Goal: Task Accomplishment & Management: Use online tool/utility

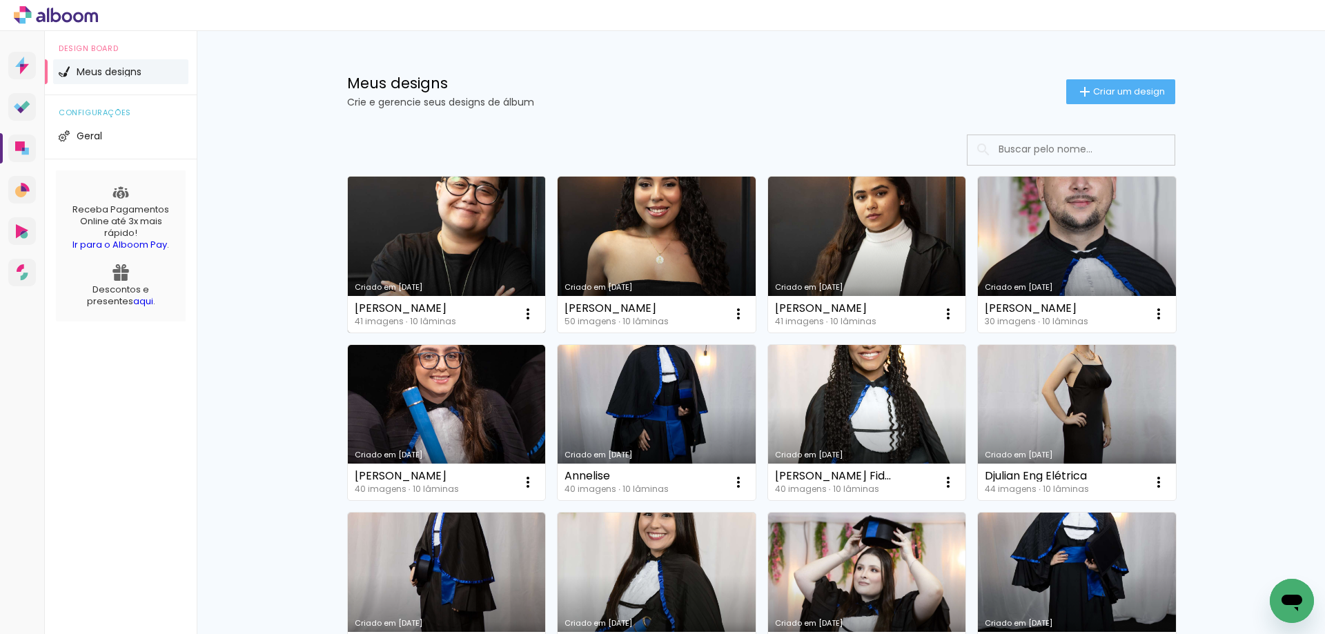
click at [483, 232] on link "Criado em [DATE]" at bounding box center [447, 255] width 198 height 156
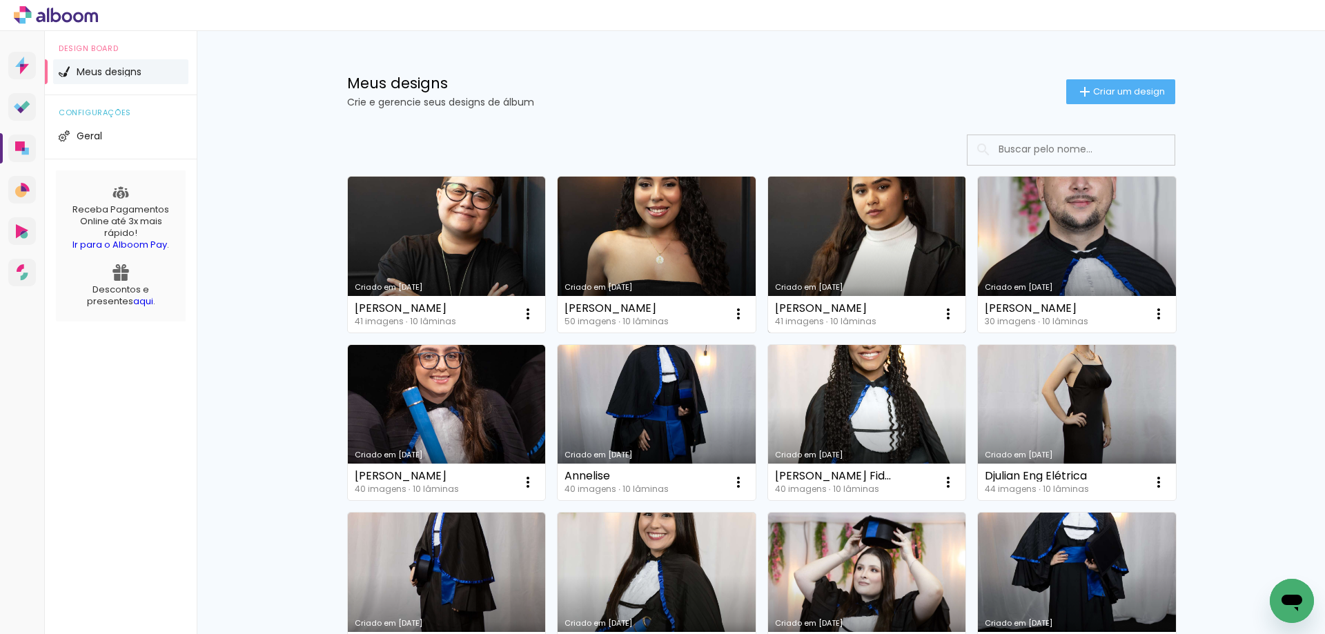
click at [893, 243] on link "Criado em [DATE]" at bounding box center [867, 255] width 198 height 156
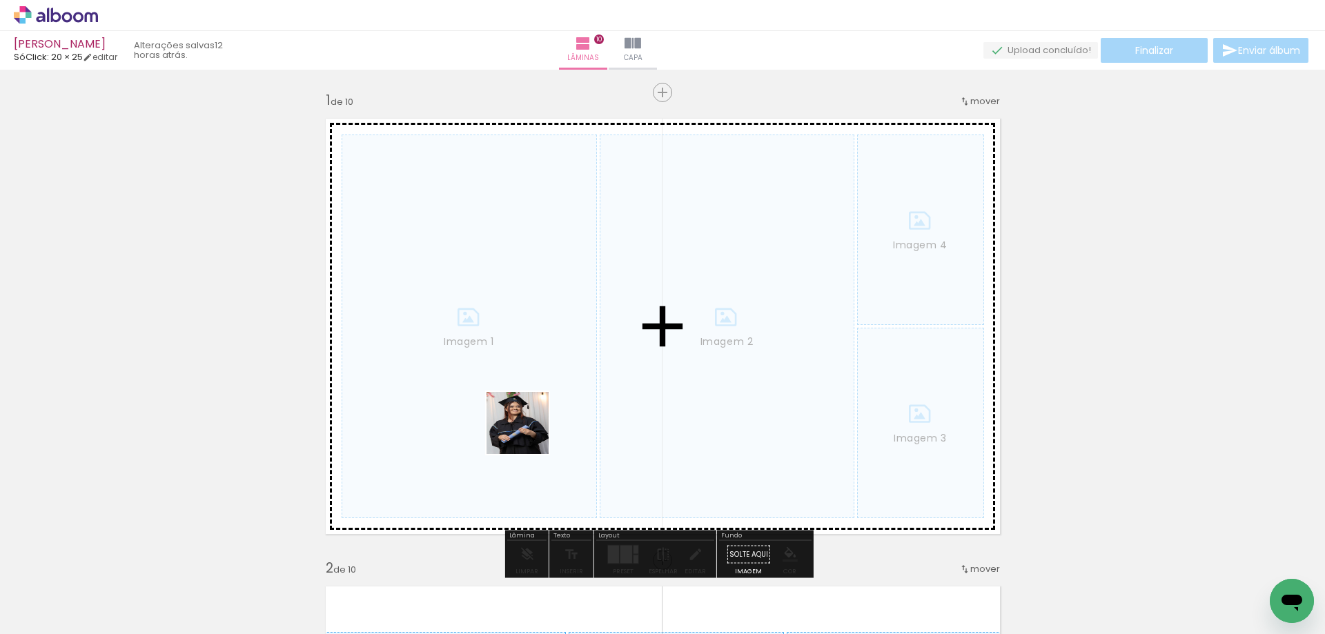
drag, startPoint x: 631, startPoint y: 596, endPoint x: 677, endPoint y: 555, distance: 62.1
click at [488, 359] on quentale-workspace at bounding box center [662, 317] width 1325 height 634
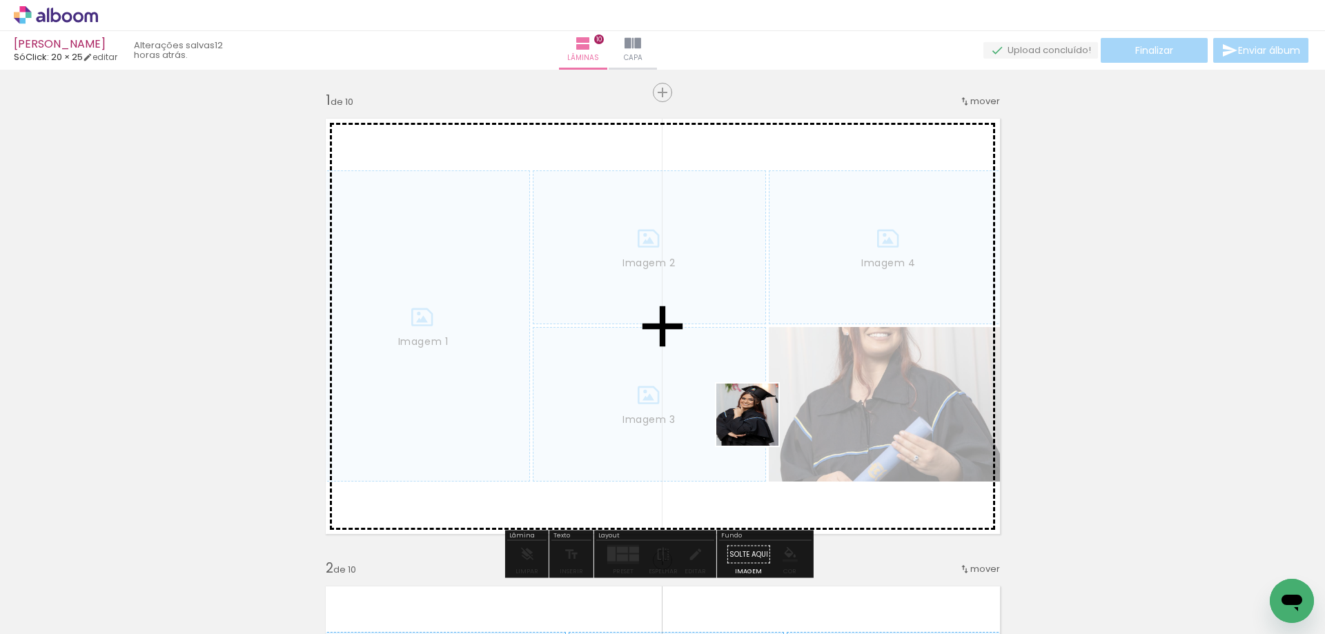
drag, startPoint x: 718, startPoint y: 608, endPoint x: 803, endPoint y: 324, distance: 296.0
click at [803, 324] on quentale-workspace at bounding box center [662, 317] width 1325 height 634
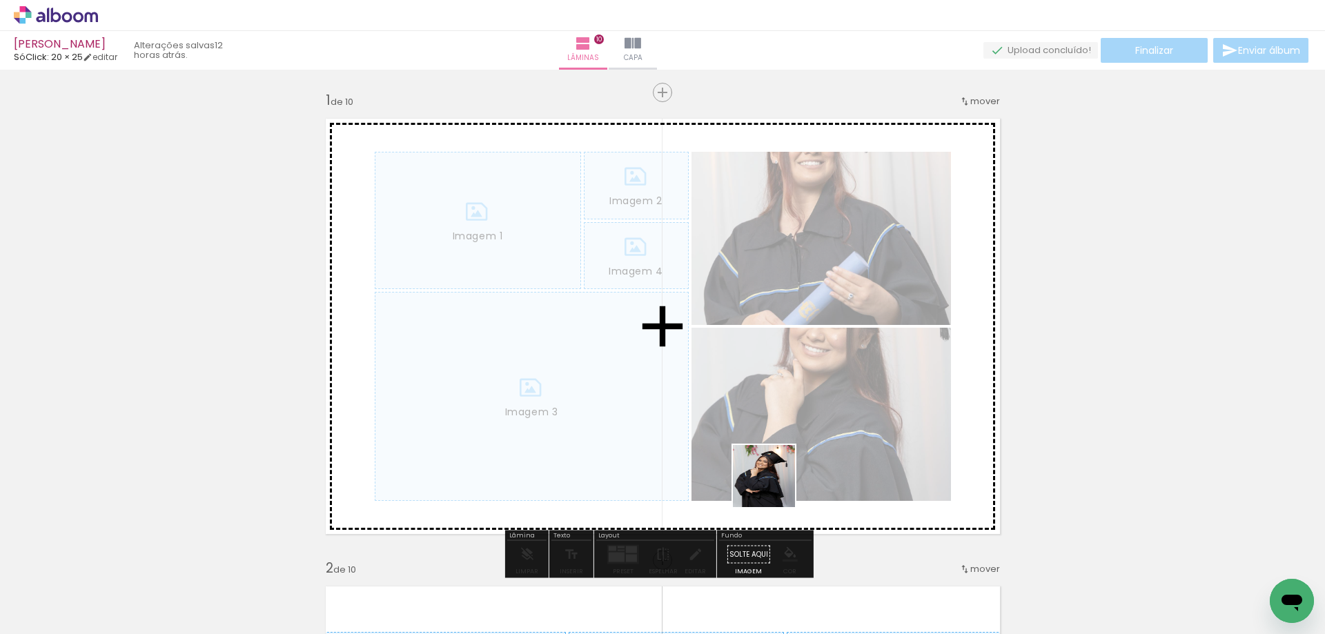
drag, startPoint x: 789, startPoint y: 593, endPoint x: 829, endPoint y: 496, distance: 104.8
click at [765, 372] on quentale-workspace at bounding box center [662, 317] width 1325 height 634
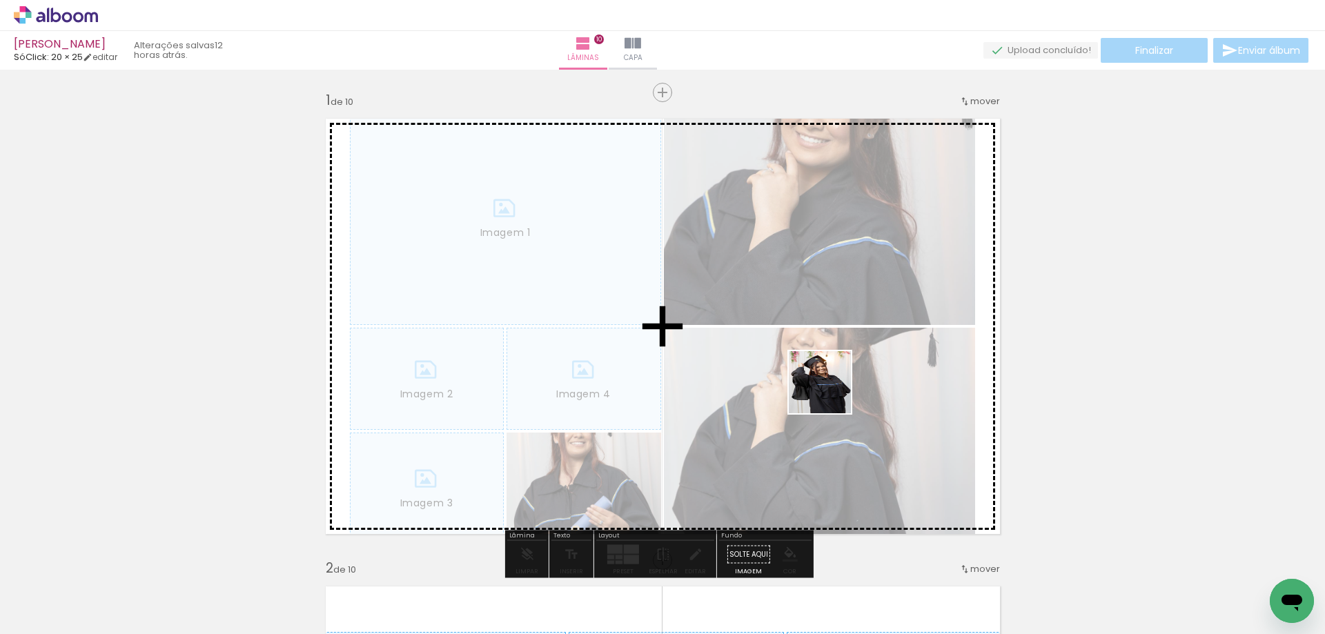
drag, startPoint x: 867, startPoint y: 578, endPoint x: 795, endPoint y: 399, distance: 193.2
click at [825, 378] on quentale-workspace at bounding box center [662, 317] width 1325 height 634
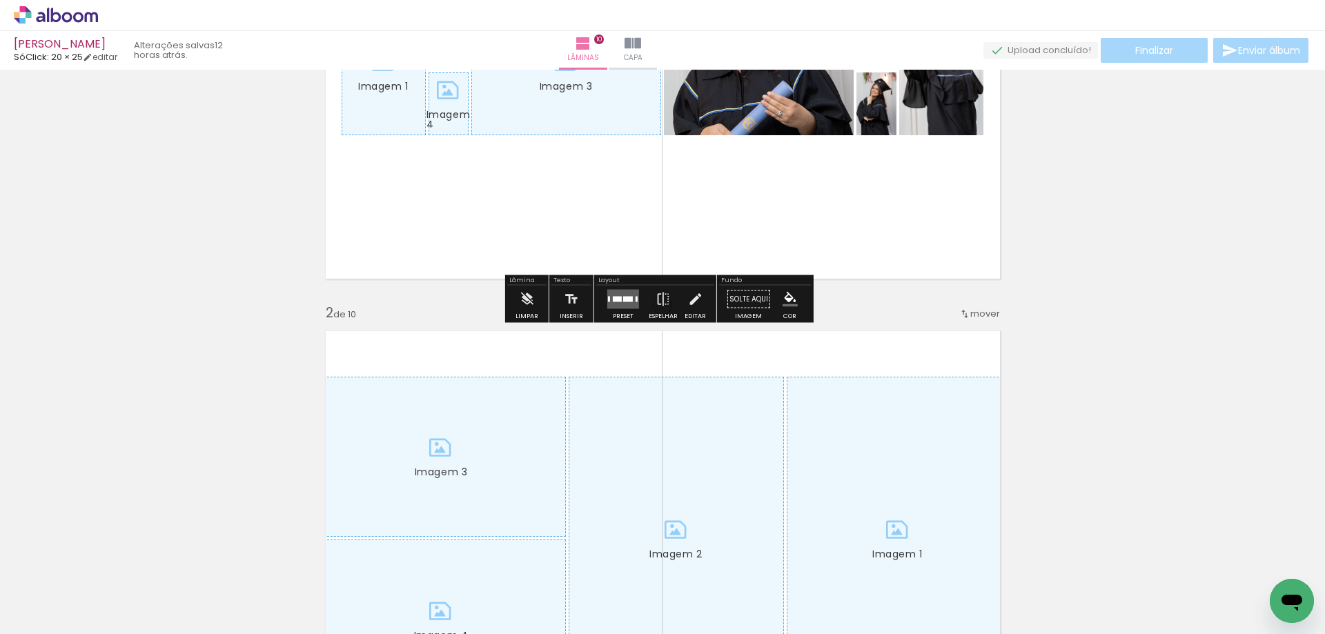
scroll to position [345, 0]
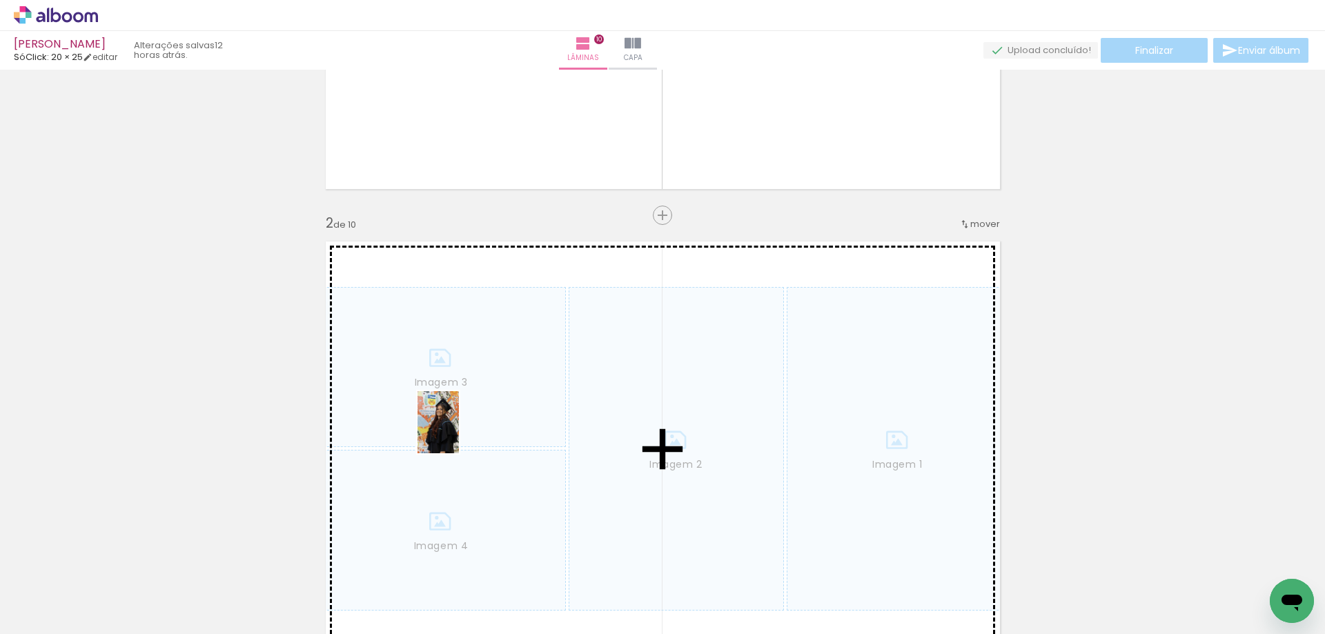
drag, startPoint x: 884, startPoint y: 594, endPoint x: 459, endPoint y: 433, distance: 454.6
click at [459, 433] on quentale-workspace at bounding box center [662, 317] width 1325 height 634
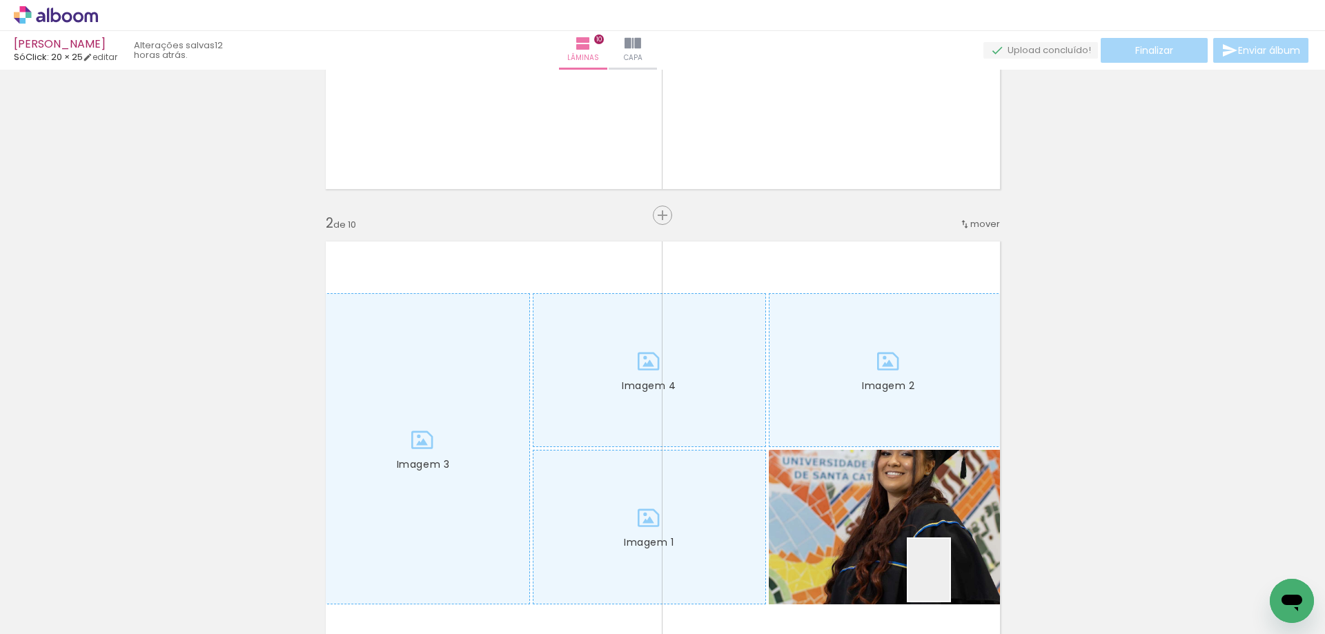
drag, startPoint x: 955, startPoint y: 608, endPoint x: 995, endPoint y: 567, distance: 57.6
click at [884, 438] on quentale-workspace at bounding box center [662, 317] width 1325 height 634
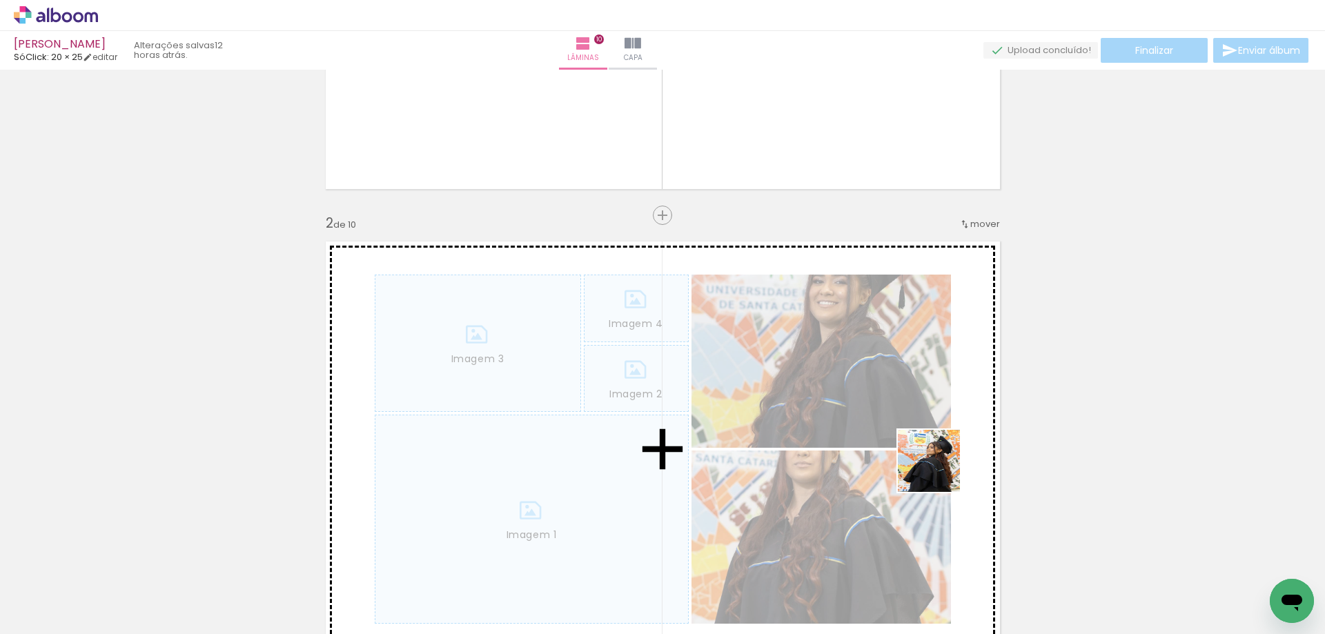
drag, startPoint x: 1048, startPoint y: 619, endPoint x: 993, endPoint y: 515, distance: 117.9
click at [937, 468] on quentale-workspace at bounding box center [662, 317] width 1325 height 634
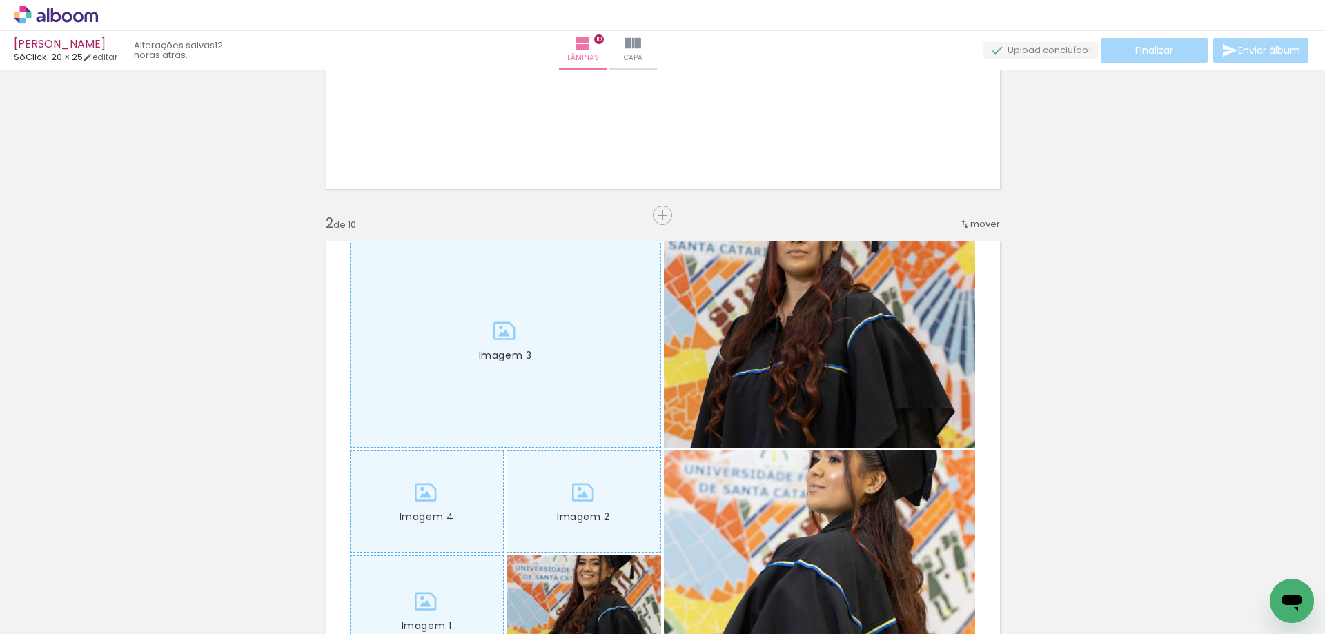
drag, startPoint x: 1113, startPoint y: 590, endPoint x: 951, endPoint y: 482, distance: 195.5
click at [831, 442] on quentale-workspace at bounding box center [662, 317] width 1325 height 634
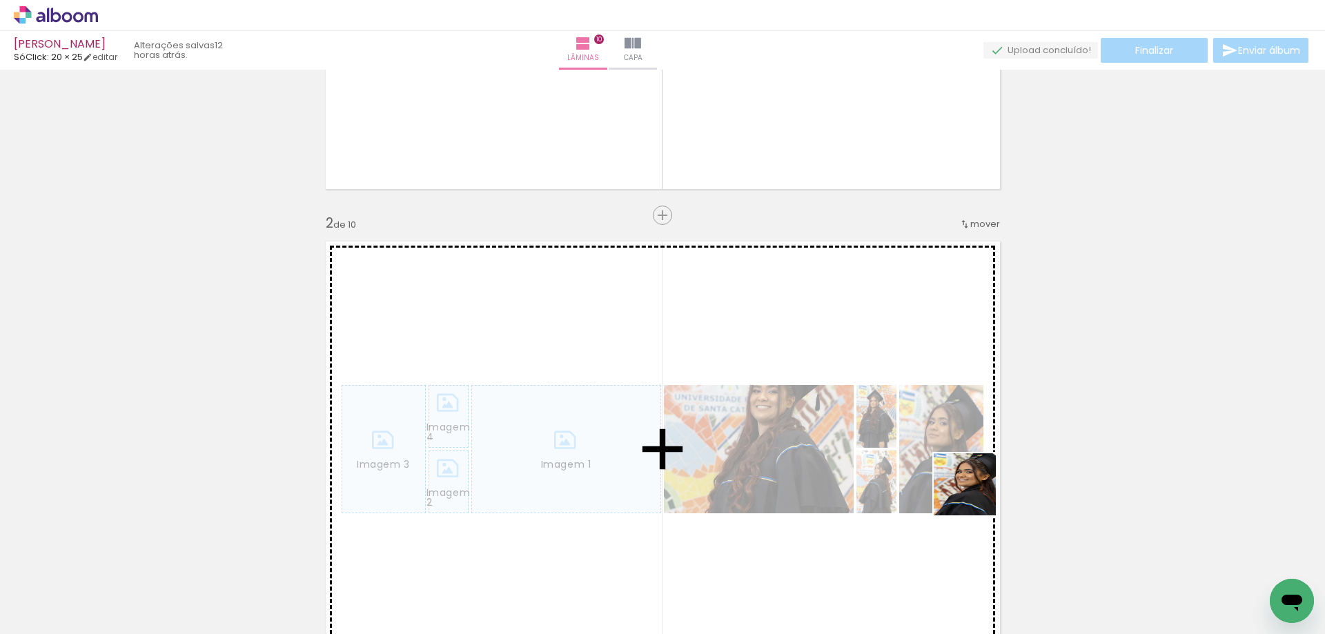
drag, startPoint x: 1147, startPoint y: 563, endPoint x: 830, endPoint y: 401, distance: 356.3
click at [830, 403] on quentale-workspace at bounding box center [662, 317] width 1325 height 634
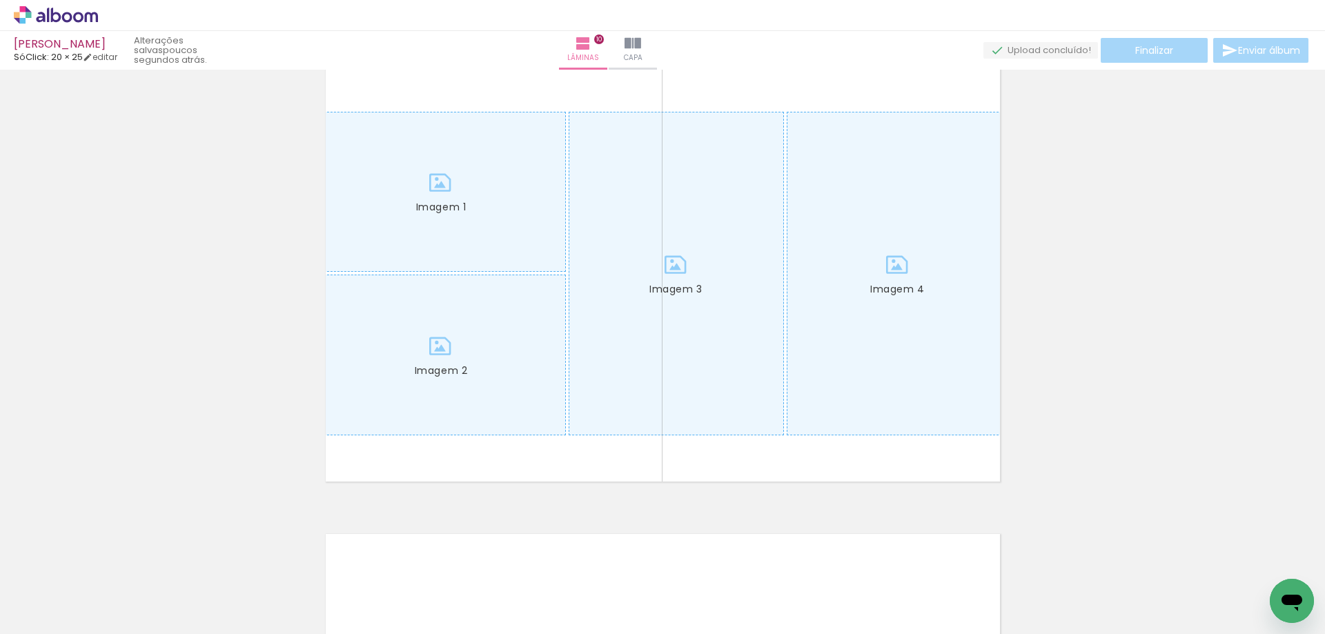
scroll to position [4238, 0]
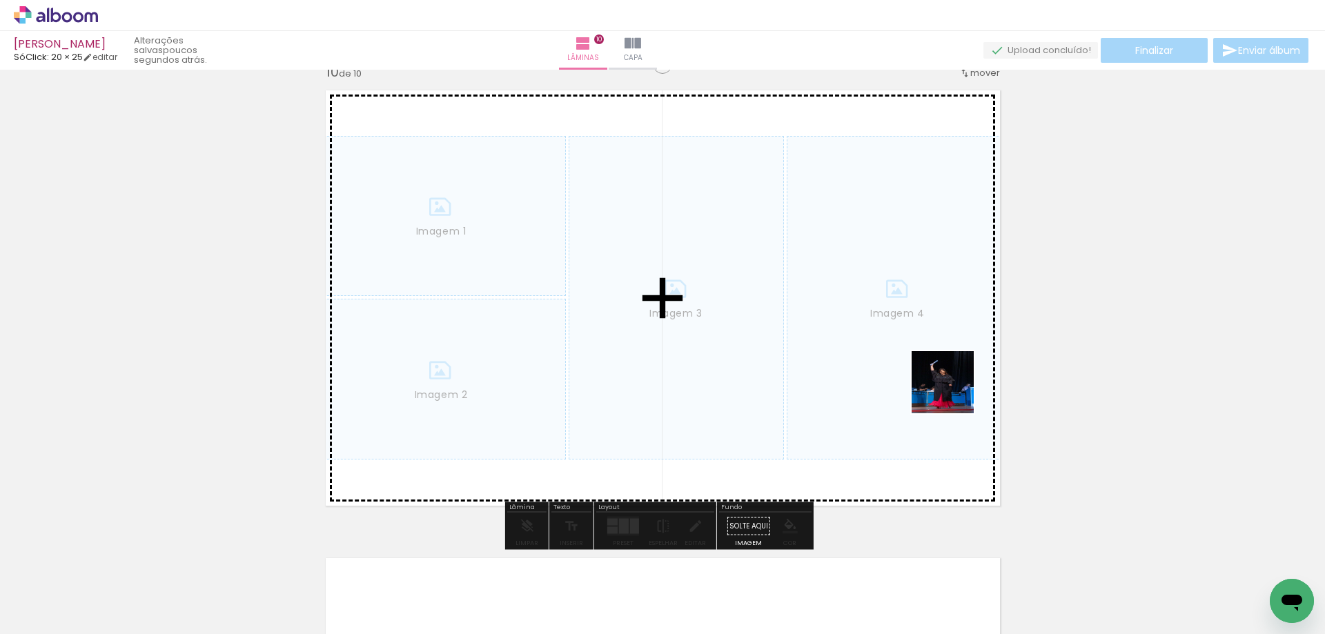
drag, startPoint x: 1268, startPoint y: 583, endPoint x: 888, endPoint y: 360, distance: 440.6
click at [888, 360] on quentale-workspace at bounding box center [662, 317] width 1325 height 634
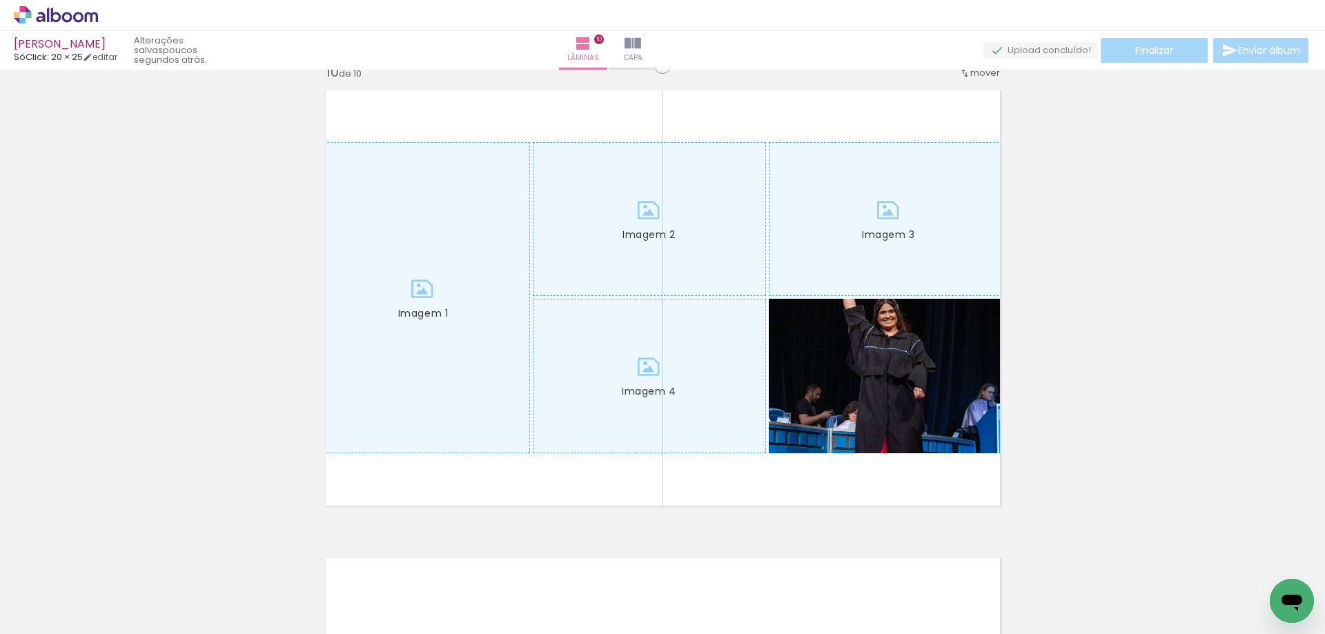
scroll to position [0, 898]
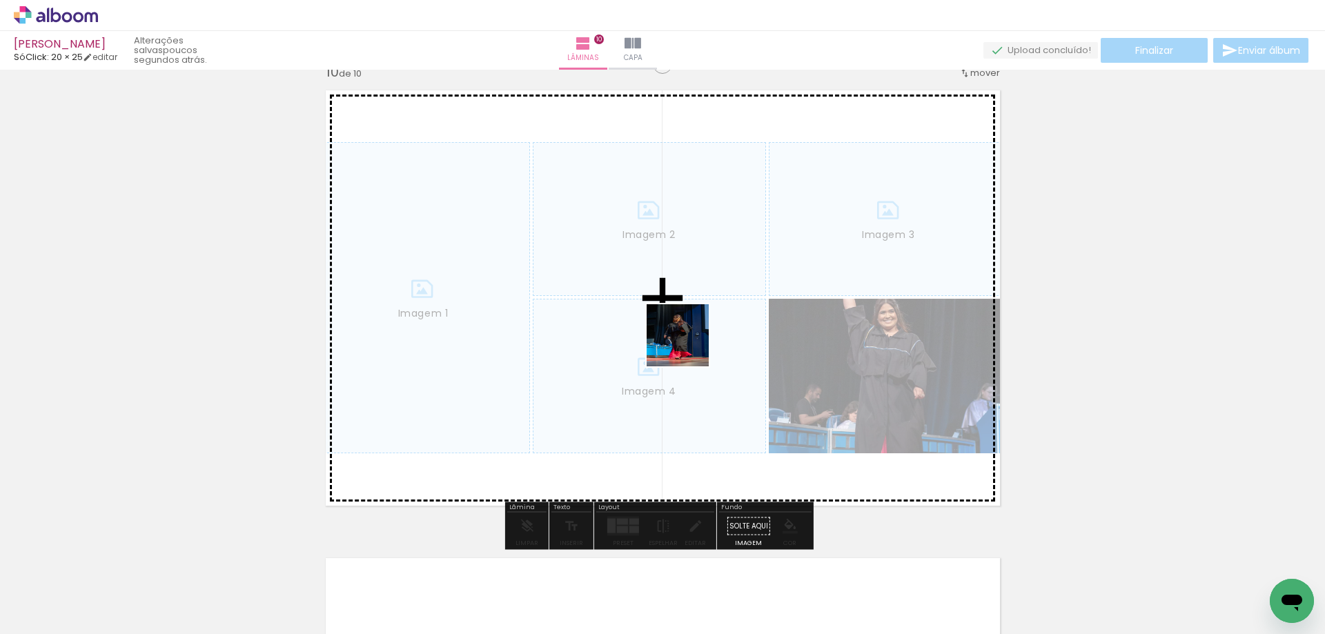
drag, startPoint x: 638, startPoint y: 582, endPoint x: 696, endPoint y: 395, distance: 195.7
click at [691, 330] on quentale-workspace at bounding box center [662, 317] width 1325 height 634
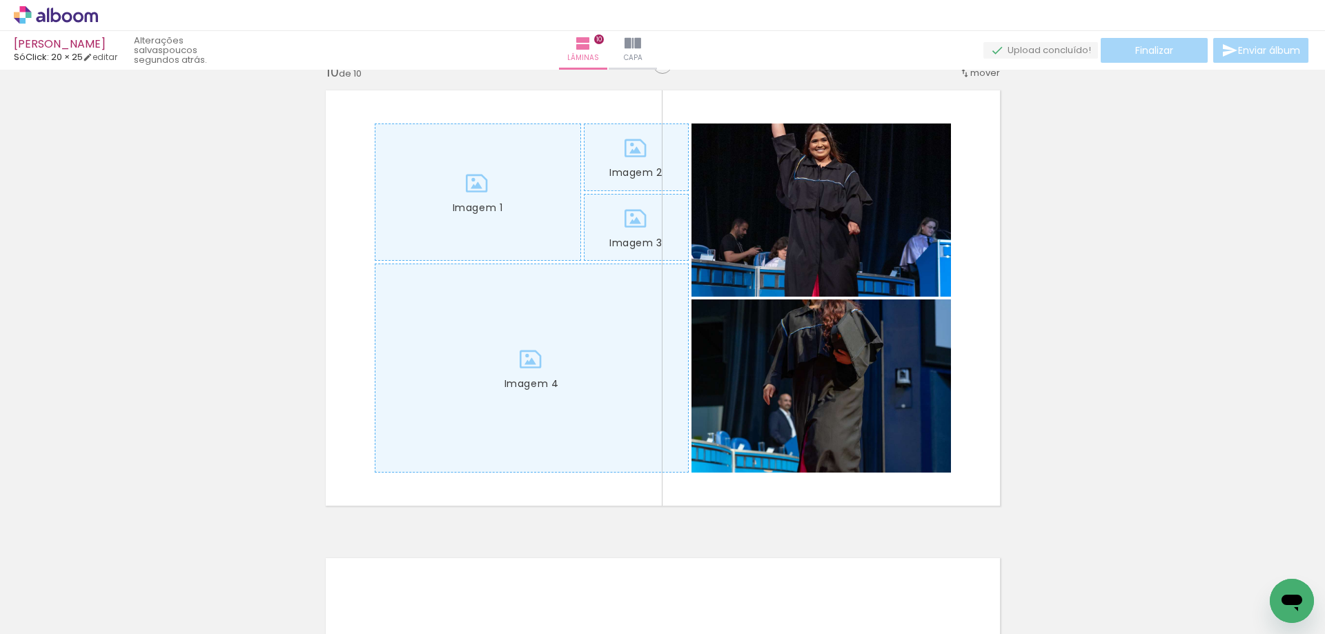
scroll to position [0, 0]
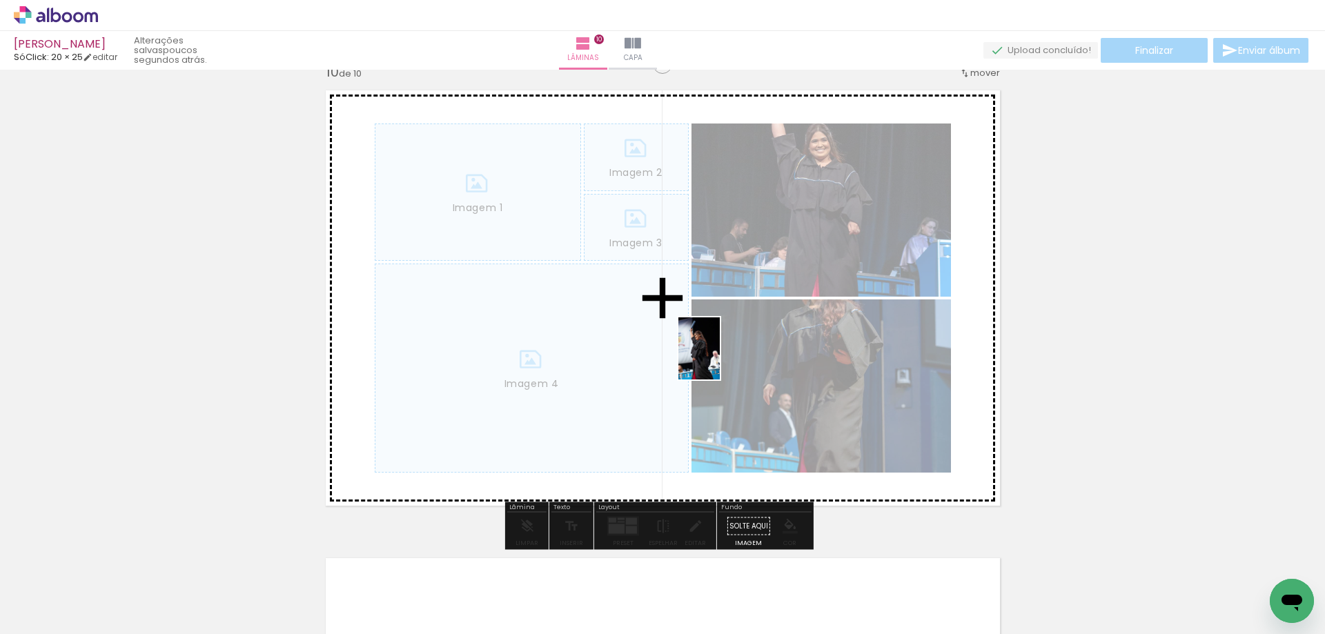
drag, startPoint x: 215, startPoint y: 588, endPoint x: 720, endPoint y: 359, distance: 554.1
click at [720, 359] on quentale-workspace at bounding box center [662, 317] width 1325 height 634
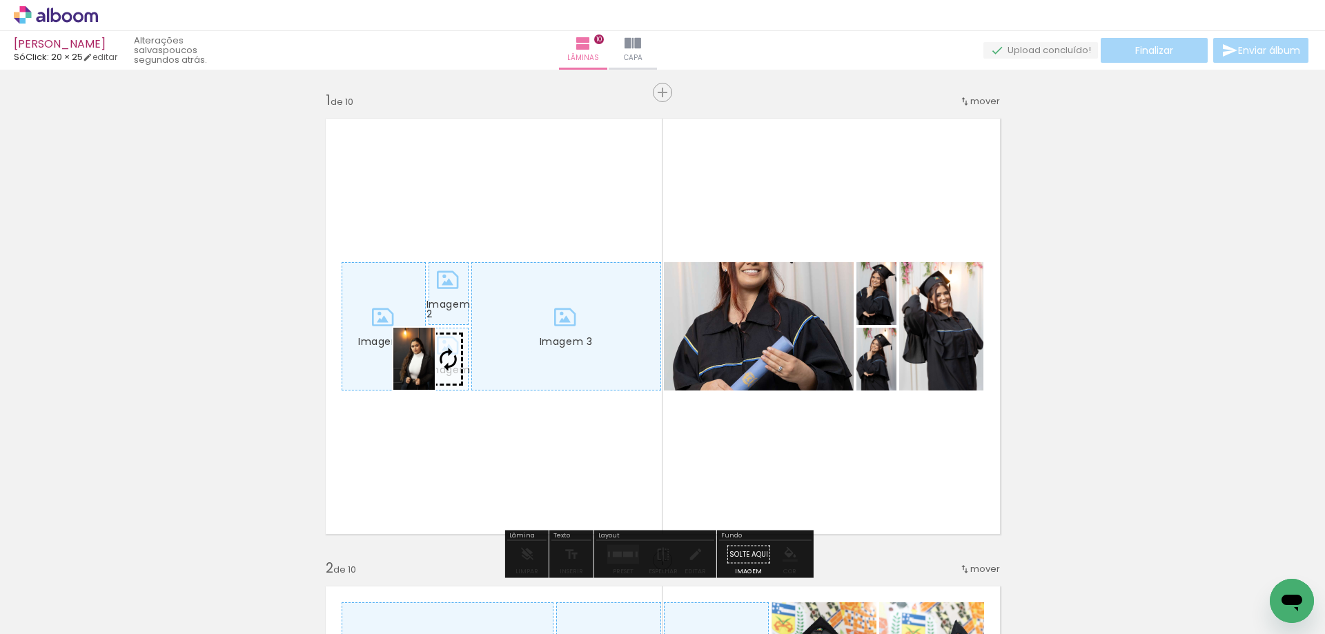
drag, startPoint x: 143, startPoint y: 591, endPoint x: 435, endPoint y: 369, distance: 366.2
click at [435, 369] on quentale-workspace at bounding box center [662, 317] width 1325 height 634
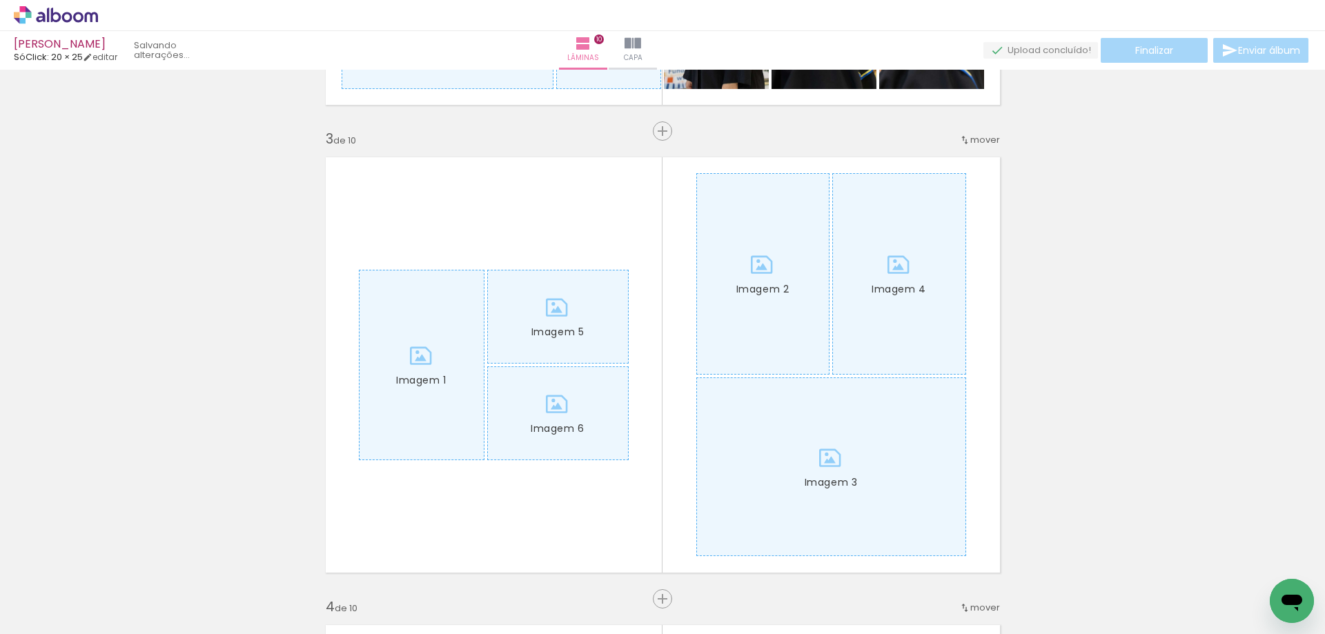
scroll to position [0, 866]
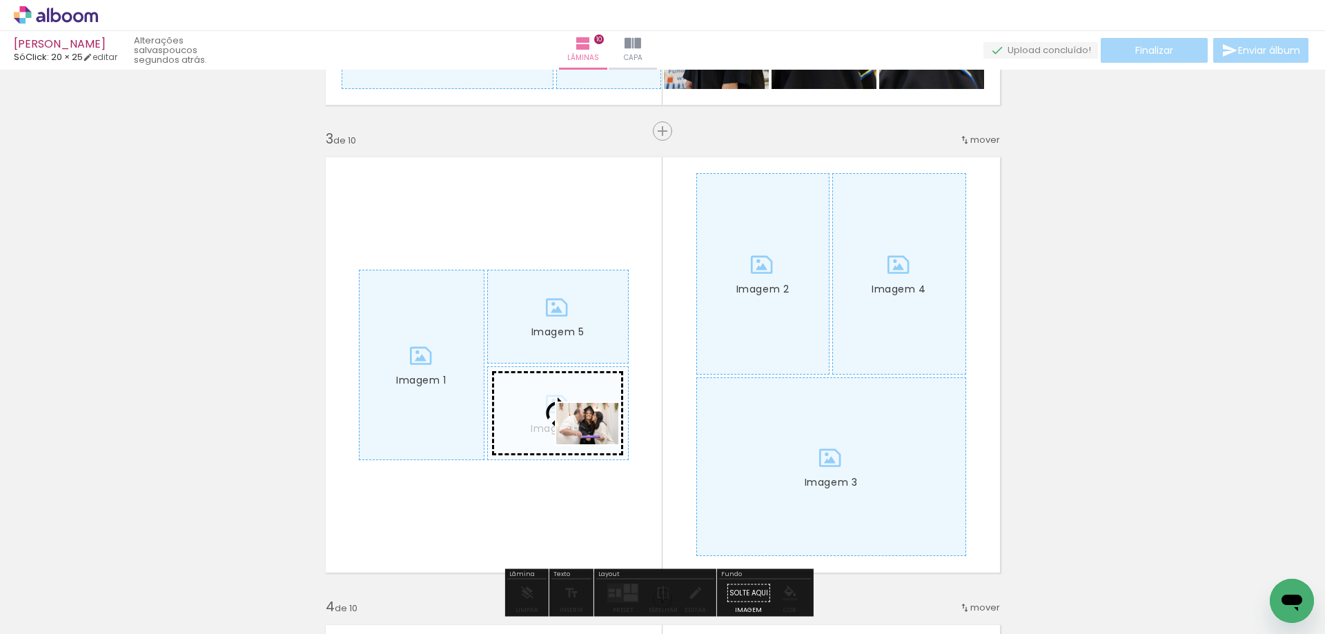
drag, startPoint x: 591, startPoint y: 585, endPoint x: 597, endPoint y: 444, distance: 141.6
click at [597, 444] on quentale-workspace at bounding box center [662, 317] width 1325 height 634
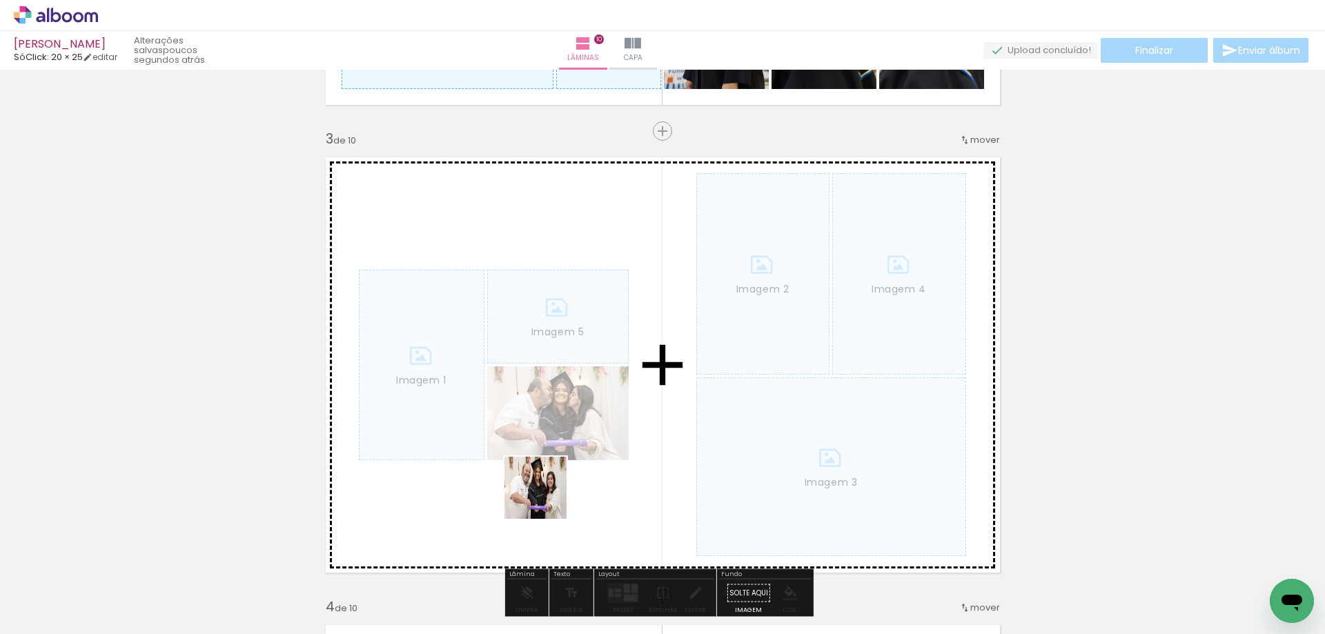
drag, startPoint x: 508, startPoint y: 584, endPoint x: 543, endPoint y: 483, distance: 106.5
click at [566, 459] on quentale-workspace at bounding box center [662, 317] width 1325 height 634
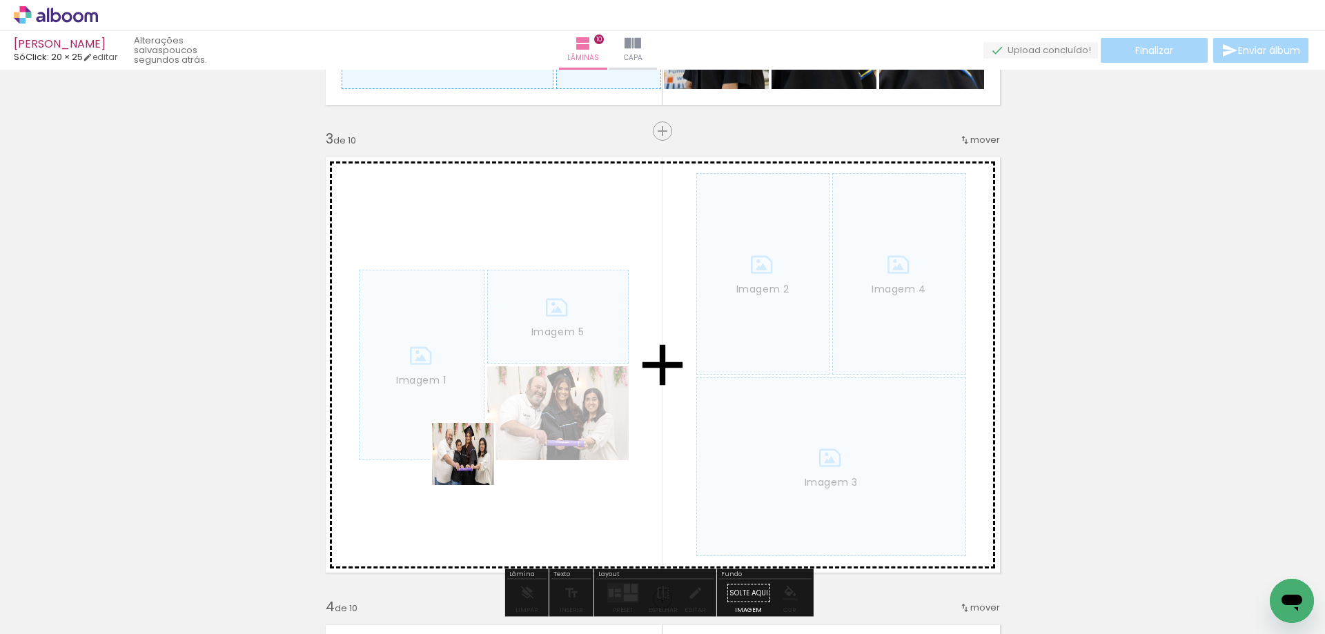
drag, startPoint x: 448, startPoint y: 547, endPoint x: 479, endPoint y: 437, distance: 114.0
click at [479, 437] on quentale-workspace at bounding box center [662, 317] width 1325 height 634
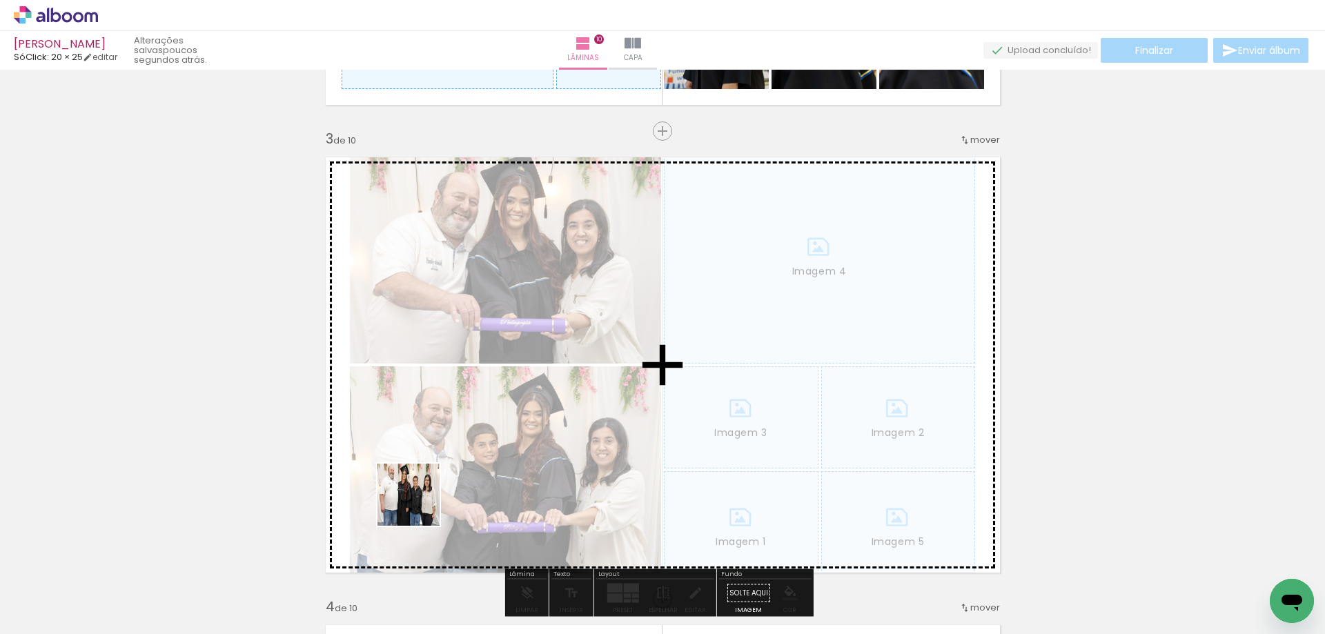
drag, startPoint x: 365, startPoint y: 601, endPoint x: 477, endPoint y: 434, distance: 200.9
click at [477, 434] on quentale-workspace at bounding box center [662, 317] width 1325 height 634
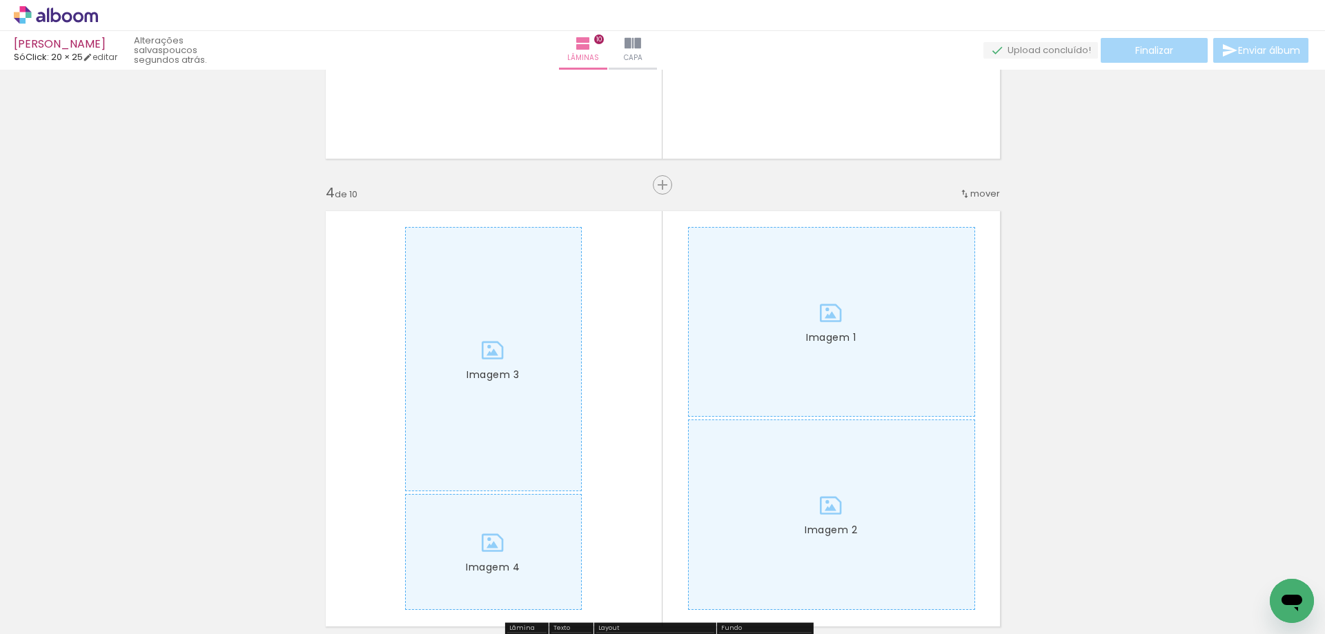
scroll to position [1380, 0]
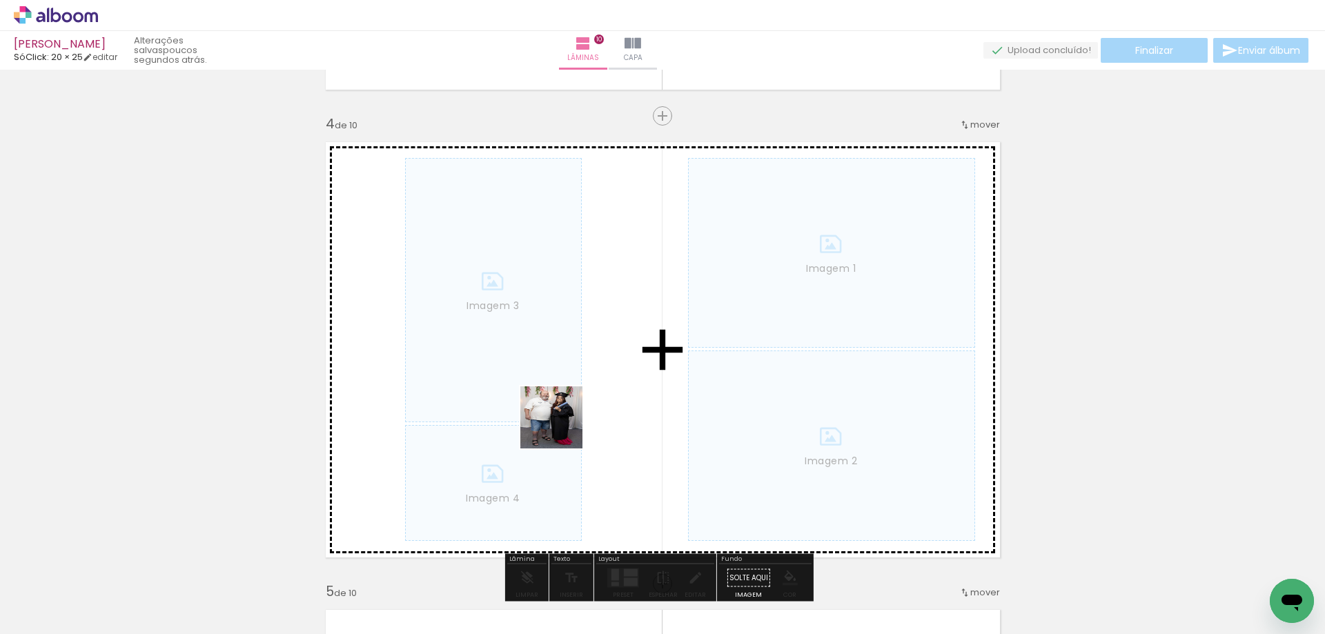
drag, startPoint x: 745, startPoint y: 586, endPoint x: 562, endPoint y: 428, distance: 242.6
click at [562, 428] on quentale-workspace at bounding box center [662, 317] width 1325 height 634
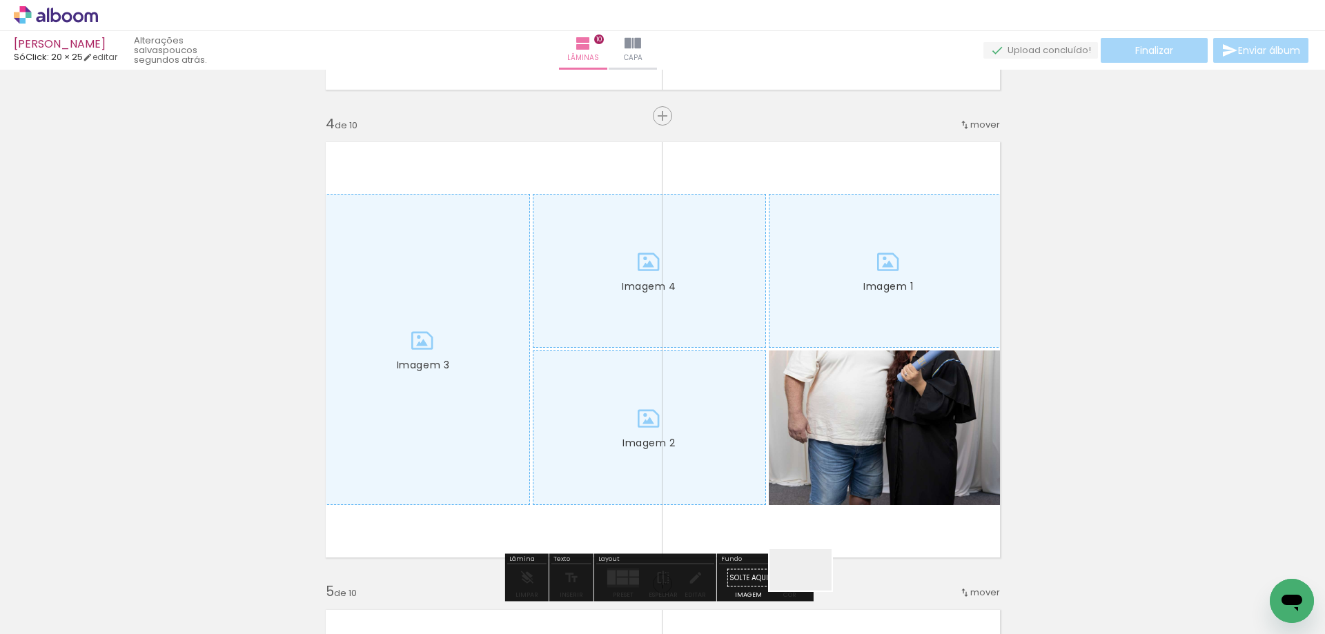
drag, startPoint x: 819, startPoint y: 593, endPoint x: 775, endPoint y: 526, distance: 80.7
click at [631, 478] on quentale-workspace at bounding box center [662, 317] width 1325 height 634
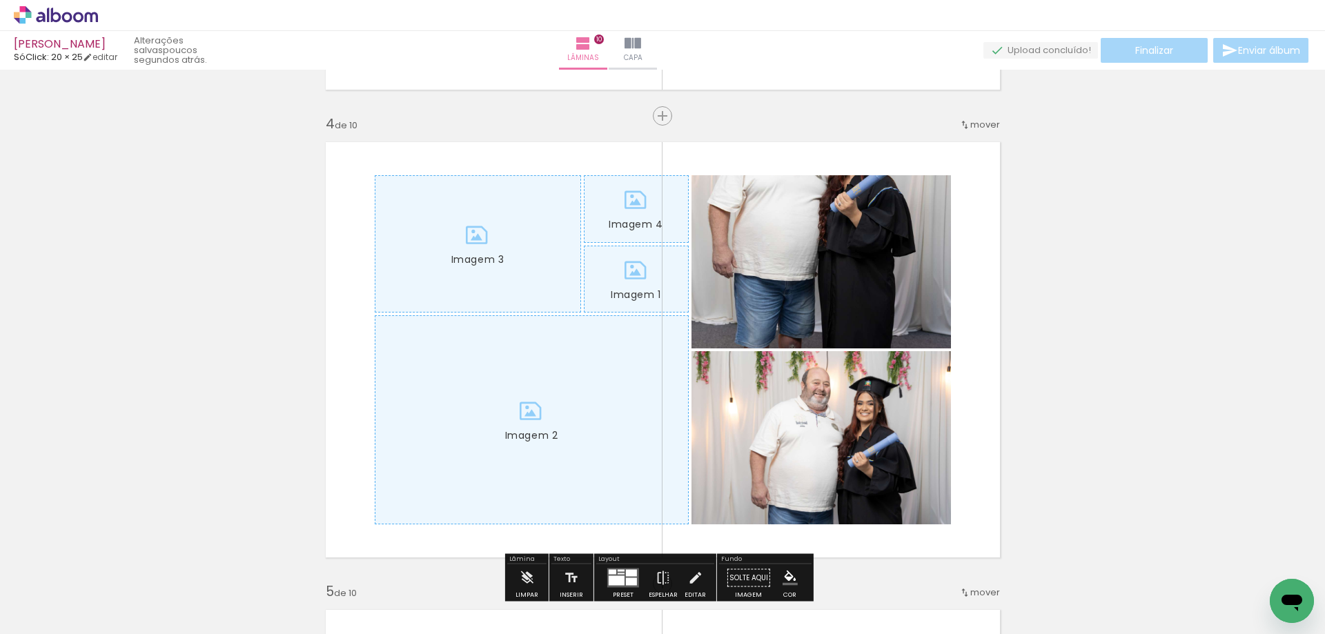
drag, startPoint x: 893, startPoint y: 593, endPoint x: 857, endPoint y: 454, distance: 143.2
click at [835, 433] on quentale-workspace at bounding box center [662, 317] width 1325 height 634
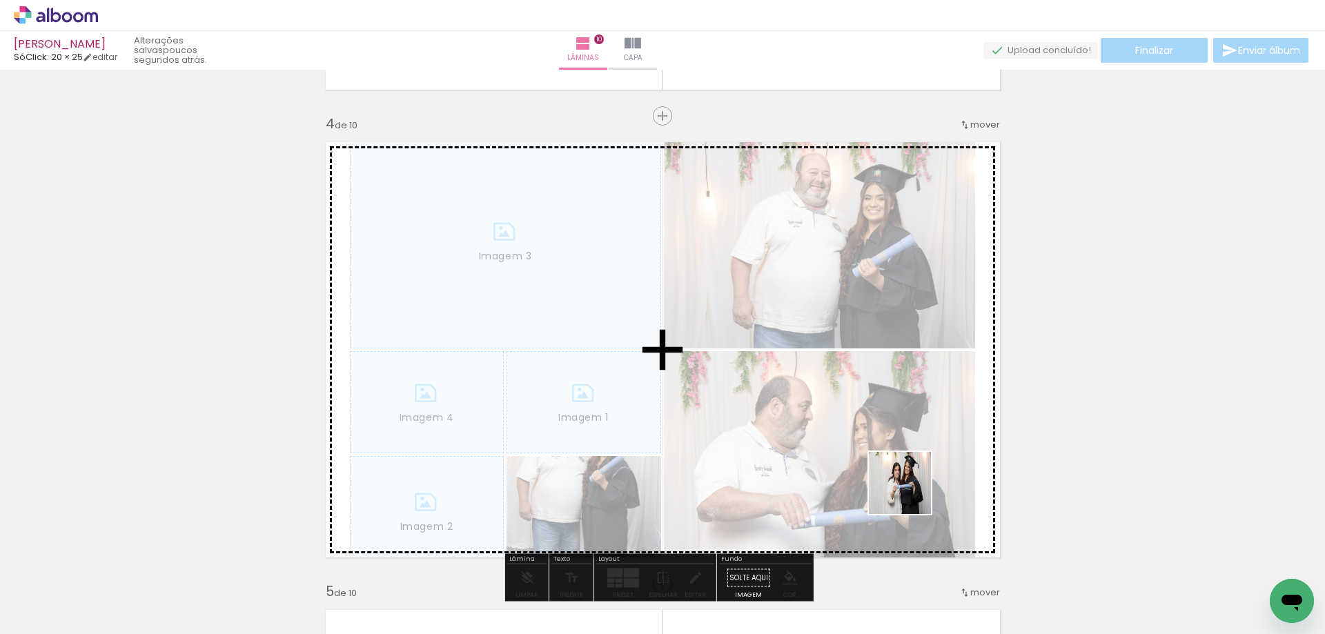
drag, startPoint x: 989, startPoint y: 602, endPoint x: 973, endPoint y: 542, distance: 61.9
click at [898, 467] on quentale-workspace at bounding box center [662, 317] width 1325 height 634
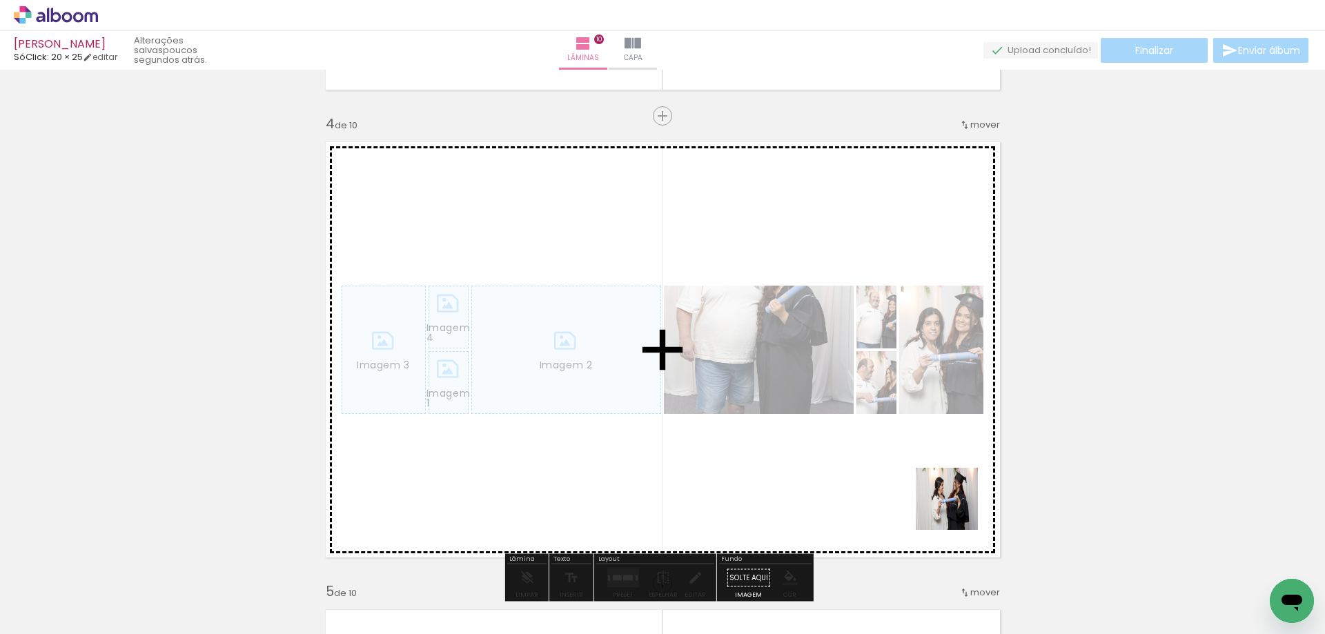
drag, startPoint x: 1058, startPoint y: 605, endPoint x: 926, endPoint y: 468, distance: 189.8
click at [926, 468] on quentale-workspace at bounding box center [662, 317] width 1325 height 634
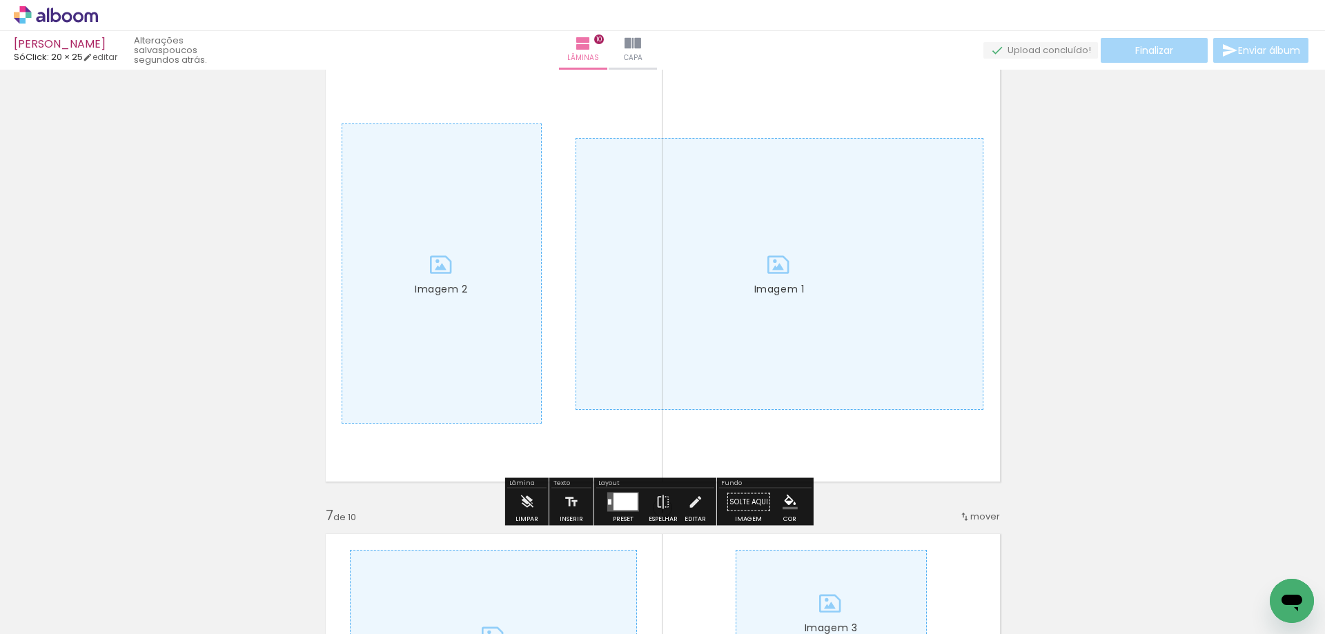
scroll to position [2415, 0]
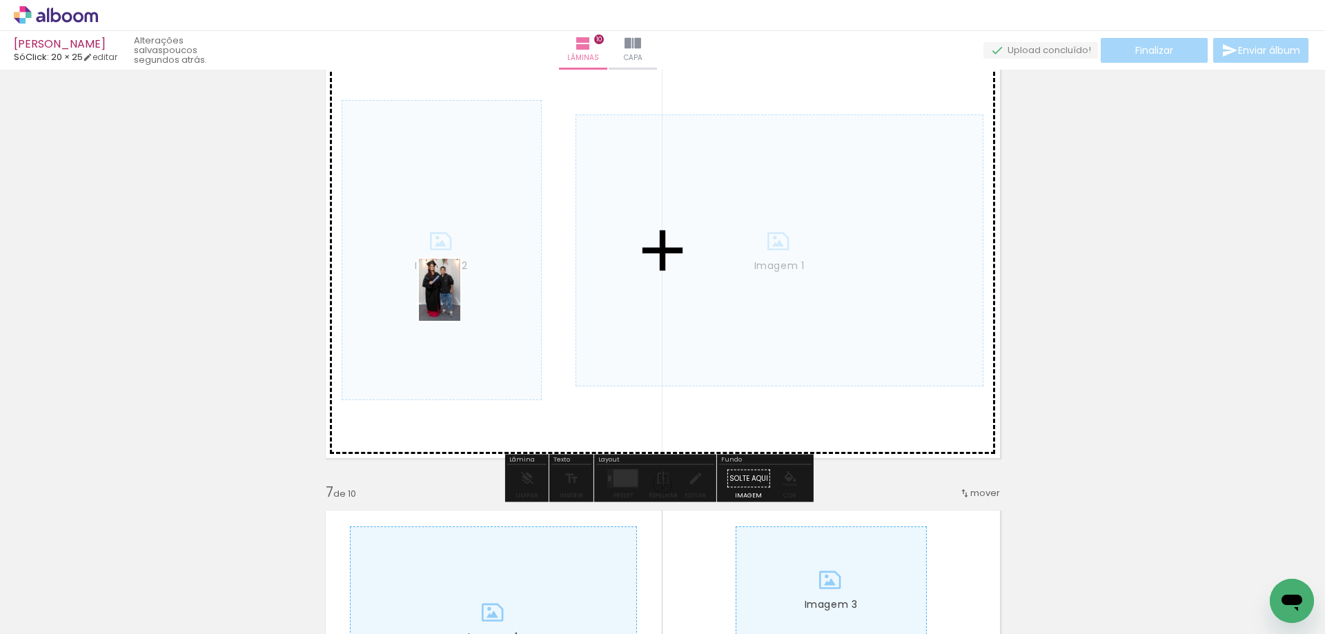
drag, startPoint x: 521, startPoint y: 583, endPoint x: 460, endPoint y: 300, distance: 289.3
click at [460, 300] on quentale-workspace at bounding box center [662, 317] width 1325 height 634
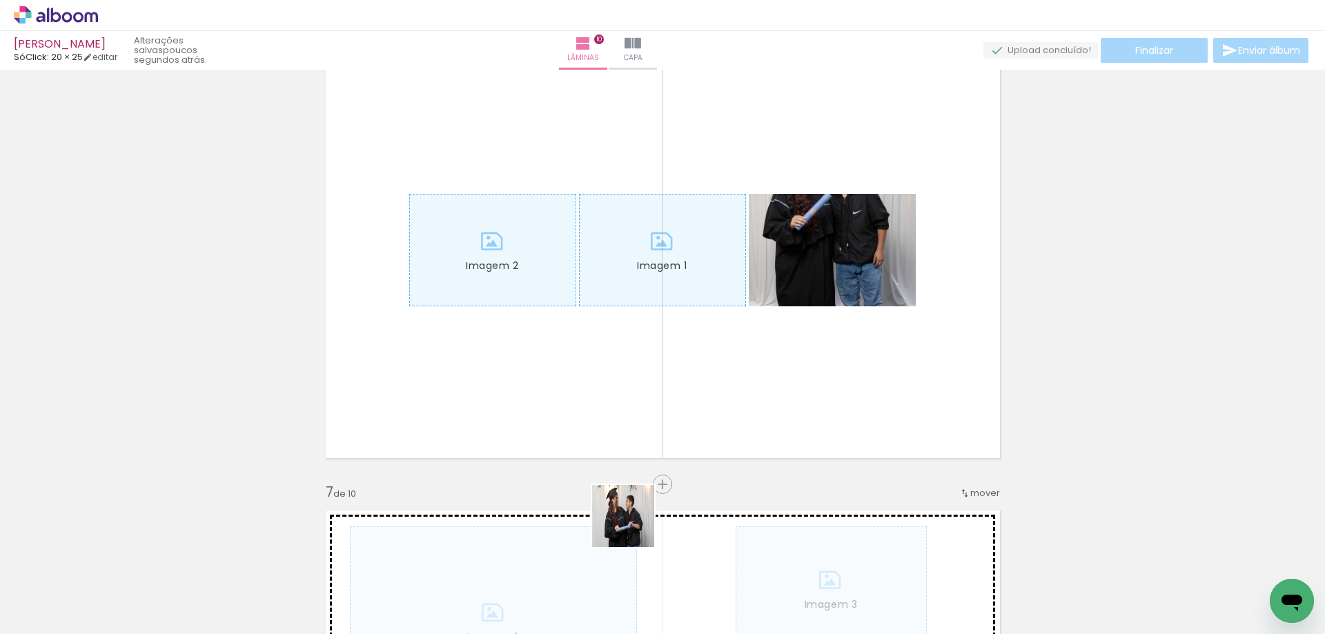
drag, startPoint x: 601, startPoint y: 588, endPoint x: 728, endPoint y: 445, distance: 191.1
click at [785, 279] on quentale-workspace at bounding box center [662, 317] width 1325 height 634
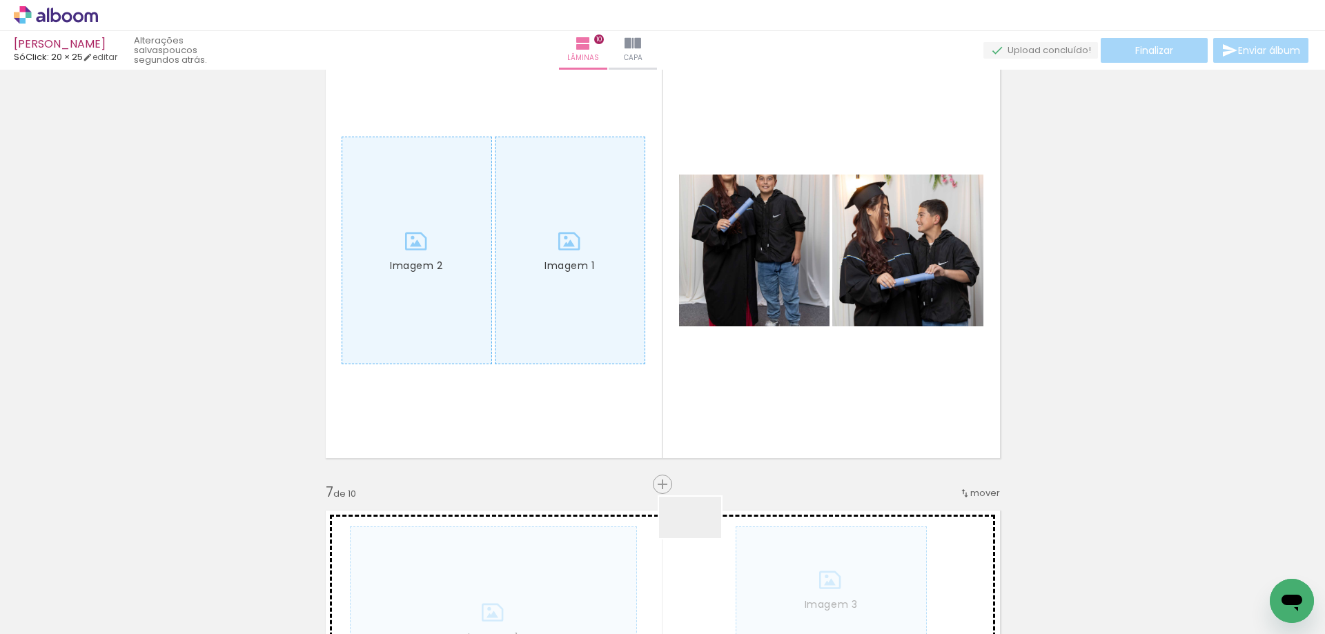
drag, startPoint x: 682, startPoint y: 582, endPoint x: 776, endPoint y: 386, distance: 217.2
click at [776, 386] on quentale-workspace at bounding box center [662, 317] width 1325 height 634
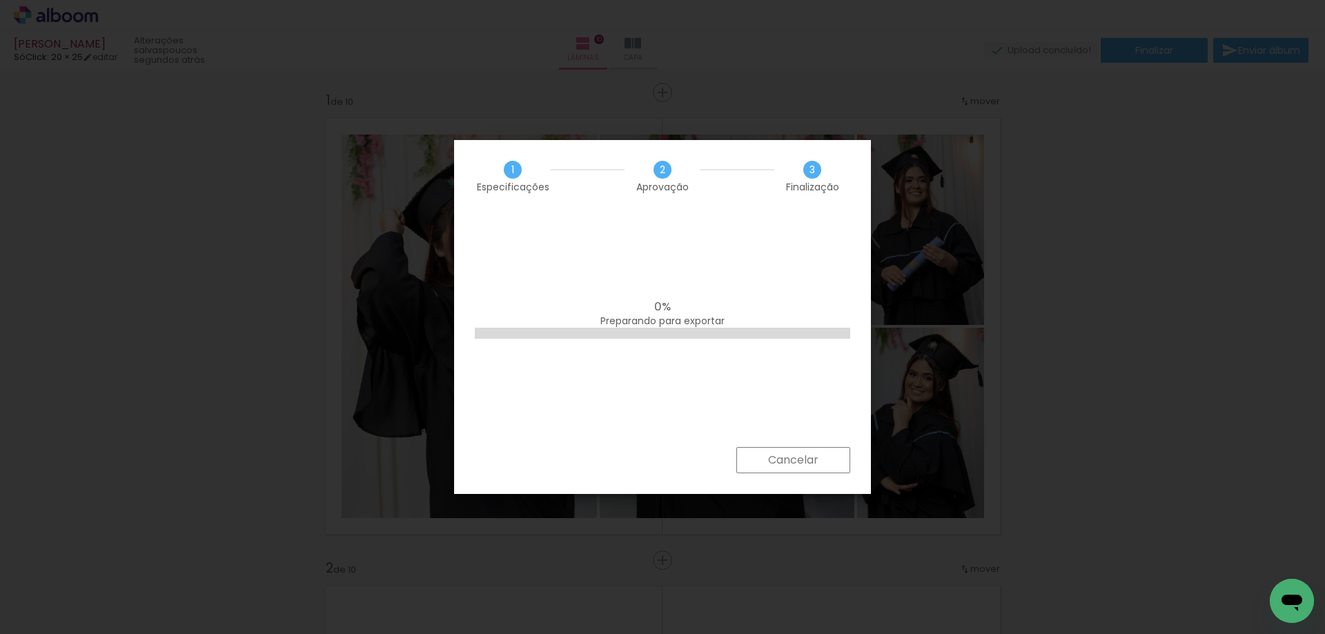
scroll to position [0, 2038]
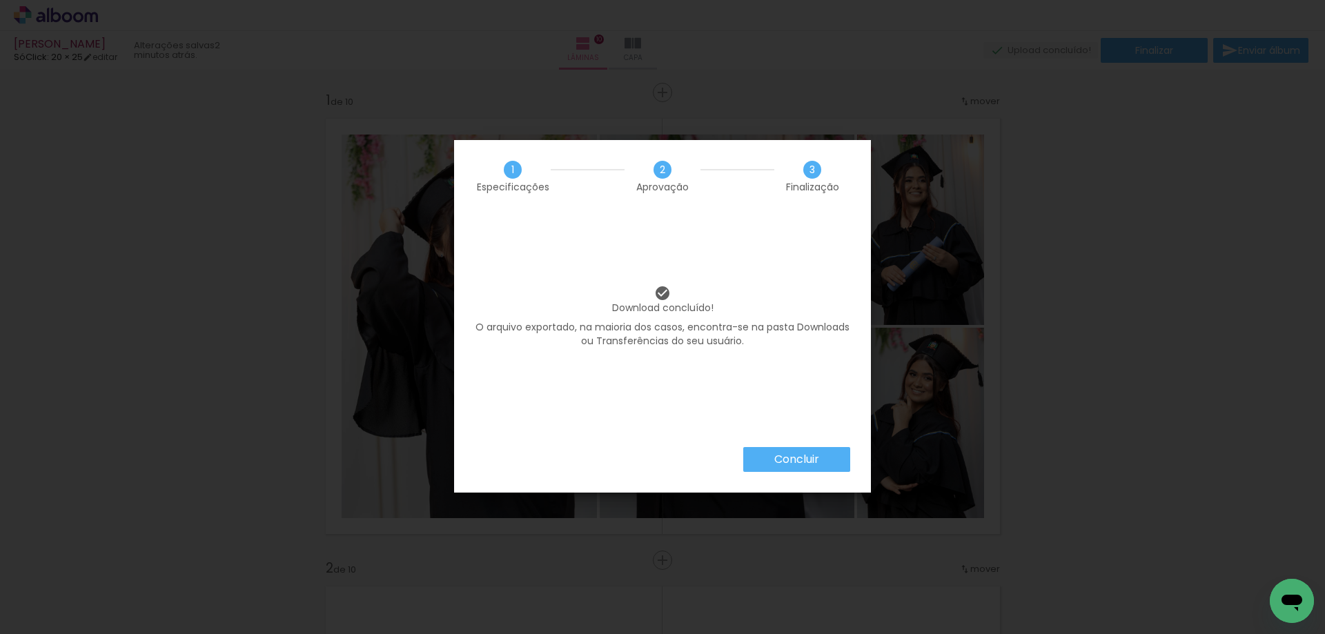
click at [773, 450] on paper-button "Concluir" at bounding box center [796, 459] width 107 height 25
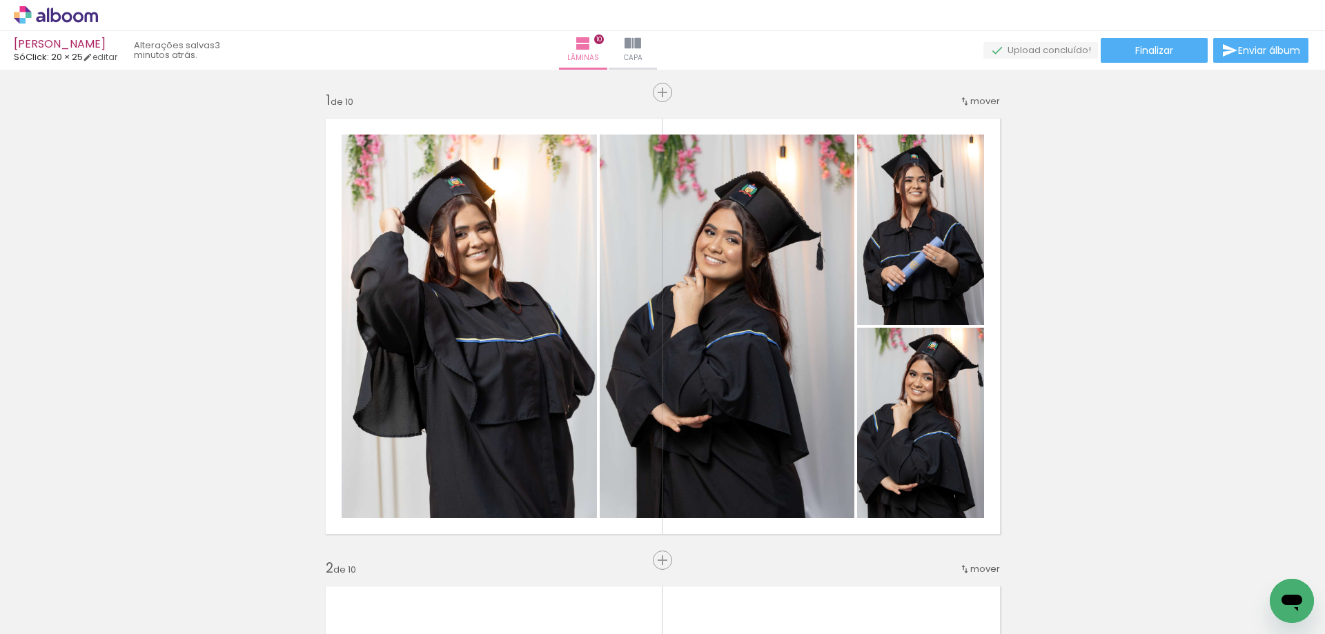
scroll to position [0, 2038]
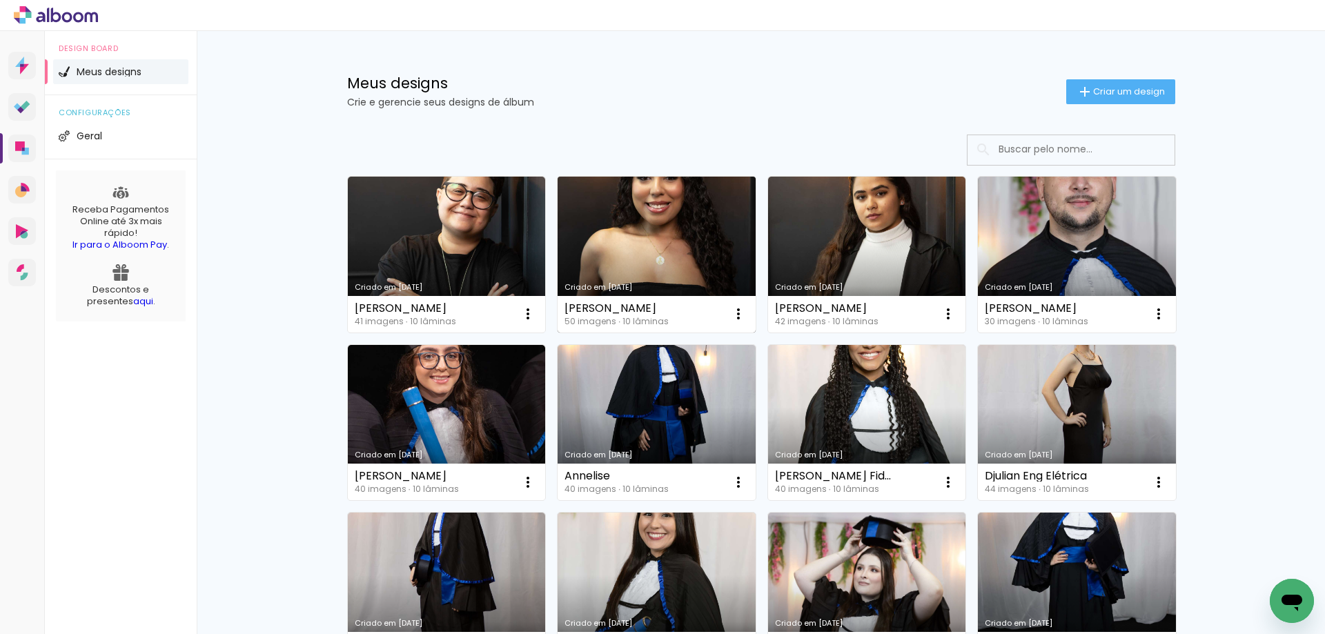
click at [676, 219] on link "Criado em [DATE]" at bounding box center [656, 255] width 198 height 156
click at [629, 235] on link "Criado em [DATE]" at bounding box center [656, 255] width 198 height 156
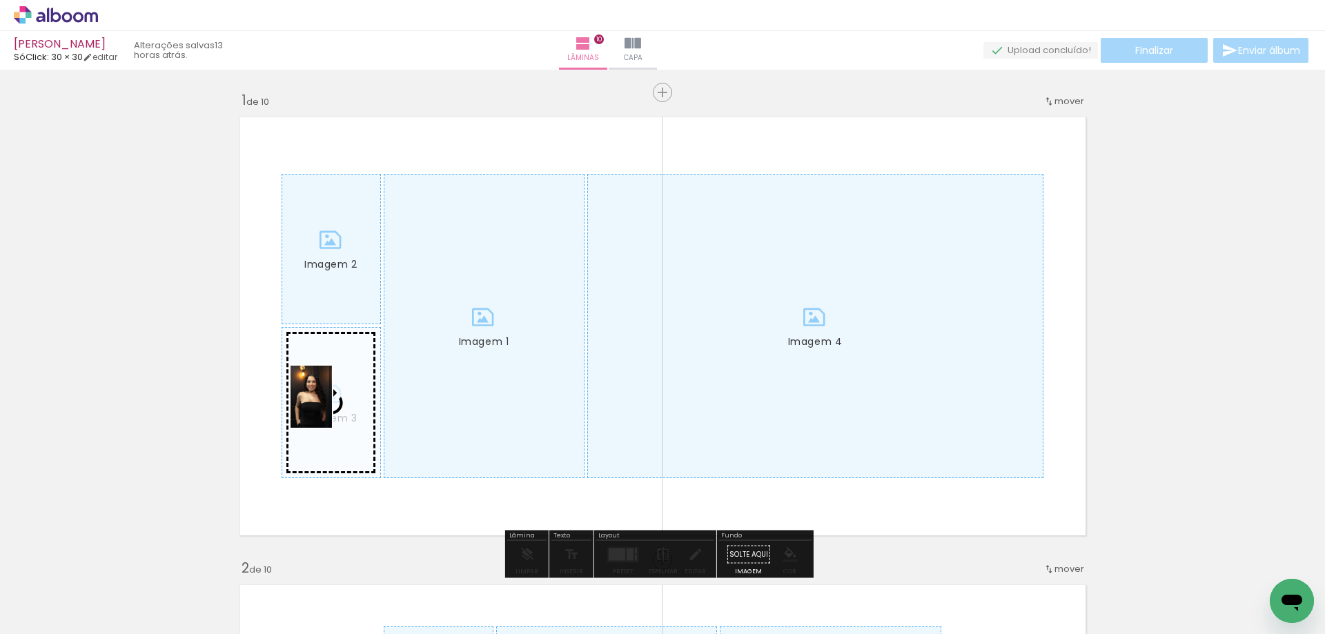
drag, startPoint x: 128, startPoint y: 599, endPoint x: 332, endPoint y: 407, distance: 279.6
click at [332, 407] on quentale-workspace at bounding box center [662, 317] width 1325 height 634
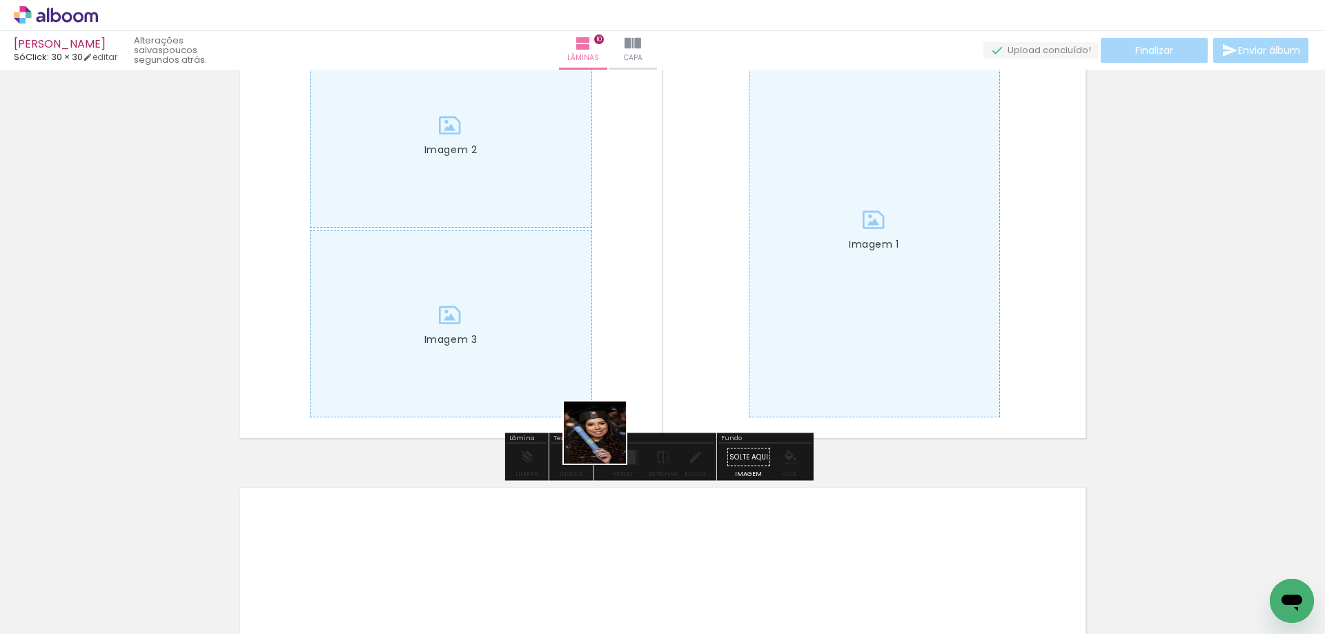
drag, startPoint x: 308, startPoint y: 587, endPoint x: 407, endPoint y: 476, distance: 149.0
click at [867, 333] on quentale-workspace at bounding box center [662, 317] width 1325 height 634
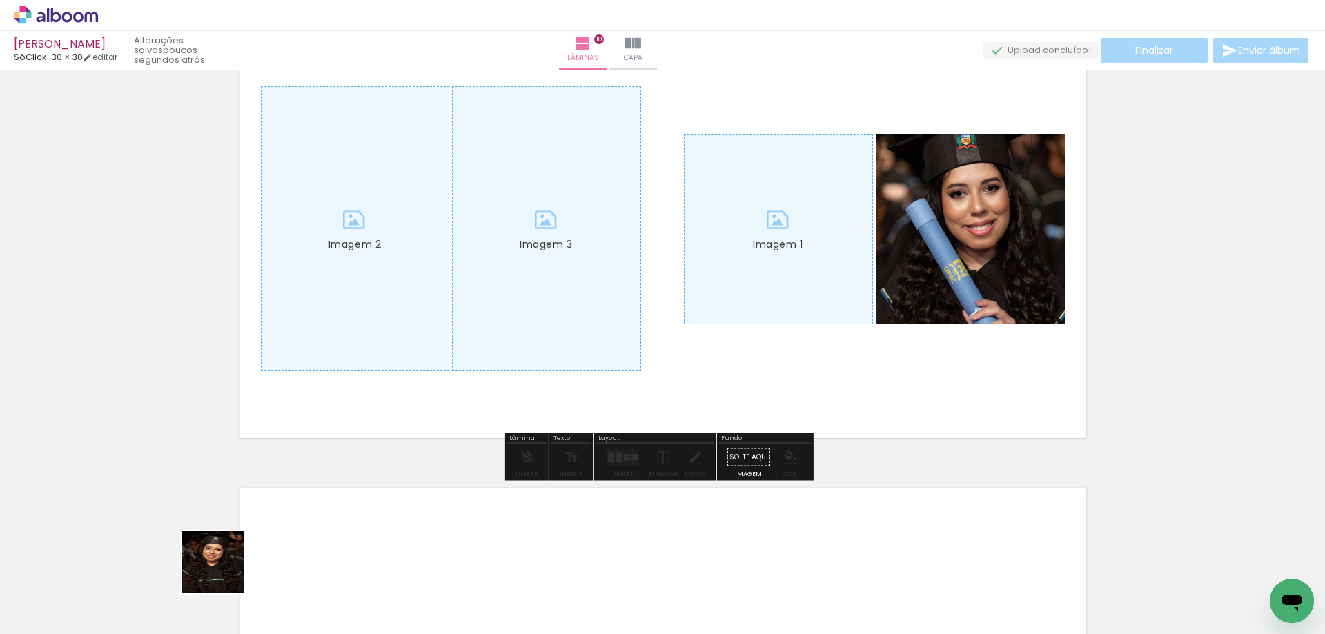
drag, startPoint x: 218, startPoint y: 586, endPoint x: 405, endPoint y: 319, distance: 325.4
click at [405, 319] on quentale-workspace at bounding box center [662, 317] width 1325 height 634
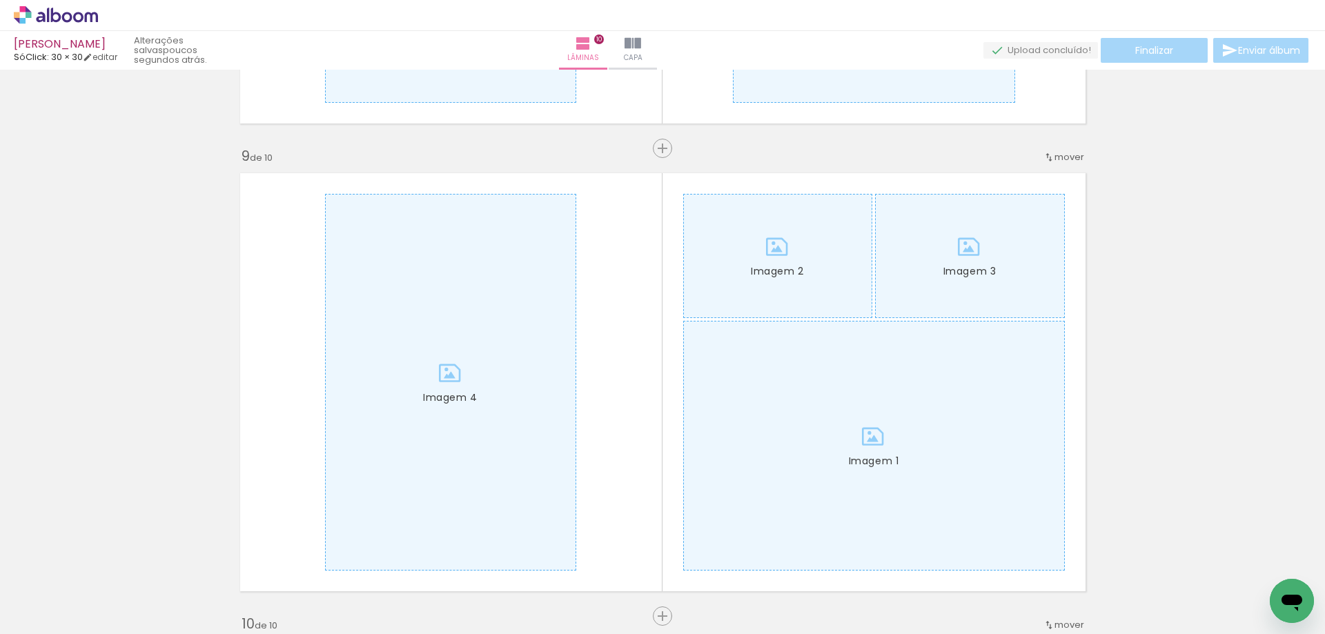
scroll to position [0, 2656]
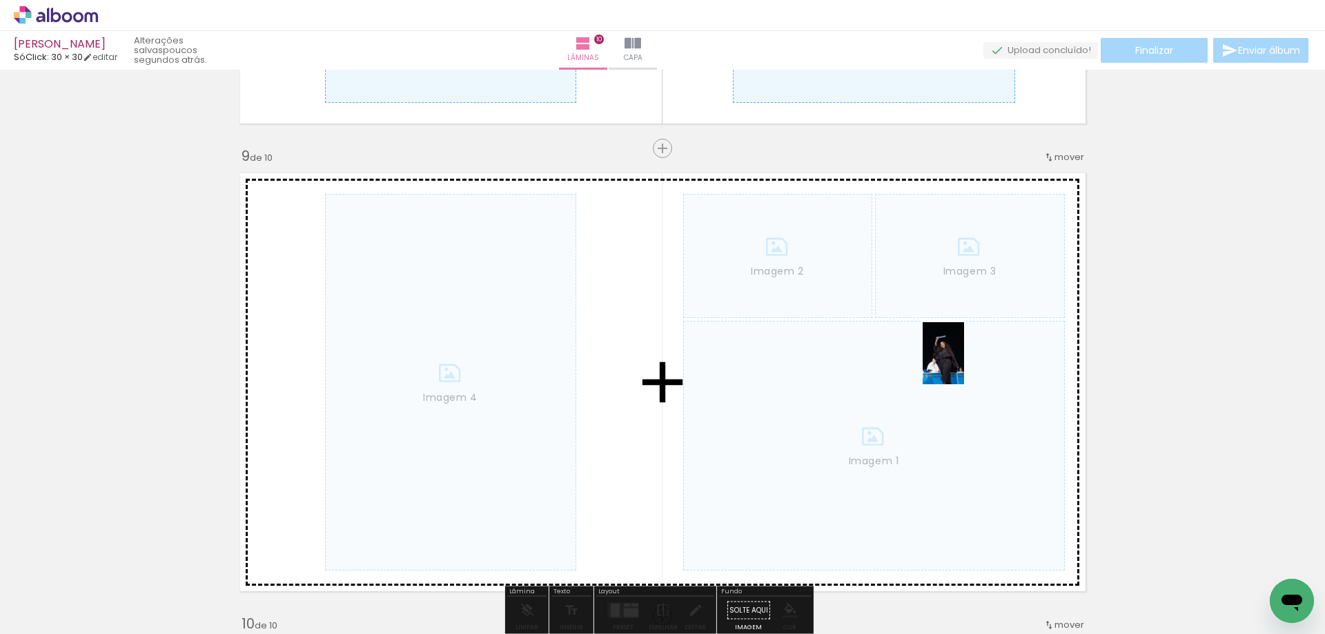
drag, startPoint x: 1266, startPoint y: 574, endPoint x: 957, endPoint y: 362, distance: 374.7
click at [957, 362] on quentale-workspace at bounding box center [662, 317] width 1325 height 634
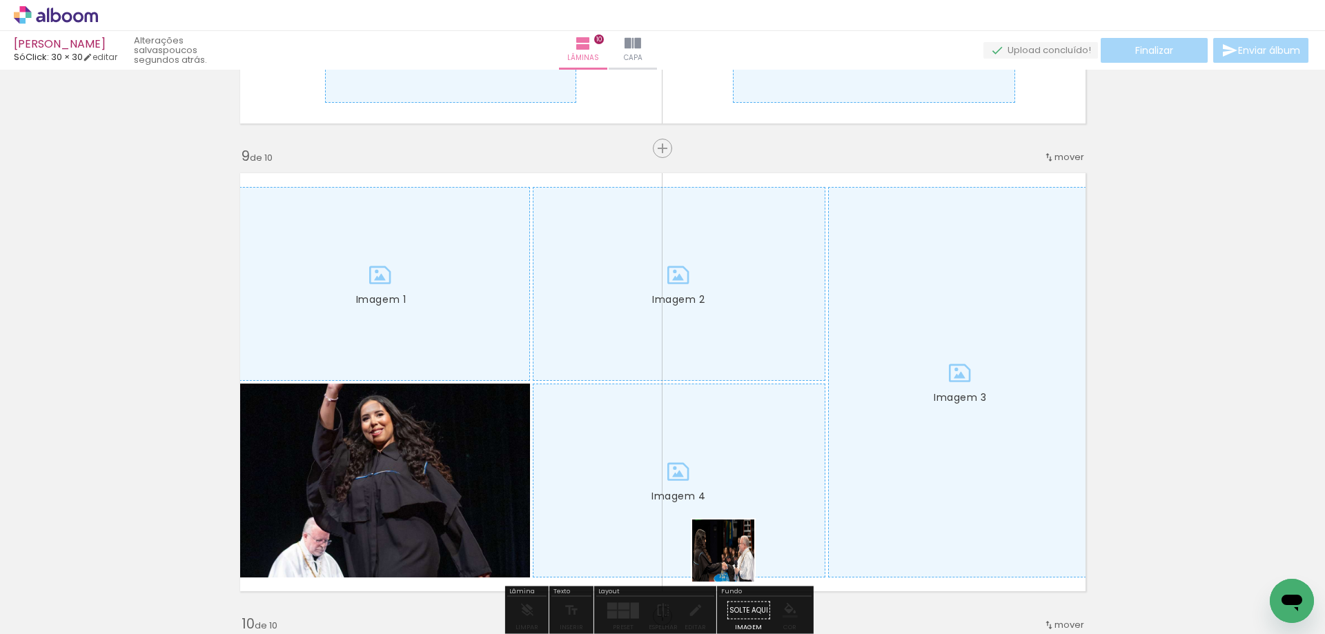
drag, startPoint x: 725, startPoint y: 593, endPoint x: 711, endPoint y: 490, distance: 103.1
click at [789, 403] on quentale-workspace at bounding box center [662, 317] width 1325 height 634
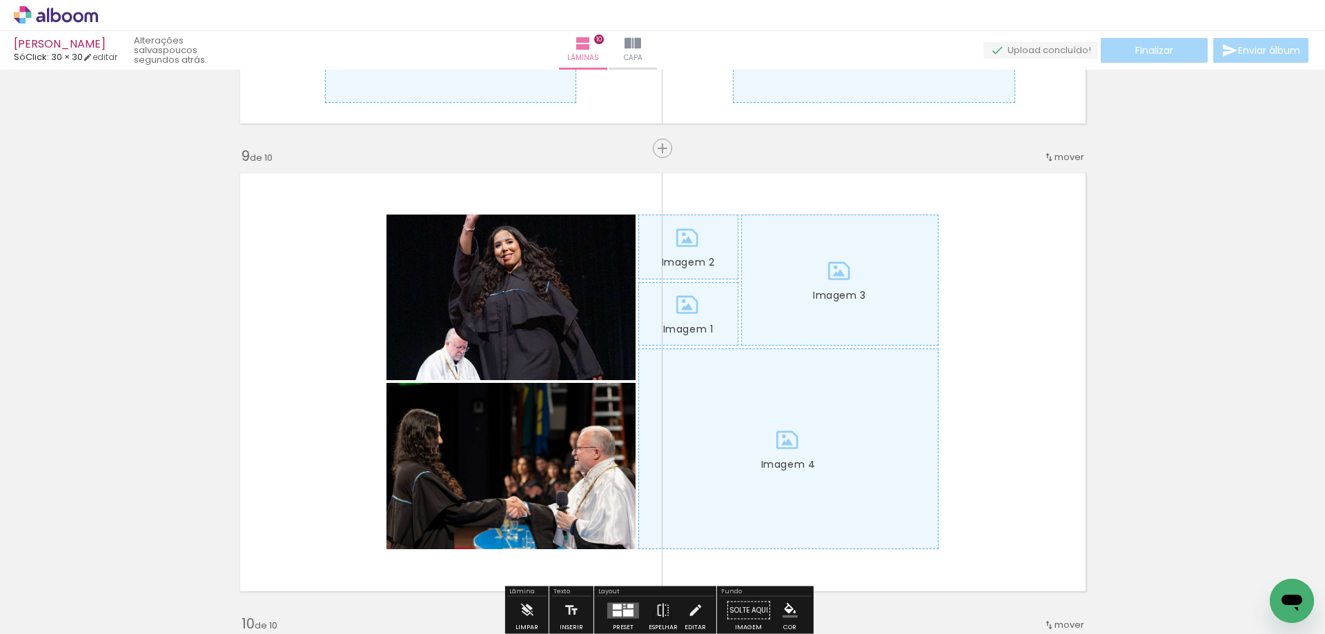
drag, startPoint x: 650, startPoint y: 588, endPoint x: 811, endPoint y: 421, distance: 232.2
click at [802, 388] on quentale-workspace at bounding box center [662, 317] width 1325 height 634
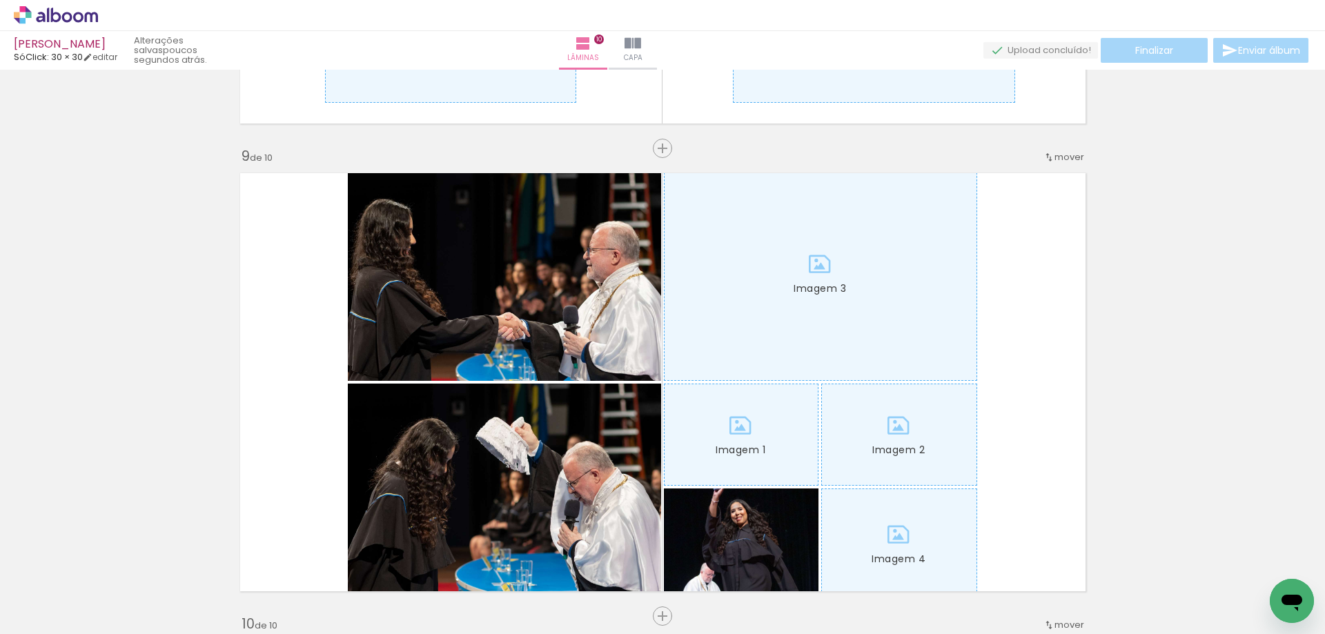
scroll to position [0, 164]
drag, startPoint x: 601, startPoint y: 592, endPoint x: 575, endPoint y: 402, distance: 192.1
click at [590, 379] on quentale-workspace at bounding box center [662, 317] width 1325 height 634
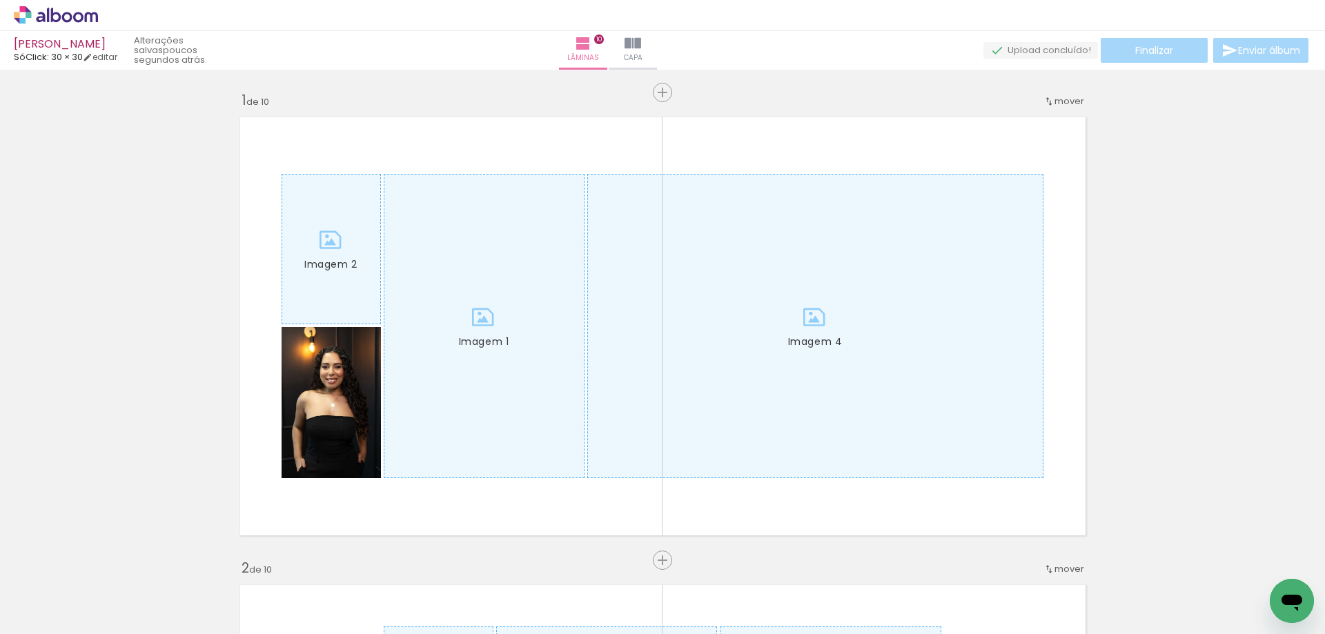
scroll to position [0, 422]
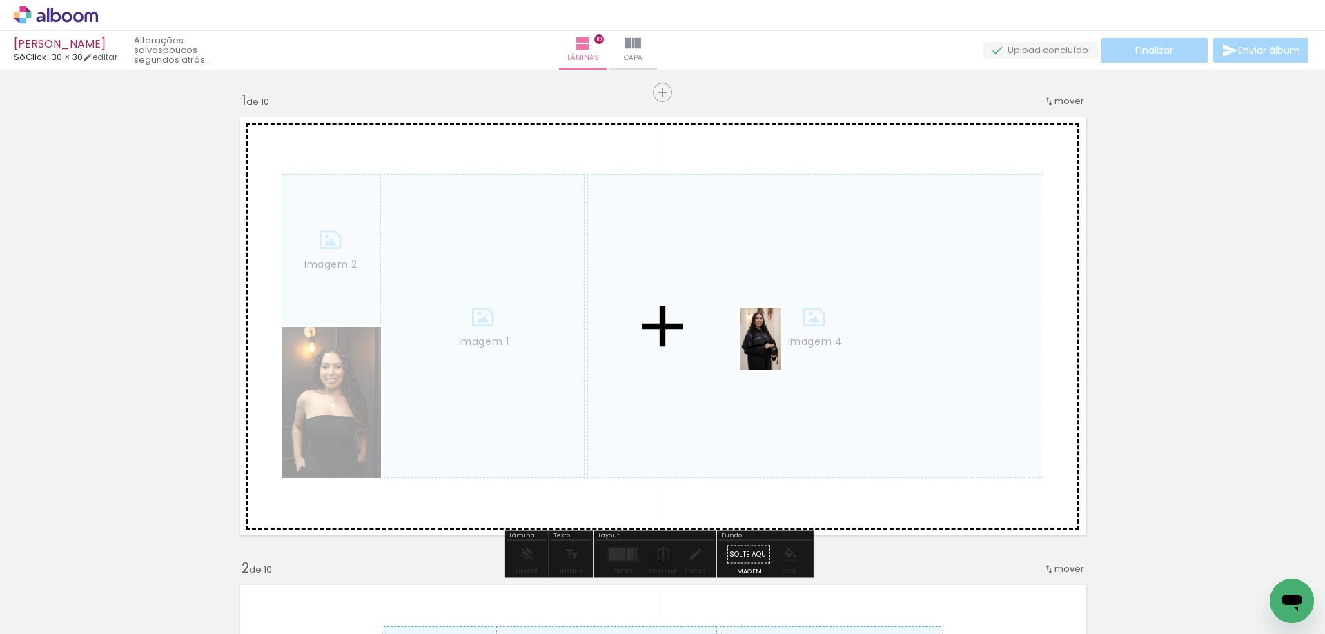
drag, startPoint x: 651, startPoint y: 595, endPoint x: 781, endPoint y: 349, distance: 278.7
click at [781, 349] on quentale-workspace at bounding box center [662, 317] width 1325 height 634
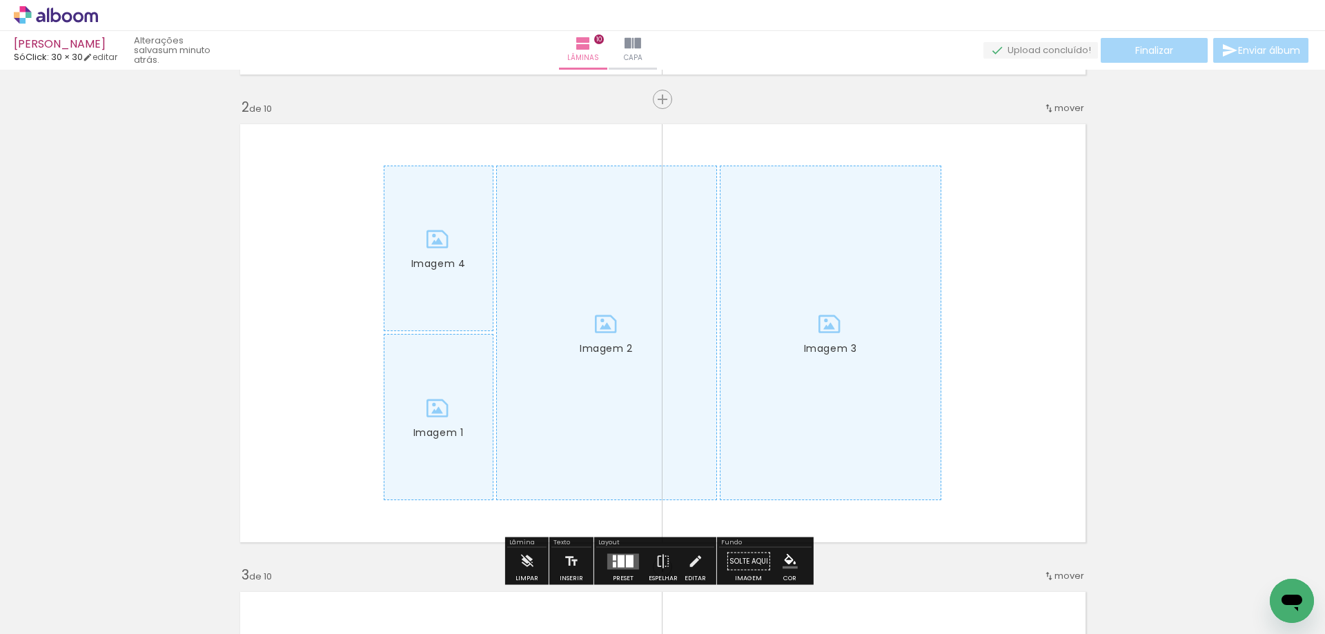
scroll to position [483, 0]
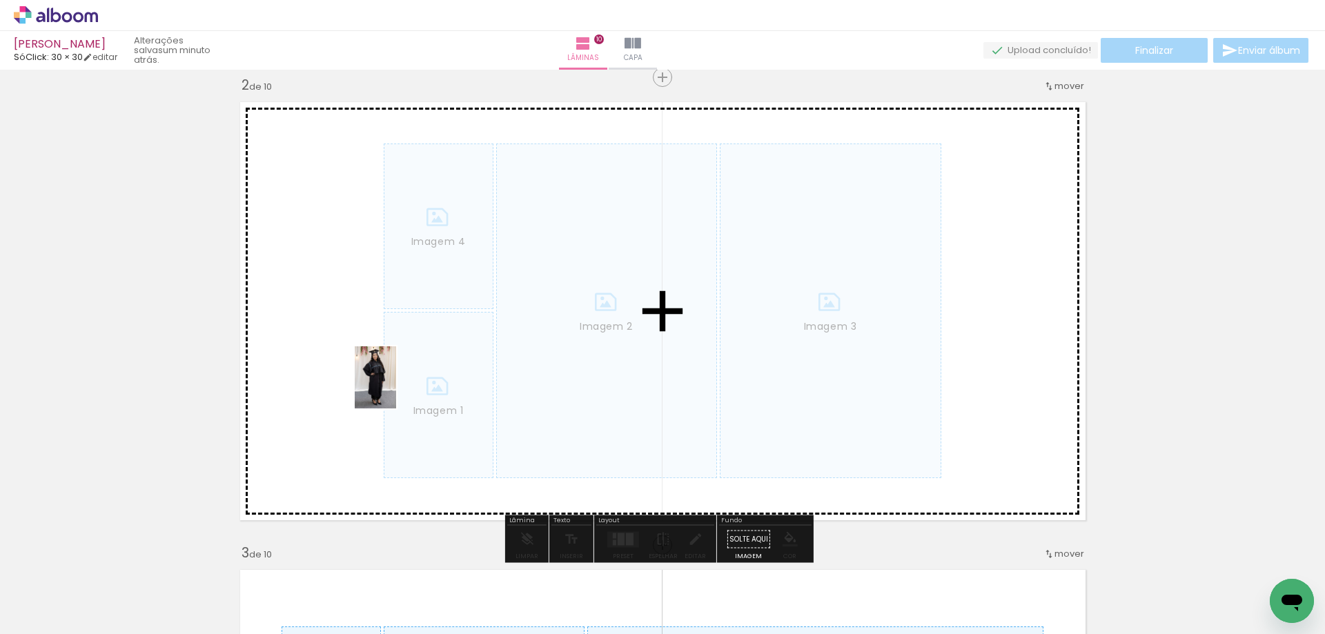
drag, startPoint x: 228, startPoint y: 594, endPoint x: 396, endPoint y: 388, distance: 265.8
click at [396, 388] on quentale-workspace at bounding box center [662, 317] width 1325 height 634
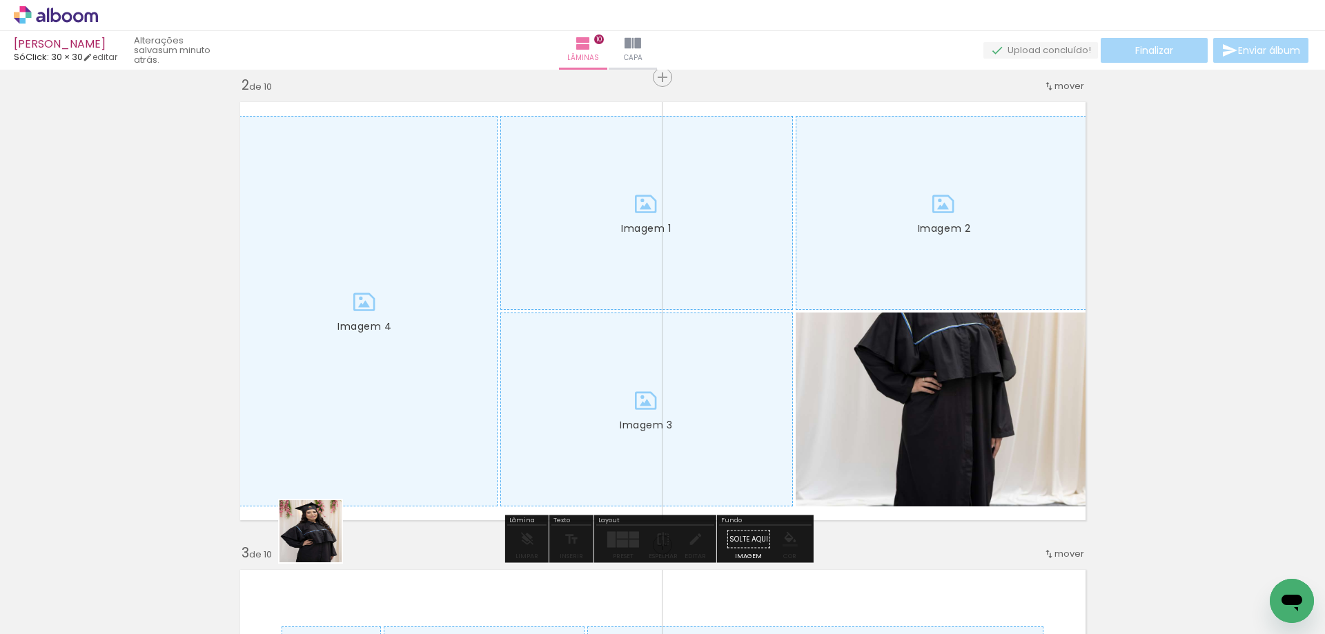
drag, startPoint x: 300, startPoint y: 580, endPoint x: 369, endPoint y: 506, distance: 101.5
click at [386, 413] on quentale-workspace at bounding box center [662, 317] width 1325 height 634
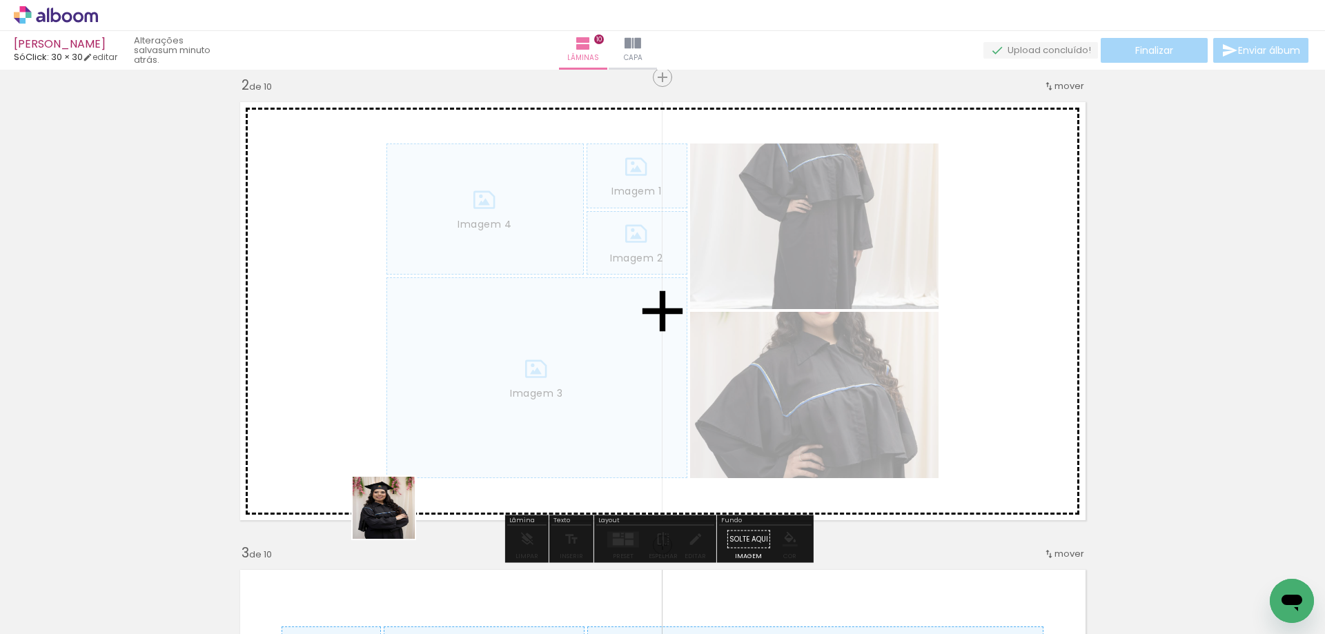
drag, startPoint x: 368, startPoint y: 582, endPoint x: 497, endPoint y: 478, distance: 166.3
click at [430, 373] on quentale-workspace at bounding box center [662, 317] width 1325 height 634
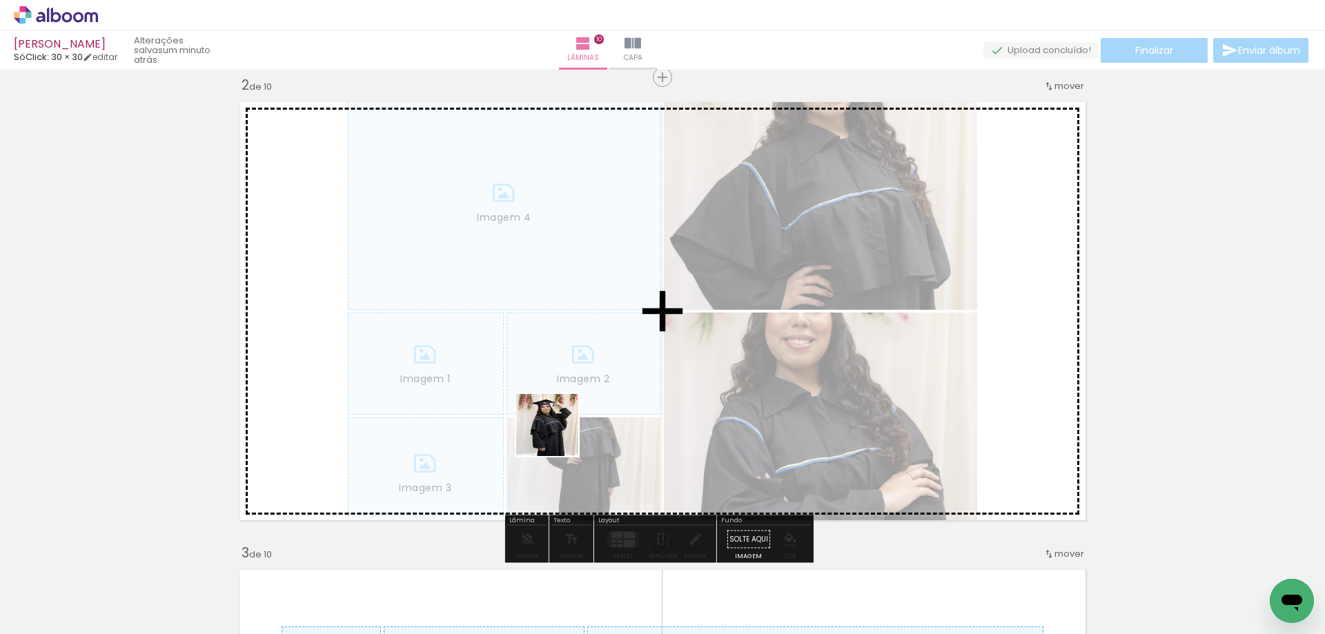
drag, startPoint x: 543, startPoint y: 576, endPoint x: 586, endPoint y: 478, distance: 106.9
click at [571, 387] on quentale-workspace at bounding box center [662, 317] width 1325 height 634
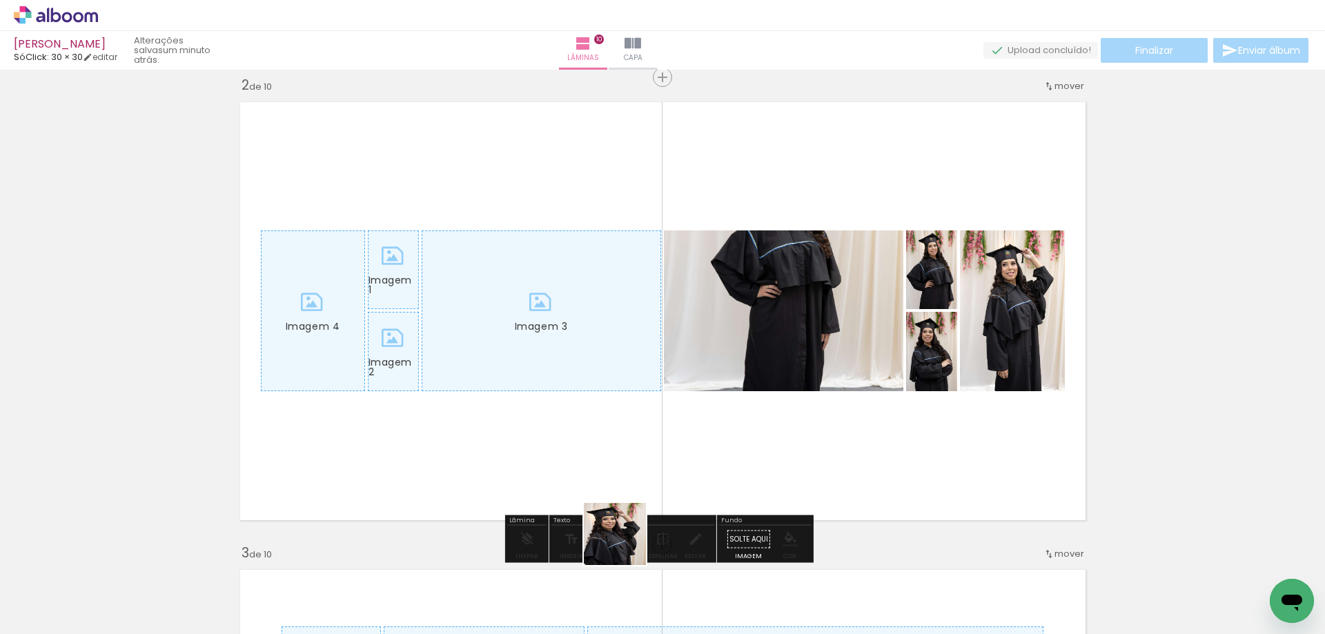
drag, startPoint x: 618, startPoint y: 592, endPoint x: 661, endPoint y: 362, distance: 233.7
click at [661, 363] on quentale-workspace at bounding box center [662, 317] width 1325 height 634
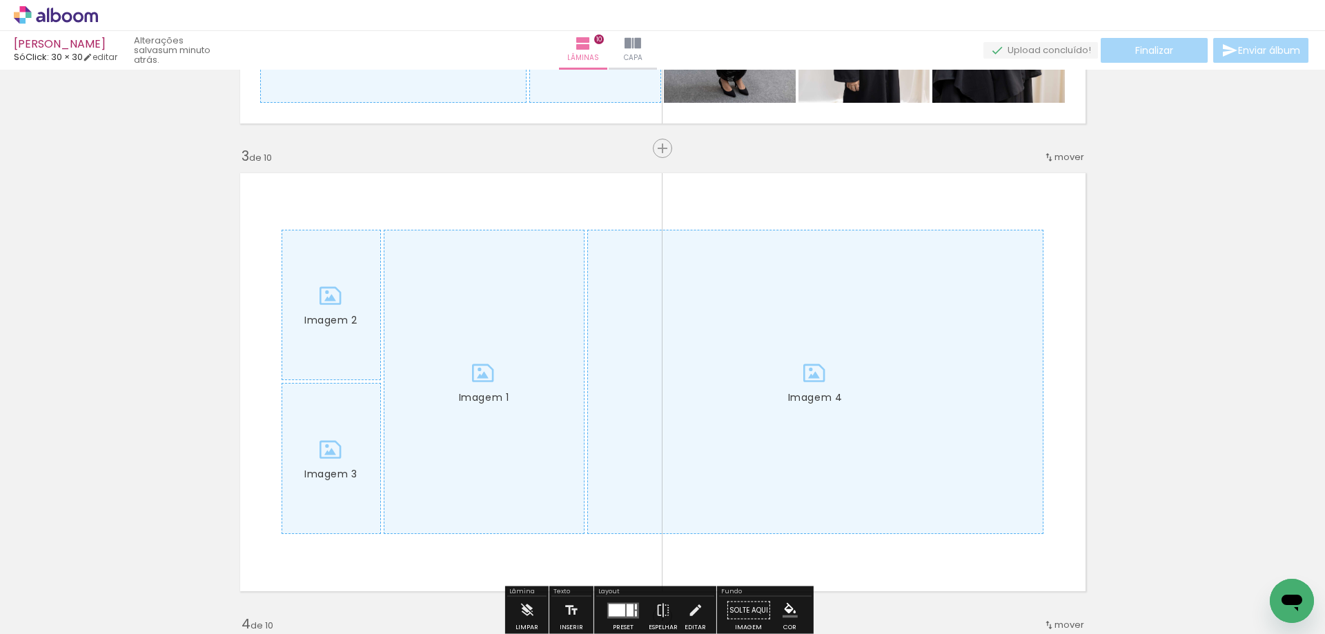
scroll to position [897, 0]
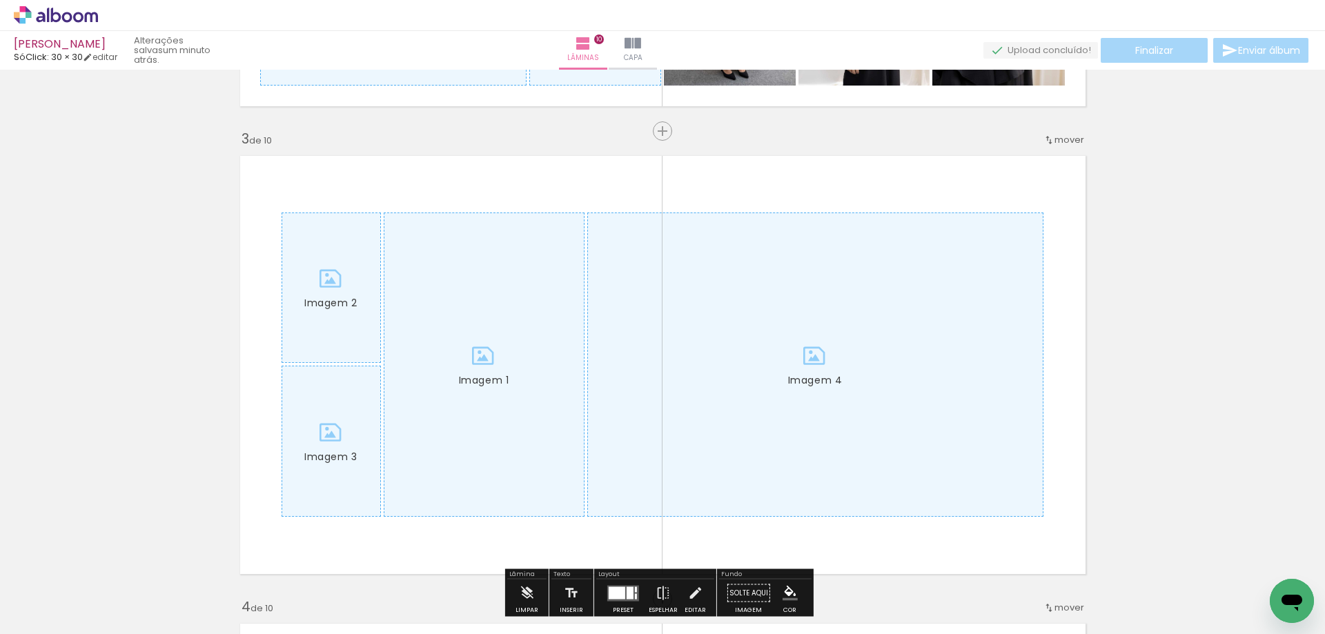
drag, startPoint x: 684, startPoint y: 584, endPoint x: 684, endPoint y: 499, distance: 84.9
click at [576, 402] on quentale-workspace at bounding box center [662, 317] width 1325 height 634
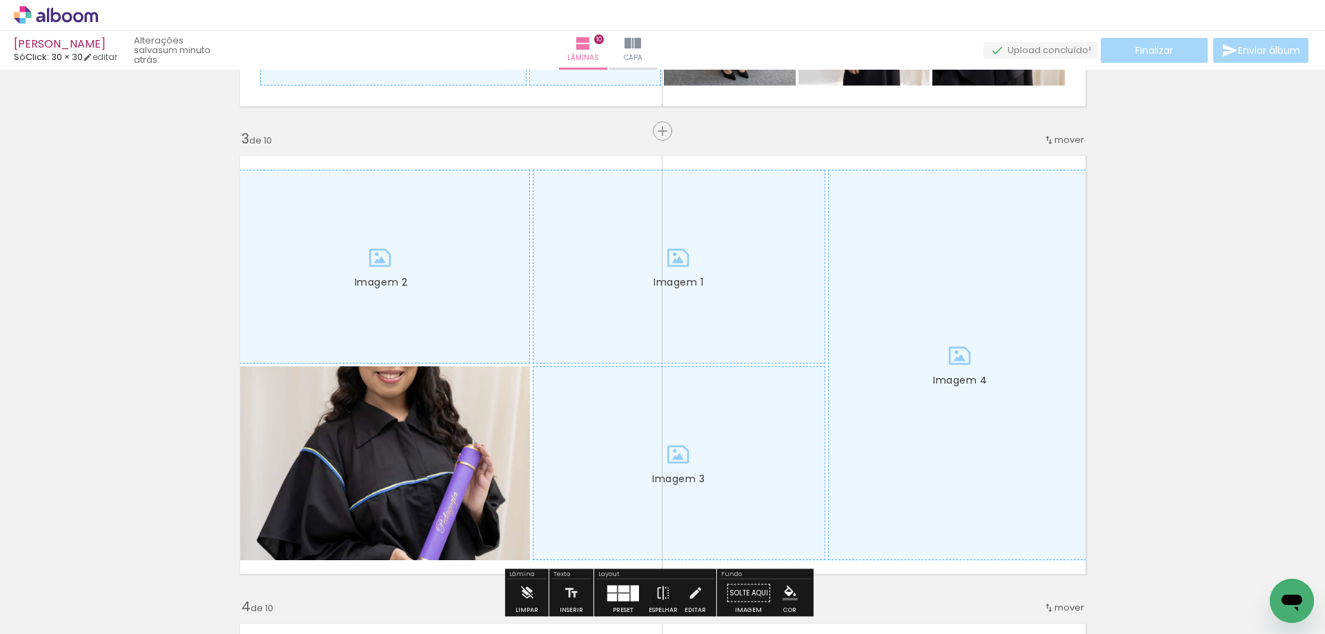
drag, startPoint x: 782, startPoint y: 500, endPoint x: 844, endPoint y: 566, distance: 90.8
click at [815, 426] on quentale-workspace at bounding box center [662, 317] width 1325 height 634
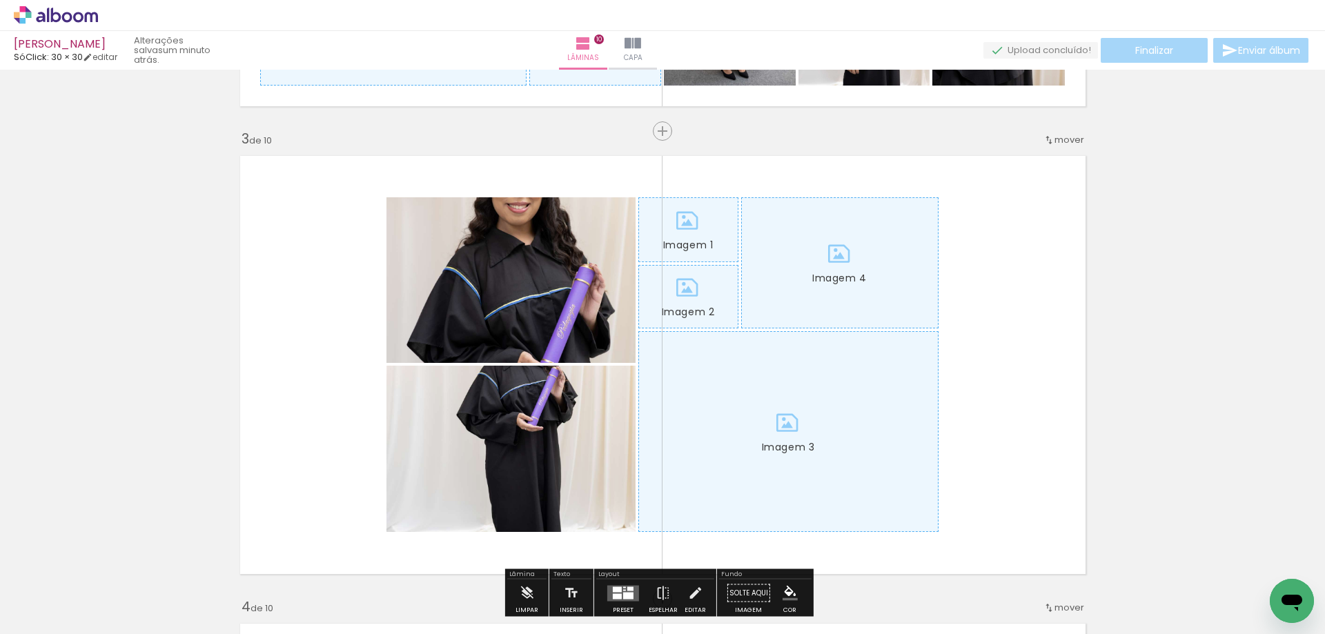
drag, startPoint x: 852, startPoint y: 606, endPoint x: 906, endPoint y: 458, distance: 158.0
click at [891, 464] on quentale-workspace at bounding box center [662, 317] width 1325 height 634
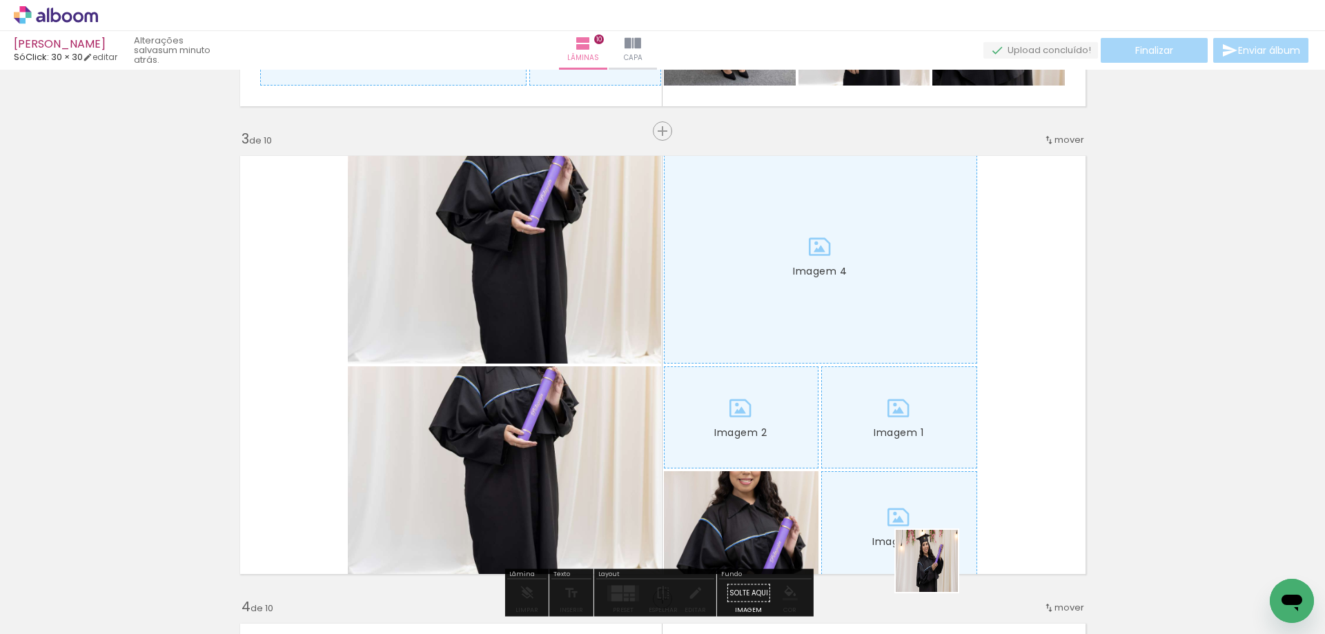
drag, startPoint x: 937, startPoint y: 602, endPoint x: 975, endPoint y: 510, distance: 98.9
click at [961, 414] on quentale-workspace at bounding box center [662, 317] width 1325 height 634
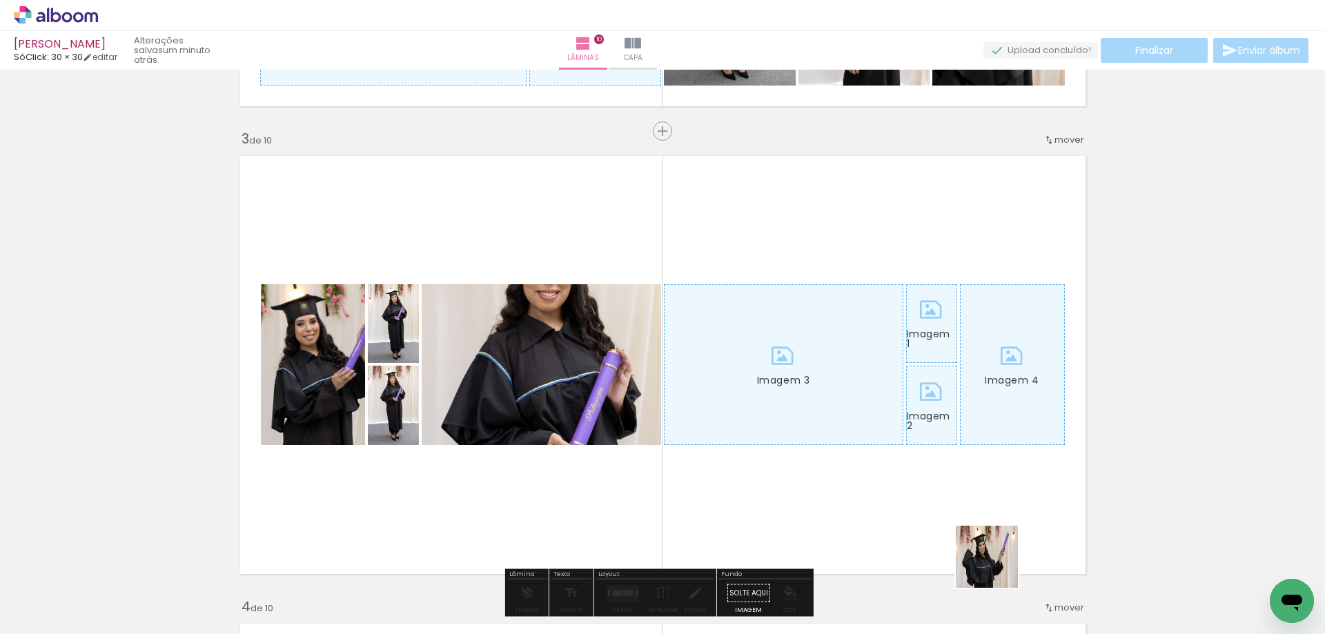
drag, startPoint x: 997, startPoint y: 567, endPoint x: 1031, endPoint y: 533, distance: 48.8
click at [991, 401] on quentale-workspace at bounding box center [662, 317] width 1325 height 634
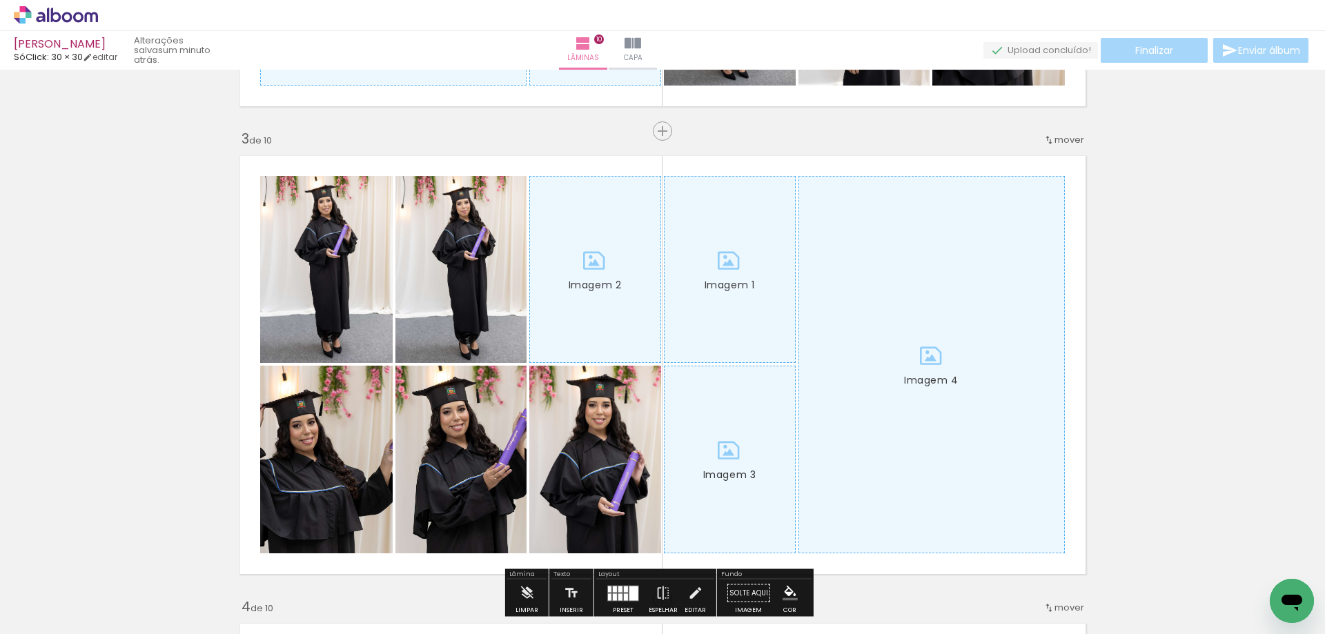
drag, startPoint x: 1078, startPoint y: 593, endPoint x: 901, endPoint y: 392, distance: 268.3
click at [898, 391] on quentale-workspace at bounding box center [662, 317] width 1325 height 634
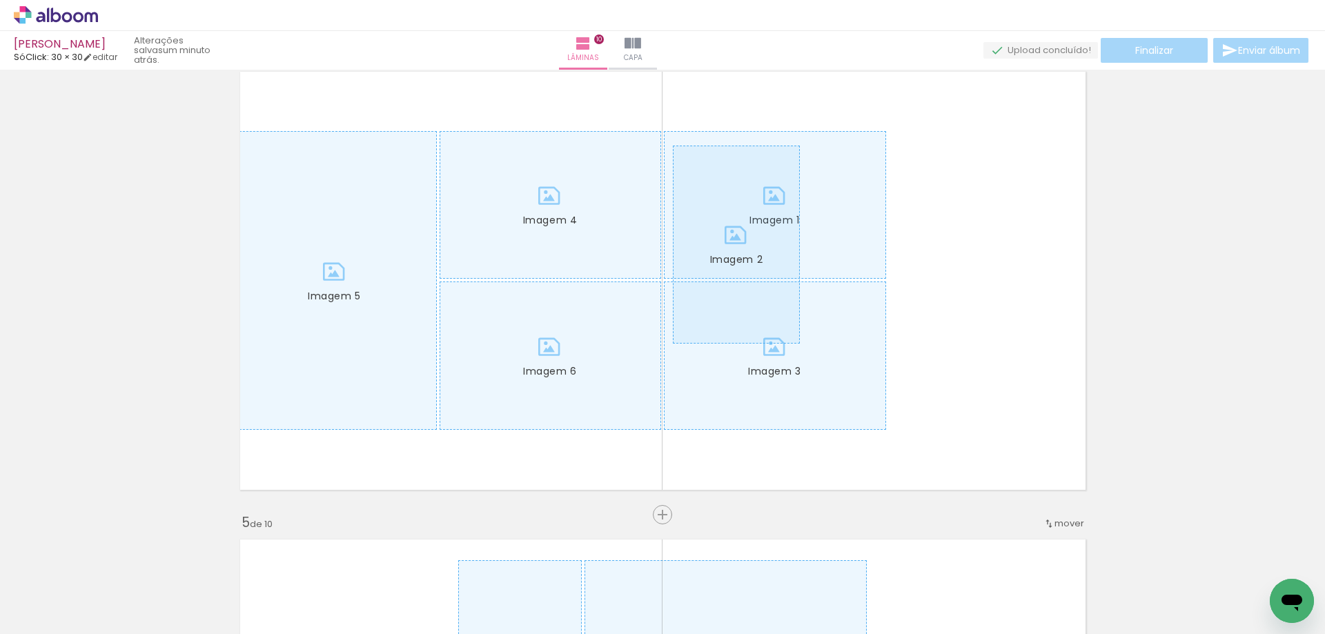
scroll to position [0, 2656]
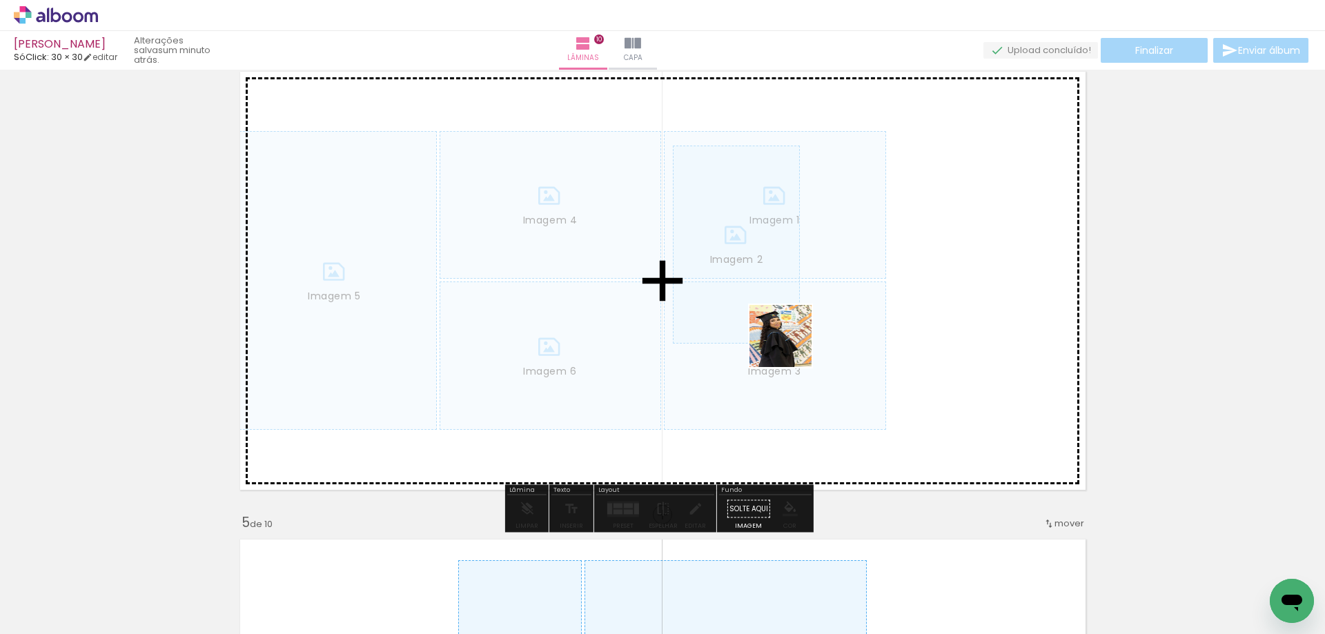
drag, startPoint x: 1193, startPoint y: 588, endPoint x: 1049, endPoint y: 518, distance: 160.4
click at [622, 293] on quentale-workspace at bounding box center [662, 317] width 1325 height 634
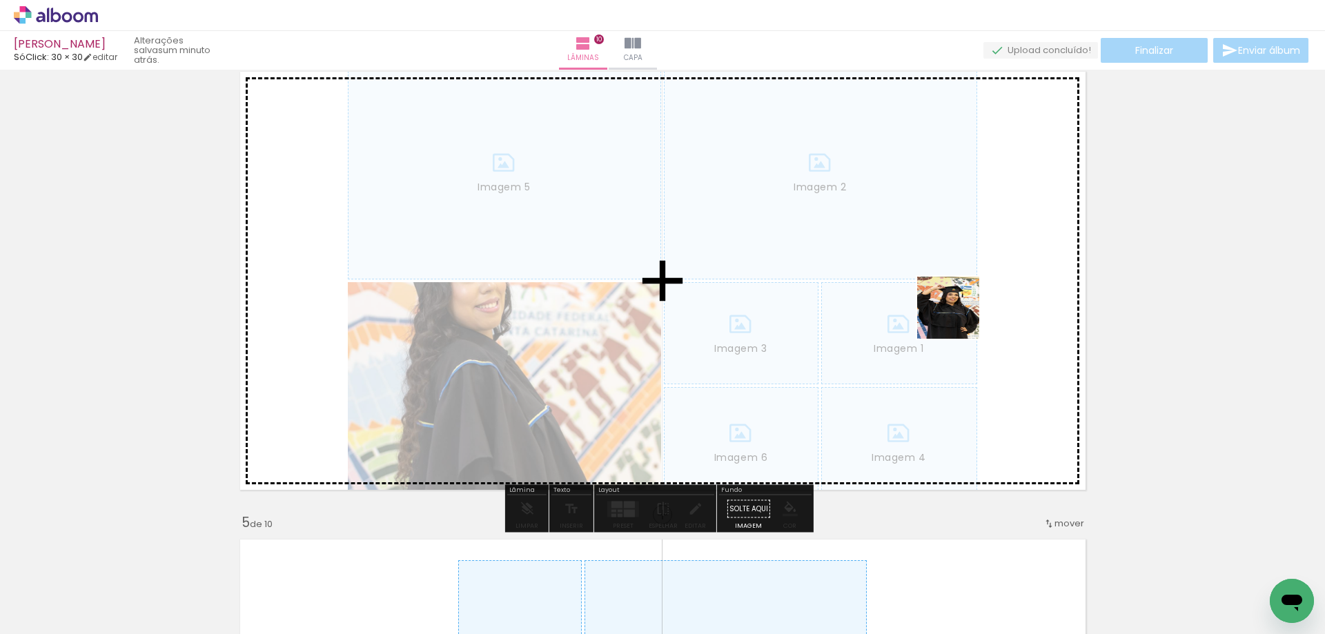
drag, startPoint x: 1138, startPoint y: 595, endPoint x: 998, endPoint y: 466, distance: 190.4
click at [949, 308] on quentale-workspace at bounding box center [662, 317] width 1325 height 634
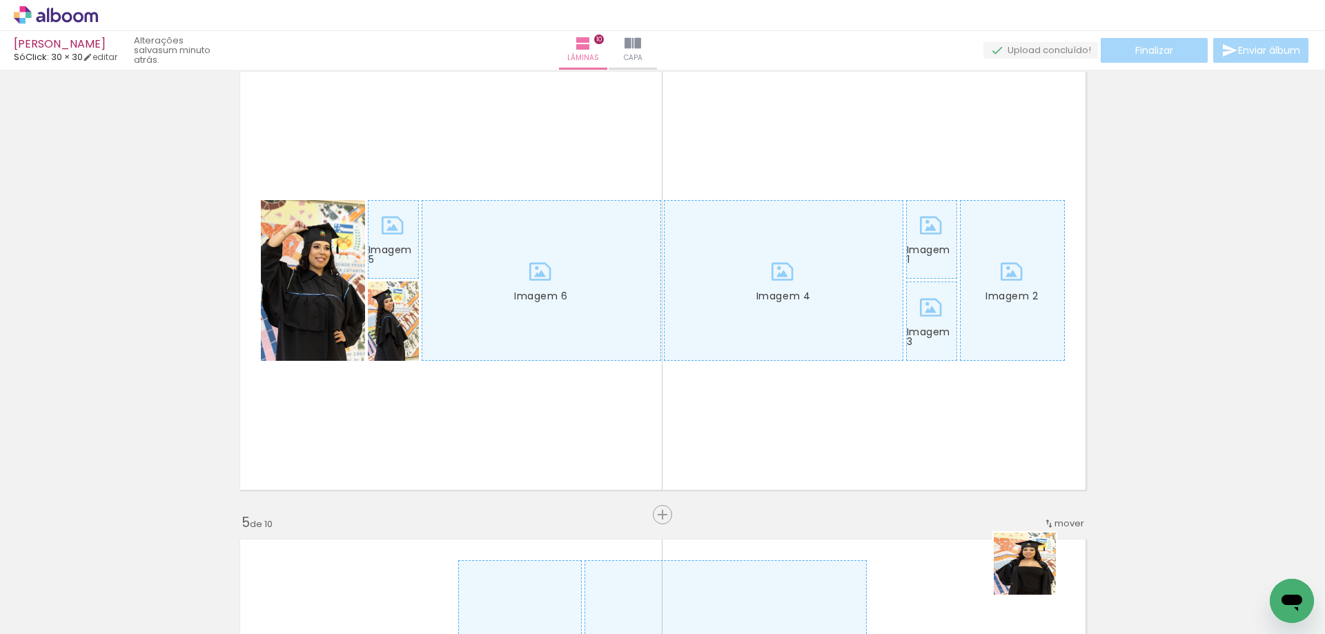
drag, startPoint x: 1035, startPoint y: 574, endPoint x: 935, endPoint y: 484, distance: 134.8
click at [969, 319] on quentale-workspace at bounding box center [662, 317] width 1325 height 634
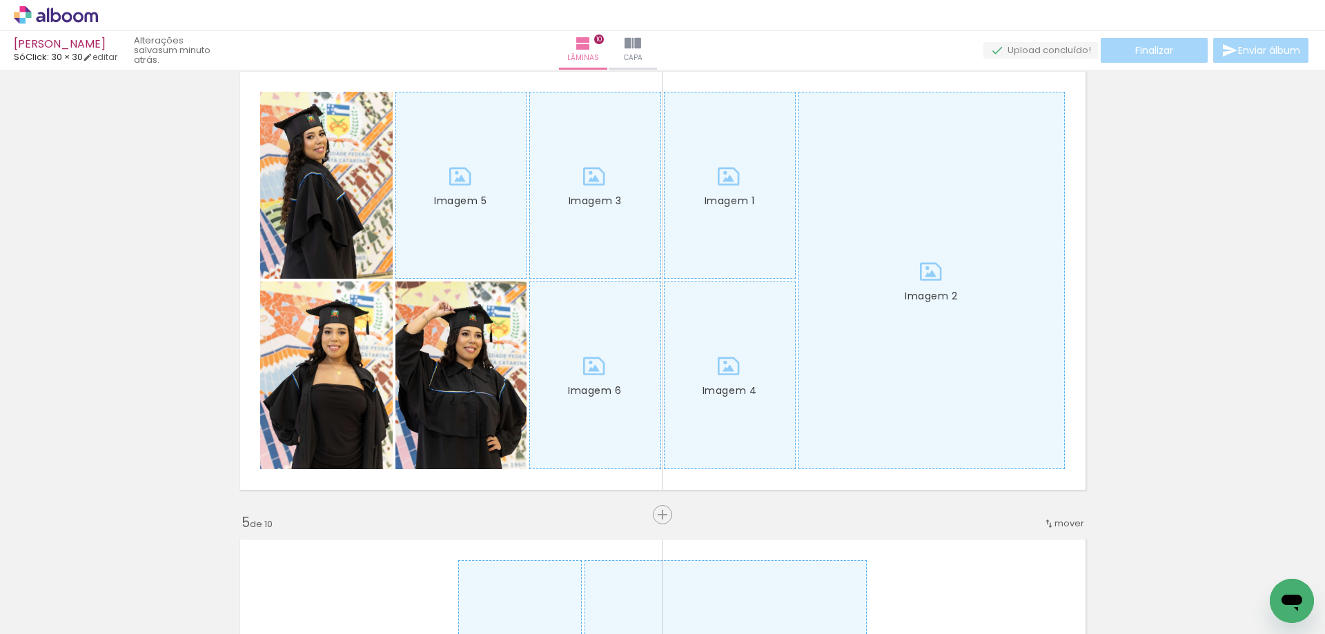
drag, startPoint x: 952, startPoint y: 588, endPoint x: 890, endPoint y: 455, distance: 146.9
click at [938, 357] on quentale-workspace at bounding box center [662, 317] width 1325 height 634
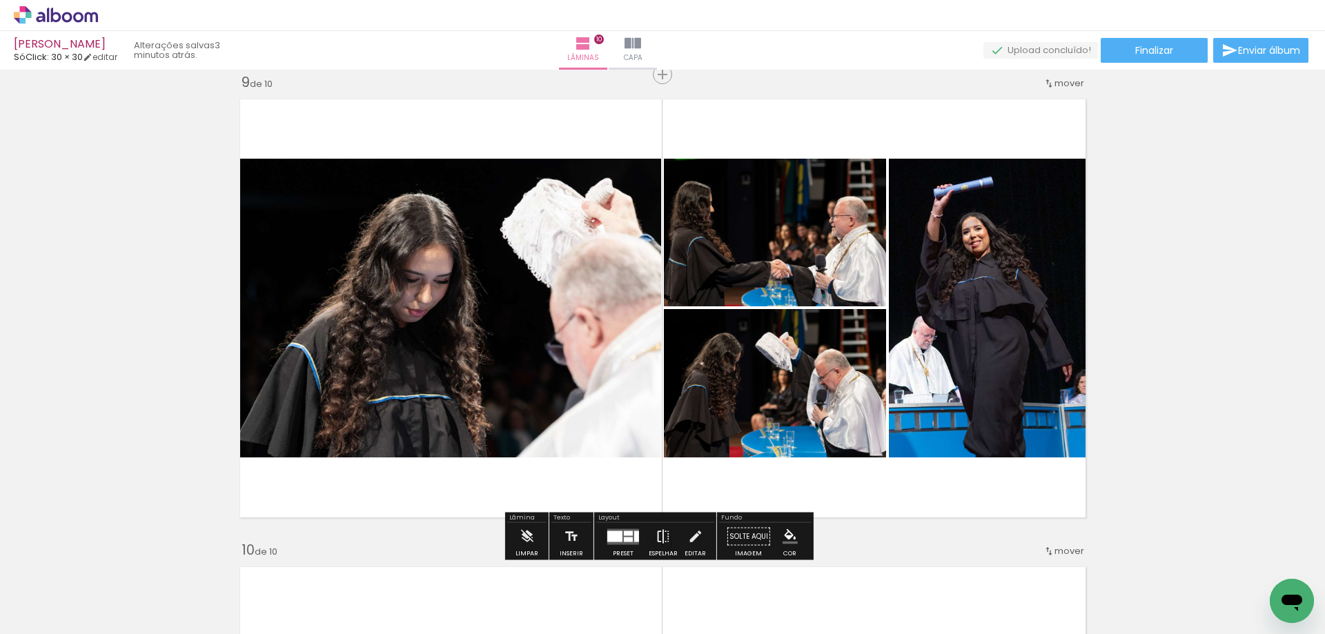
scroll to position [0, 1525]
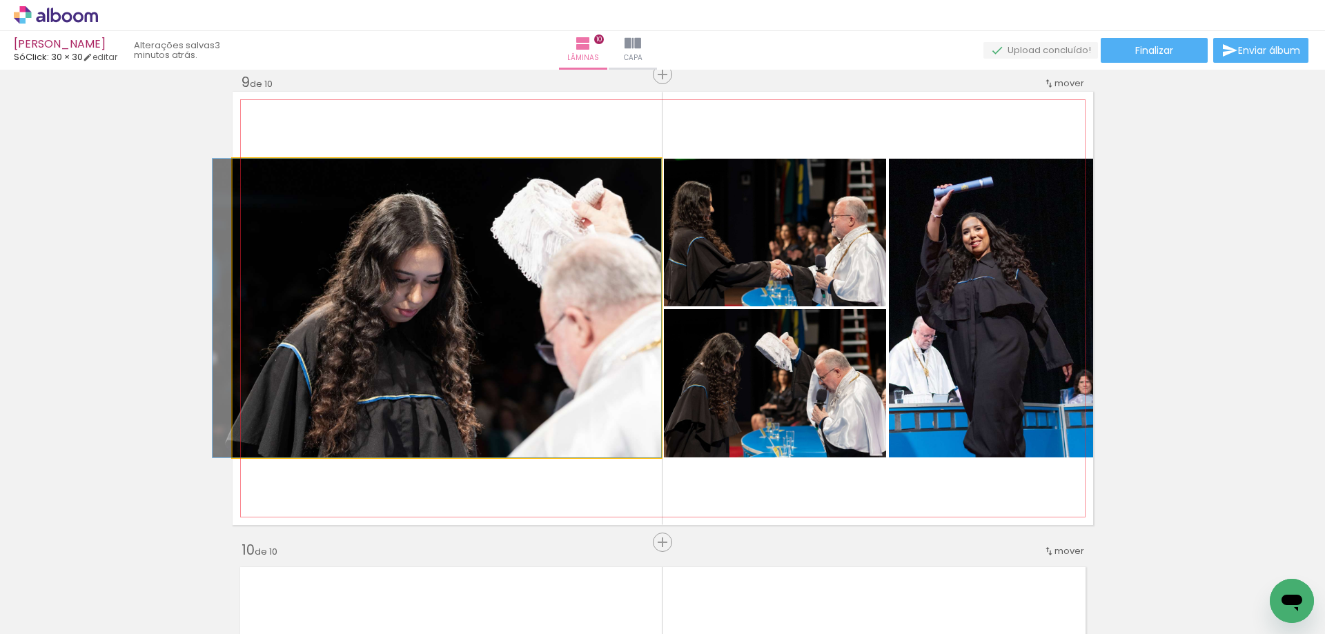
drag, startPoint x: 470, startPoint y: 318, endPoint x: 442, endPoint y: 319, distance: 28.3
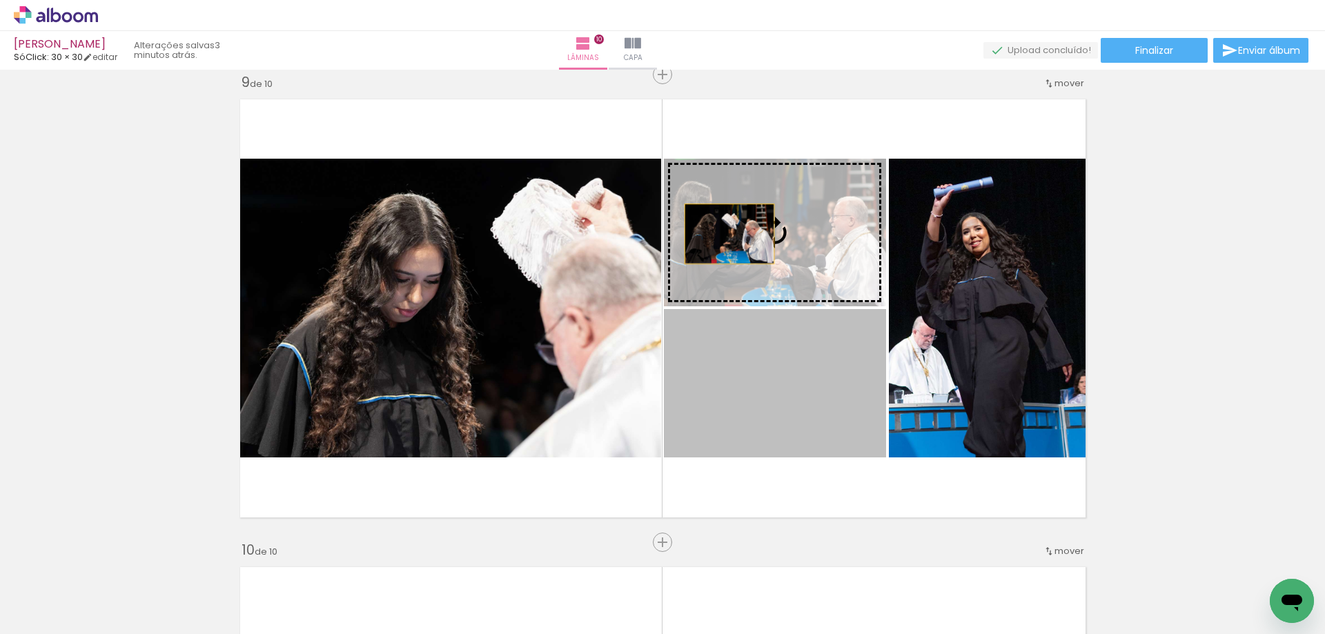
drag, startPoint x: 726, startPoint y: 356, endPoint x: 724, endPoint y: 226, distance: 130.4
click at [0, 0] on slot "Imagem 1 Imagem 2 Imagem 3 Imagem 4" at bounding box center [0, 0] width 0 height 0
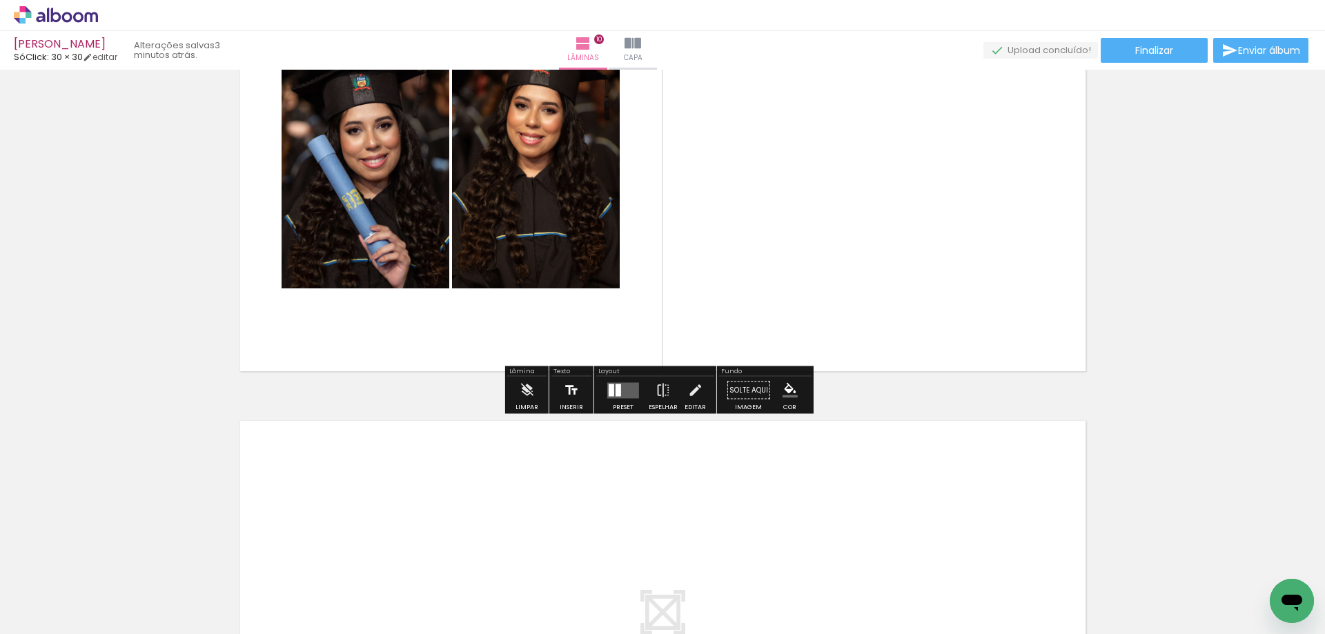
scroll to position [4381, 0]
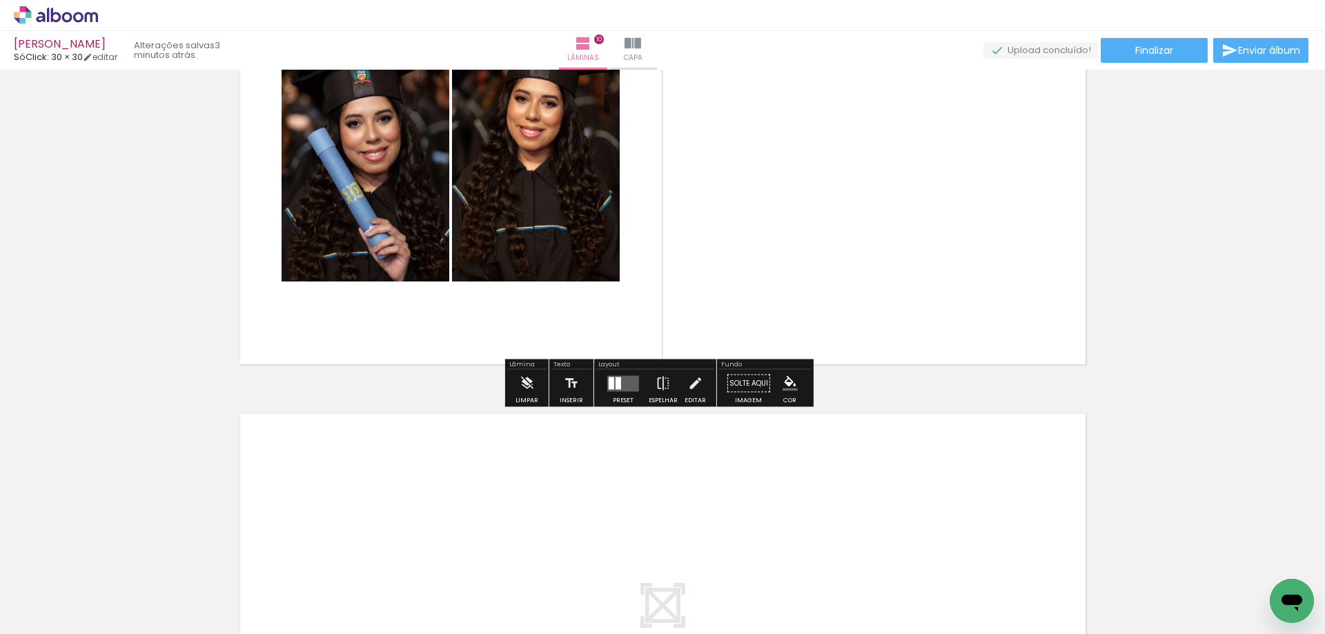
click at [626, 381] on quentale-layouter at bounding box center [623, 383] width 32 height 16
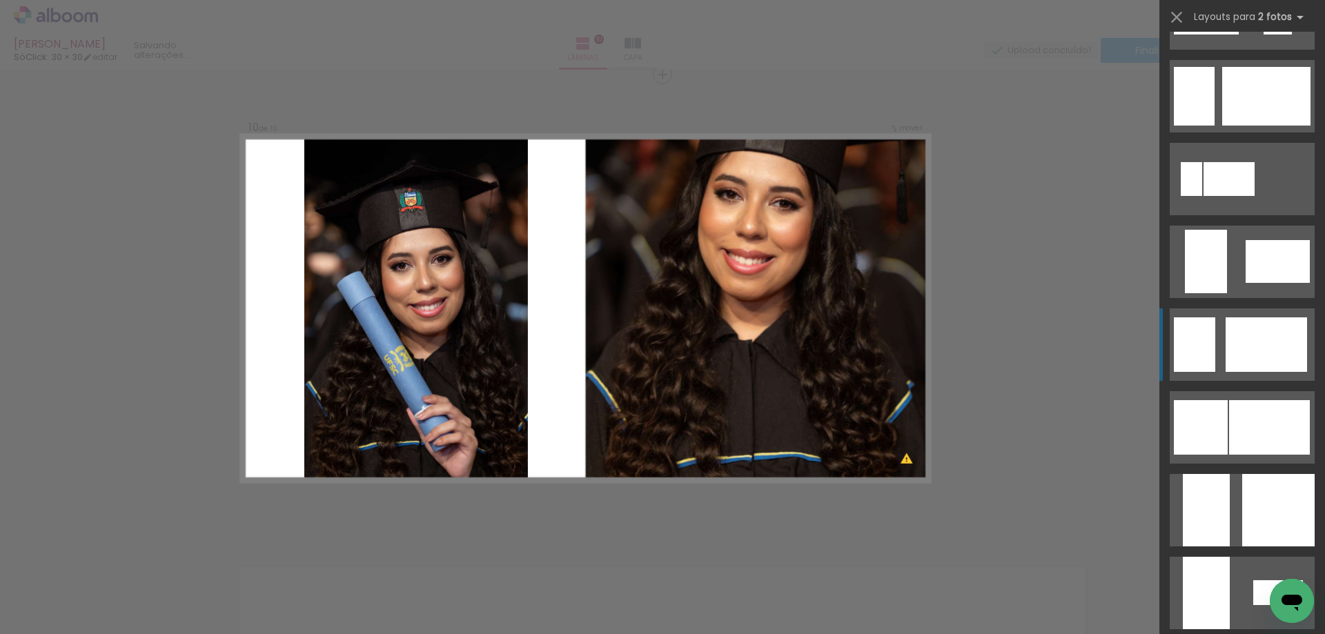
scroll to position [3104, 0]
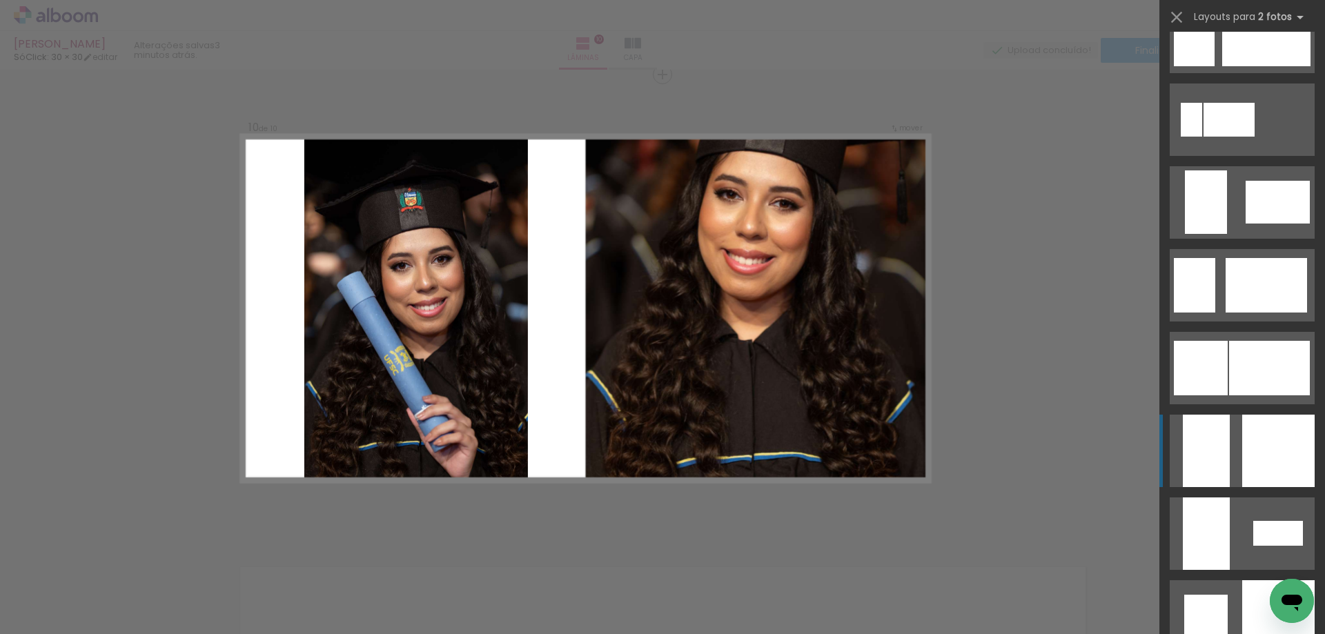
click at [1233, 438] on quentale-layouter at bounding box center [1241, 451] width 145 height 72
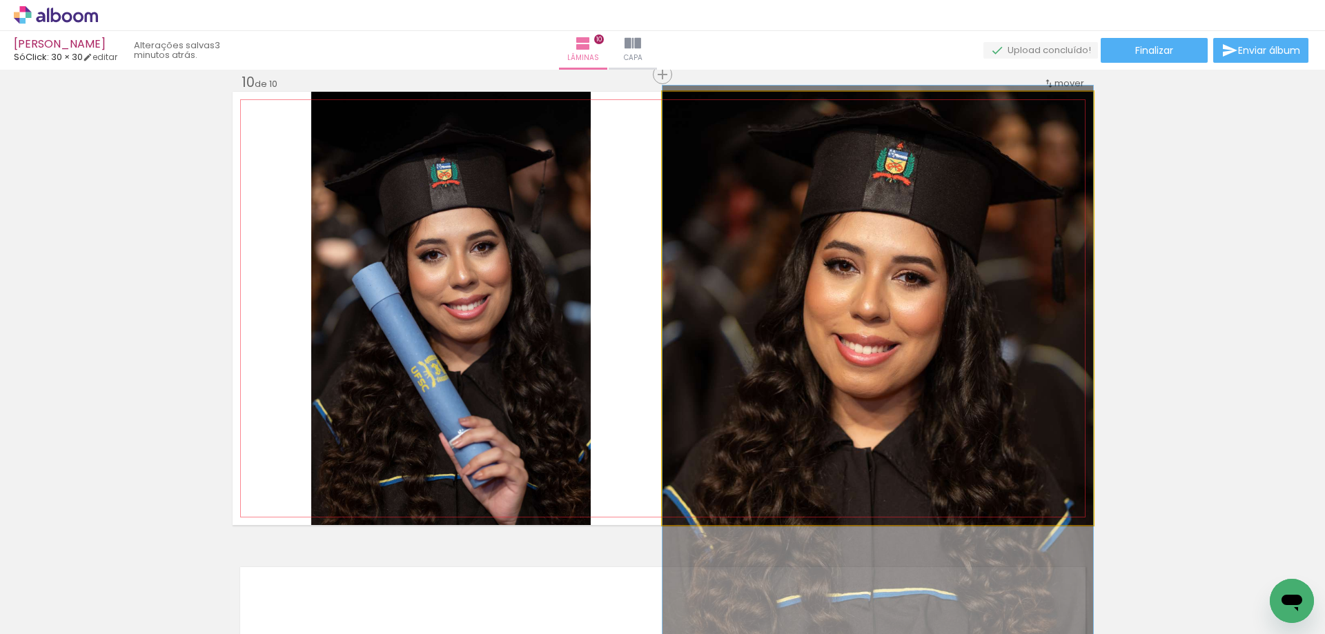
drag, startPoint x: 929, startPoint y: 244, endPoint x: 929, endPoint y: 344, distance: 100.0
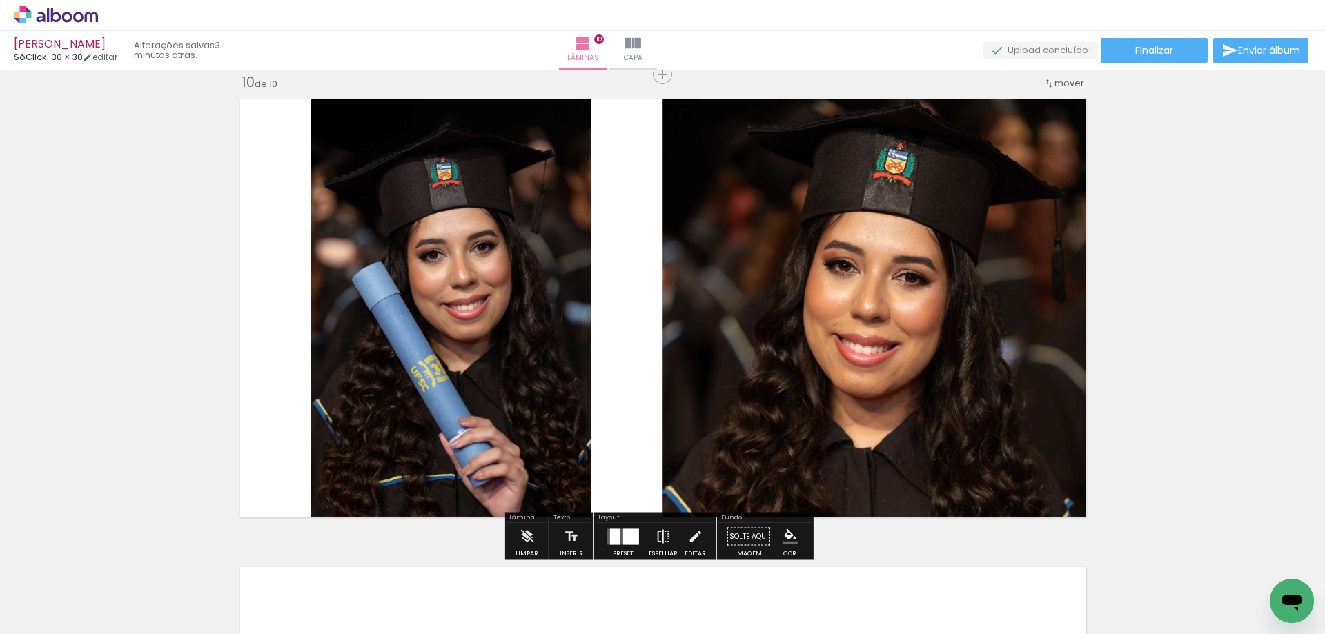
click at [615, 539] on div at bounding box center [615, 536] width 10 height 16
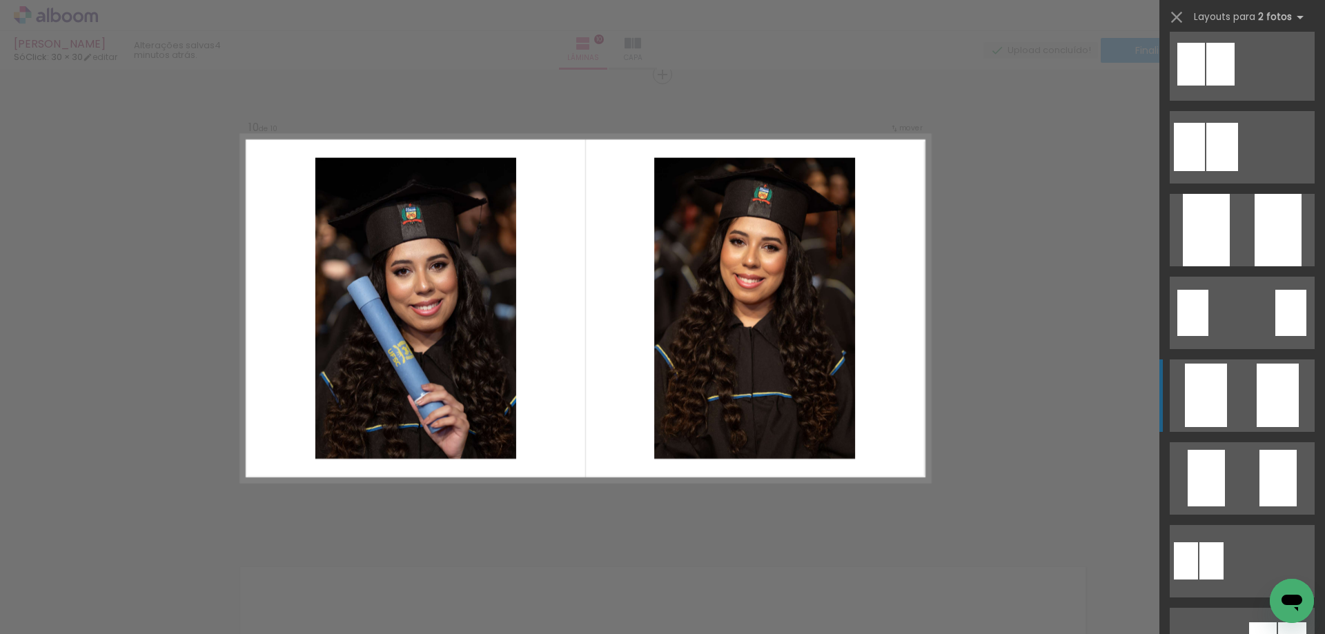
scroll to position [0, 0]
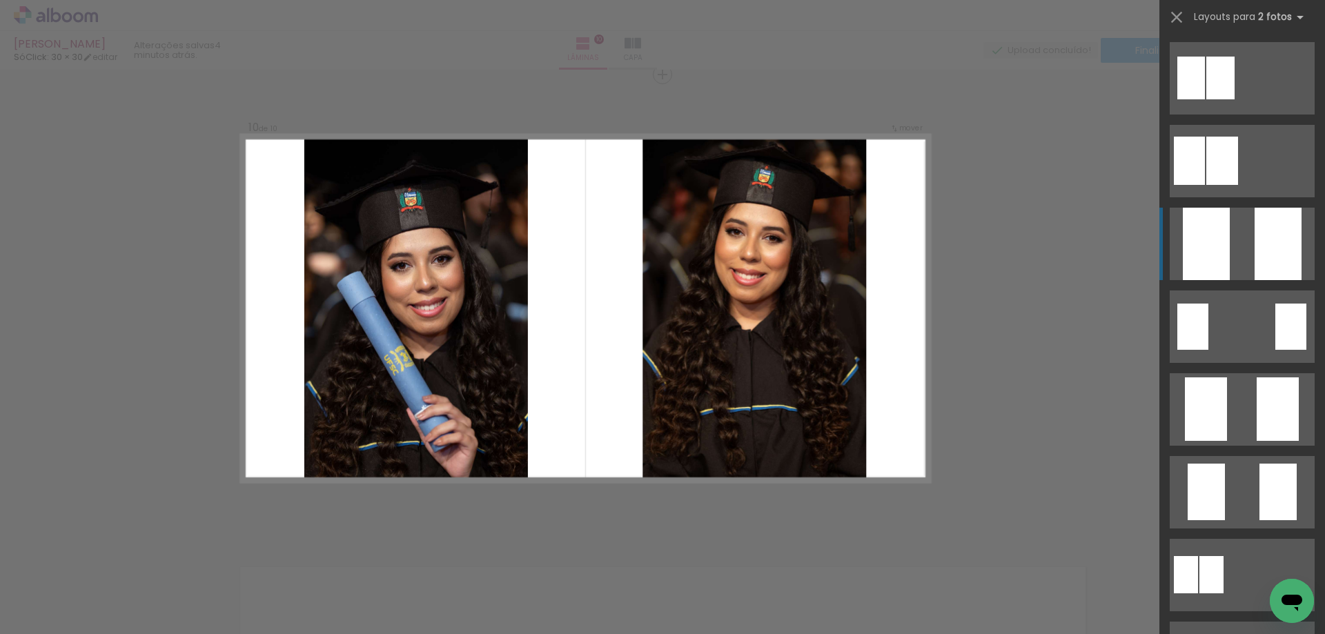
click at [1237, 229] on quentale-layouter at bounding box center [1241, 244] width 145 height 72
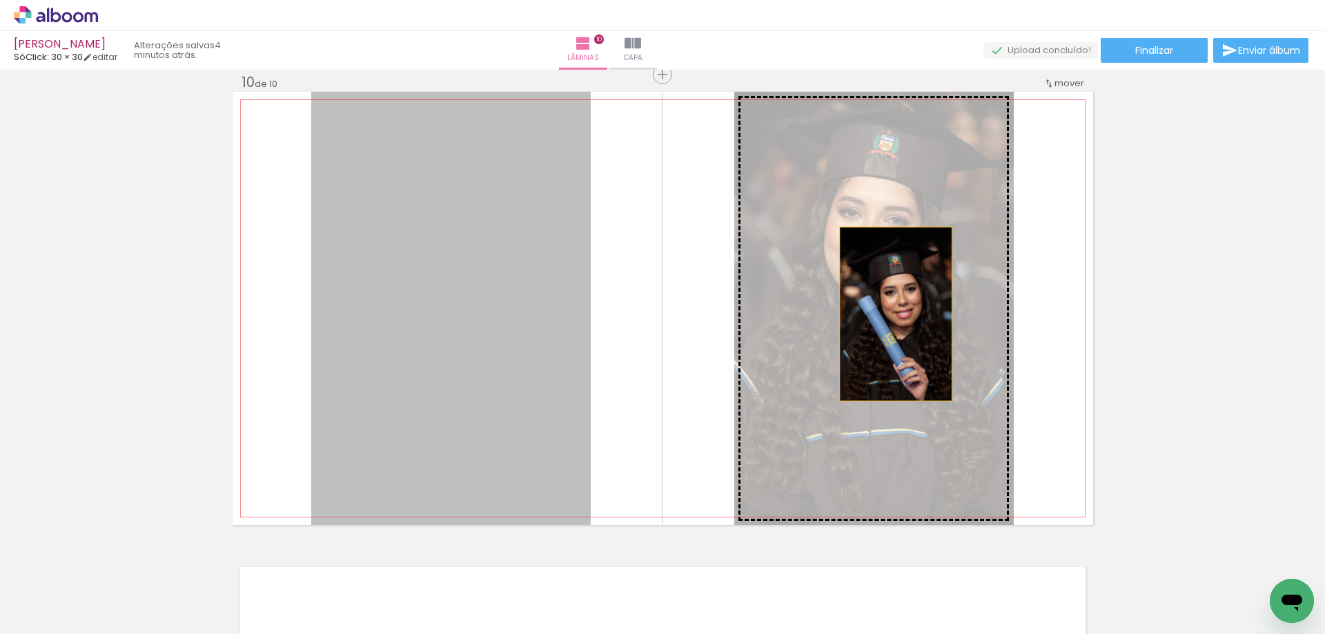
drag, startPoint x: 499, startPoint y: 313, endPoint x: 890, endPoint y: 314, distance: 391.2
click at [0, 0] on slot "Imagem 1 Imagem 2" at bounding box center [0, 0] width 0 height 0
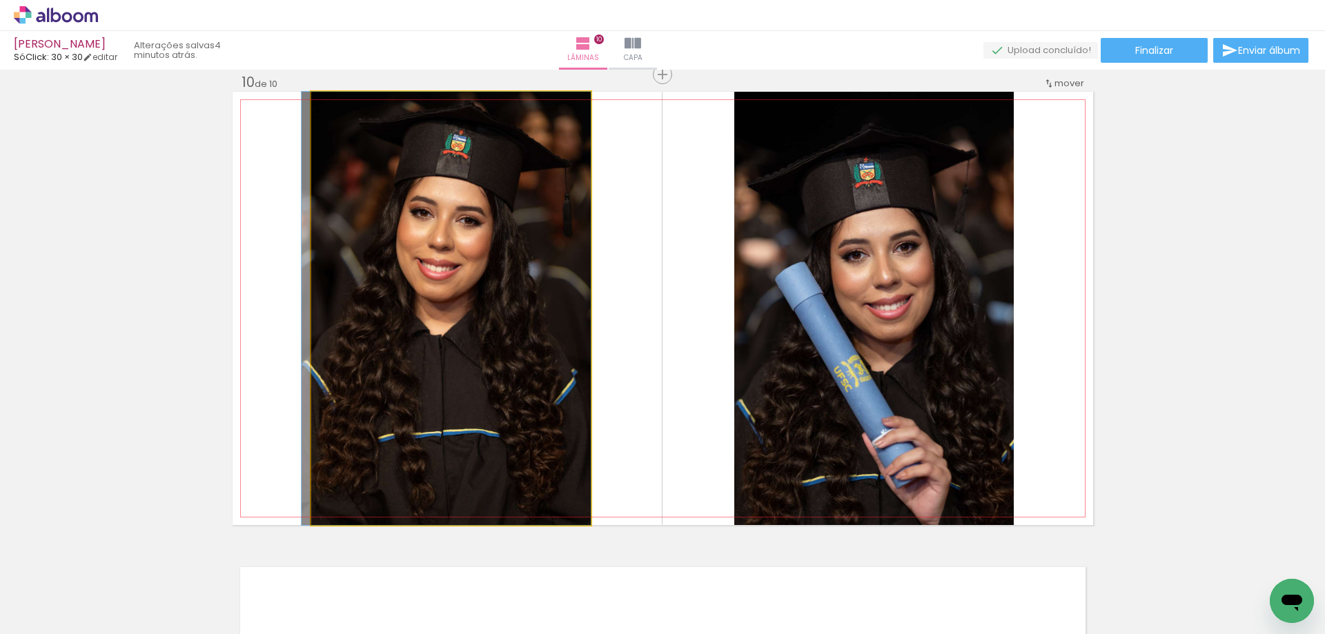
drag, startPoint x: 449, startPoint y: 303, endPoint x: 439, endPoint y: 318, distance: 18.0
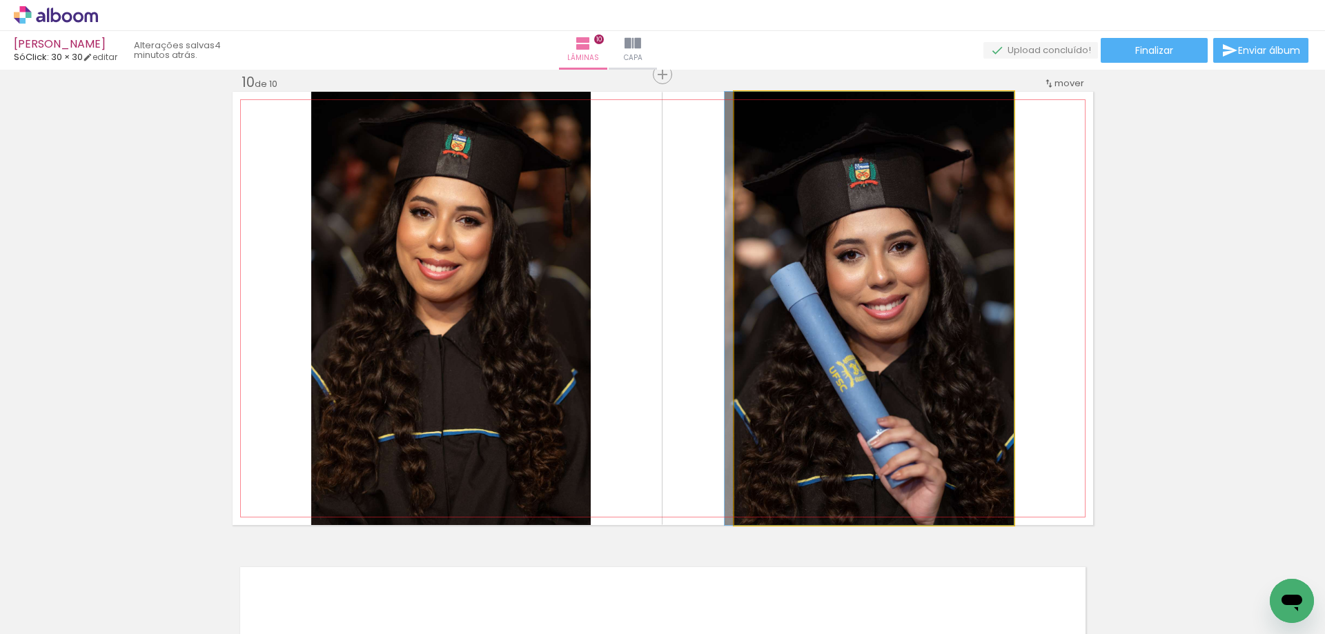
drag, startPoint x: 854, startPoint y: 346, endPoint x: 849, endPoint y: 322, distance: 24.6
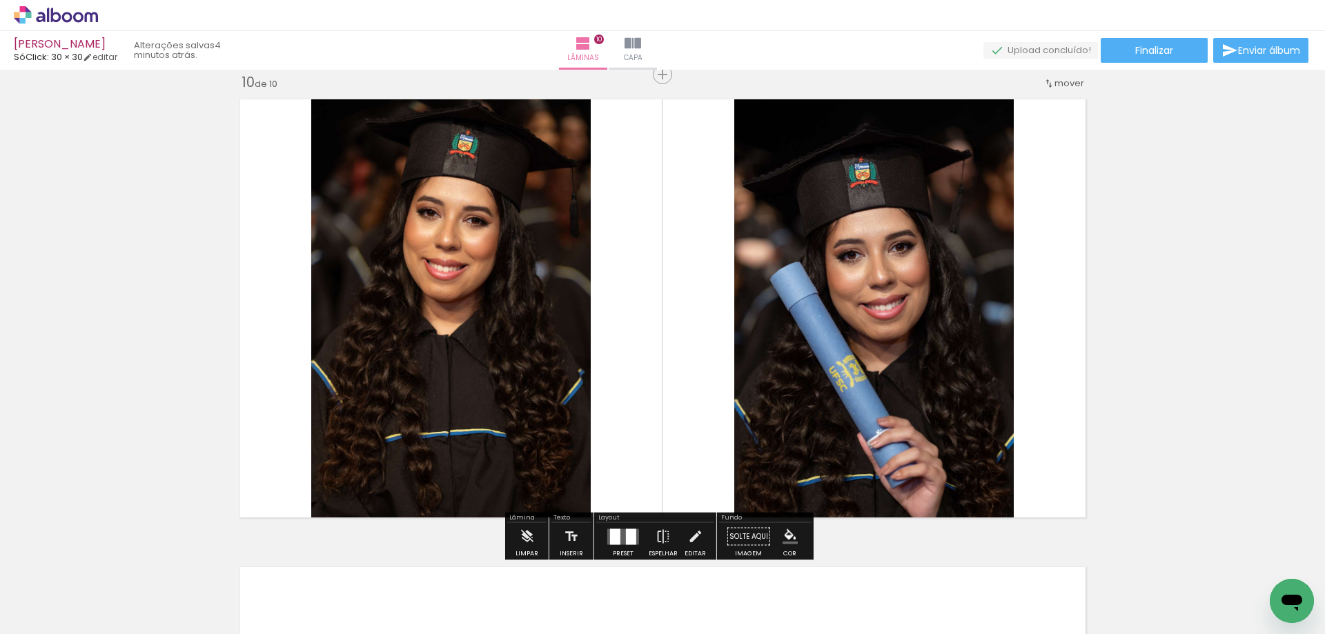
click at [785, 535] on iron-icon "color picker" at bounding box center [789, 536] width 15 height 15
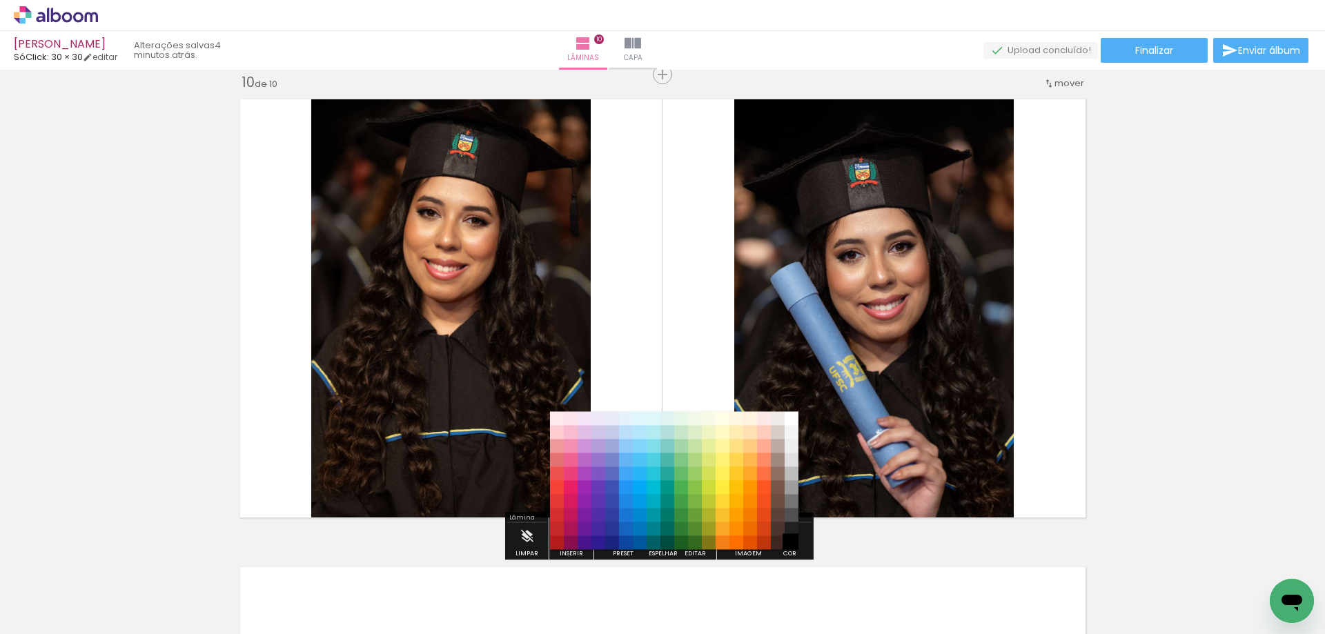
click at [793, 542] on paper-item "#000000" at bounding box center [791, 543] width 14 height 14
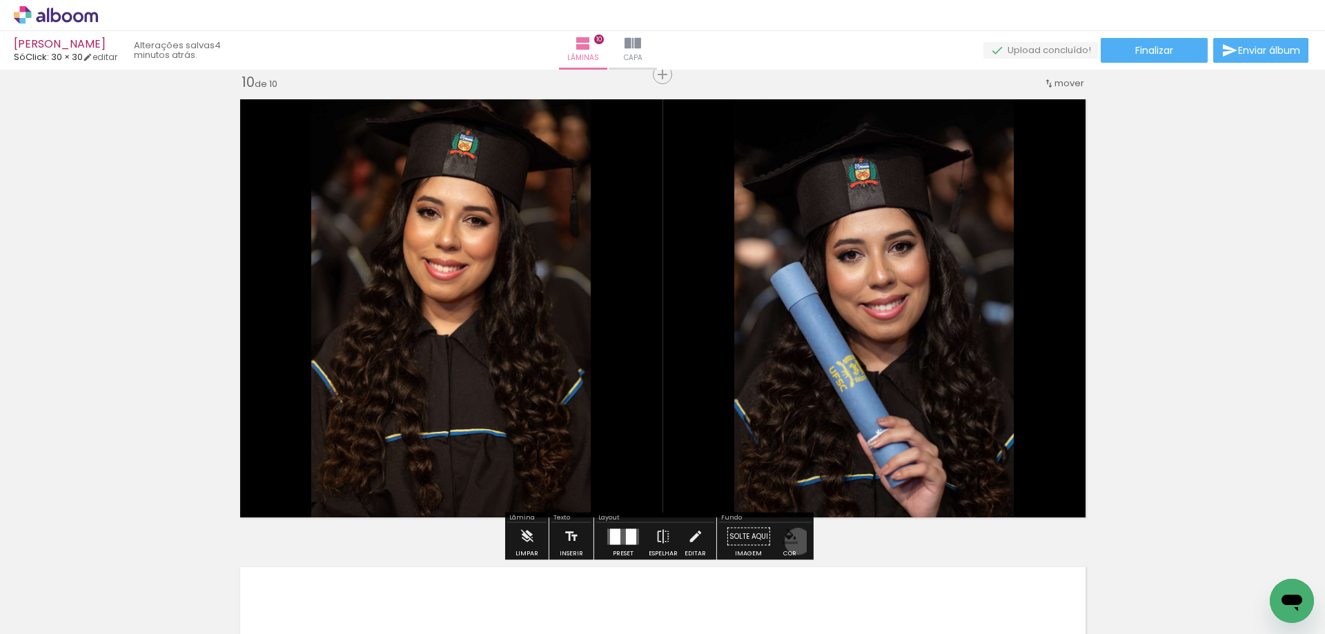
click at [793, 542] on iron-icon "color picker" at bounding box center [789, 536] width 15 height 15
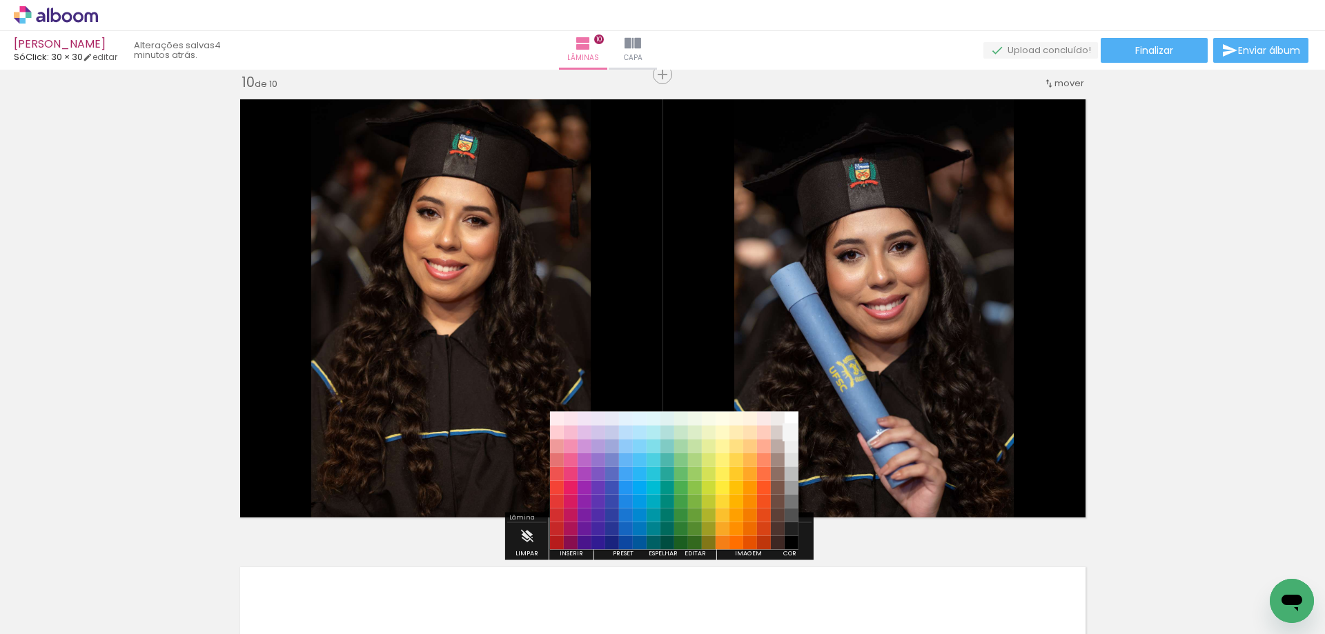
click at [789, 433] on paper-item "#f5f5f5" at bounding box center [791, 433] width 14 height 14
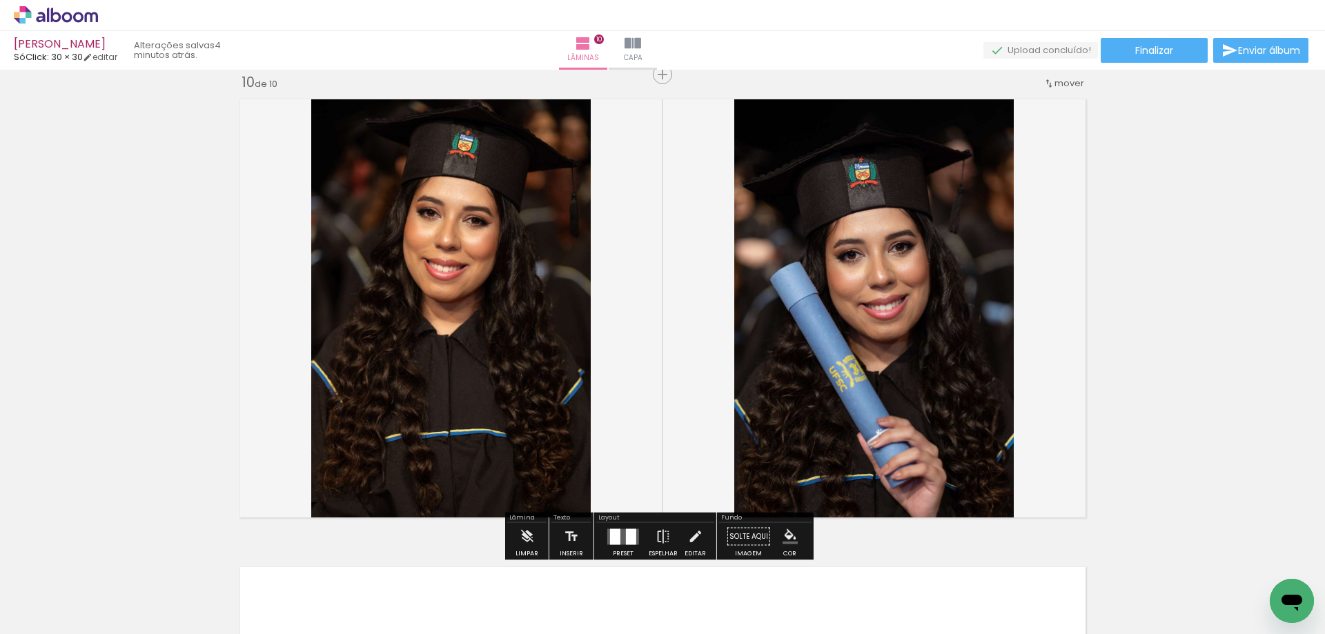
click at [789, 538] on iron-icon "color picker" at bounding box center [789, 536] width 15 height 15
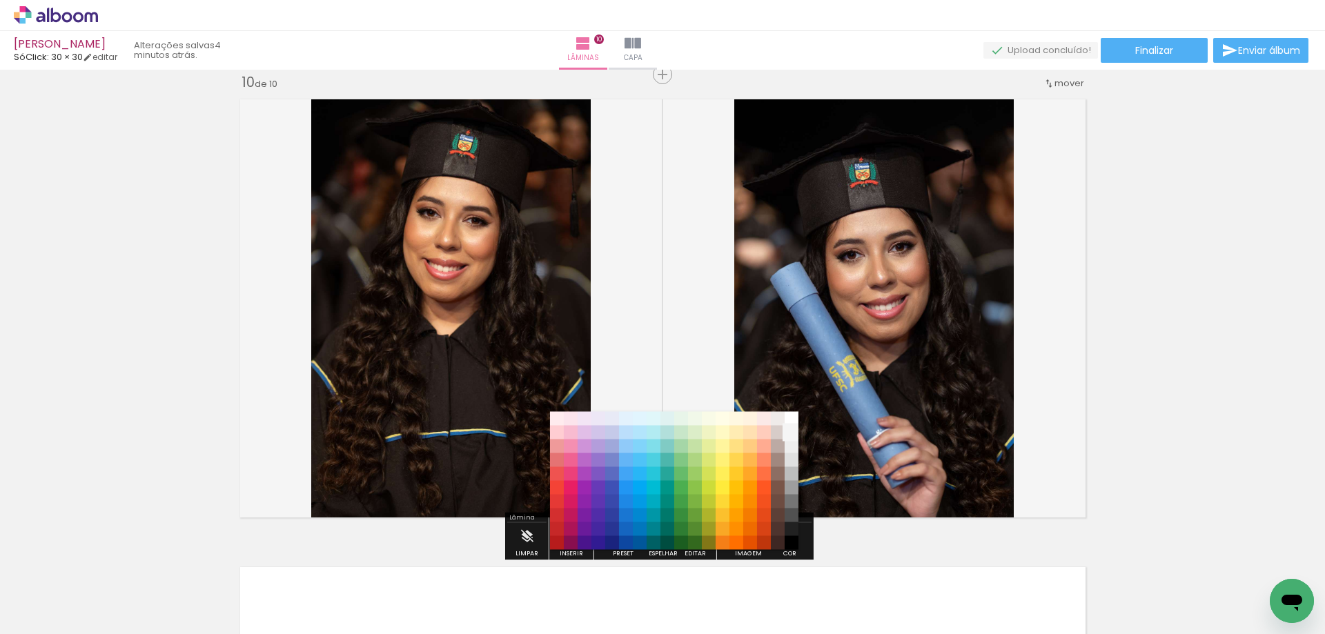
click at [790, 426] on paper-item "#f5f5f5" at bounding box center [791, 433] width 14 height 14
click at [791, 419] on paper-item "#ffffff" at bounding box center [791, 419] width 14 height 14
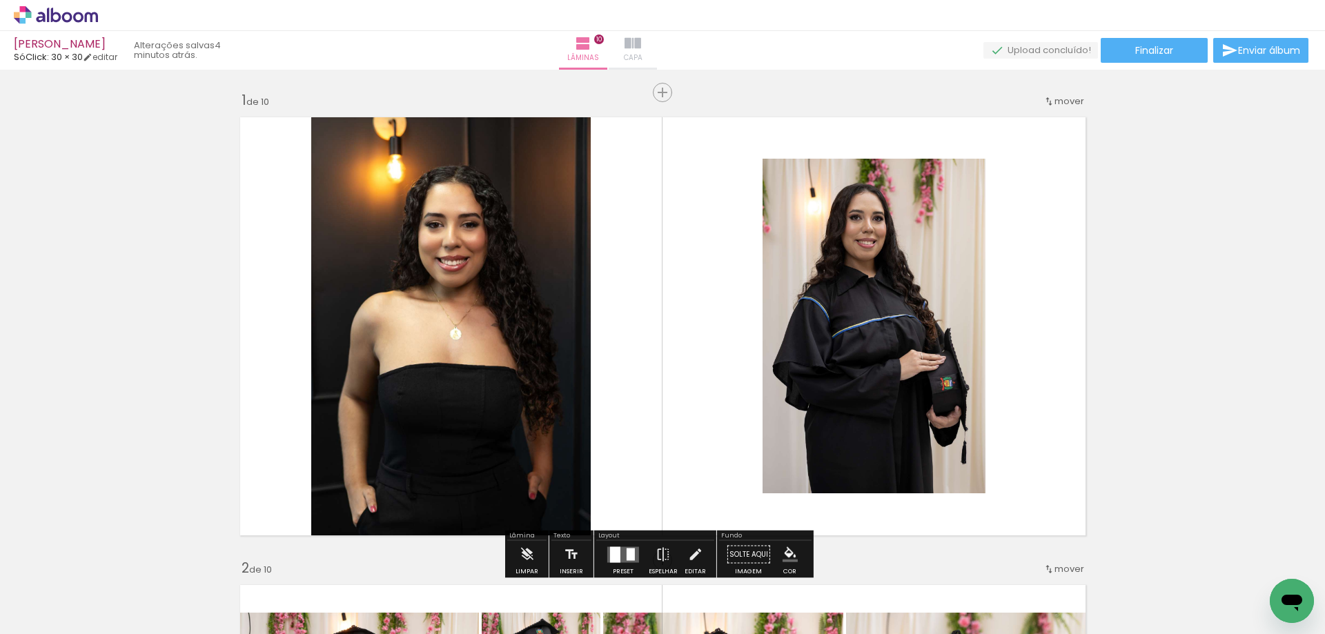
click at [641, 50] on iron-icon at bounding box center [632, 43] width 17 height 17
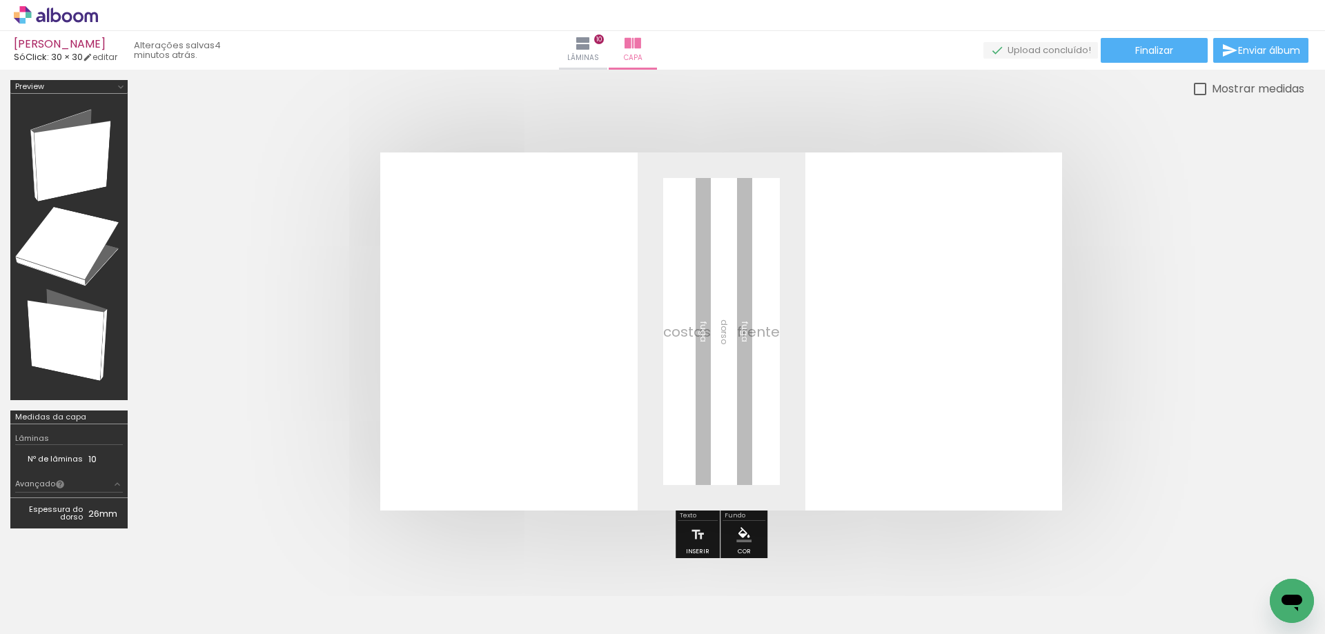
scroll to position [0, 2656]
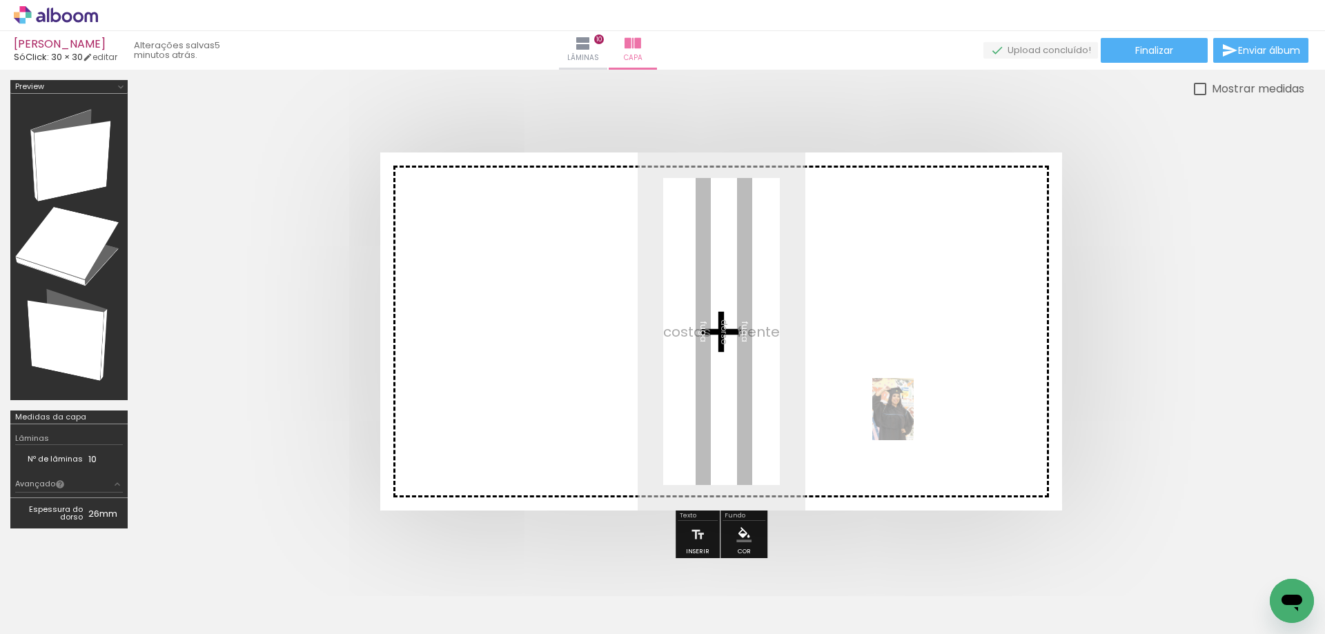
drag, startPoint x: 1126, startPoint y: 588, endPoint x: 913, endPoint y: 408, distance: 278.6
click at [912, 410] on quentale-workspace at bounding box center [662, 317] width 1325 height 634
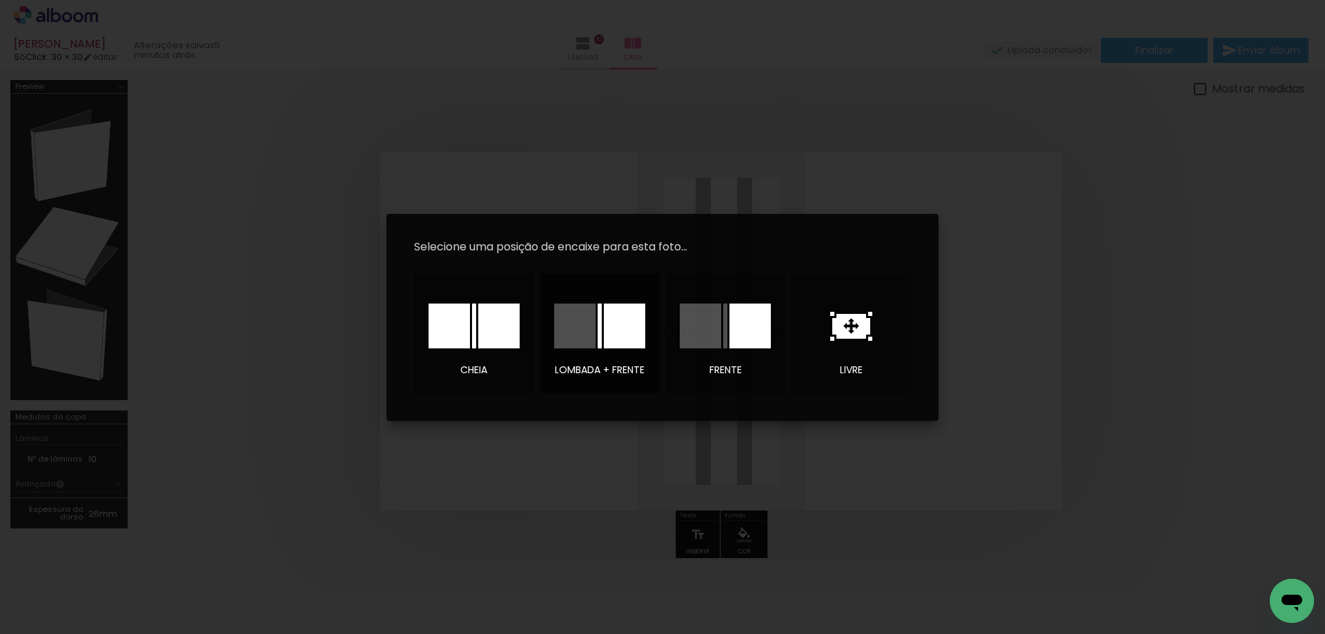
click at [615, 333] on div at bounding box center [624, 326] width 41 height 45
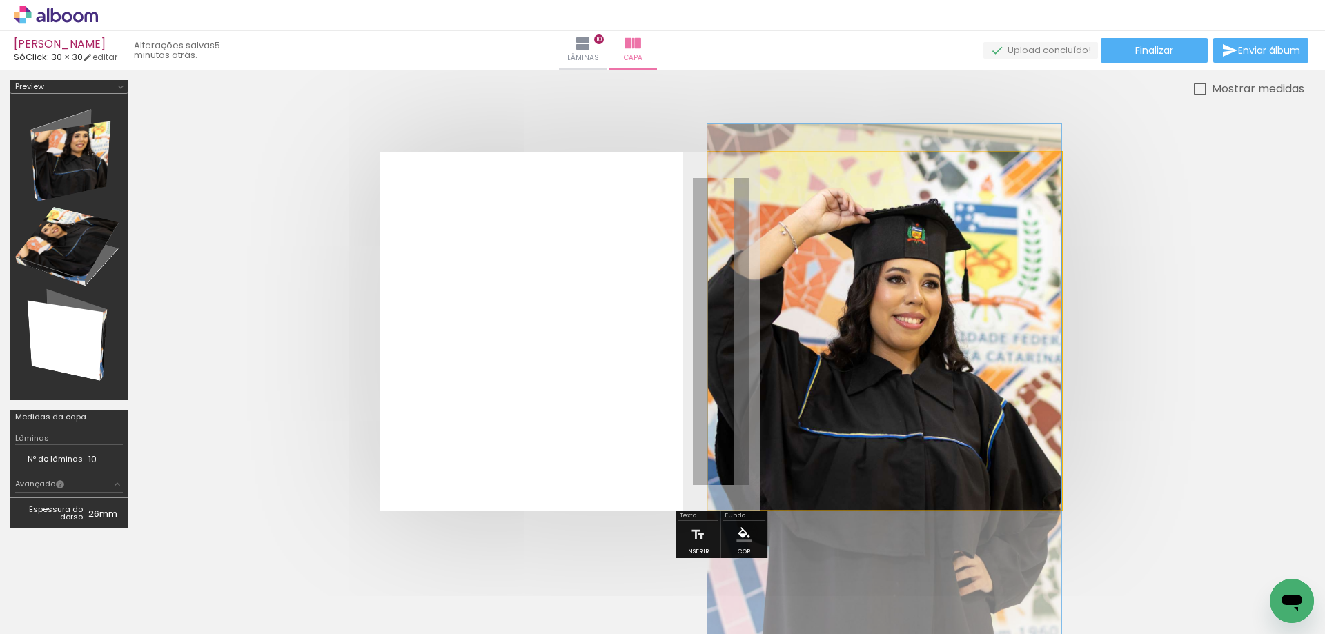
drag, startPoint x: 872, startPoint y: 310, endPoint x: 854, endPoint y: 368, distance: 61.3
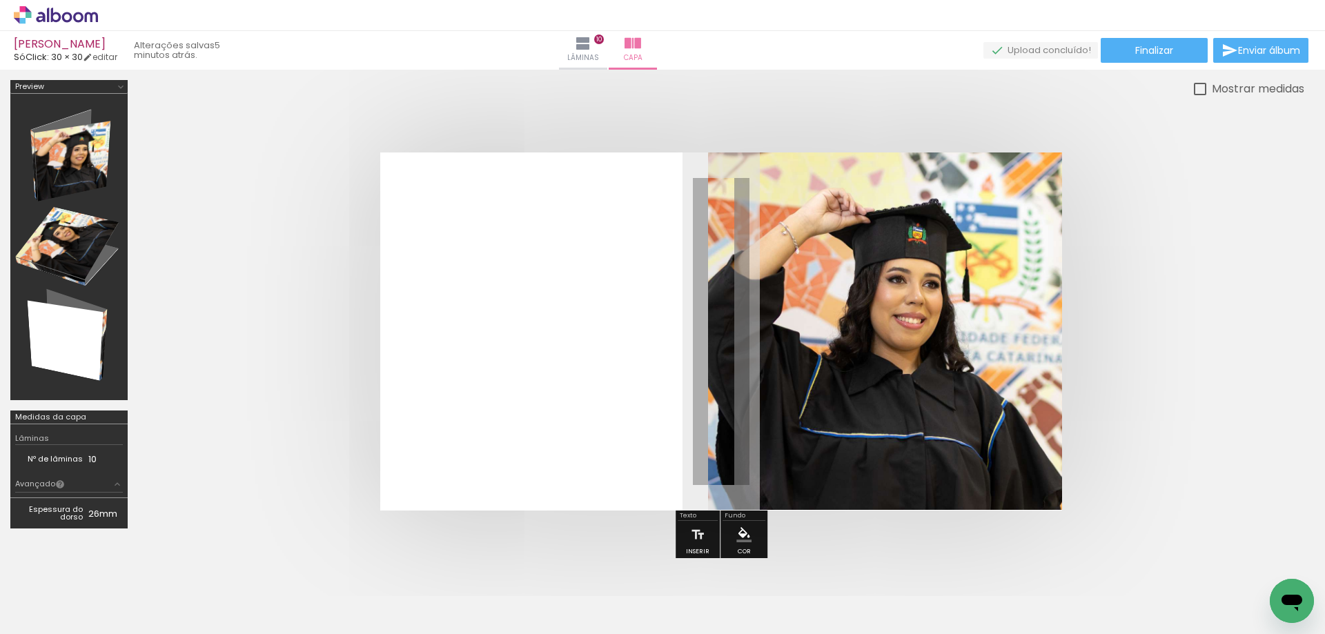
click at [1166, 308] on quentale-cover at bounding box center [720, 331] width 1055 height 358
click at [744, 531] on iron-icon "color picker" at bounding box center [743, 534] width 15 height 15
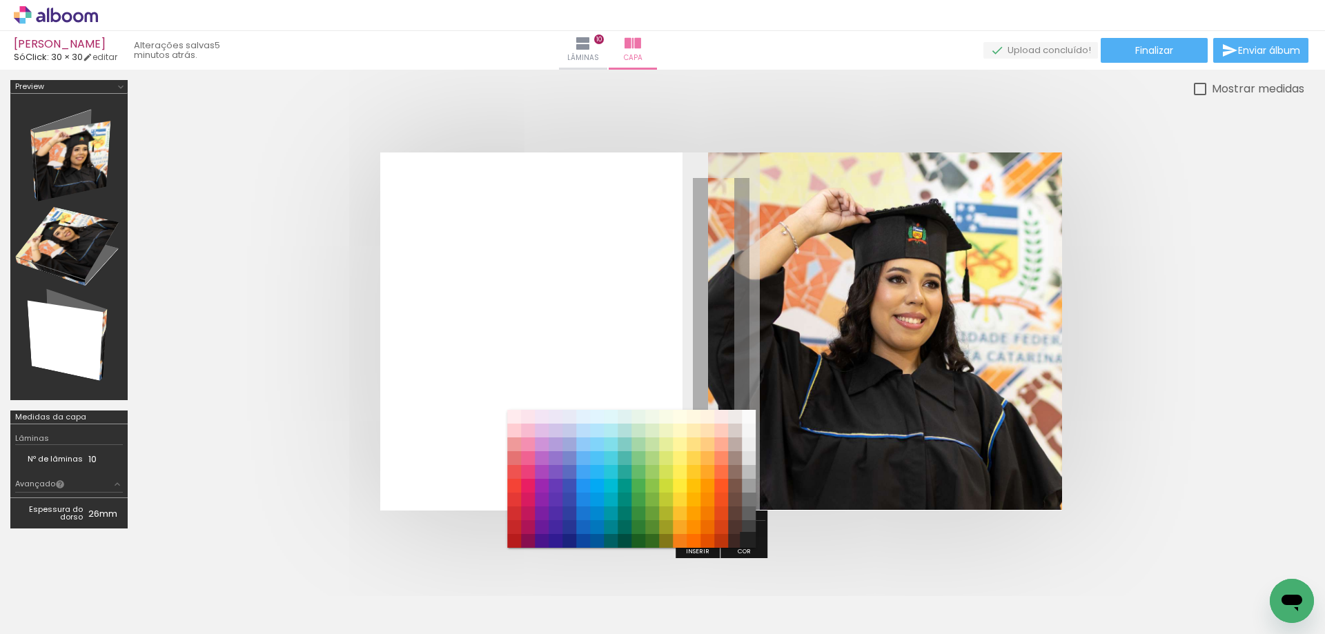
click at [746, 544] on paper-item "#212121" at bounding box center [749, 541] width 14 height 14
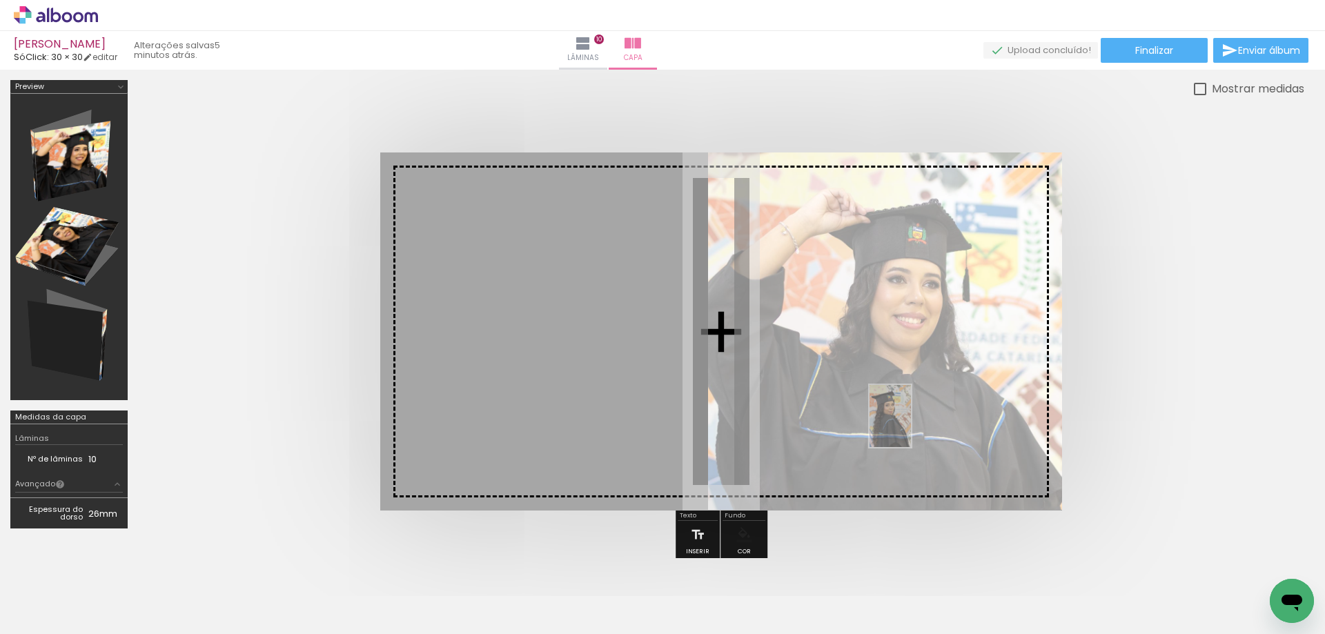
drag, startPoint x: 889, startPoint y: 595, endPoint x: 911, endPoint y: 426, distance: 170.4
click at [911, 426] on quentale-workspace at bounding box center [662, 317] width 1325 height 634
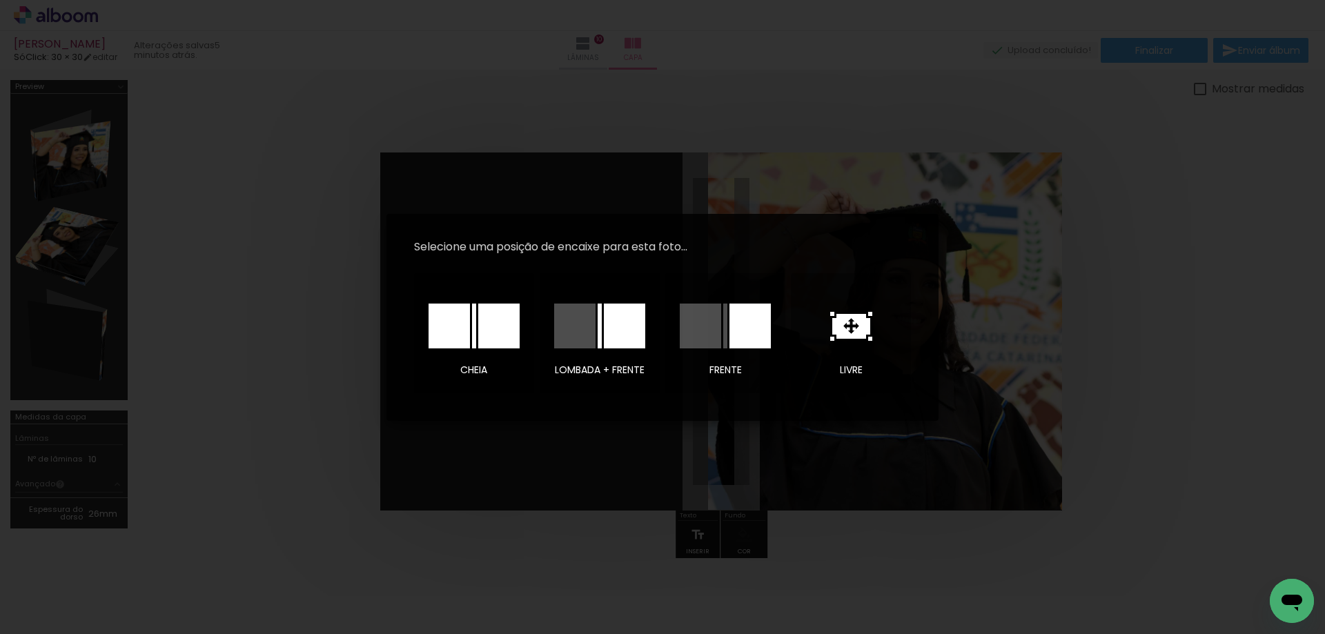
click at [605, 340] on div at bounding box center [624, 326] width 41 height 45
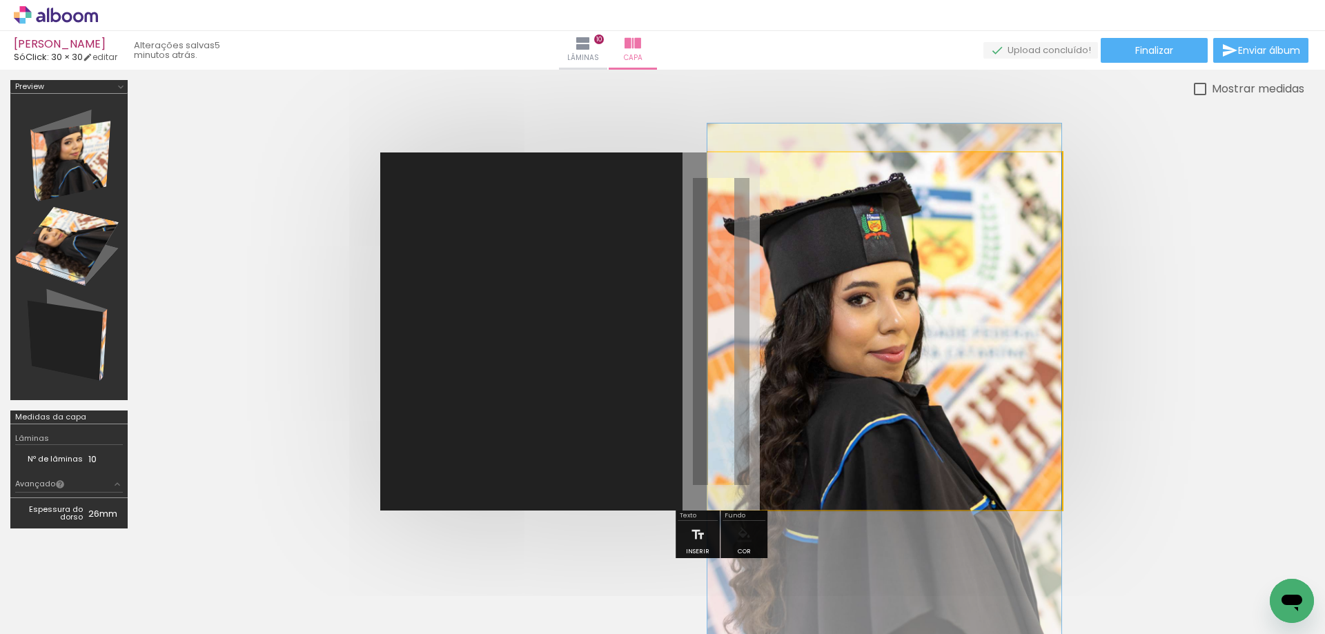
drag, startPoint x: 890, startPoint y: 309, endPoint x: 873, endPoint y: 367, distance: 60.3
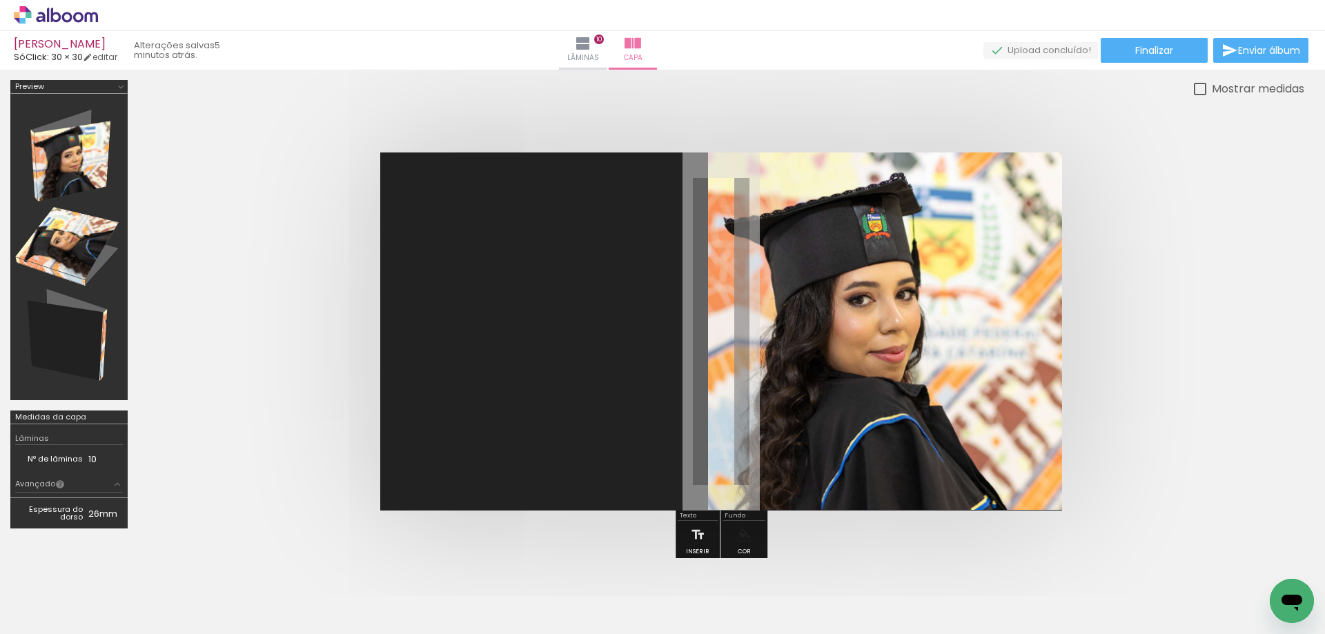
click at [1160, 167] on quentale-cover at bounding box center [720, 331] width 1055 height 358
click at [1160, 55] on span "Finalizar" at bounding box center [1154, 51] width 38 height 10
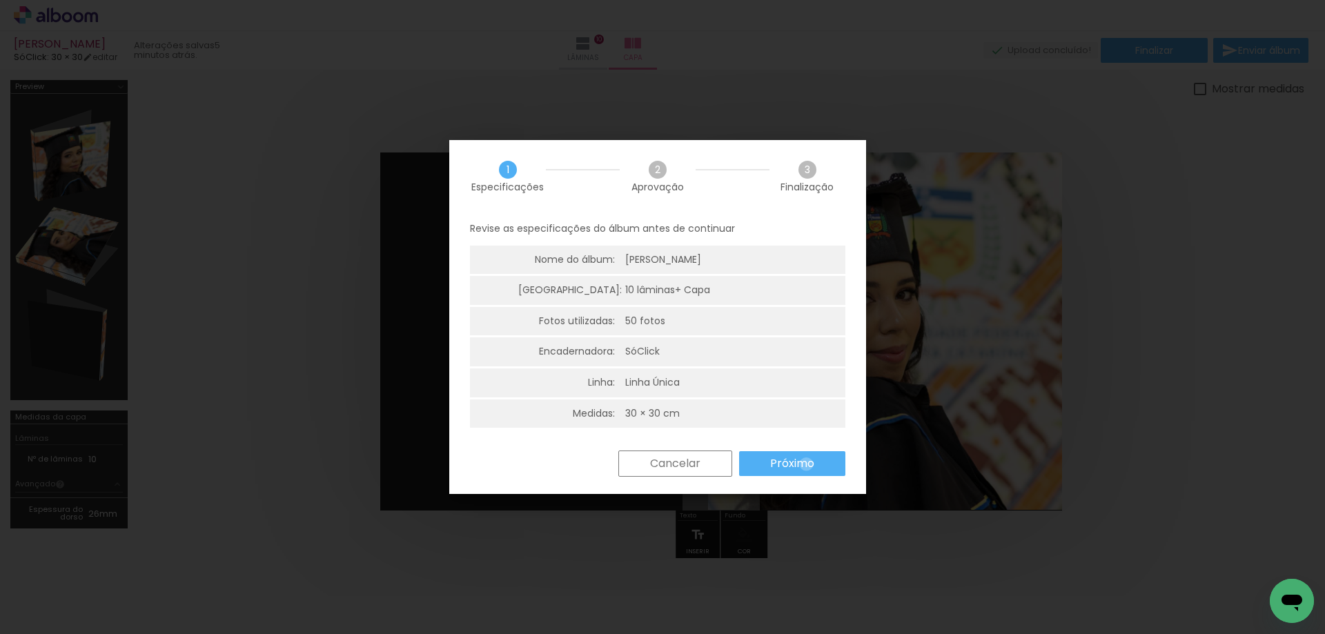
click at [0, 0] on slot "Próximo" at bounding box center [0, 0] width 0 height 0
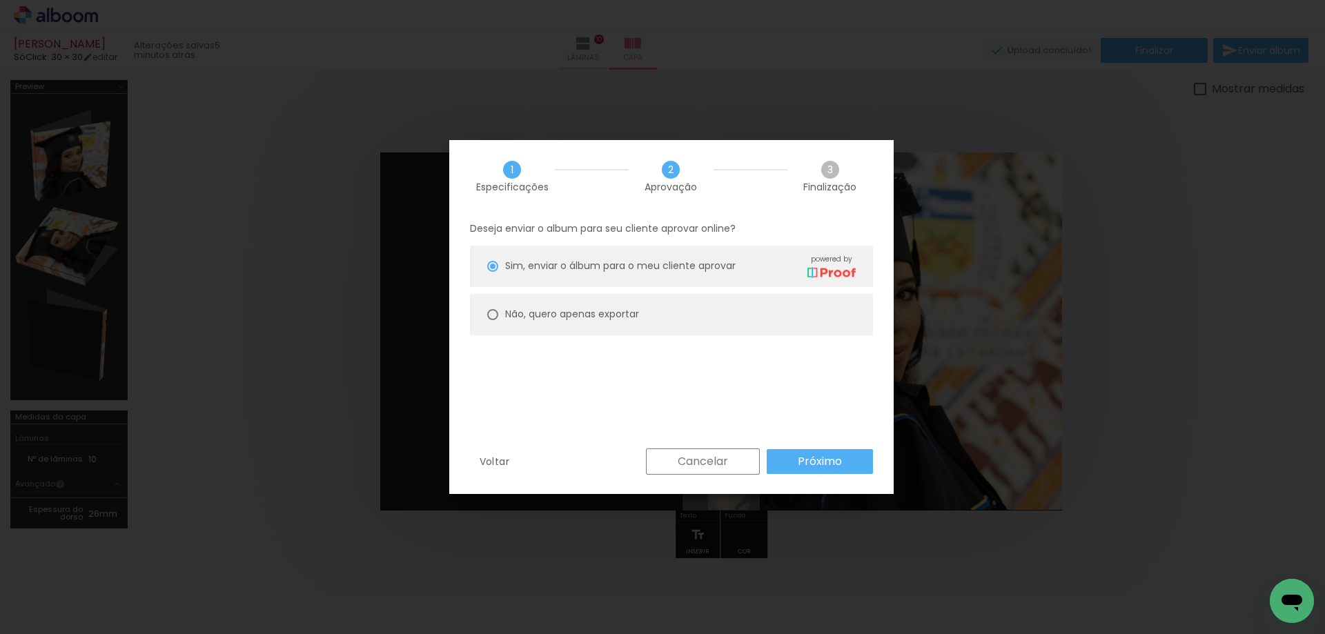
click at [0, 0] on slot "Não, quero apenas exportar" at bounding box center [0, 0] width 0 height 0
type paper-radio-button "on"
click at [499, 259] on paper-radio-button "Sim, enviar o álbum para o meu cliente aprovar powered by" at bounding box center [671, 266] width 403 height 41
type paper-radio-button "on"
click at [0, 0] on slot "Próximo" at bounding box center [0, 0] width 0 height 0
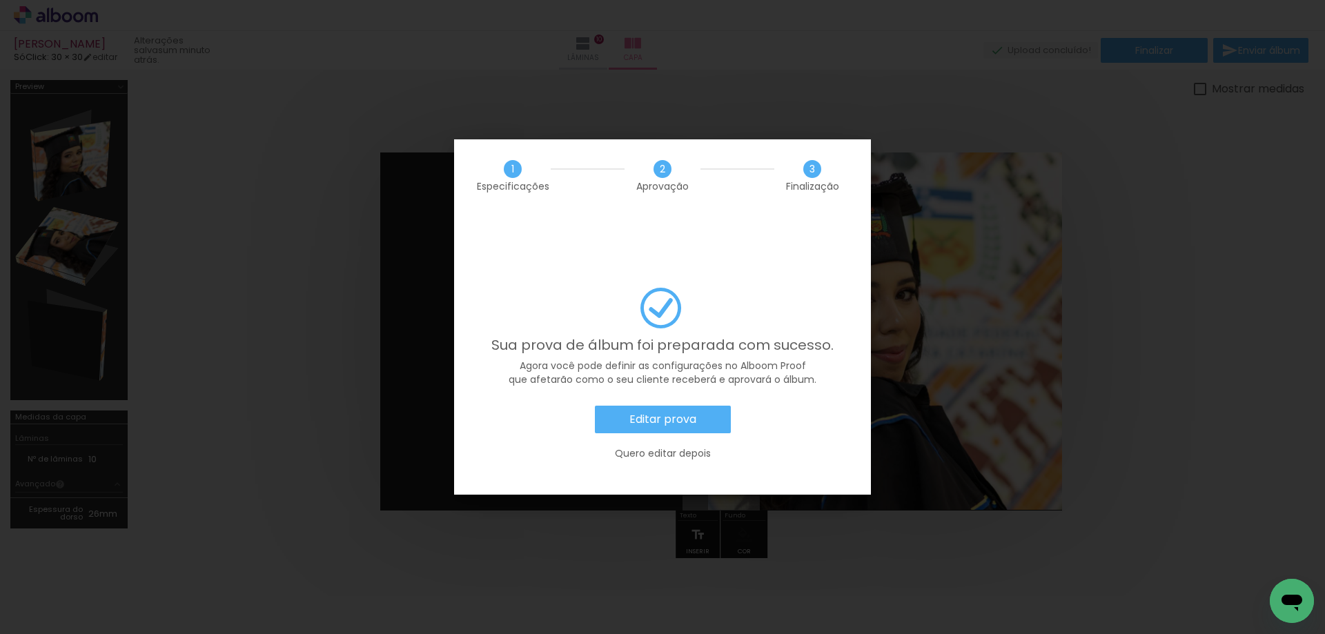
click at [0, 0] on slot "Editar prova" at bounding box center [0, 0] width 0 height 0
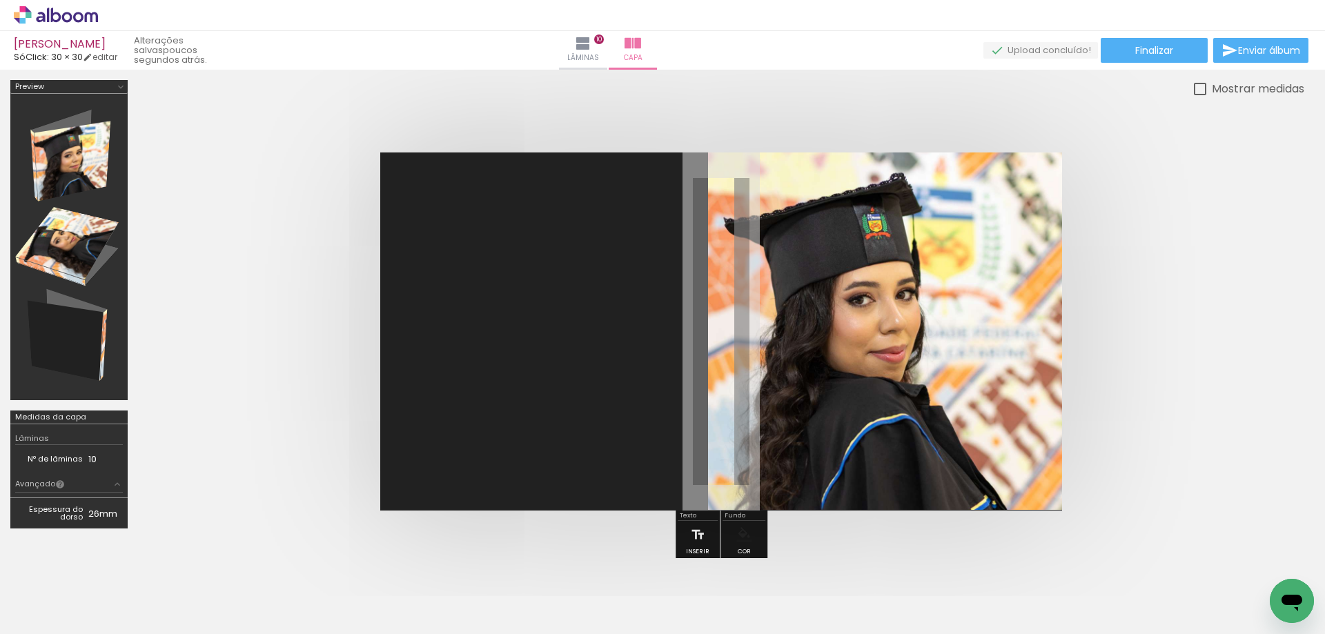
scroll to position [0, 2656]
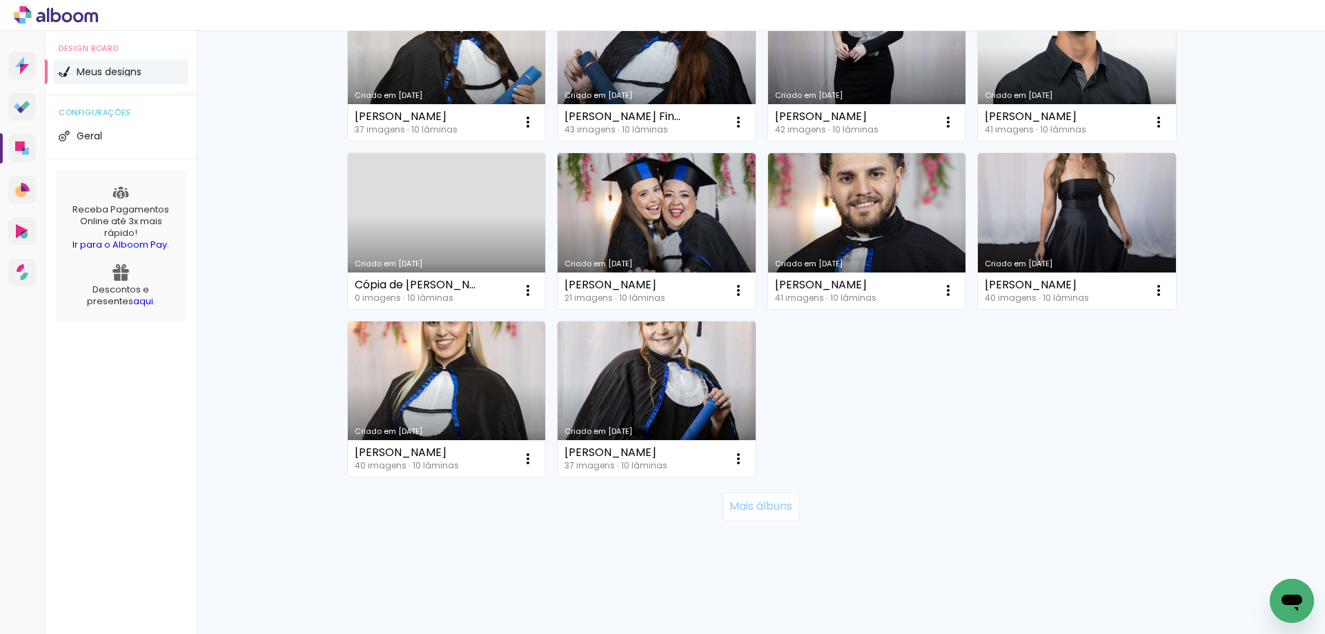
scroll to position [795, 0]
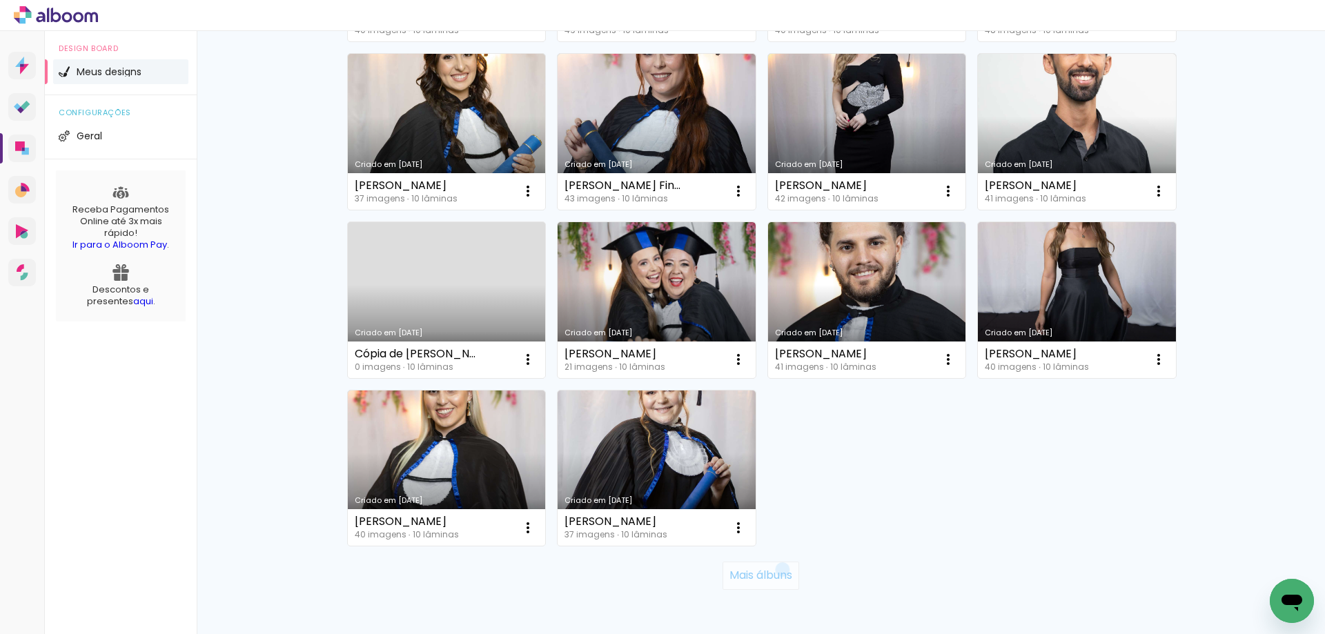
click at [0, 0] on slot "Mais álbuns" at bounding box center [0, 0] width 0 height 0
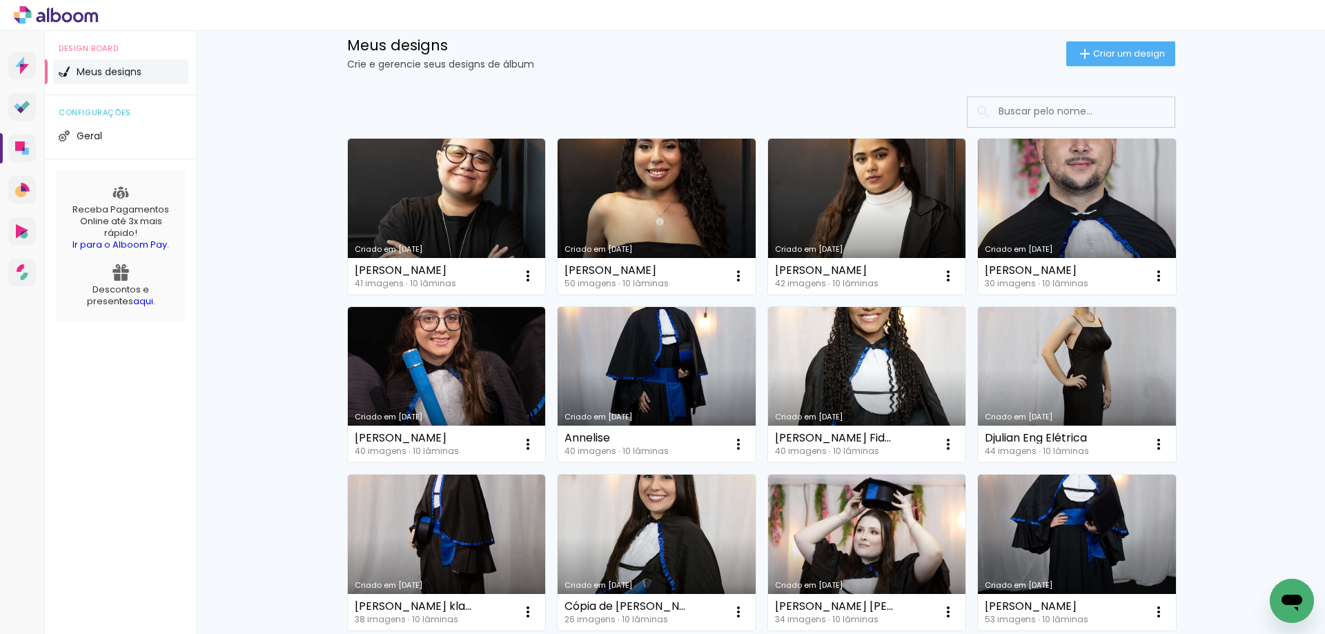
scroll to position [0, 0]
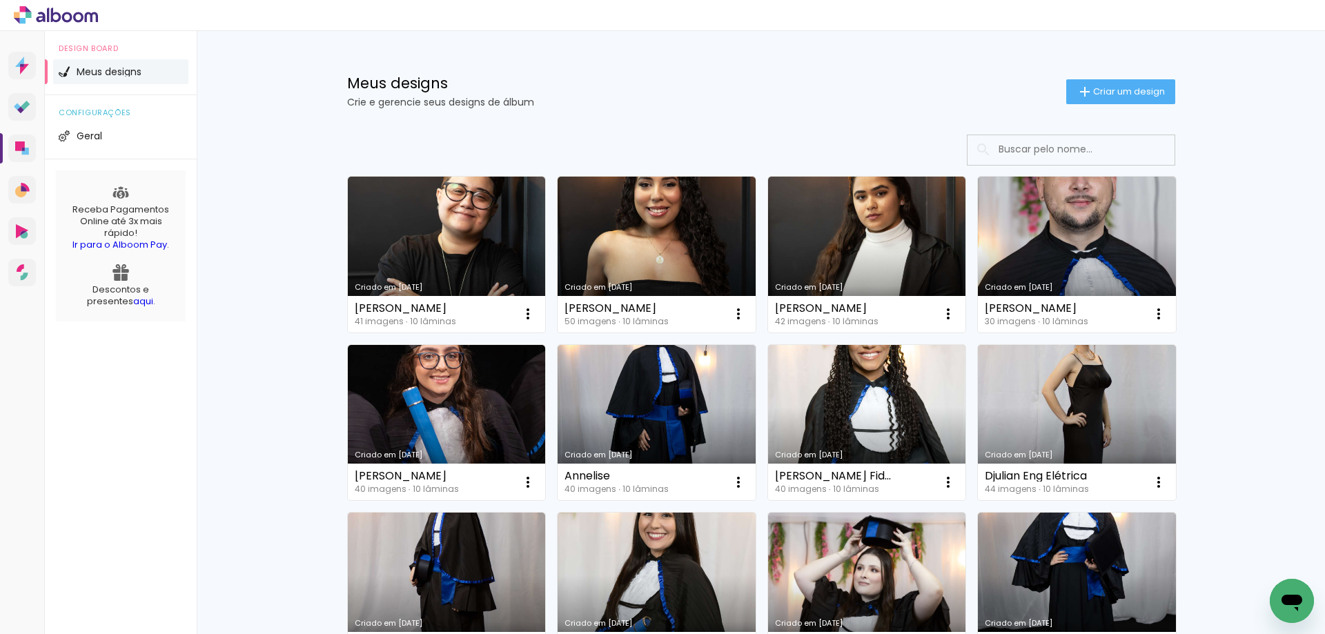
click at [1035, 156] on input at bounding box center [1089, 149] width 197 height 28
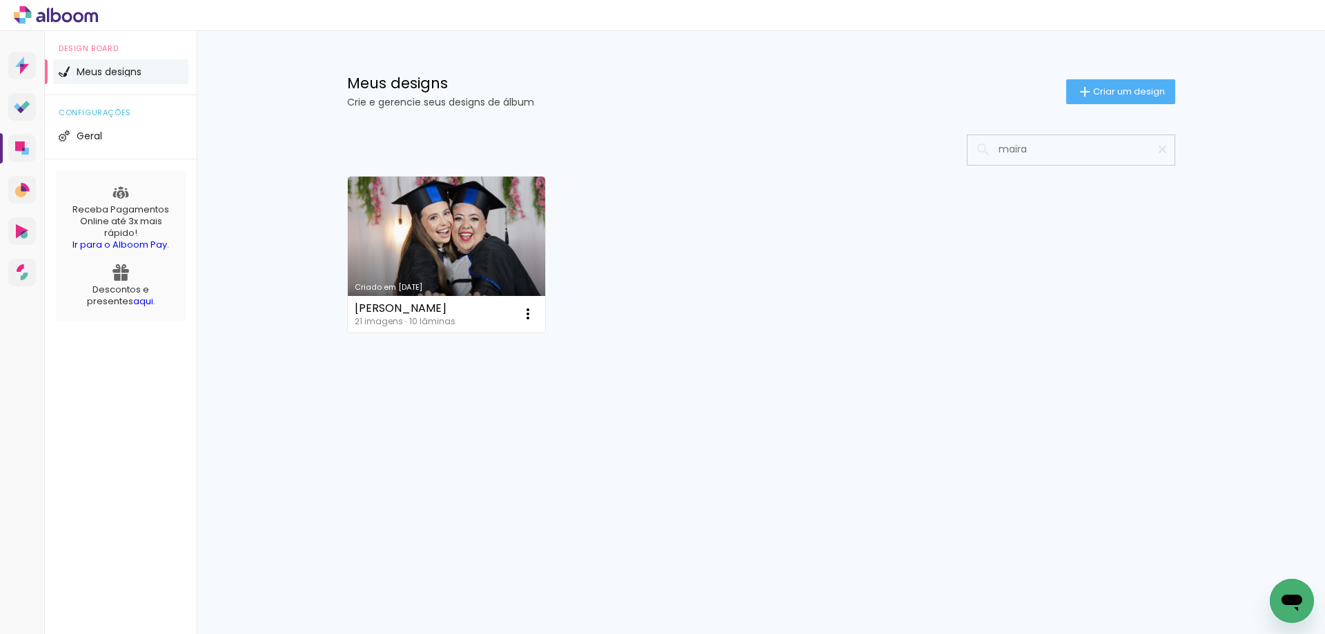
type input "maira"
type paper-input "maira"
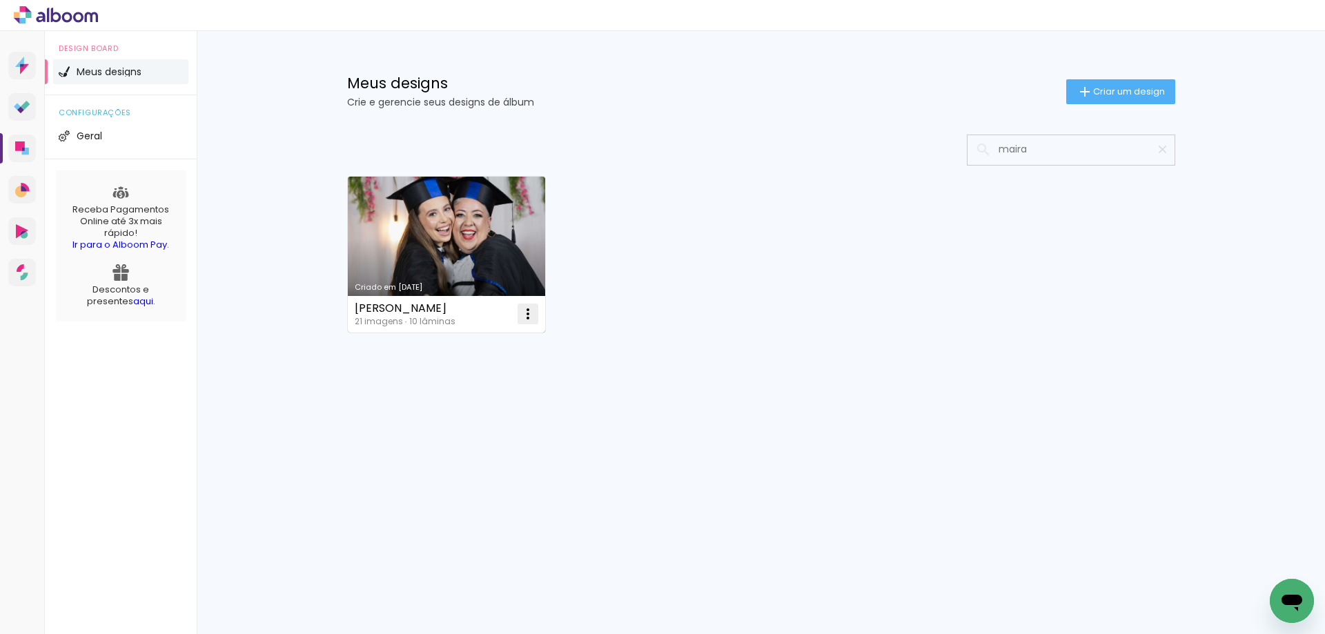
click at [535, 307] on iron-icon at bounding box center [527, 314] width 17 height 17
click at [488, 374] on span "Fazer uma cópia" at bounding box center [475, 373] width 81 height 10
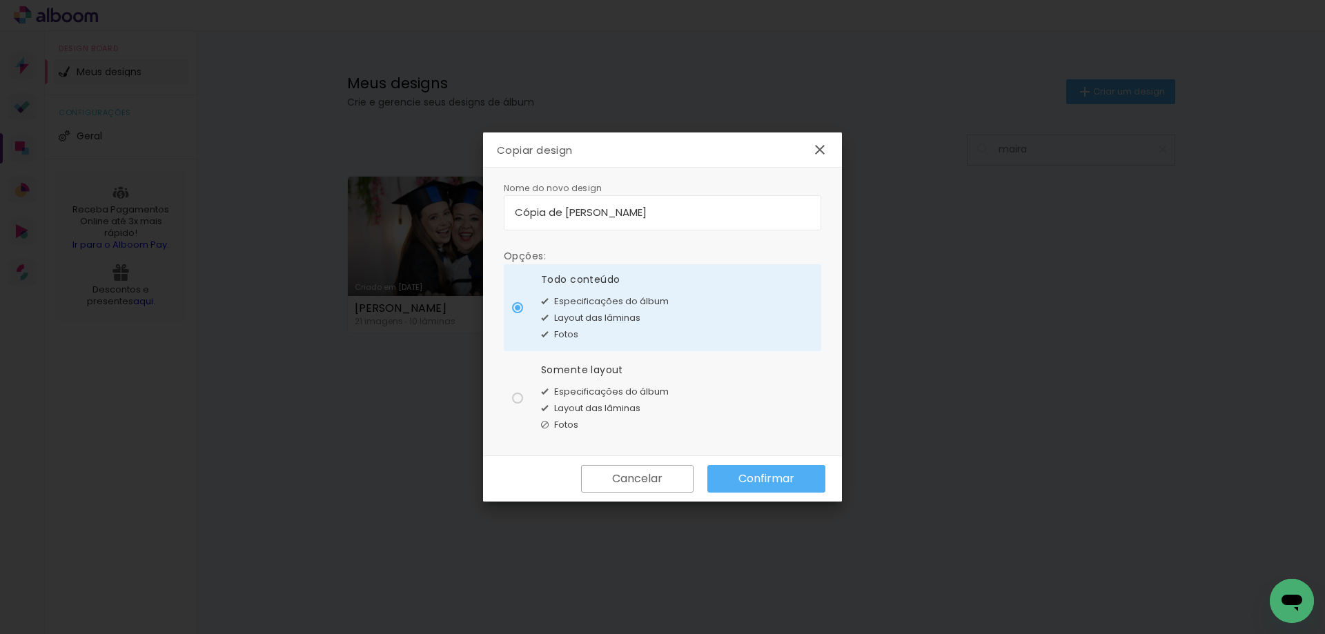
drag, startPoint x: 713, startPoint y: 215, endPoint x: 229, endPoint y: 171, distance: 486.3
click at [229, 171] on body "link( href="../../bower_components/polymer/polymer.html" rel="import" ) picture…" at bounding box center [662, 317] width 1325 height 634
type input "[PERSON_NAME] UFSC 251"
type paper-input "[PERSON_NAME] UFSC 251"
click at [510, 397] on paper-radio-button "Somente layout Especificações do álbum Layout das lâminas Fotos" at bounding box center [662, 398] width 317 height 87
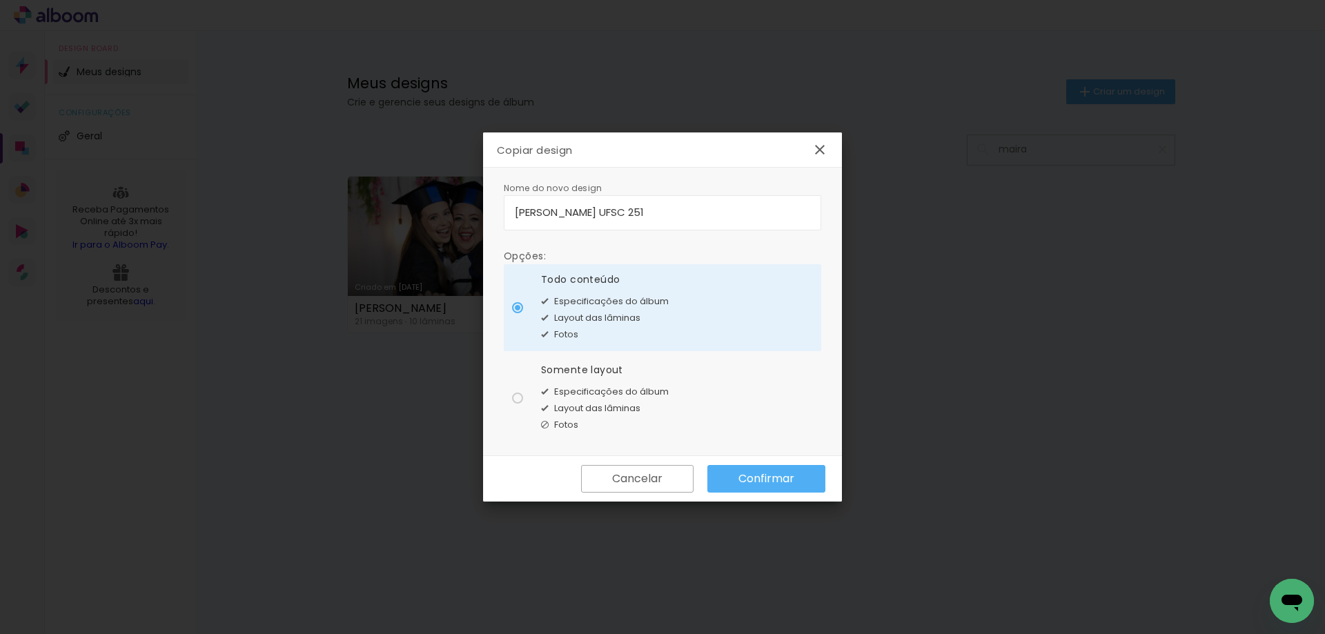
type paper-radio-button "on"
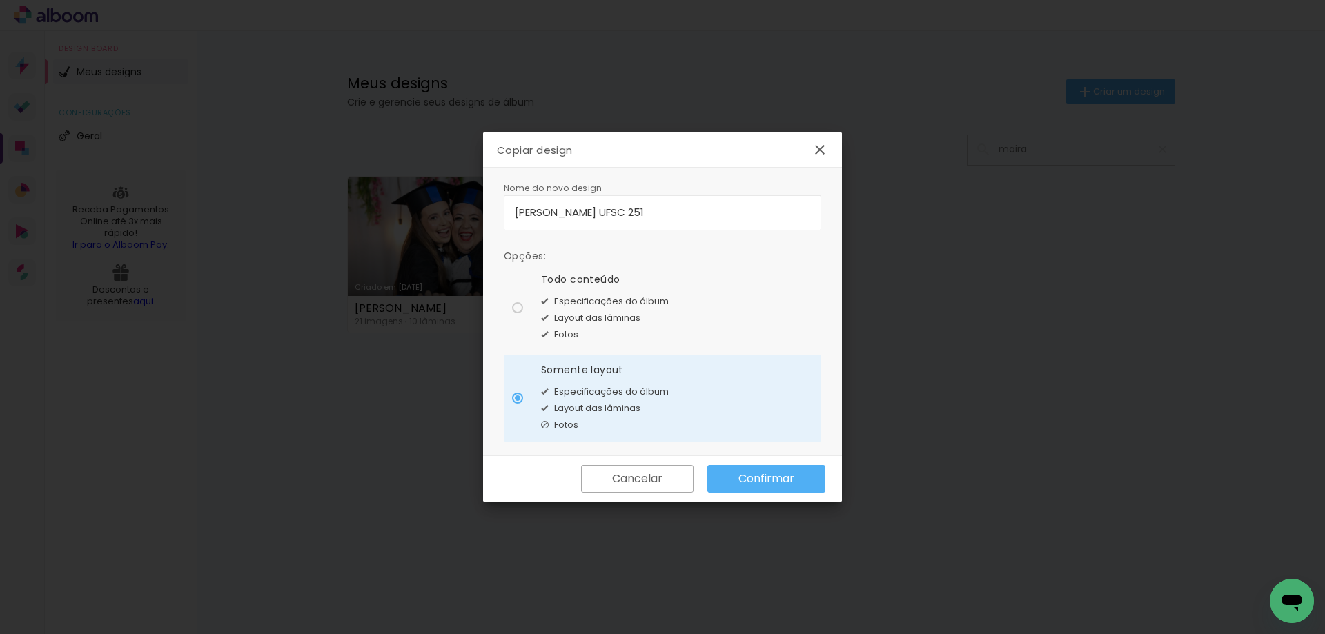
click at [0, 0] on slot "Confirmar" at bounding box center [0, 0] width 0 height 0
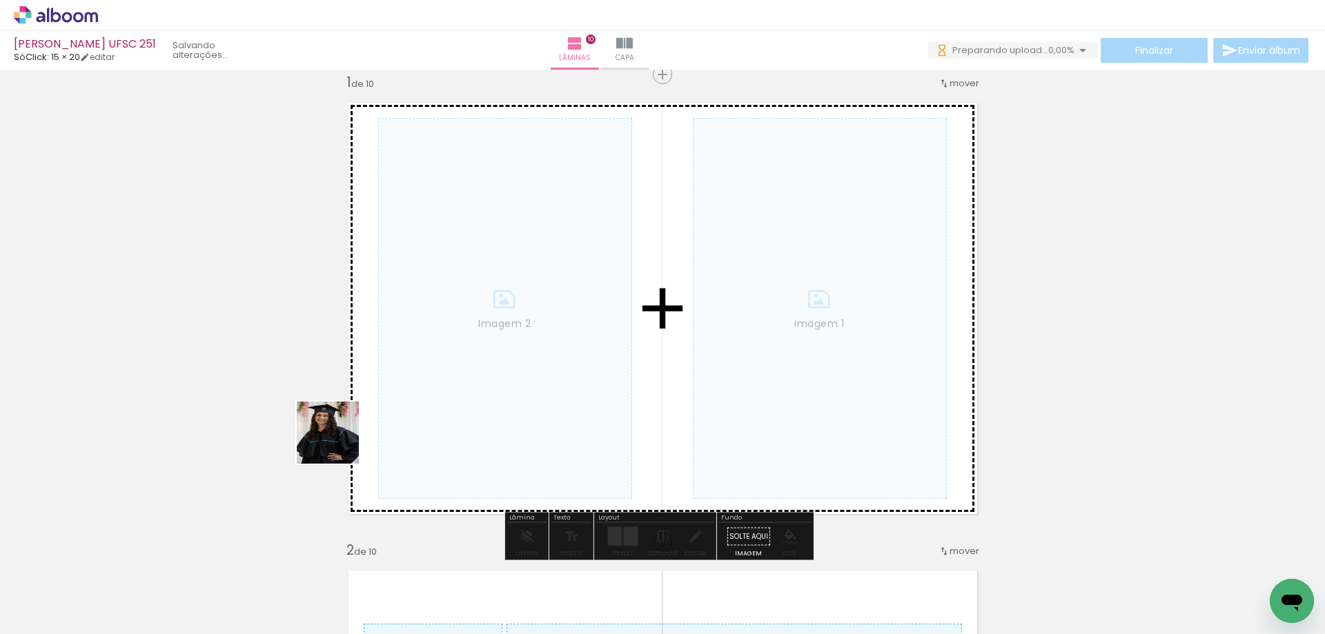
drag, startPoint x: 135, startPoint y: 593, endPoint x: 403, endPoint y: 442, distance: 307.4
click at [479, 368] on quentale-workspace at bounding box center [662, 317] width 1325 height 634
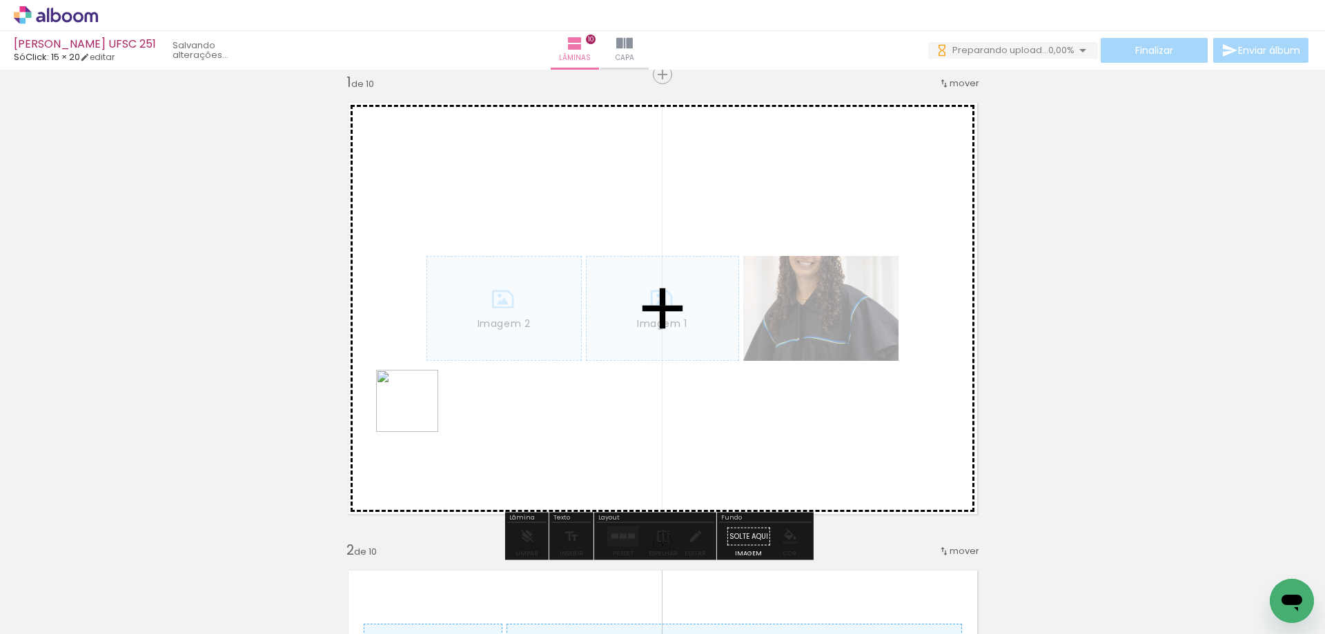
drag, startPoint x: 301, startPoint y: 588, endPoint x: 418, endPoint y: 405, distance: 216.8
click at [432, 379] on quentale-workspace at bounding box center [662, 317] width 1325 height 634
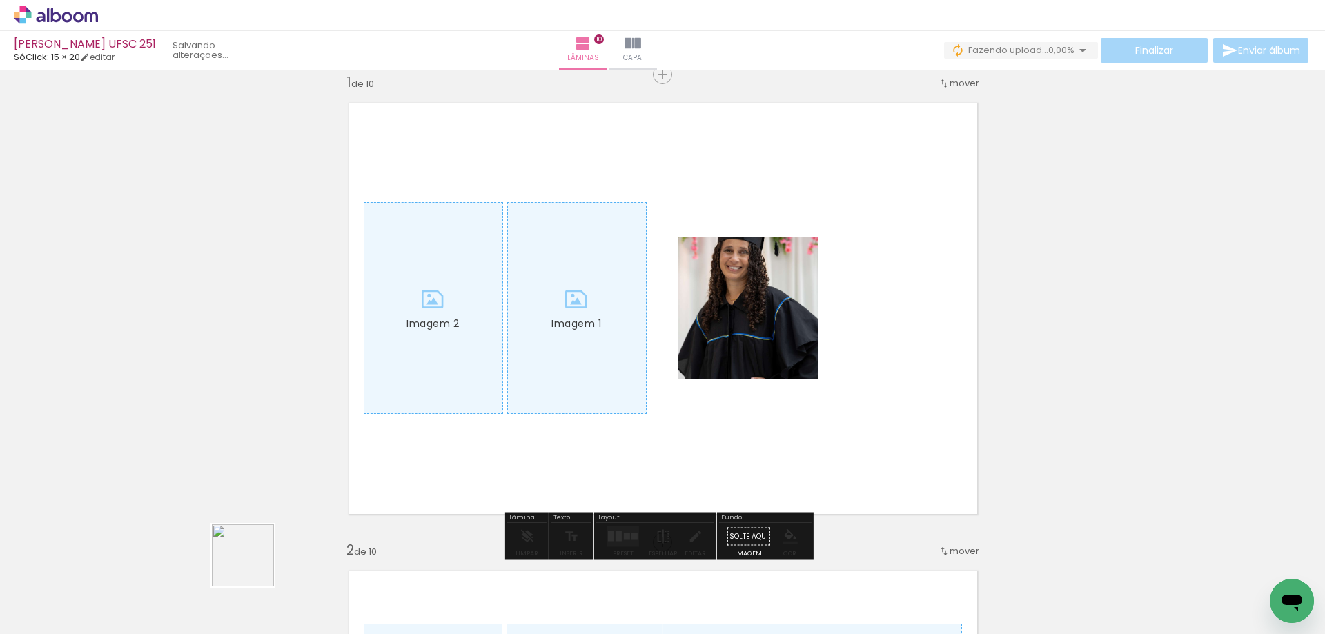
drag, startPoint x: 237, startPoint y: 584, endPoint x: 572, endPoint y: 334, distance: 418.5
click at [572, 334] on quentale-workspace at bounding box center [662, 317] width 1325 height 634
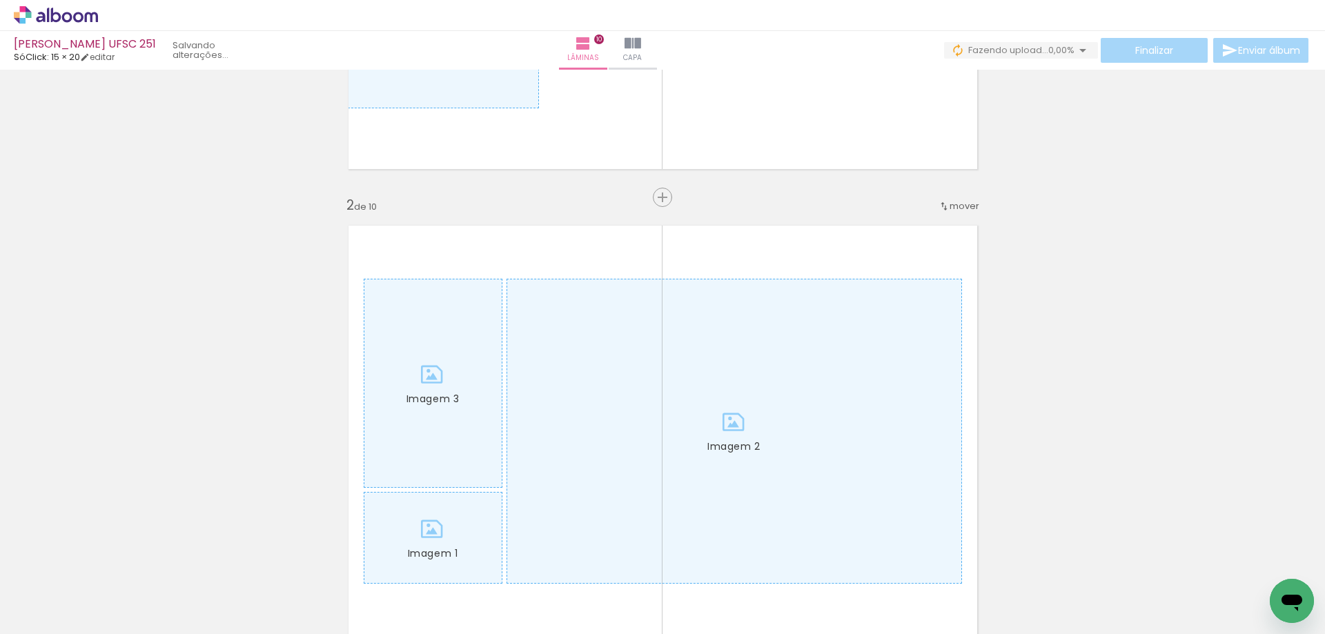
scroll to position [0, 338]
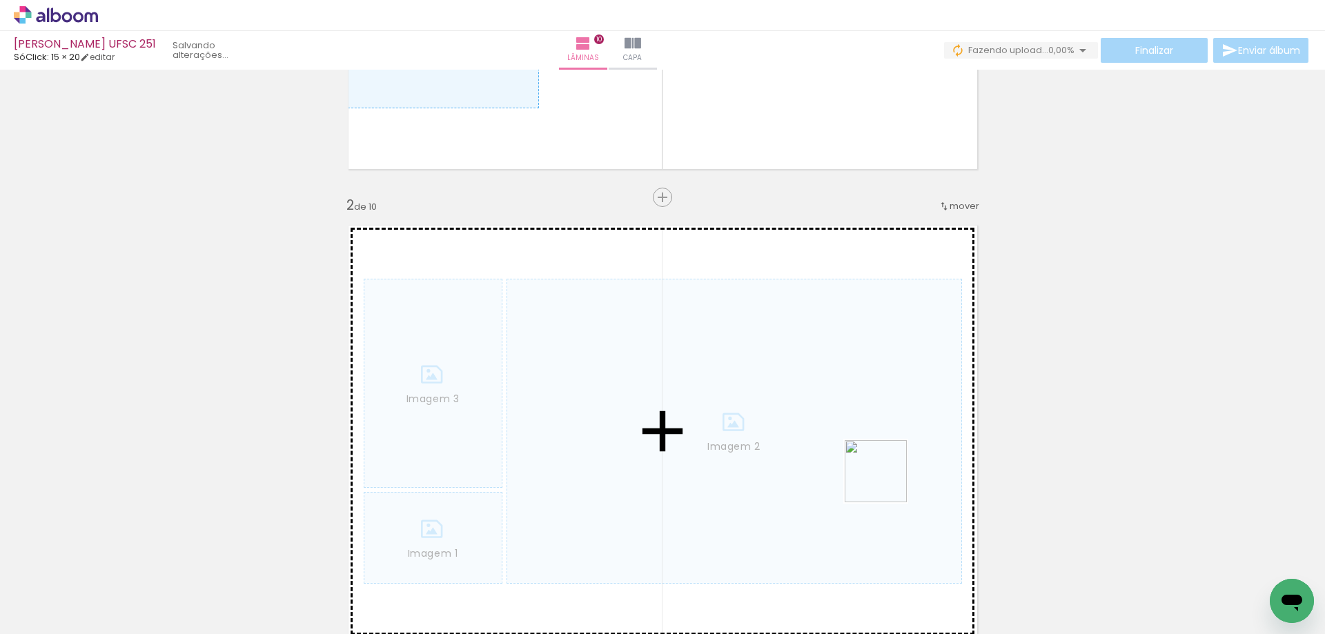
drag, startPoint x: 1115, startPoint y: 585, endPoint x: 1075, endPoint y: 517, distance: 78.6
click at [865, 467] on quentale-workspace at bounding box center [662, 317] width 1325 height 634
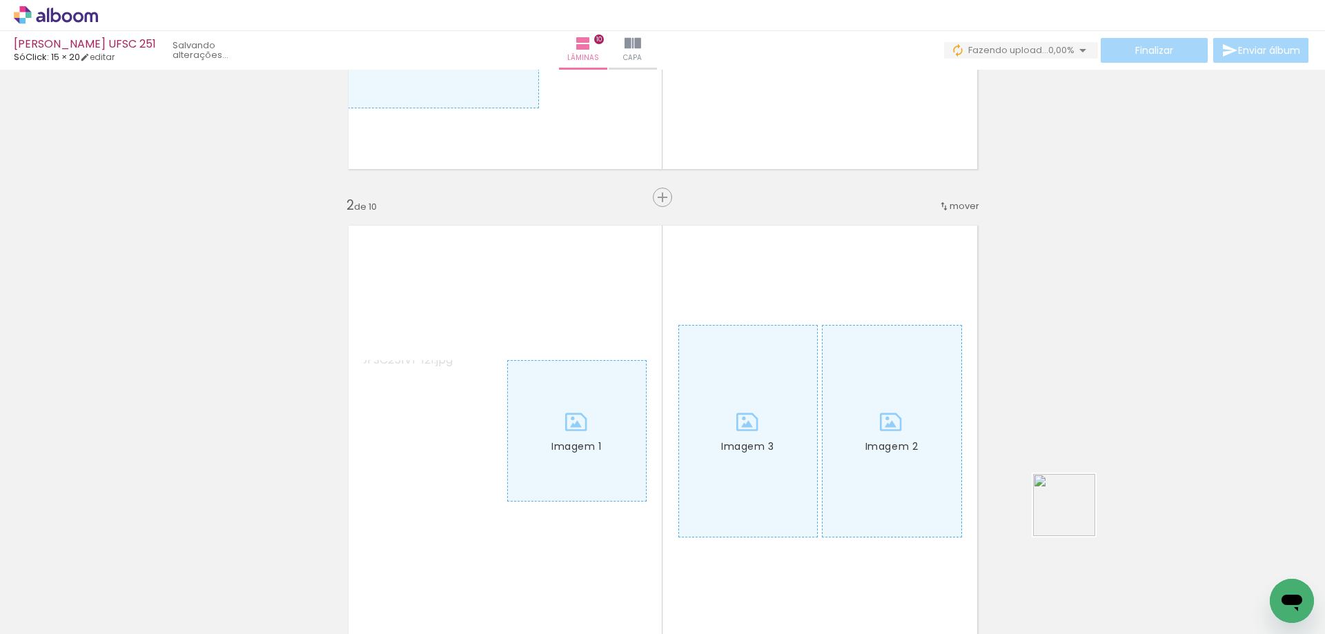
drag, startPoint x: 1197, startPoint y: 591, endPoint x: 833, endPoint y: 390, distance: 416.2
click at [832, 388] on quentale-workspace at bounding box center [662, 317] width 1325 height 634
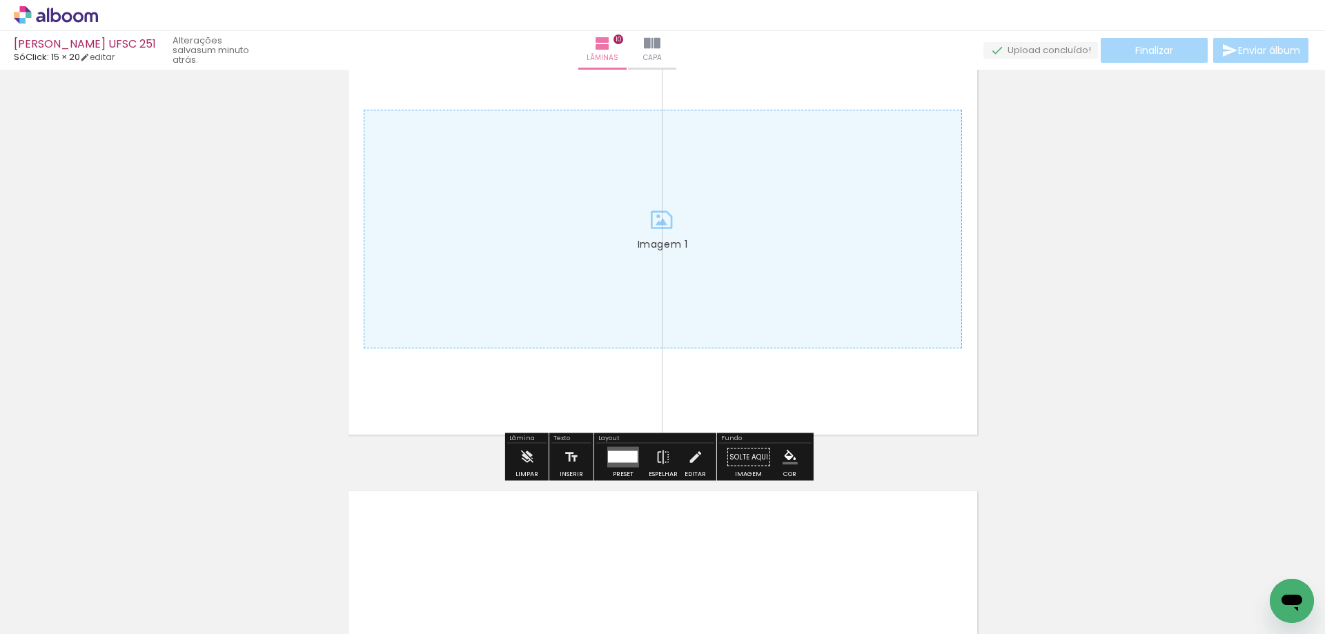
scroll to position [4169, 0]
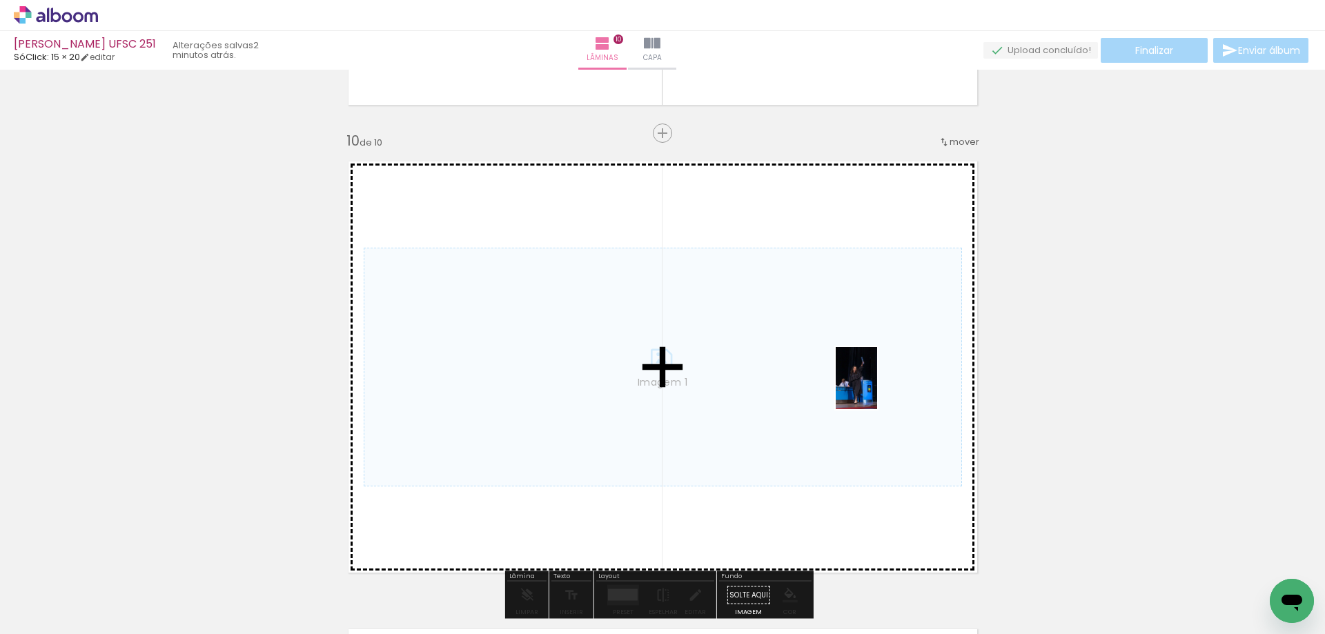
drag, startPoint x: 1264, startPoint y: 573, endPoint x: 877, endPoint y: 388, distance: 428.9
click at [877, 388] on quentale-workspace at bounding box center [662, 317] width 1325 height 634
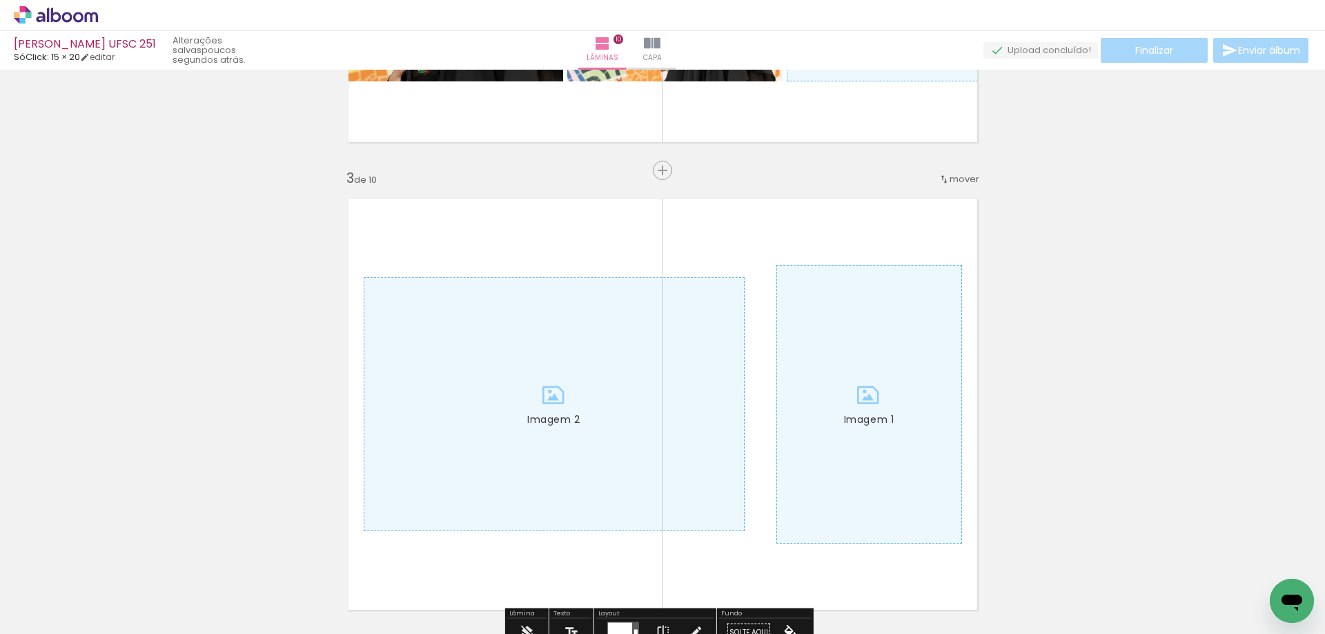
scroll to position [0, 87]
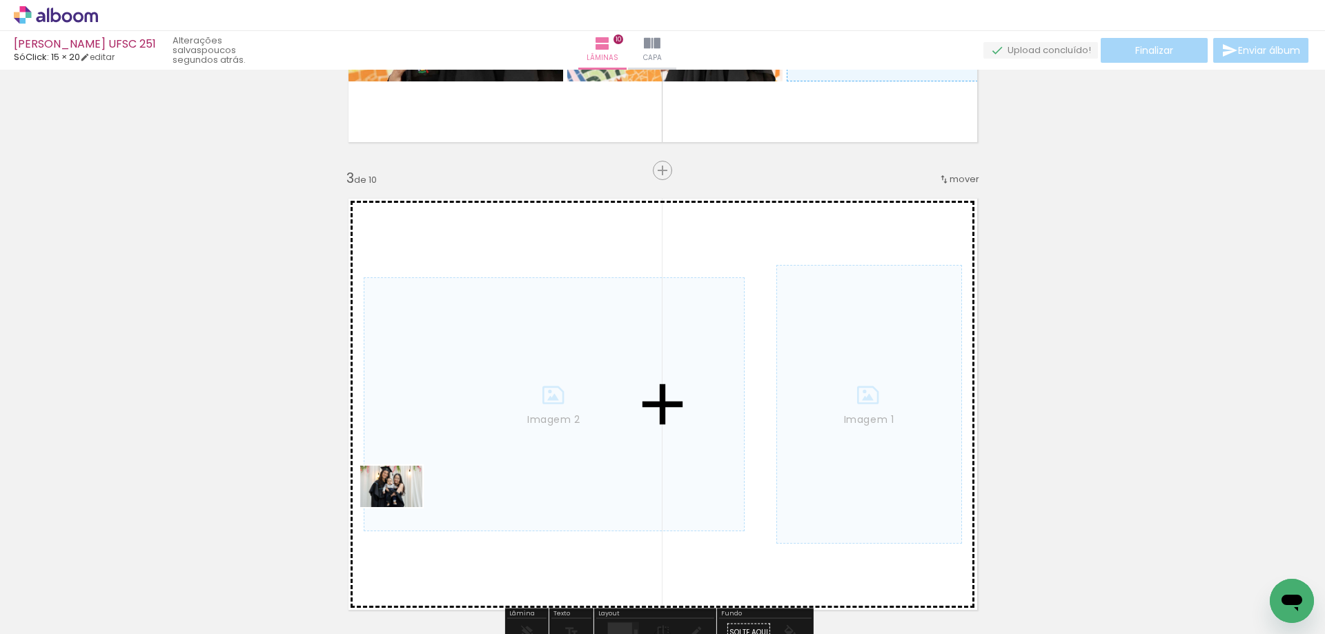
drag, startPoint x: 272, startPoint y: 581, endPoint x: 490, endPoint y: 453, distance: 252.6
click at [490, 453] on quentale-workspace at bounding box center [662, 317] width 1325 height 634
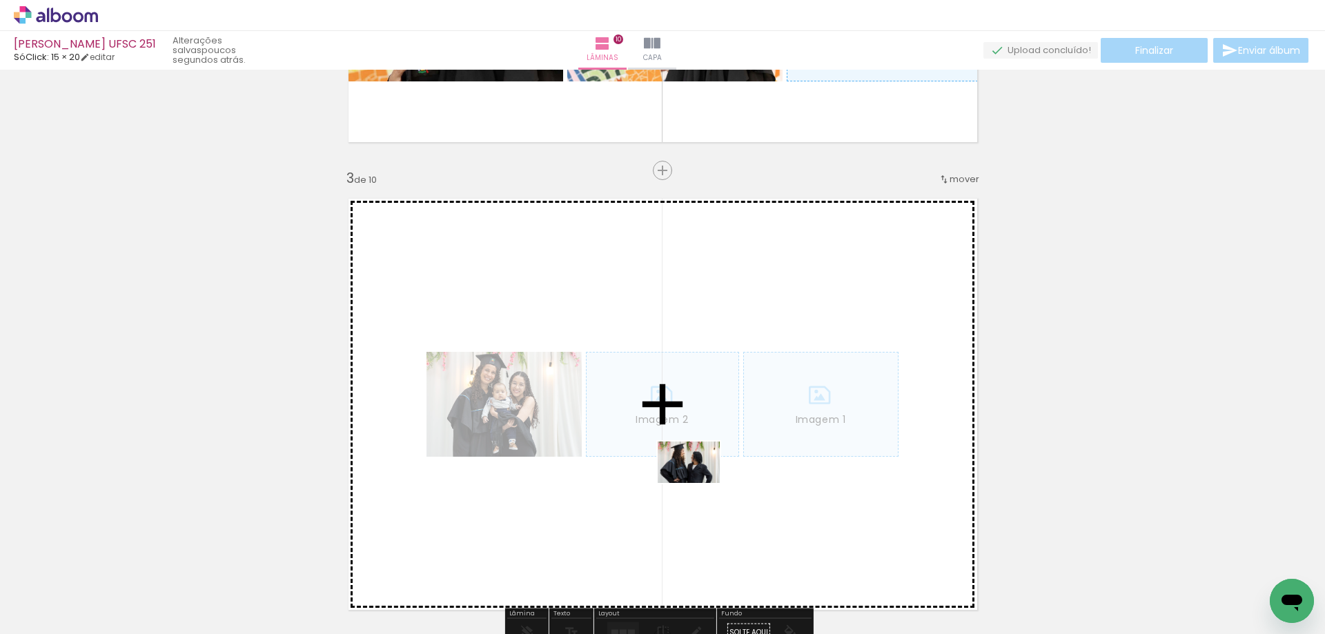
drag, startPoint x: 366, startPoint y: 596, endPoint x: 712, endPoint y: 477, distance: 365.4
click at [711, 478] on quentale-workspace at bounding box center [662, 317] width 1325 height 634
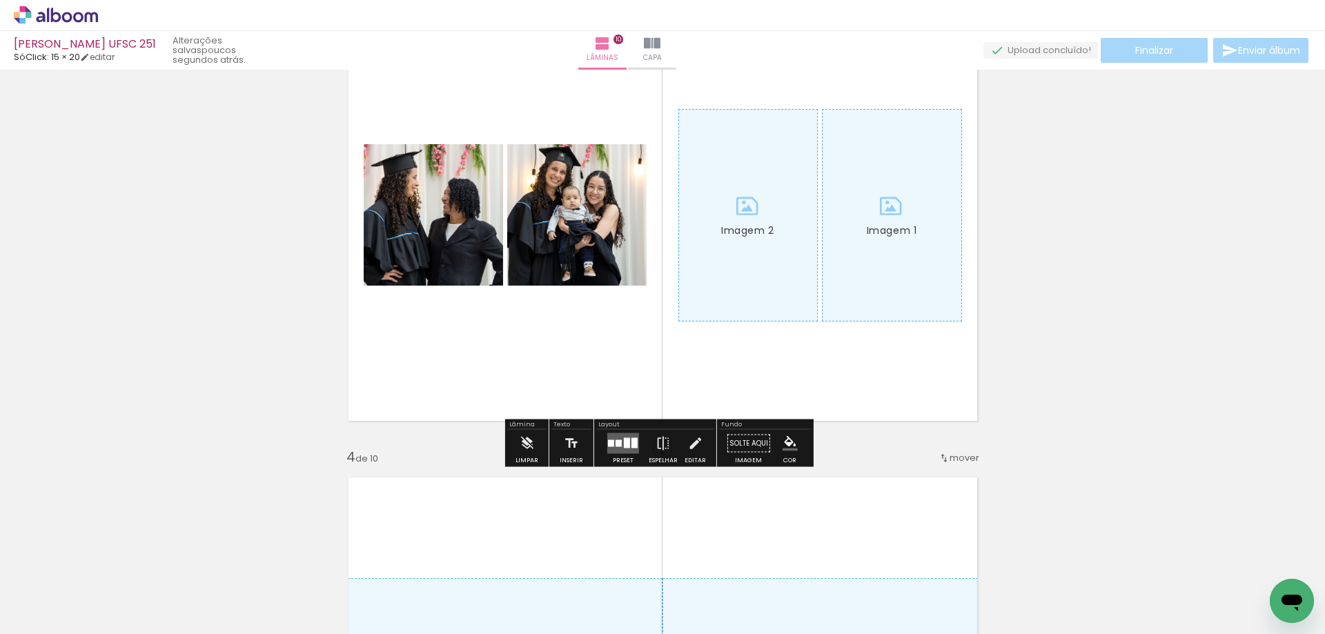
scroll to position [1064, 0]
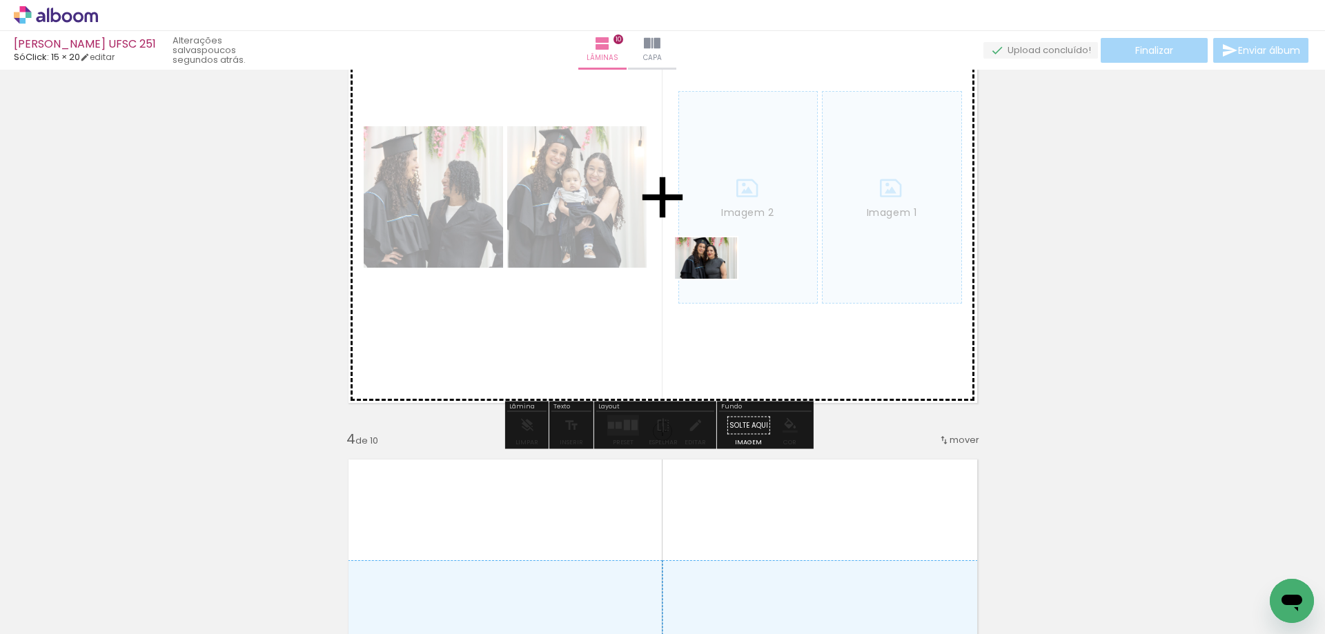
drag, startPoint x: 517, startPoint y: 593, endPoint x: 716, endPoint y: 279, distance: 371.9
click at [716, 279] on quentale-workspace at bounding box center [662, 317] width 1325 height 634
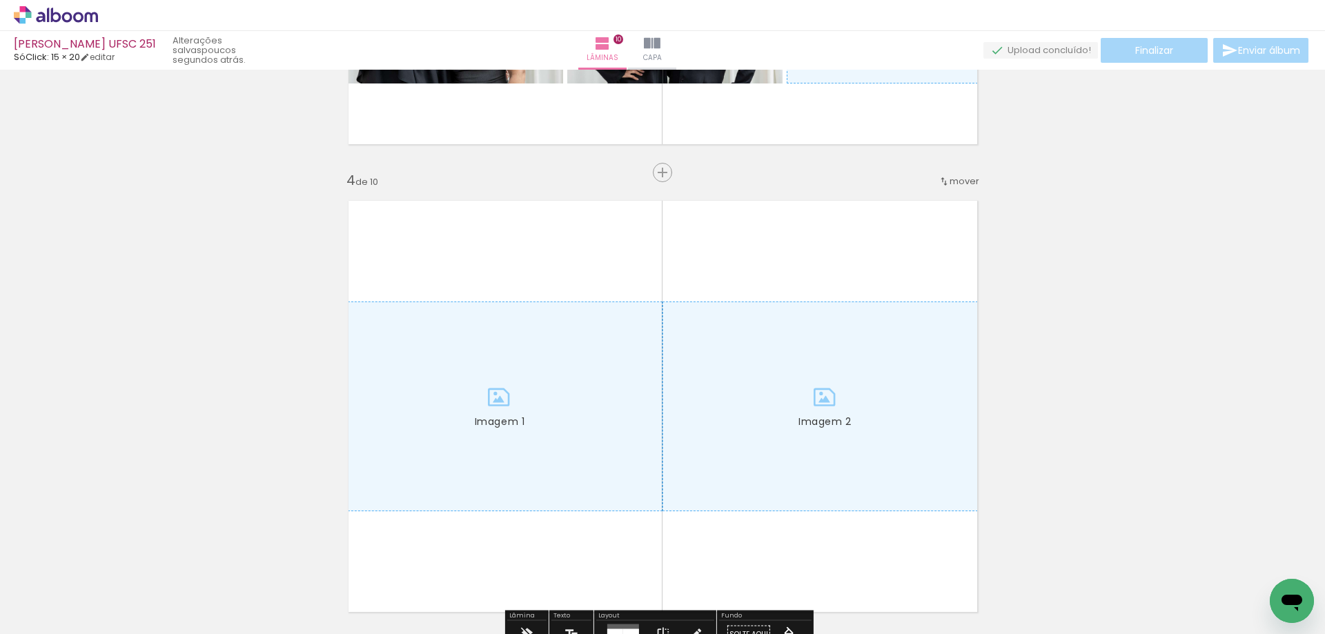
scroll to position [1409, 0]
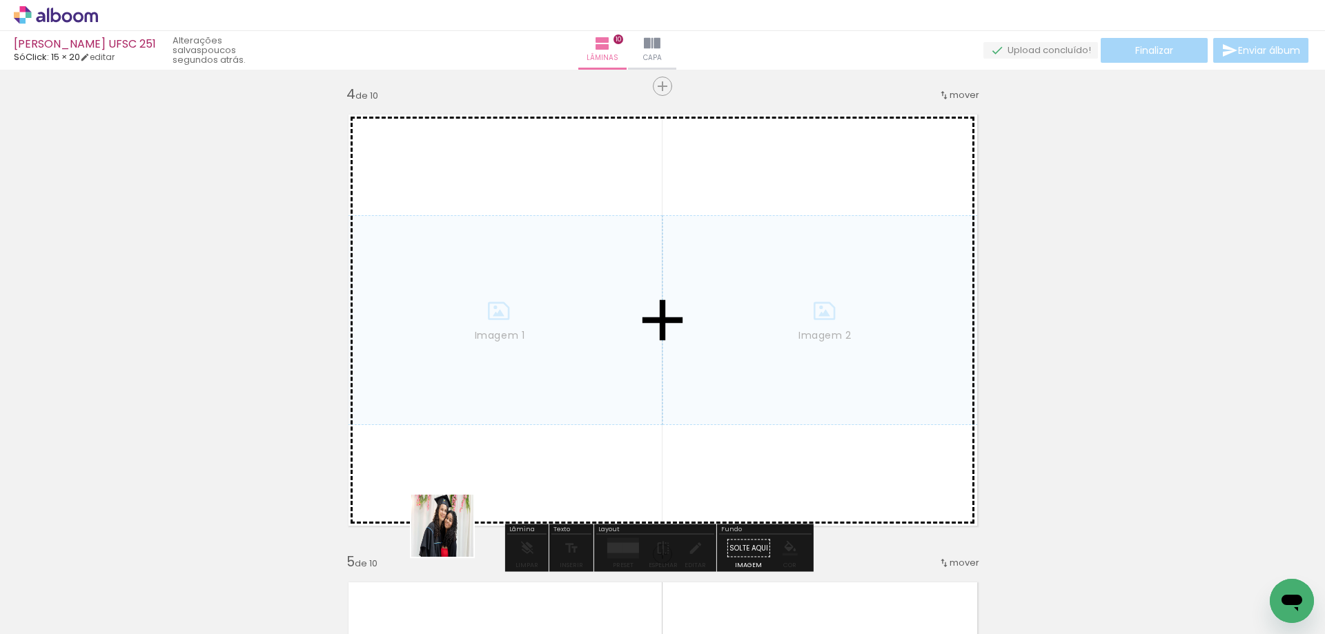
drag, startPoint x: 442, startPoint y: 588, endPoint x: 532, endPoint y: 444, distance: 169.8
click at [508, 399] on quentale-workspace at bounding box center [662, 317] width 1325 height 634
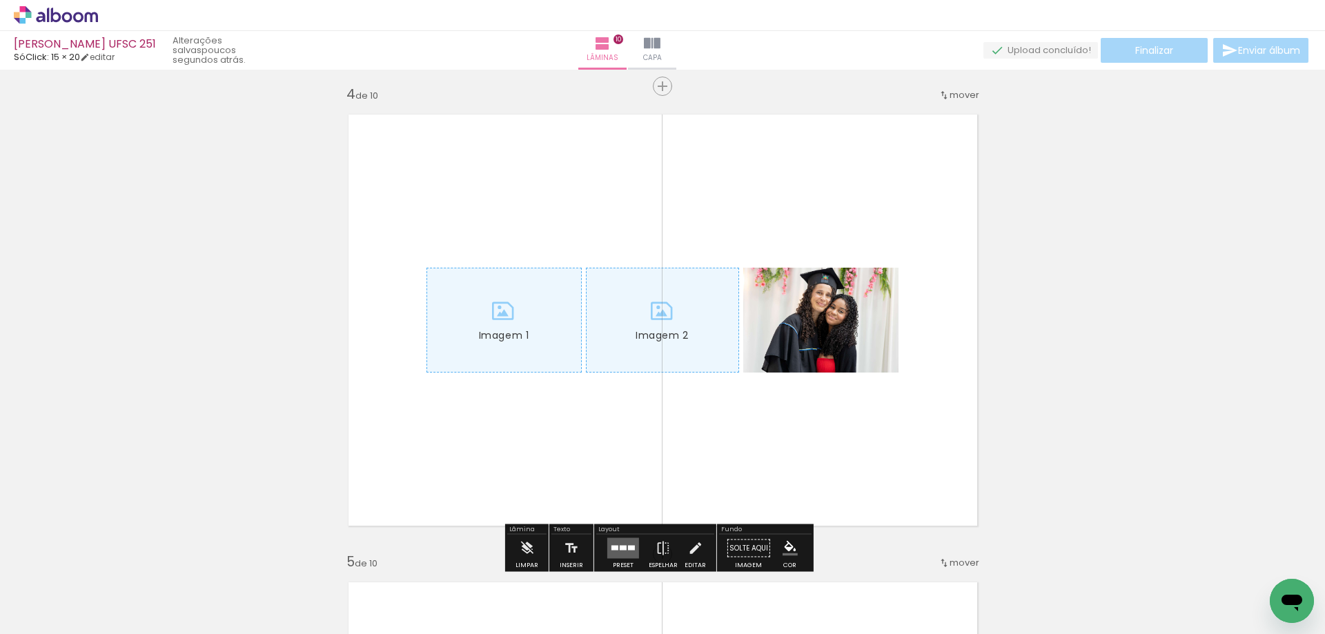
drag, startPoint x: 612, startPoint y: 586, endPoint x: 686, endPoint y: 470, distance: 137.2
click at [684, 413] on quentale-workspace at bounding box center [662, 317] width 1325 height 634
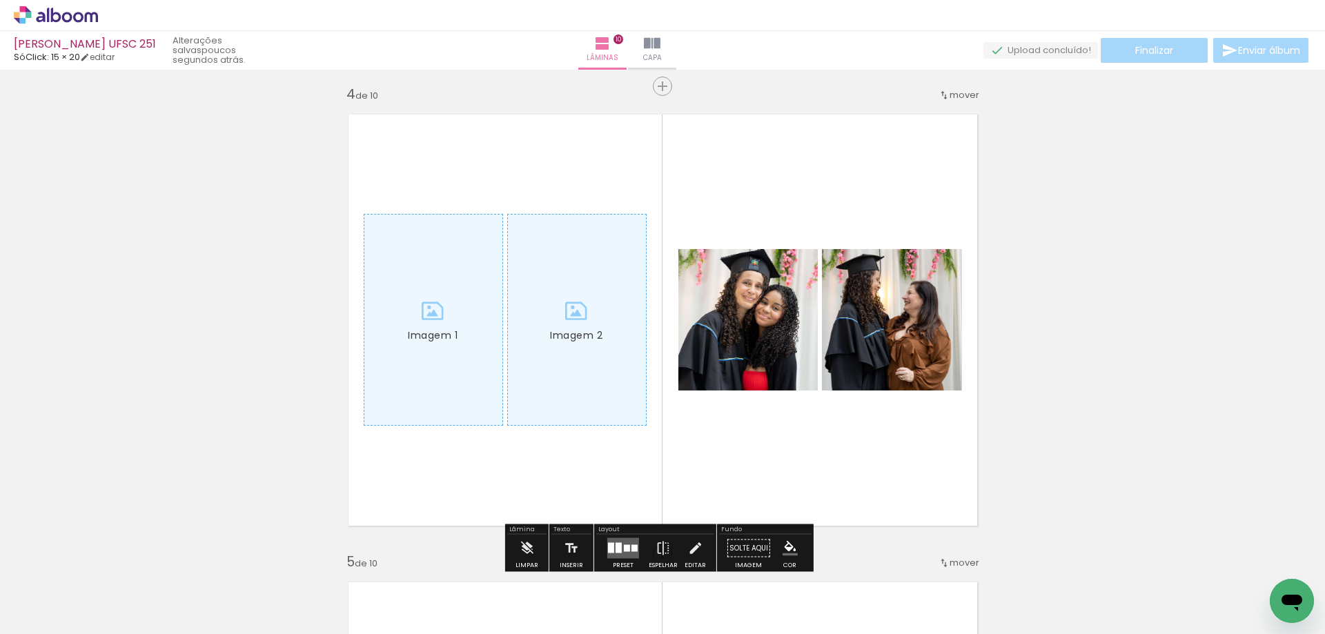
drag, startPoint x: 686, startPoint y: 575, endPoint x: 692, endPoint y: 424, distance: 151.2
click at [687, 442] on quentale-workspace at bounding box center [662, 317] width 1325 height 634
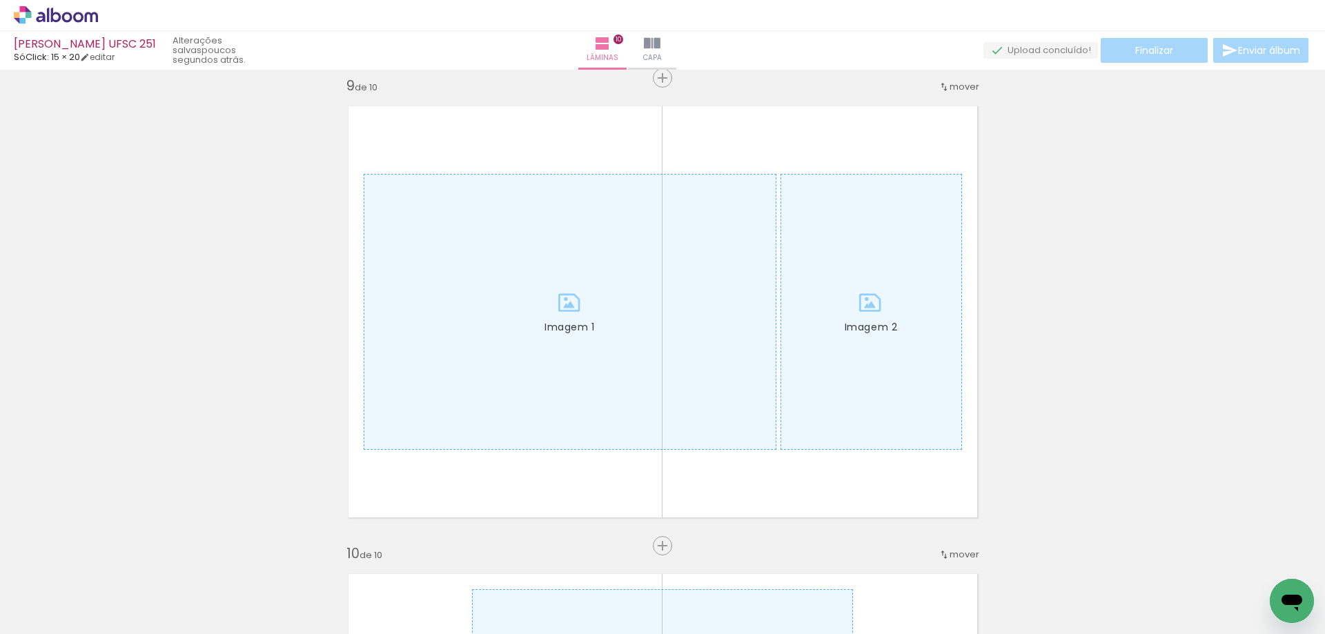
scroll to position [3755, 0]
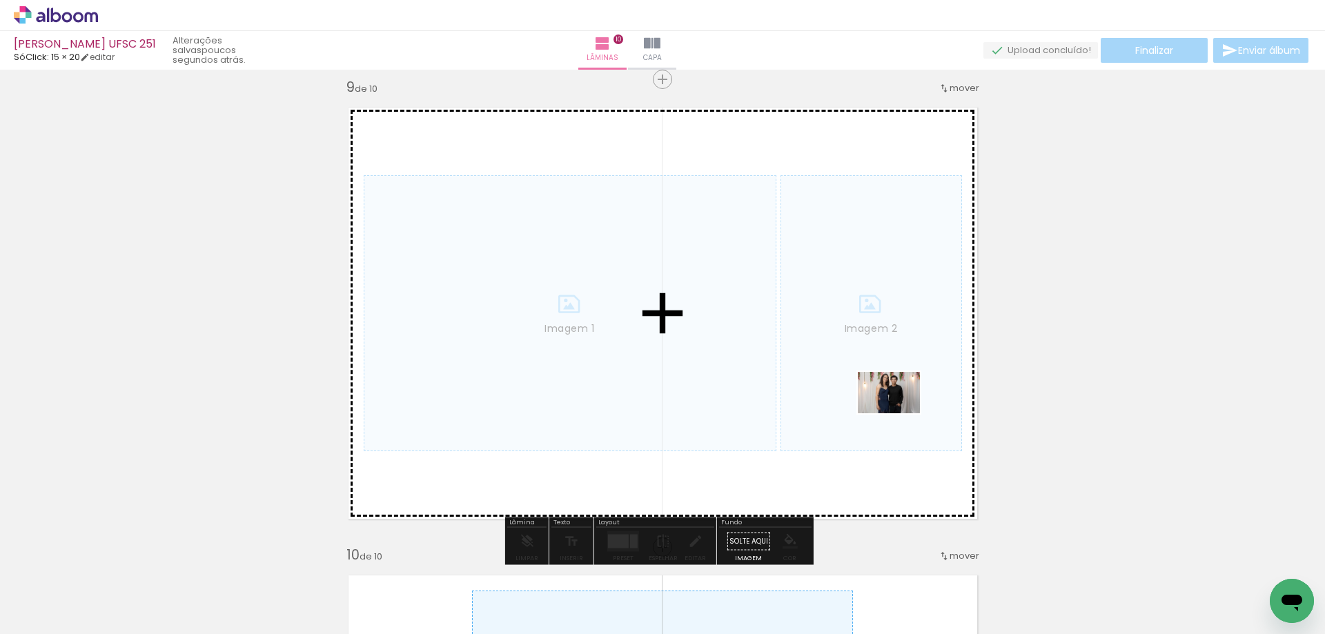
drag, startPoint x: 1054, startPoint y: 589, endPoint x: 878, endPoint y: 377, distance: 276.3
click at [878, 377] on quentale-workspace at bounding box center [662, 317] width 1325 height 634
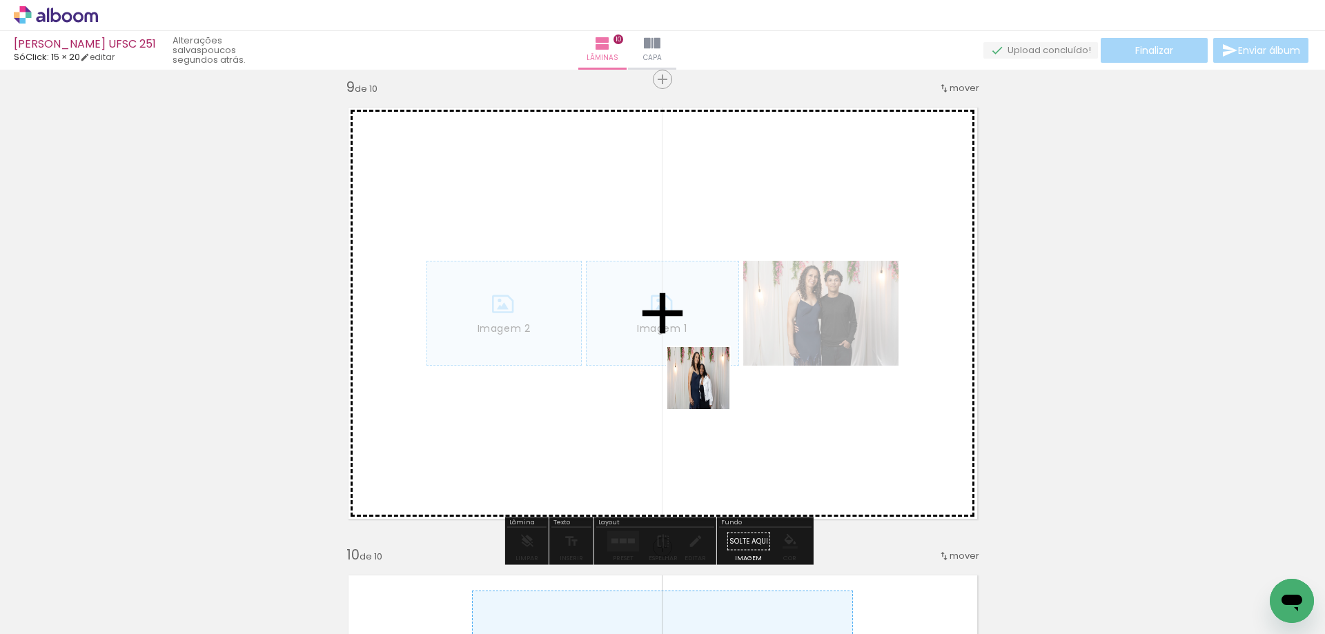
drag, startPoint x: 986, startPoint y: 584, endPoint x: 666, endPoint y: 355, distance: 392.6
click at [661, 354] on quentale-workspace at bounding box center [662, 317] width 1325 height 634
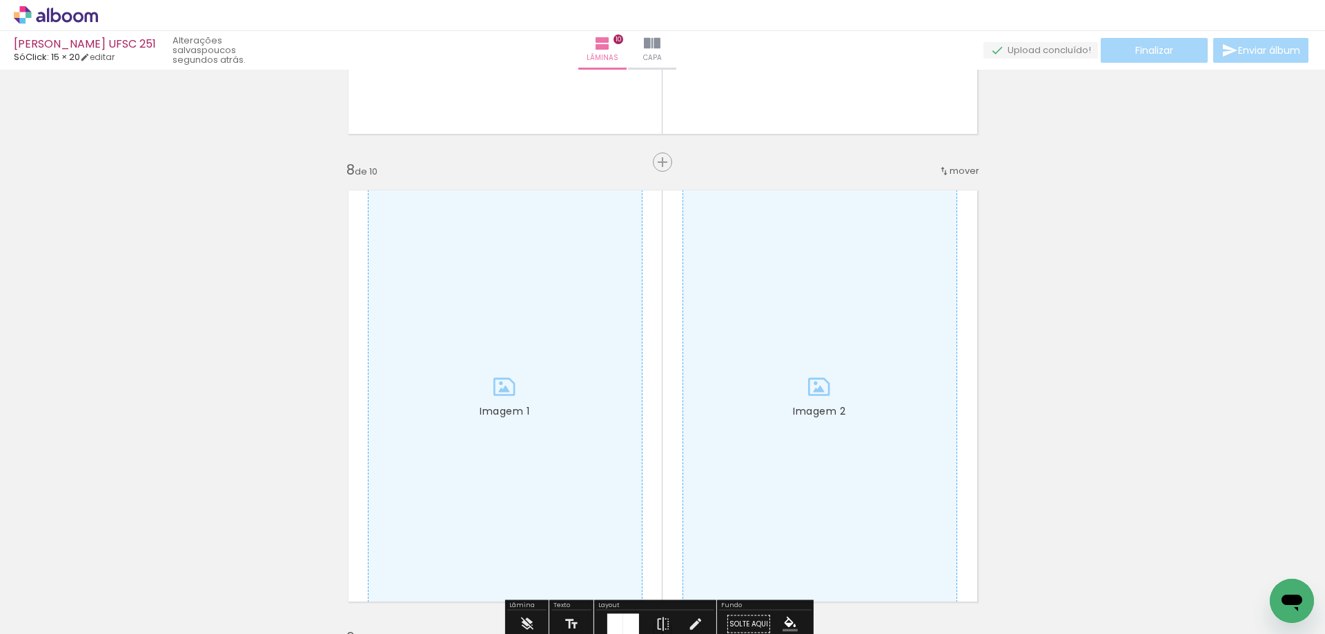
scroll to position [3203, 0]
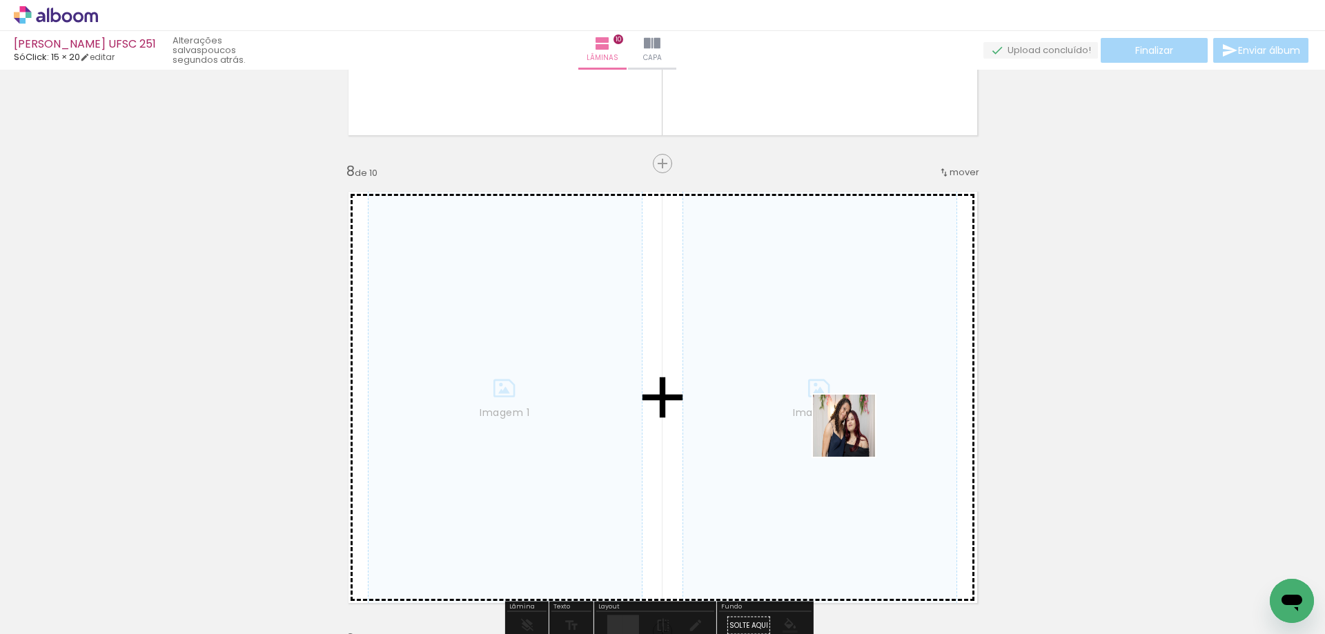
drag, startPoint x: 912, startPoint y: 591, endPoint x: 842, endPoint y: 409, distance: 195.2
click at [838, 386] on quentale-workspace at bounding box center [662, 317] width 1325 height 634
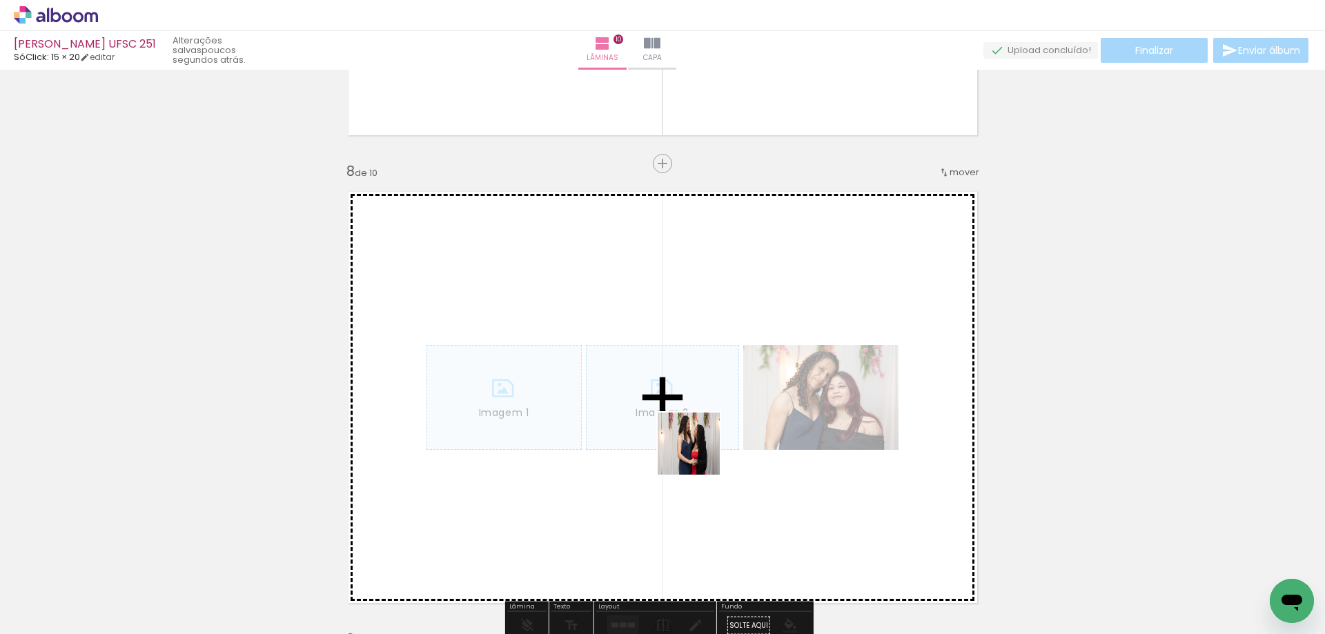
drag, startPoint x: 850, startPoint y: 597, endPoint x: 677, endPoint y: 421, distance: 246.8
click at [673, 422] on quentale-workspace at bounding box center [662, 317] width 1325 height 634
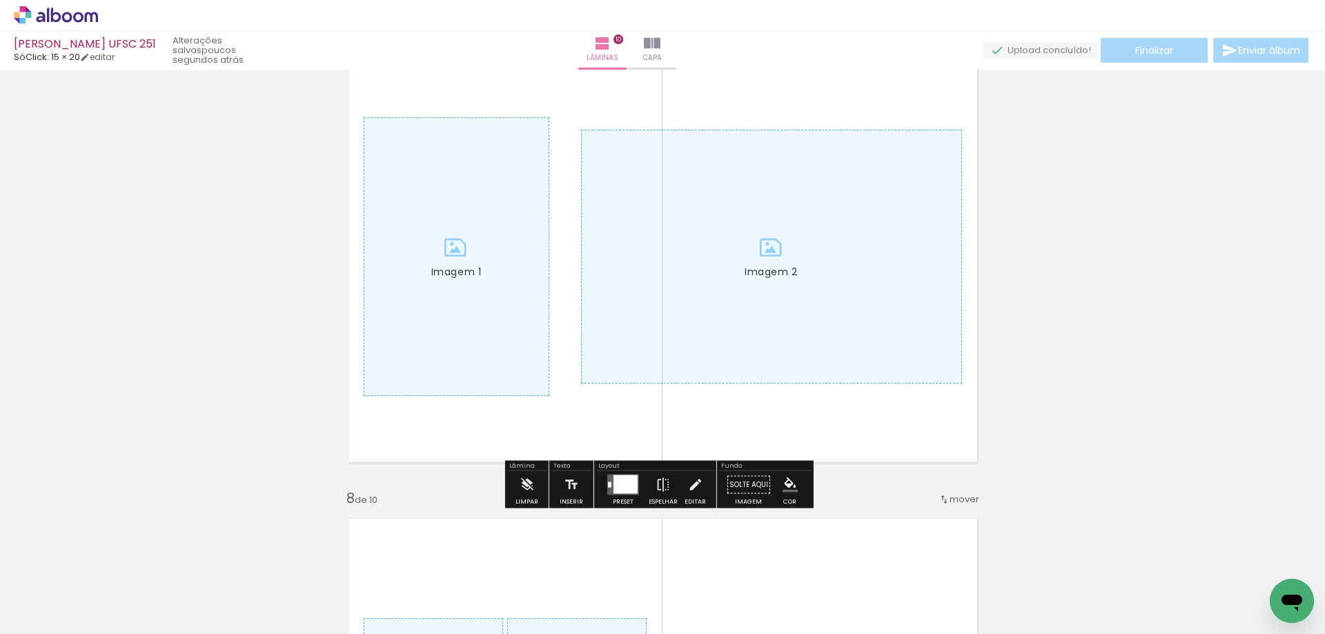
scroll to position [2789, 0]
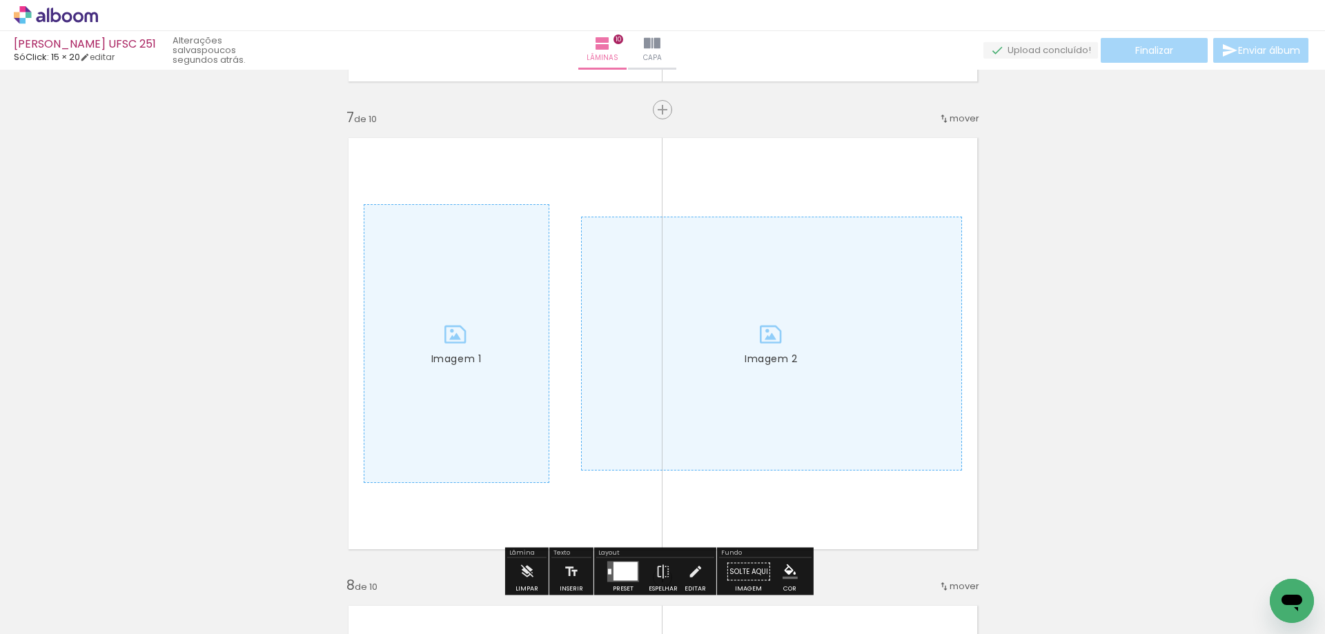
drag, startPoint x: 754, startPoint y: 593, endPoint x: 752, endPoint y: 430, distance: 162.8
click at [793, 362] on quentale-workspace at bounding box center [662, 317] width 1325 height 634
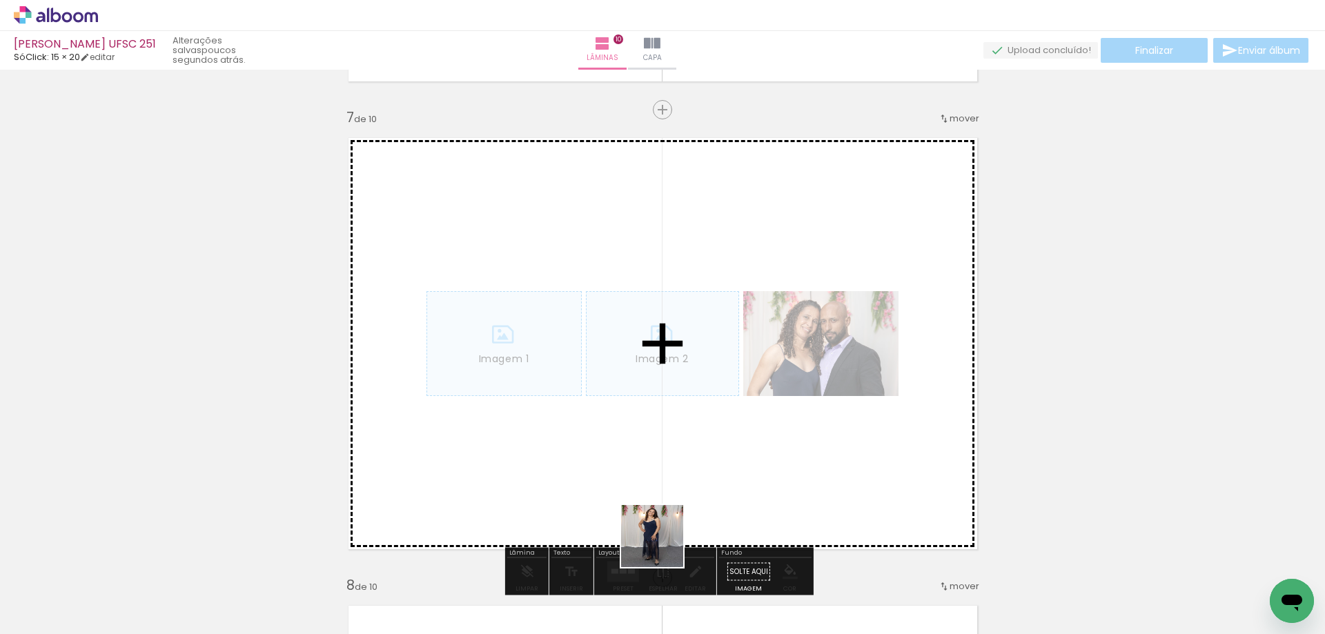
drag, startPoint x: 662, startPoint y: 546, endPoint x: 577, endPoint y: 380, distance: 186.7
click at [561, 314] on quentale-workspace at bounding box center [662, 317] width 1325 height 634
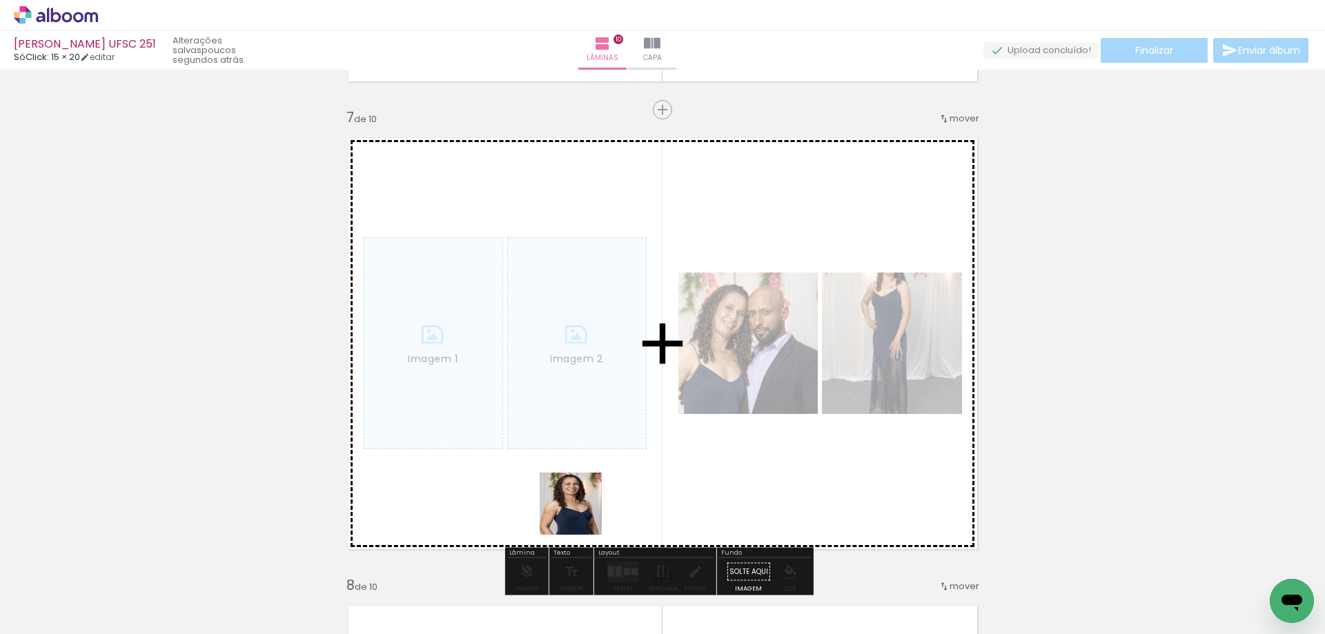
drag, startPoint x: 591, startPoint y: 538, endPoint x: 483, endPoint y: 359, distance: 209.2
click at [481, 350] on quentale-workspace at bounding box center [662, 317] width 1325 height 634
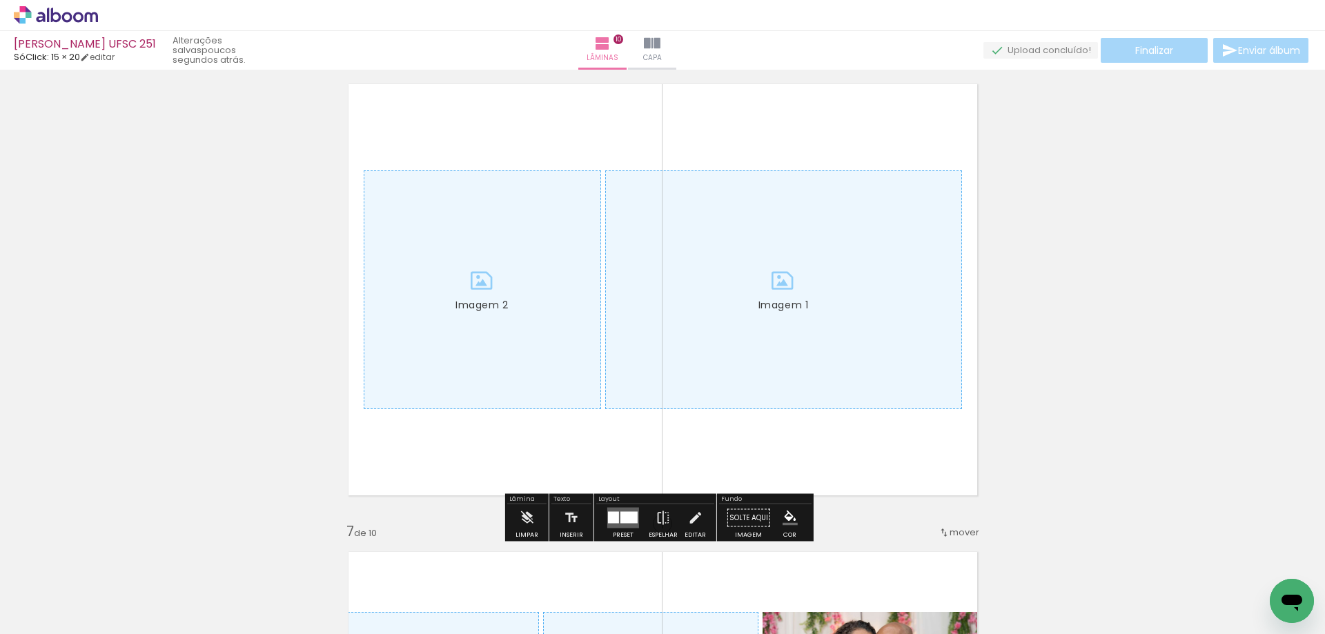
scroll to position [2237, 0]
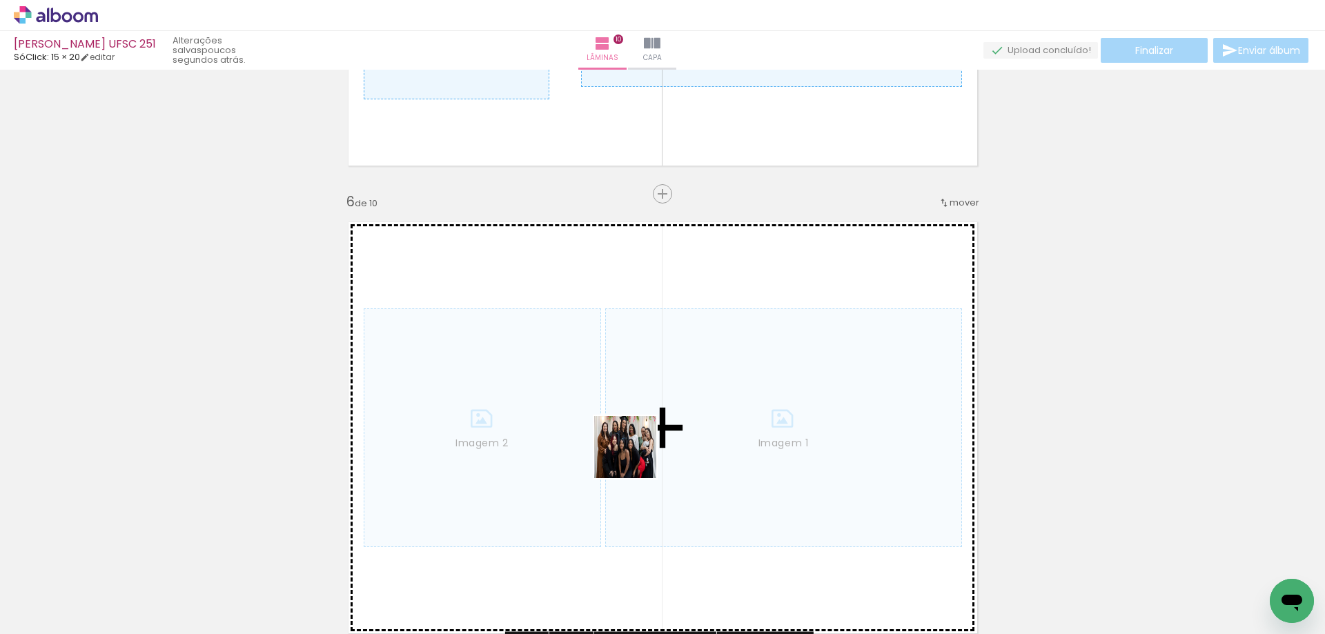
drag, startPoint x: 533, startPoint y: 590, endPoint x: 662, endPoint y: 416, distance: 216.5
click at [648, 435] on quentale-workspace at bounding box center [662, 317] width 1325 height 634
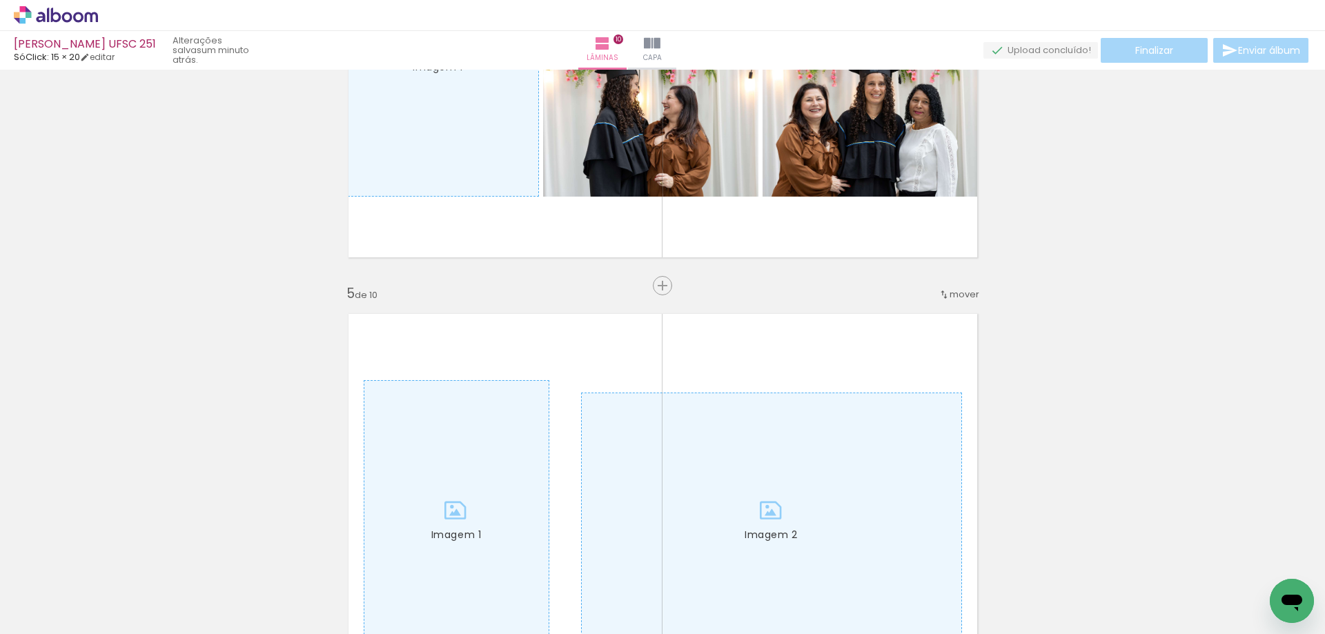
scroll to position [1685, 0]
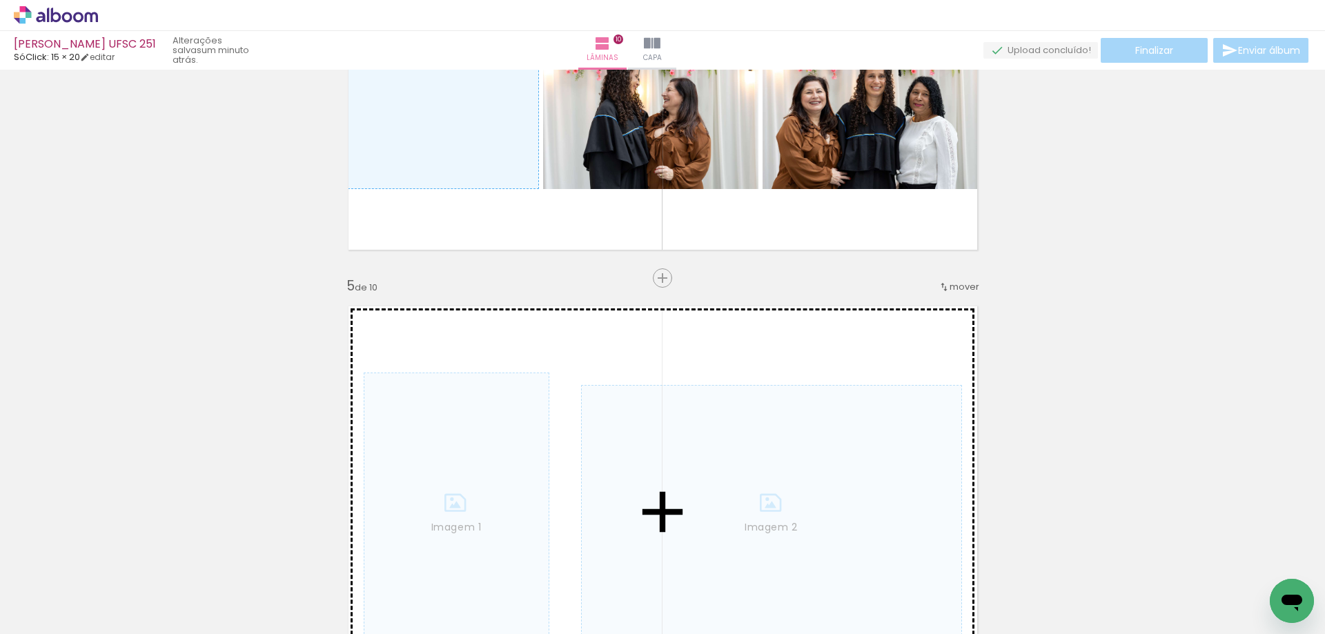
drag, startPoint x: 475, startPoint y: 149, endPoint x: 537, endPoint y: 423, distance: 280.8
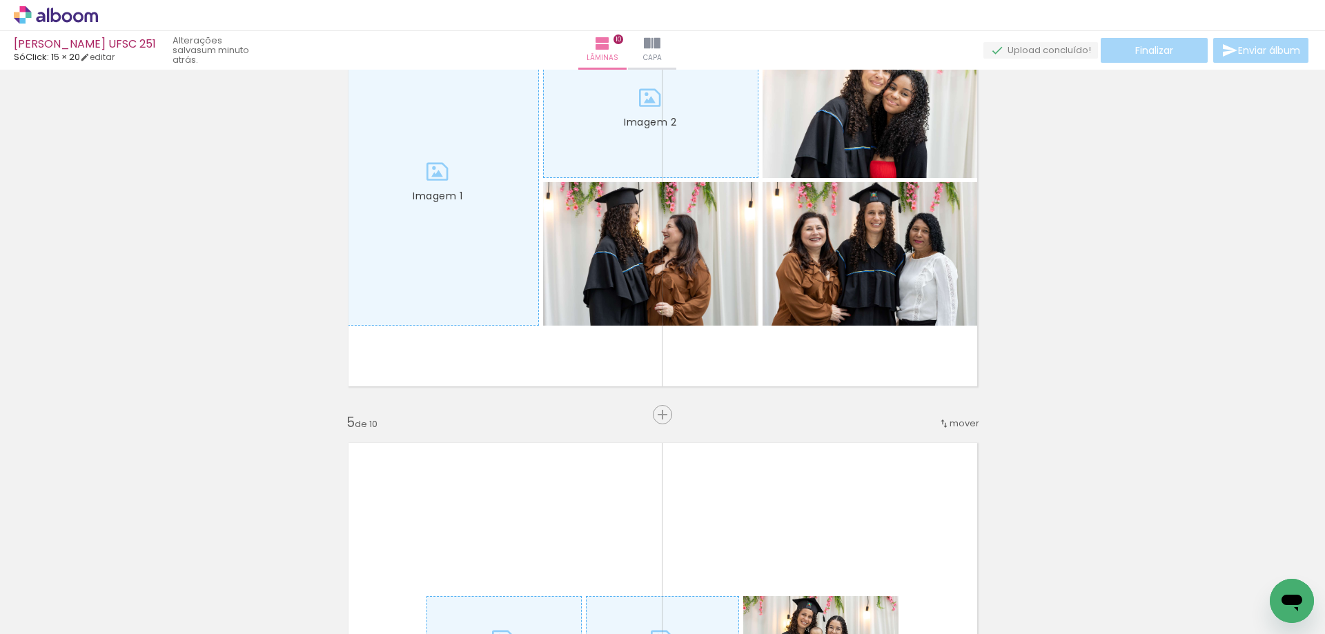
scroll to position [1547, 0]
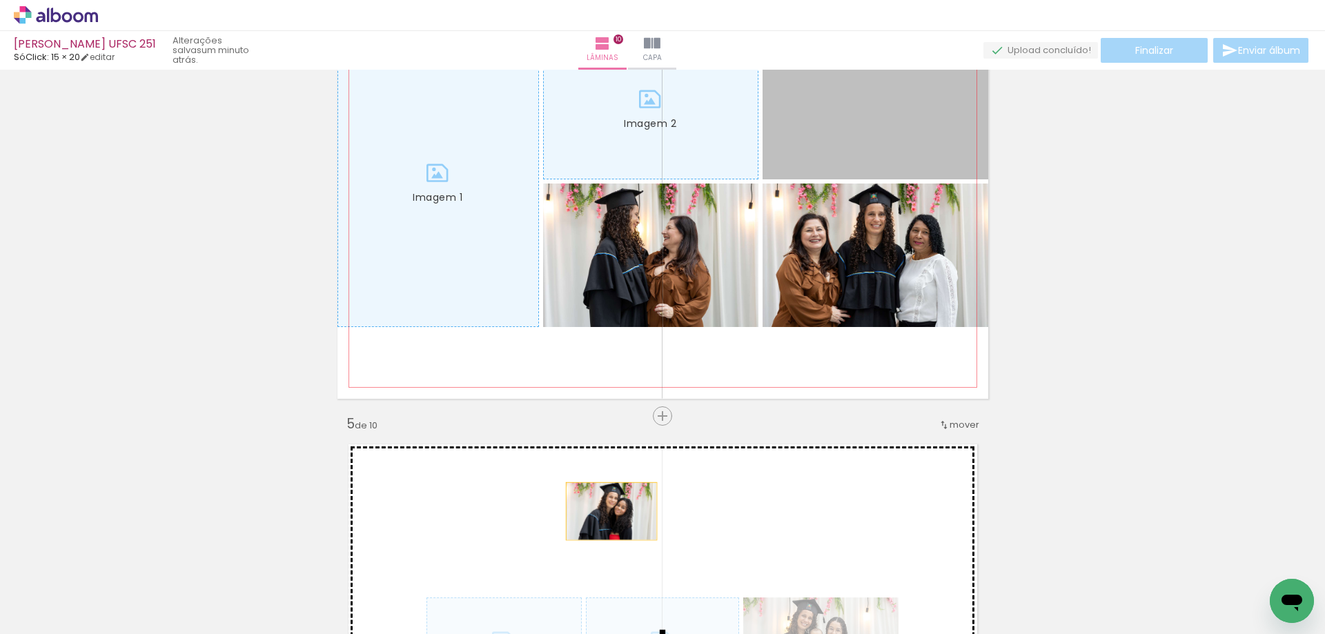
drag, startPoint x: 853, startPoint y: 151, endPoint x: 606, endPoint y: 511, distance: 437.1
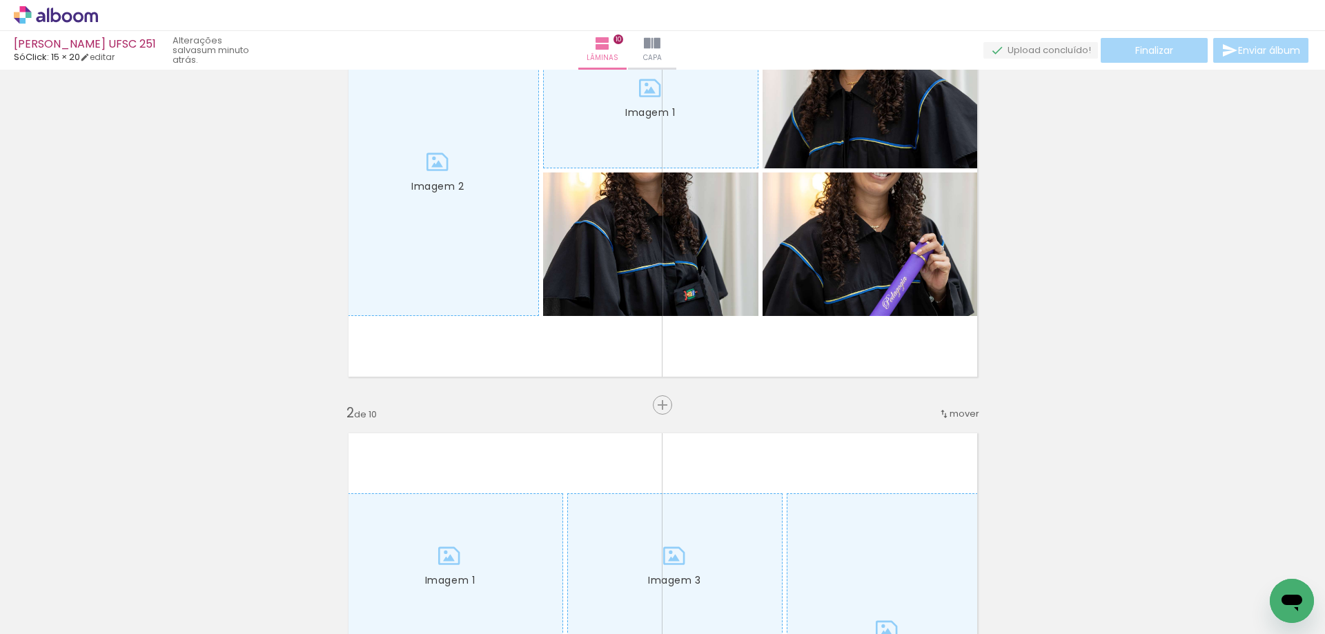
scroll to position [0, 0]
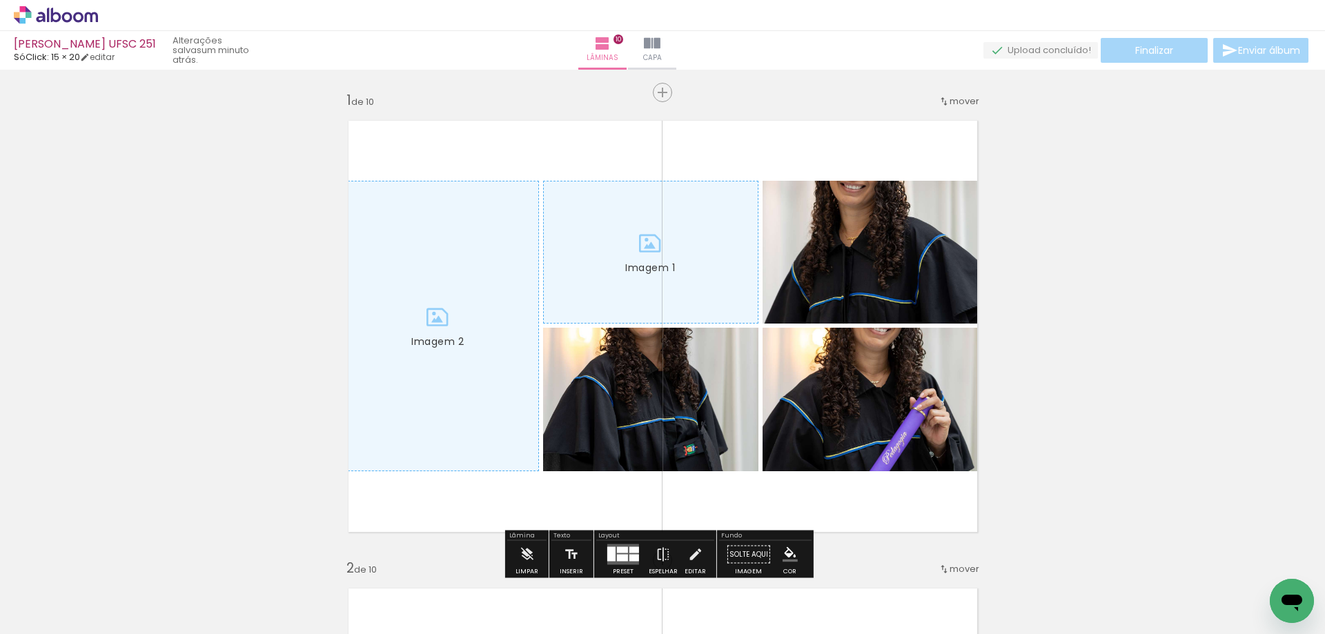
drag, startPoint x: 429, startPoint y: 339, endPoint x: 357, endPoint y: 336, distance: 72.5
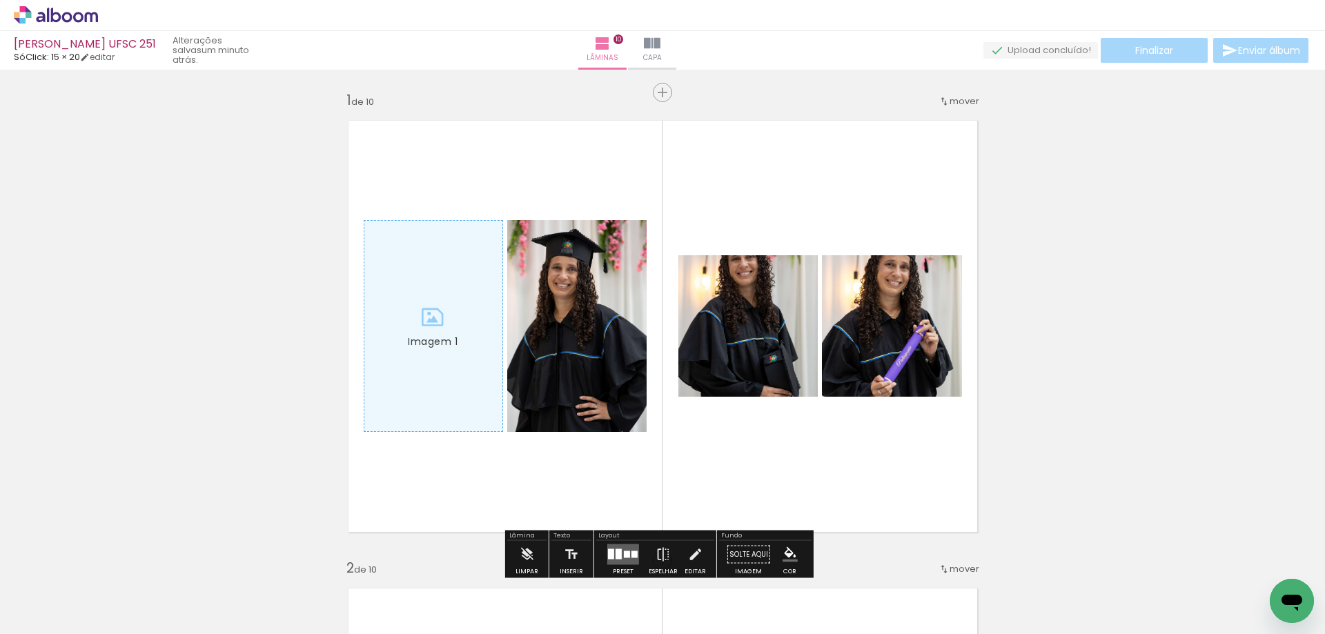
drag, startPoint x: 416, startPoint y: 303, endPoint x: 252, endPoint y: 310, distance: 164.3
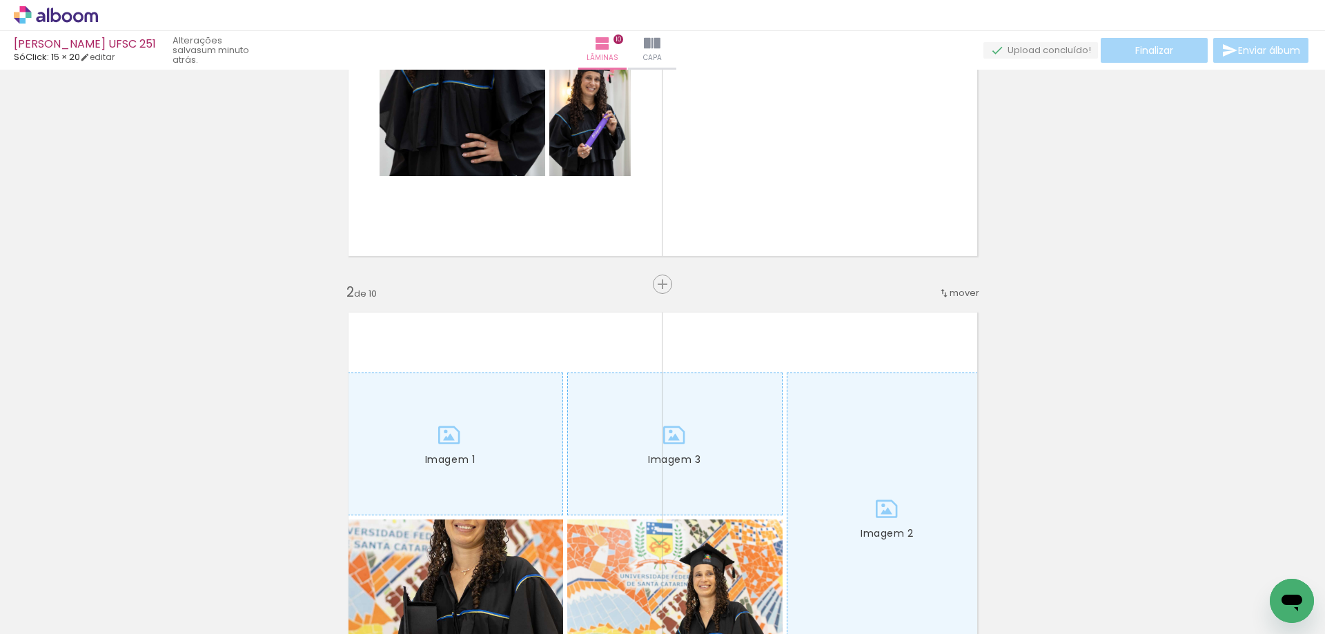
scroll to position [483, 0]
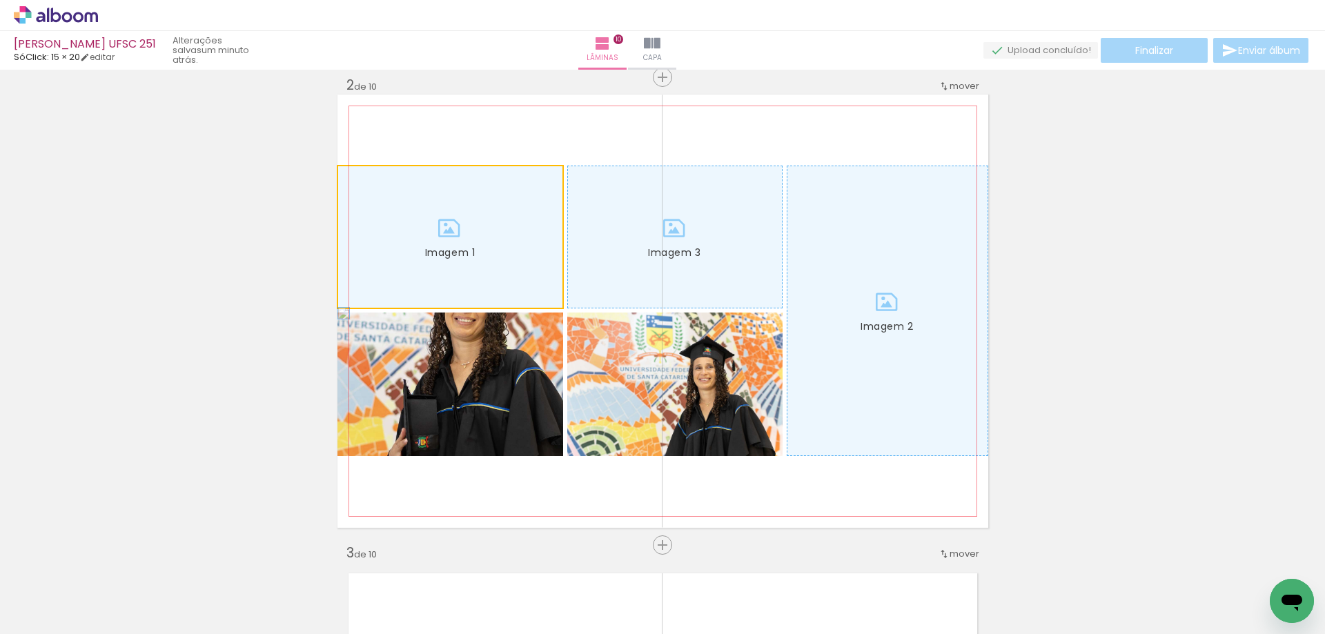
drag, startPoint x: 394, startPoint y: 226, endPoint x: 749, endPoint y: 306, distance: 363.4
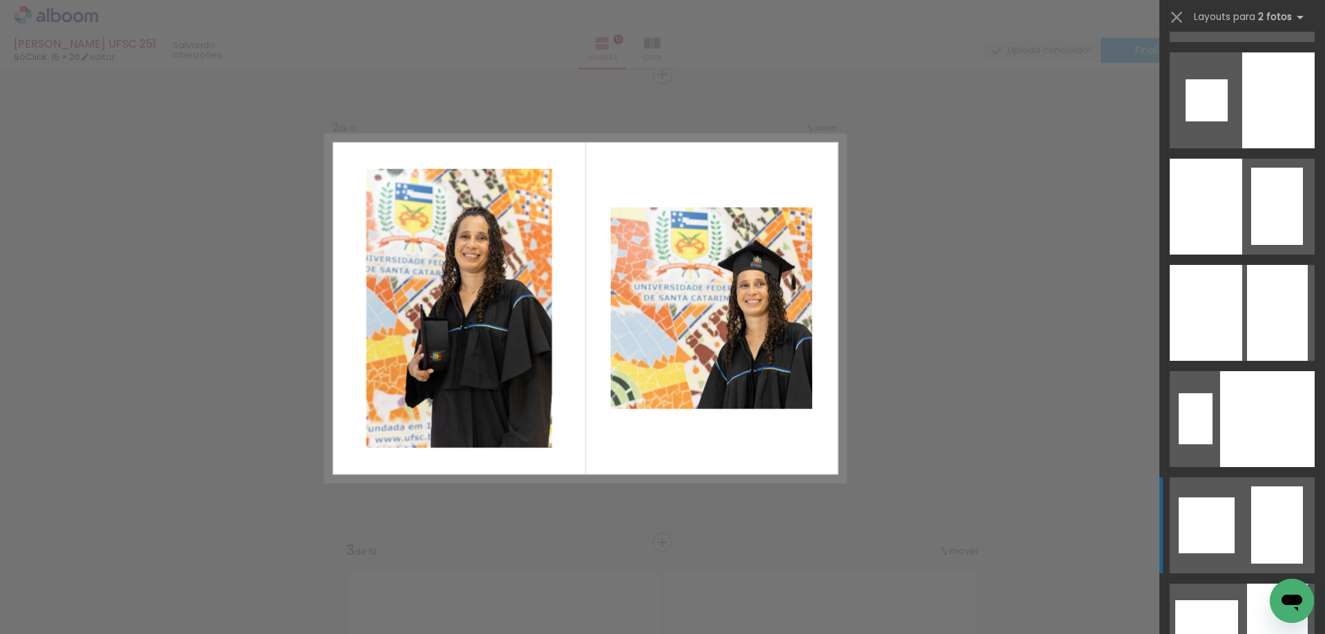
scroll to position [1863, 0]
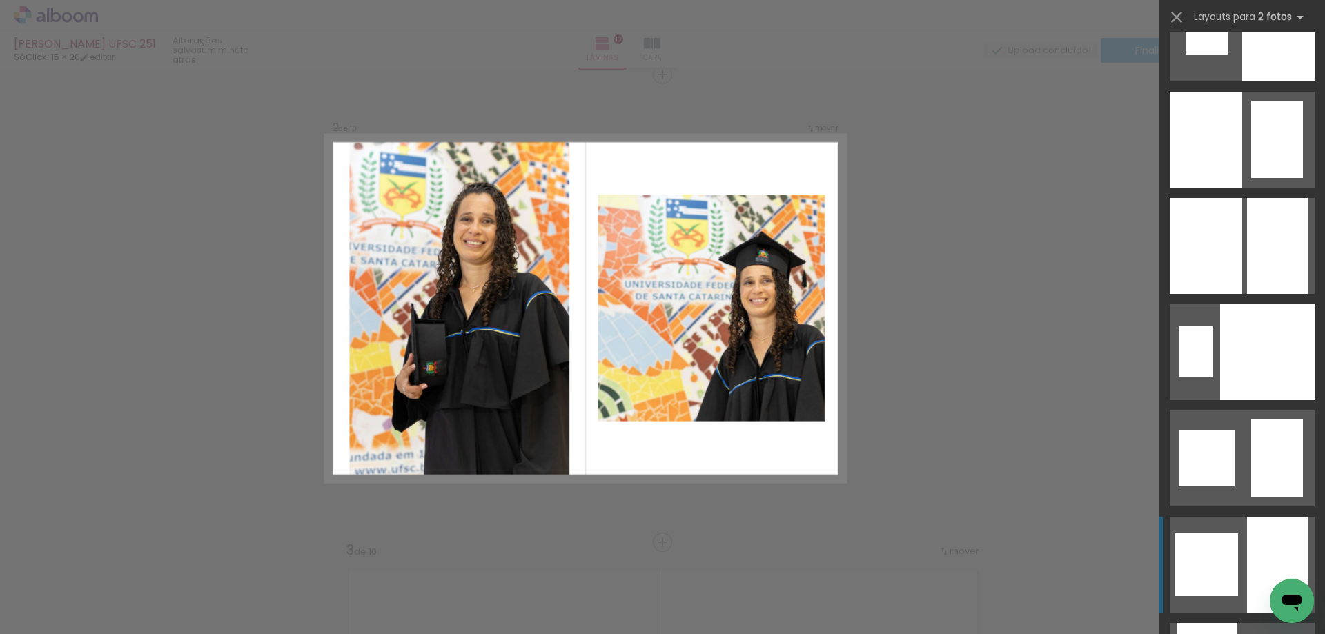
click at [1225, 535] on div at bounding box center [1206, 564] width 63 height 63
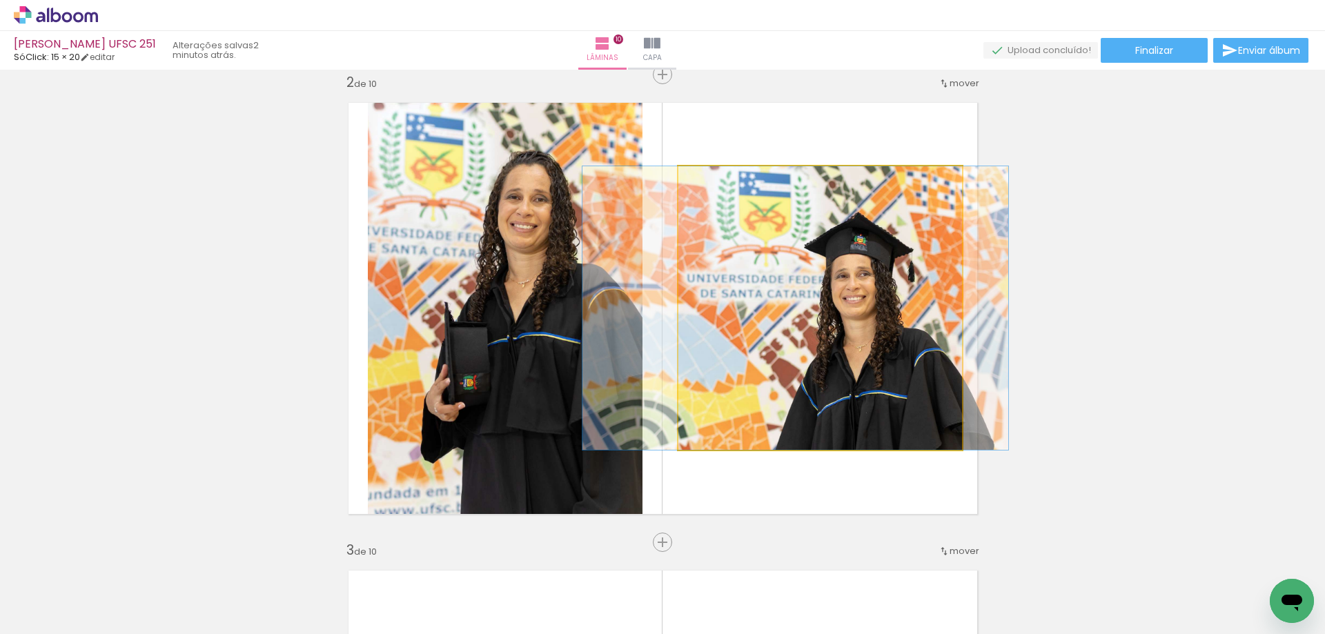
drag, startPoint x: 824, startPoint y: 328, endPoint x: 799, endPoint y: 351, distance: 33.7
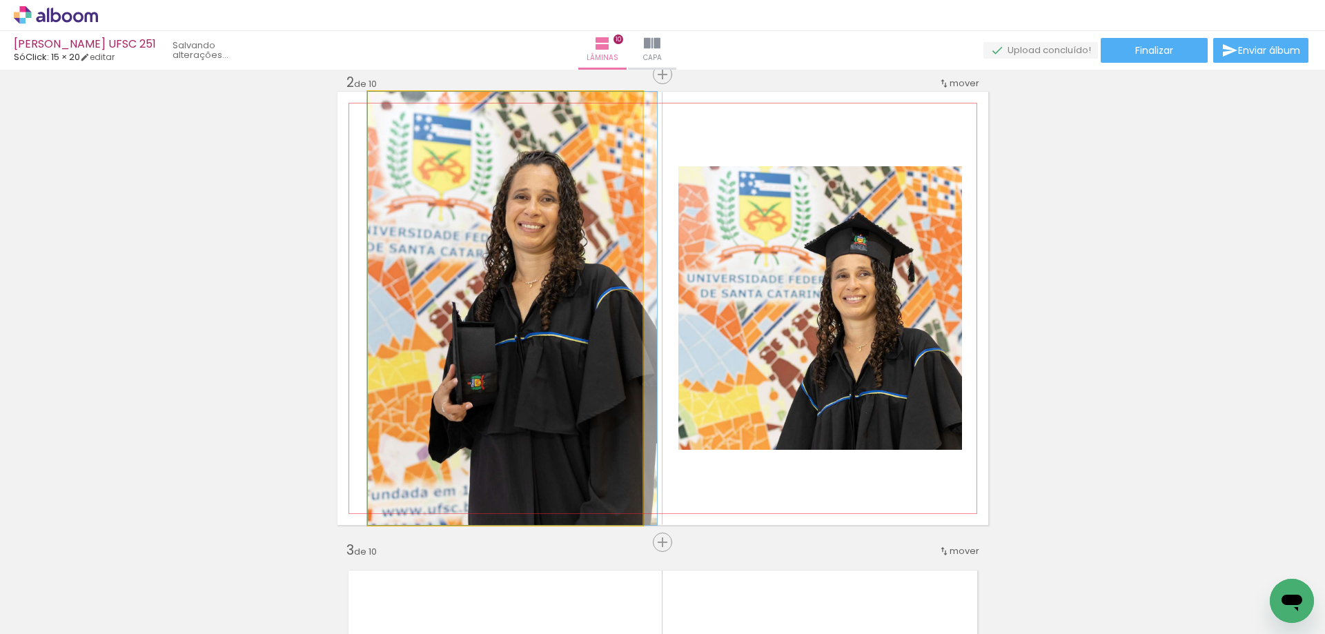
drag, startPoint x: 574, startPoint y: 330, endPoint x: 584, endPoint y: 331, distance: 9.8
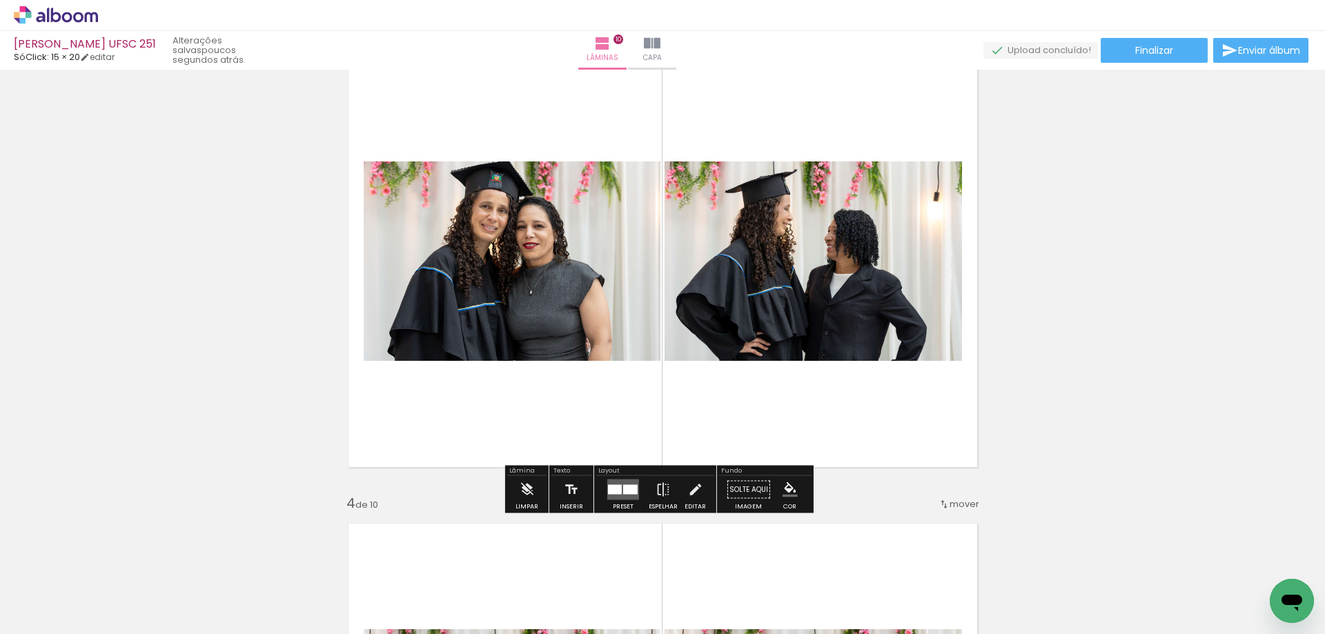
scroll to position [969, 0]
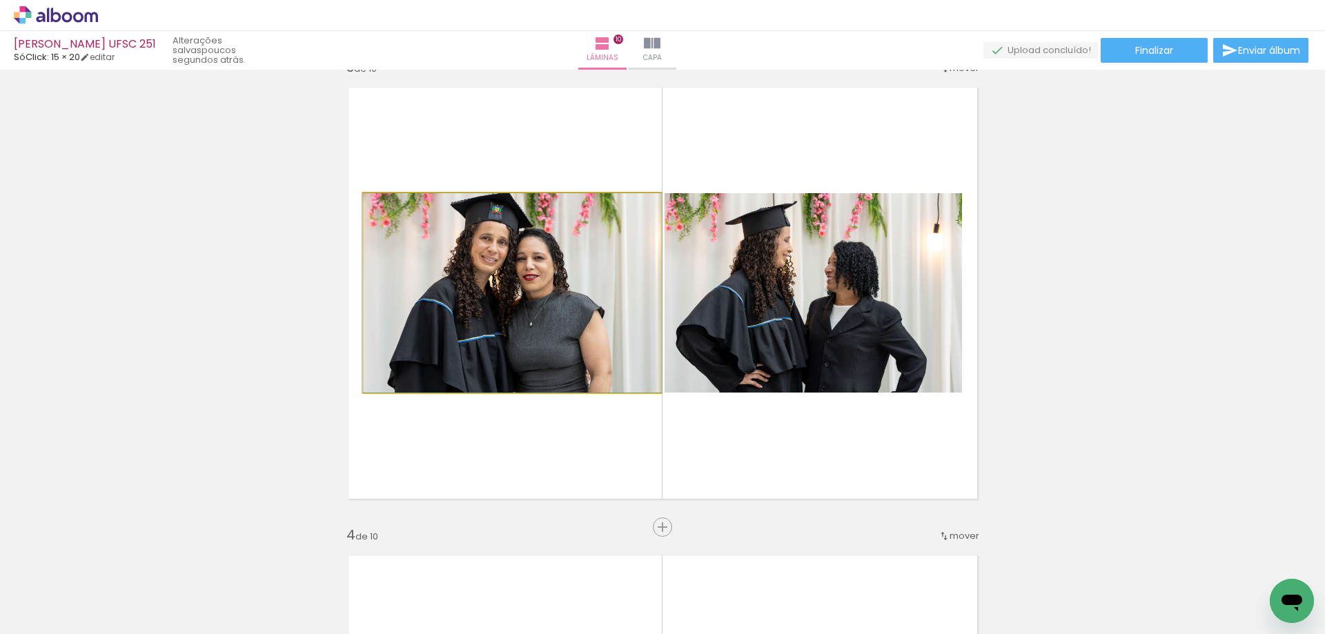
drag, startPoint x: 590, startPoint y: 312, endPoint x: 577, endPoint y: 342, distance: 32.8
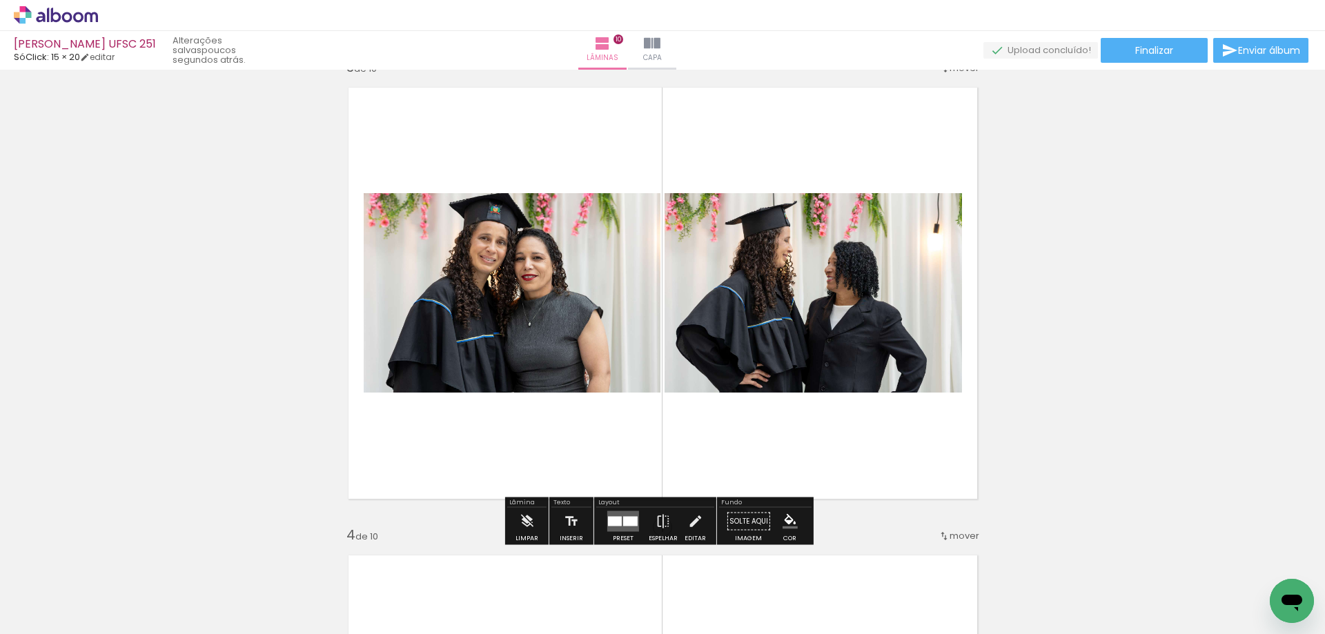
scroll to position [1038, 0]
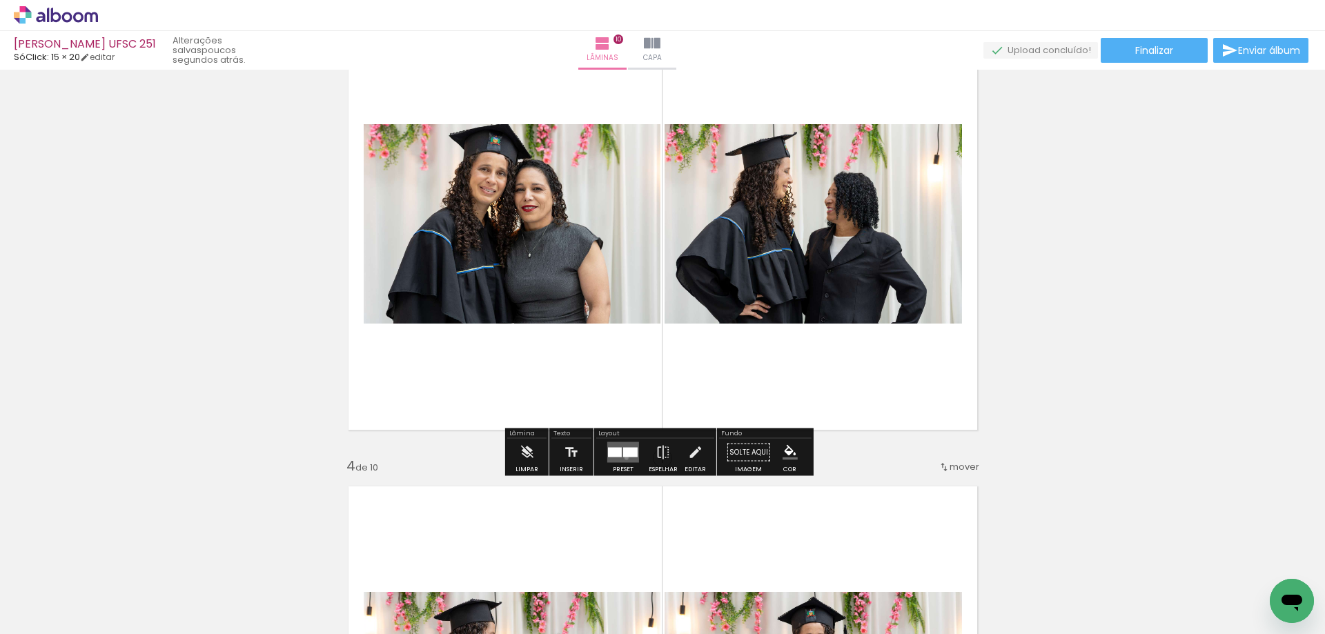
click at [623, 457] on quentale-layouter at bounding box center [623, 452] width 32 height 21
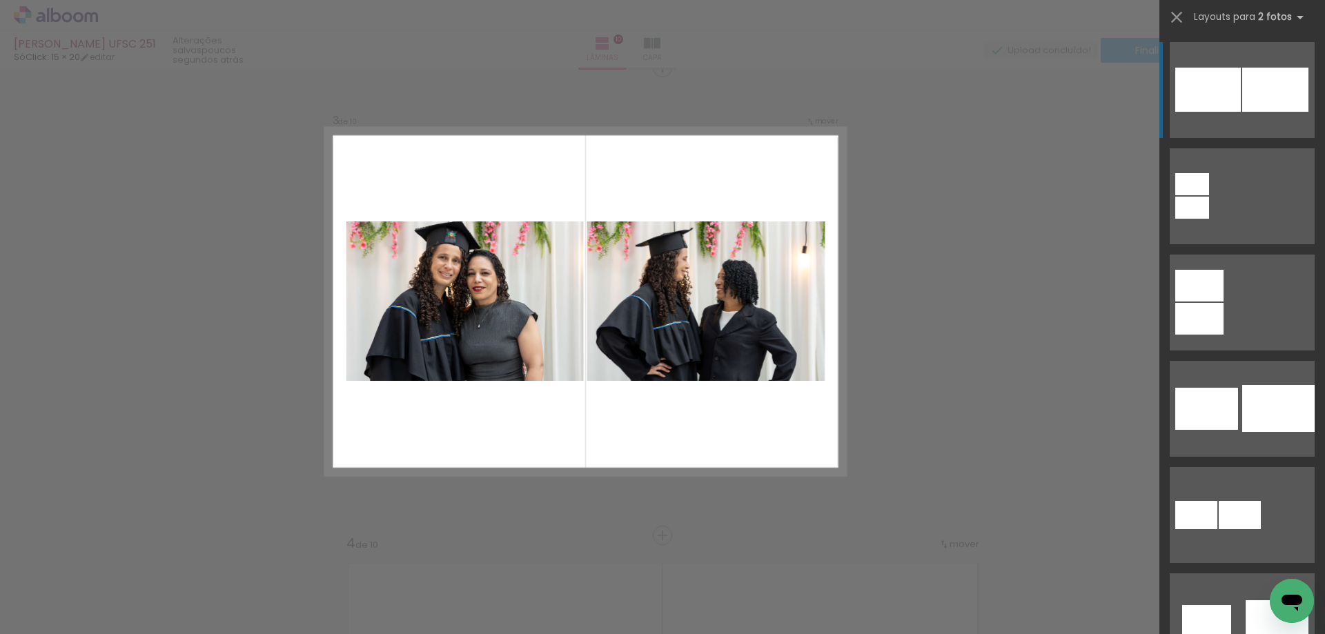
scroll to position [953, 0]
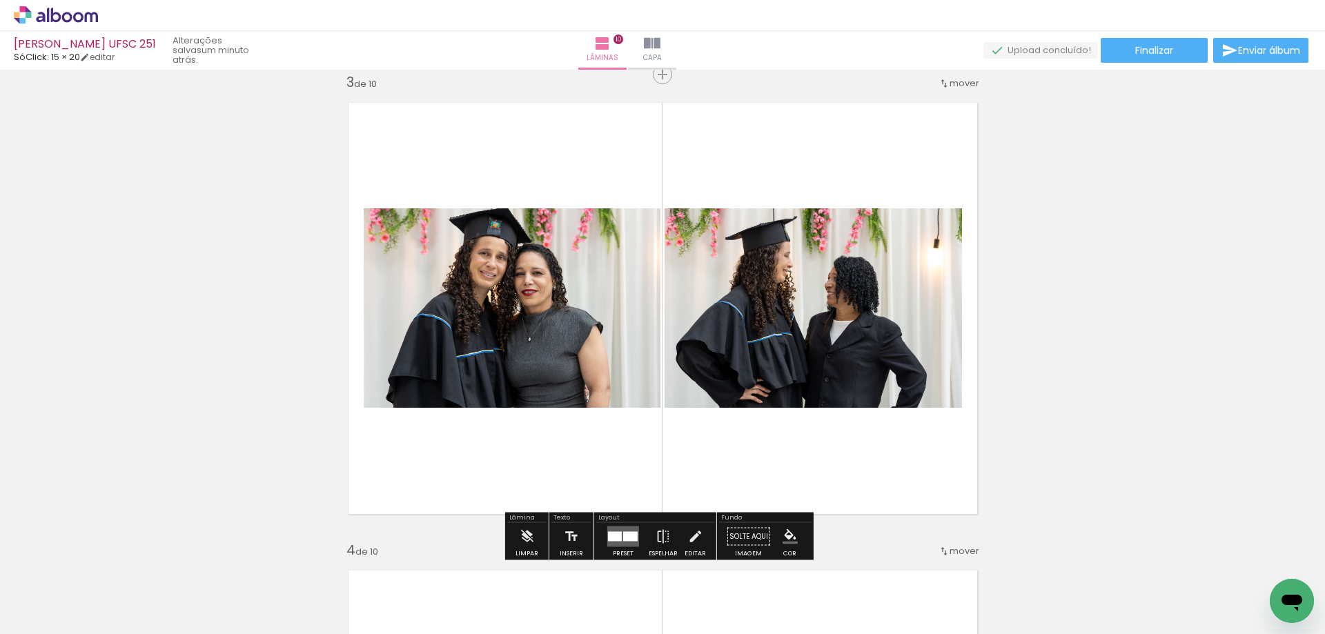
click at [611, 544] on quentale-layouter at bounding box center [623, 536] width 32 height 21
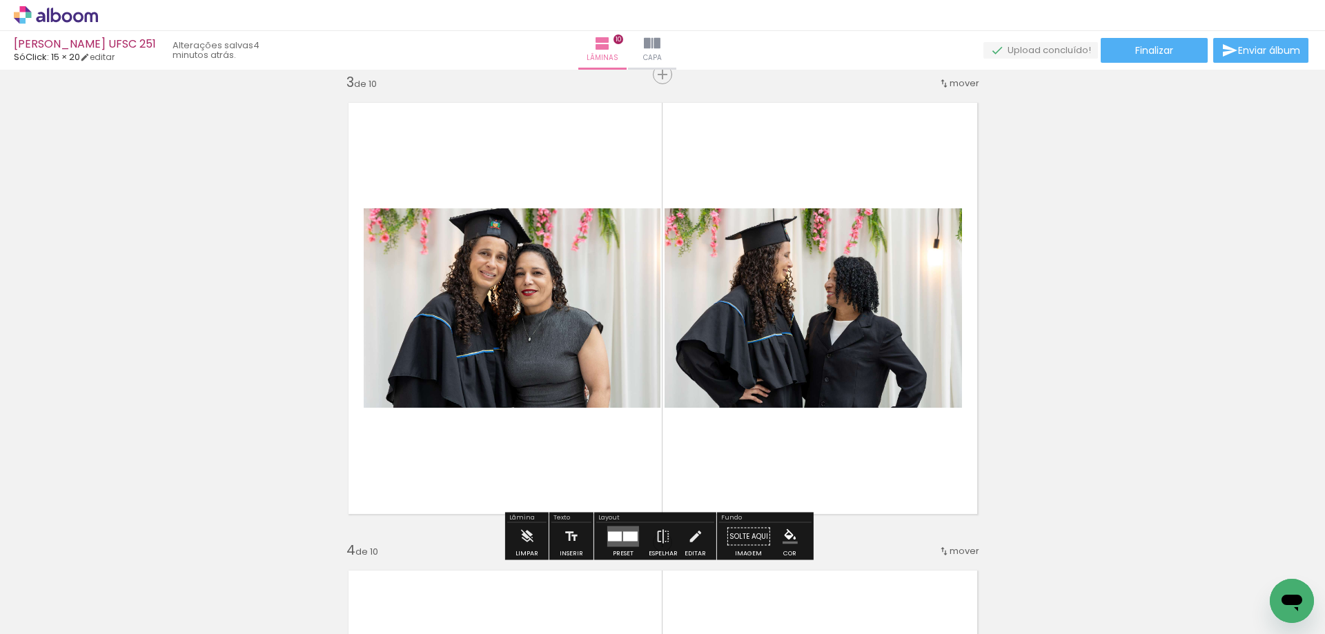
click at [628, 533] on div at bounding box center [630, 537] width 14 height 10
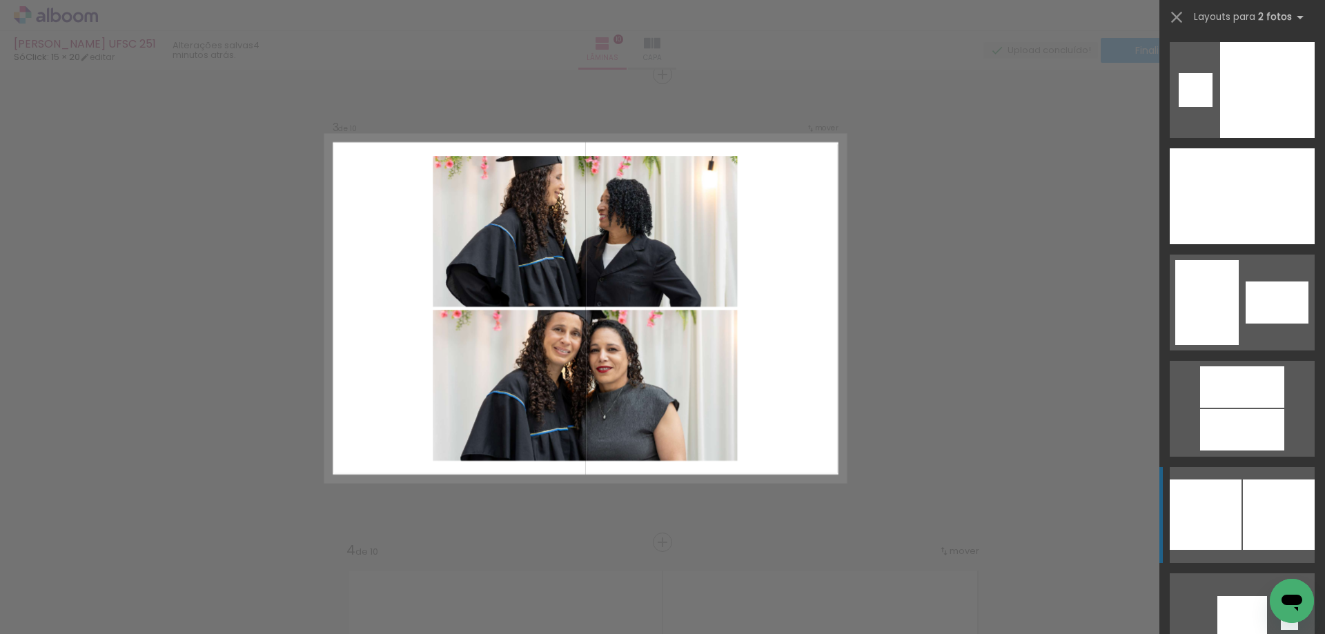
scroll to position [6071, 0]
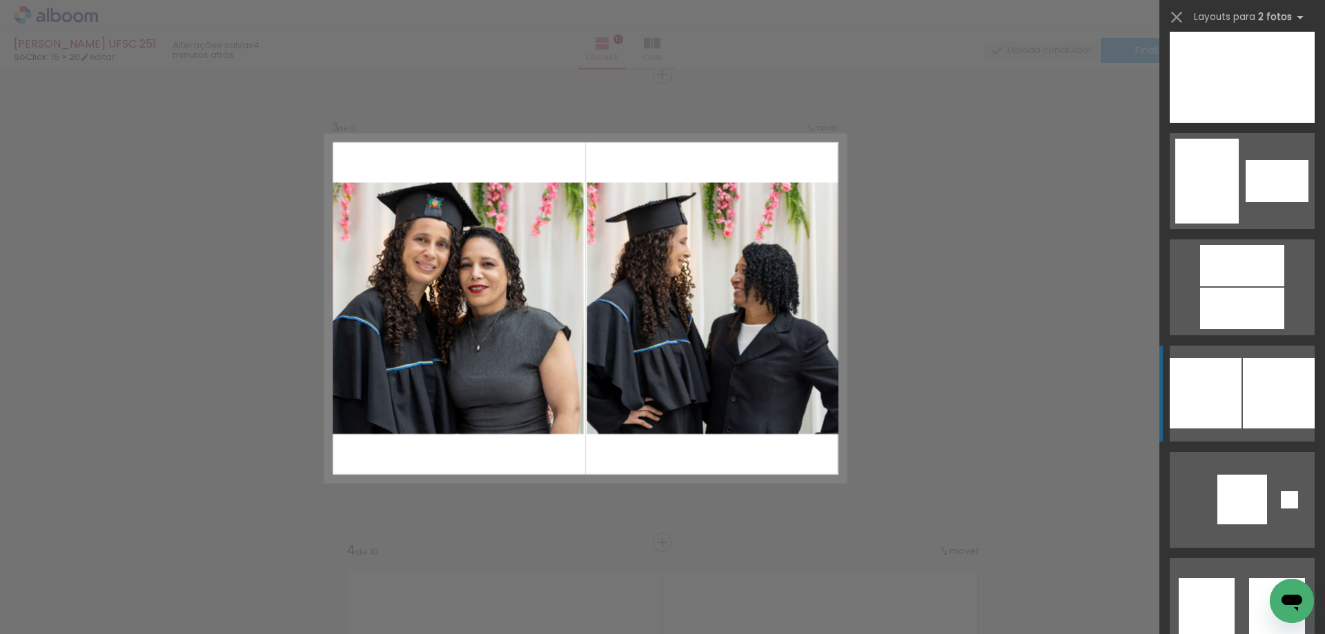
click at [1229, 388] on div at bounding box center [1205, 393] width 72 height 70
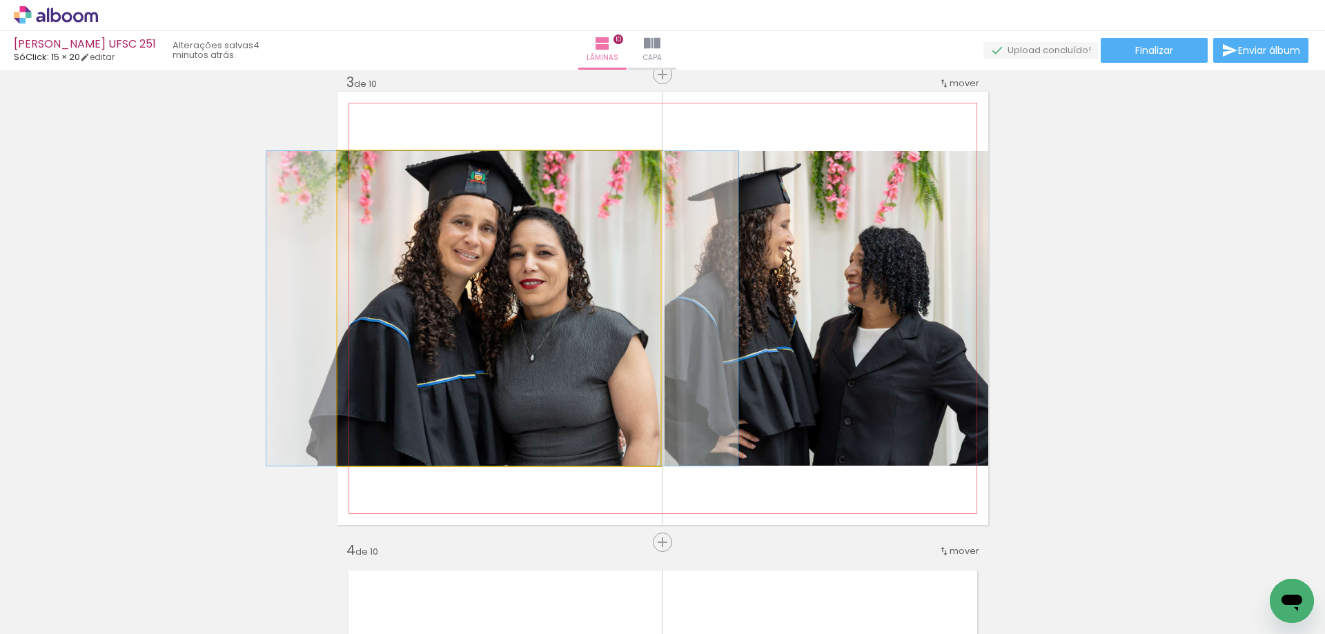
drag, startPoint x: 600, startPoint y: 313, endPoint x: 604, endPoint y: 333, distance: 20.3
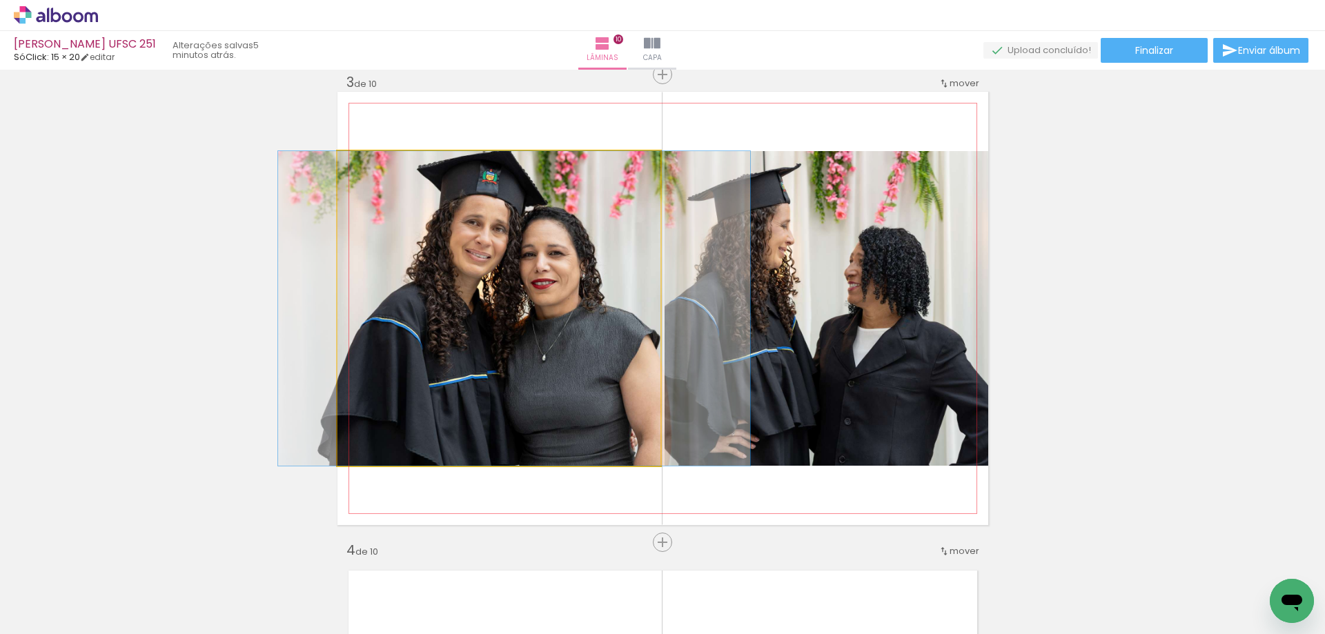
drag, startPoint x: 604, startPoint y: 333, endPoint x: 615, endPoint y: 332, distance: 11.8
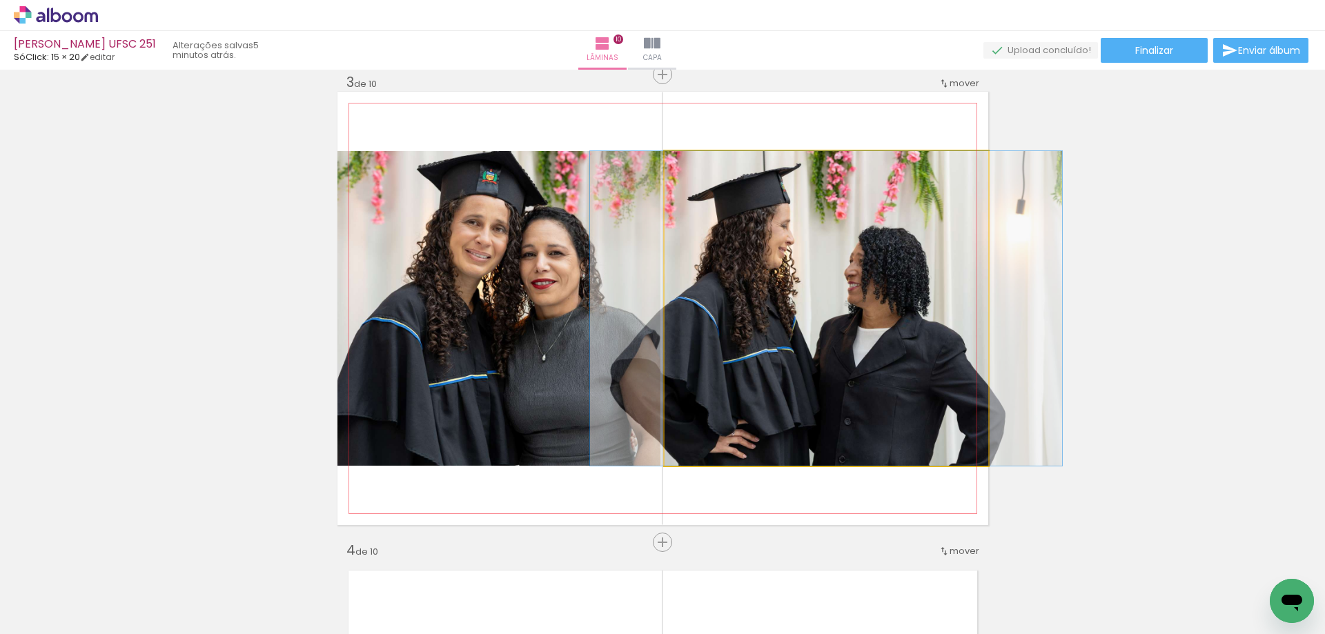
drag, startPoint x: 775, startPoint y: 316, endPoint x: 775, endPoint y: 292, distance: 24.1
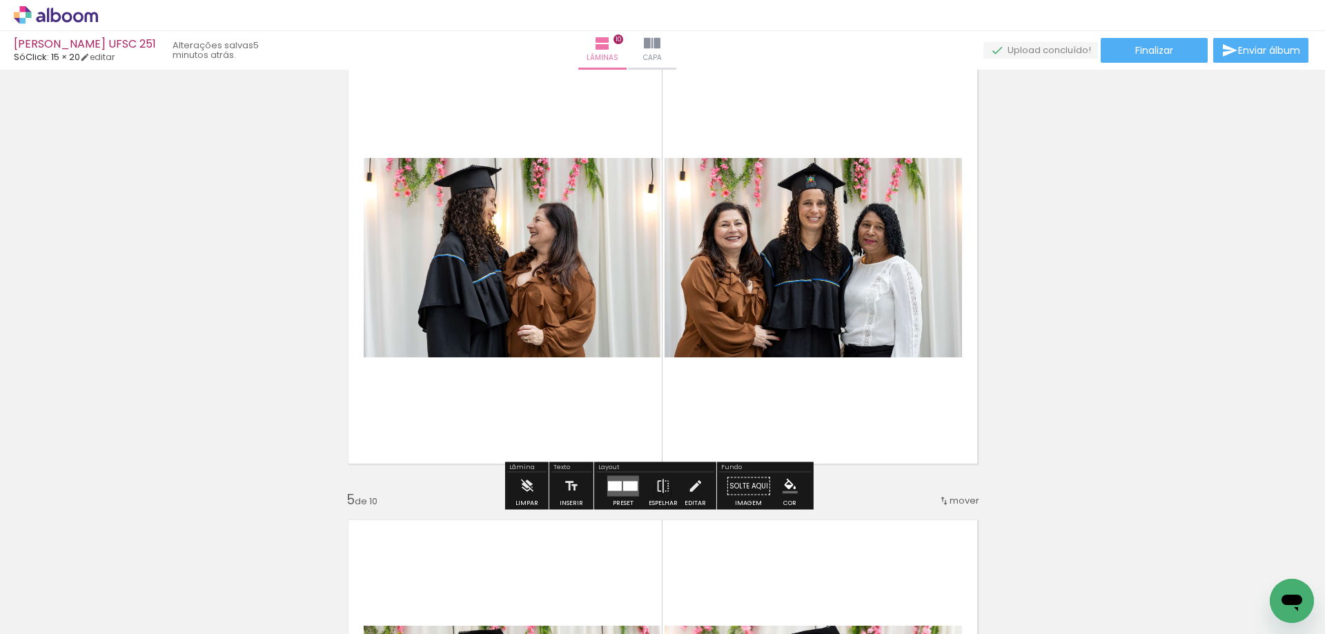
scroll to position [1505, 0]
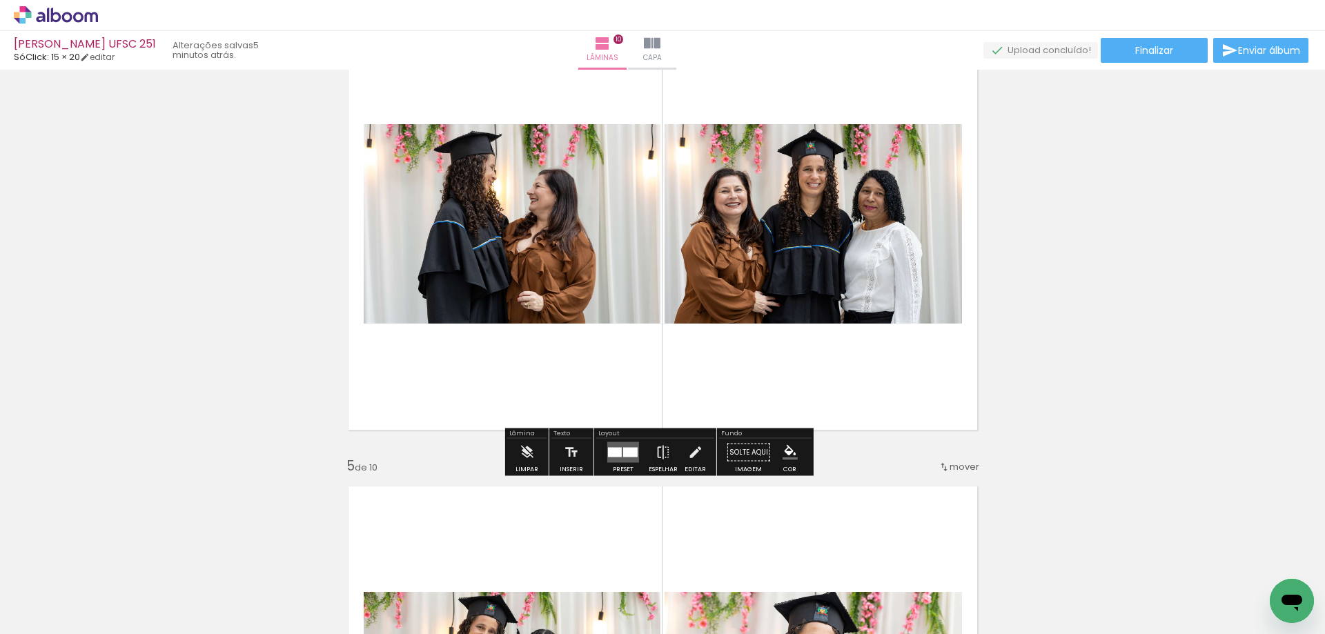
click at [628, 454] on div at bounding box center [630, 453] width 14 height 10
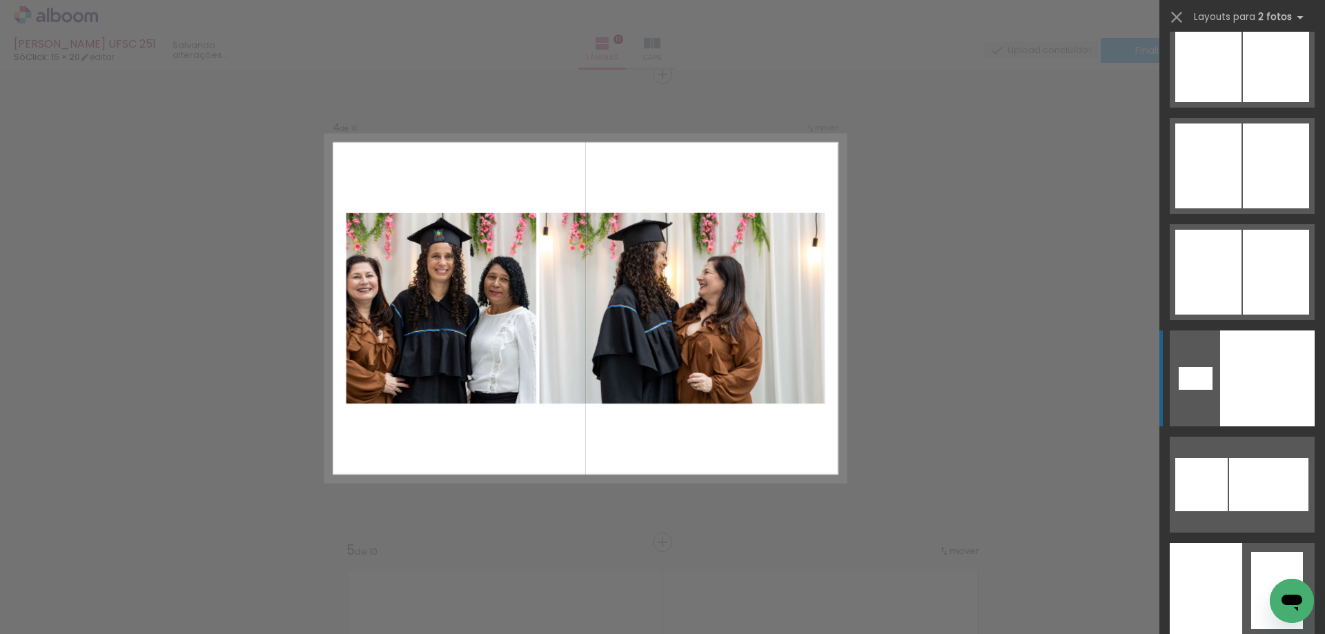
scroll to position [3035, 0]
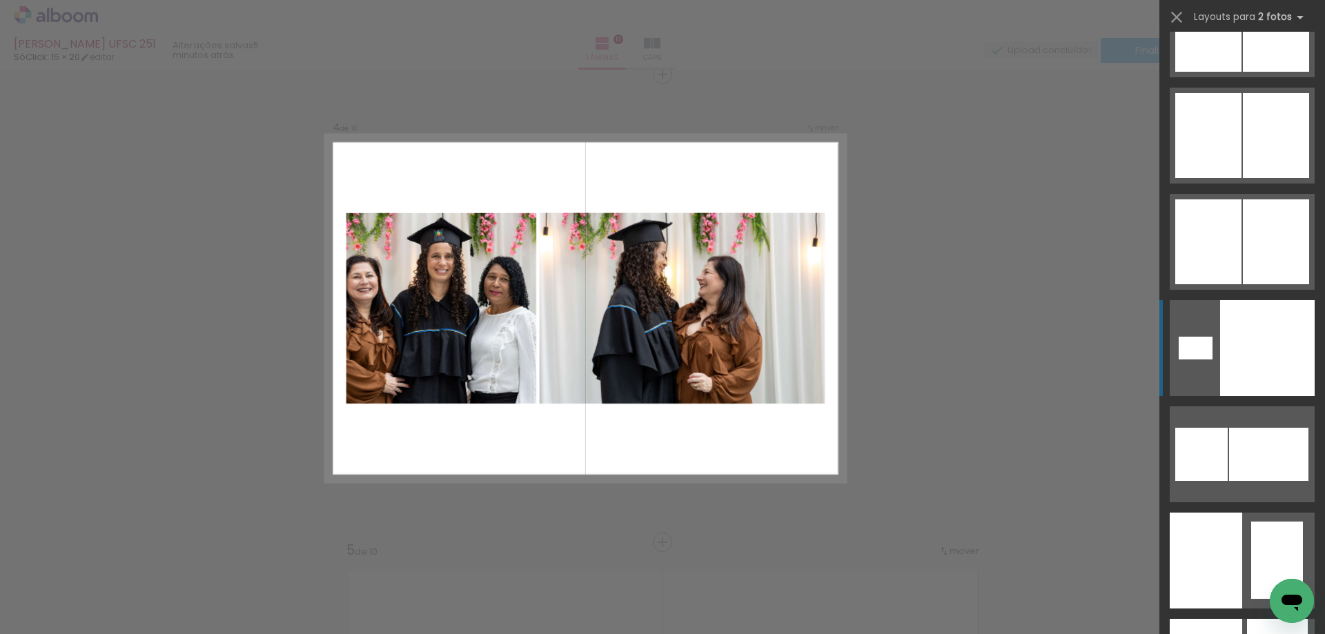
click at [1229, 437] on div at bounding box center [1268, 454] width 79 height 53
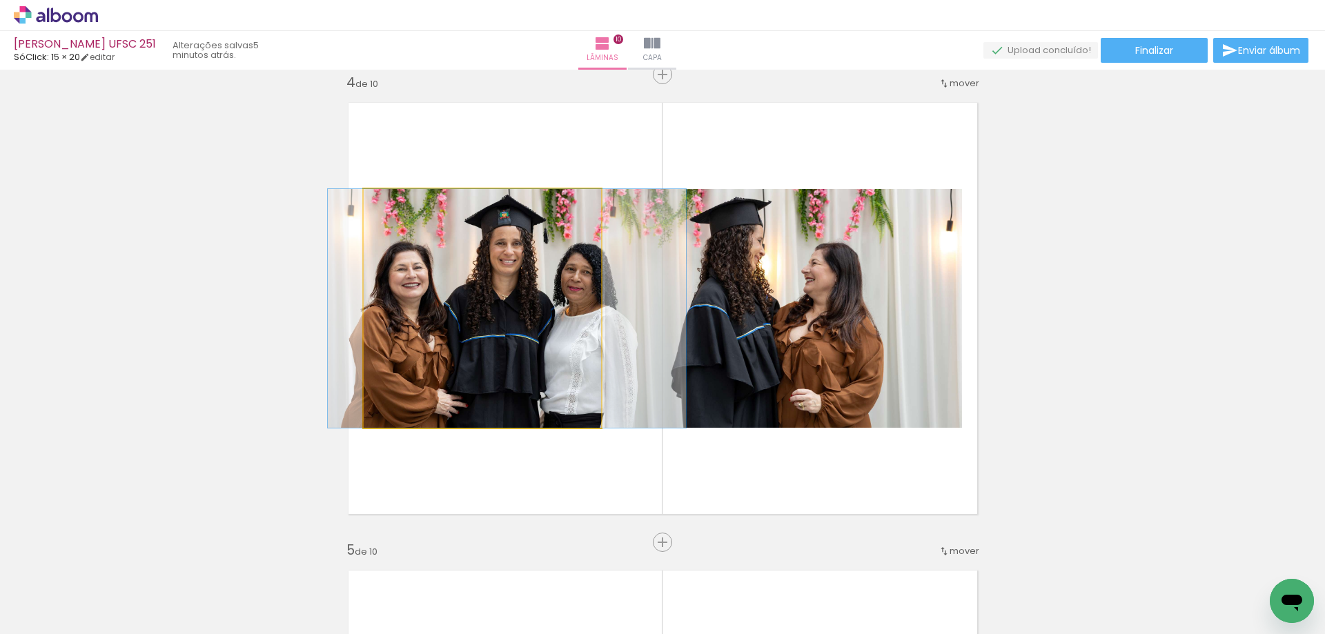
drag, startPoint x: 531, startPoint y: 365, endPoint x: 824, endPoint y: 364, distance: 292.5
click at [0, 0] on slot "Imagem 1 Imagem 2" at bounding box center [0, 0] width 0 height 0
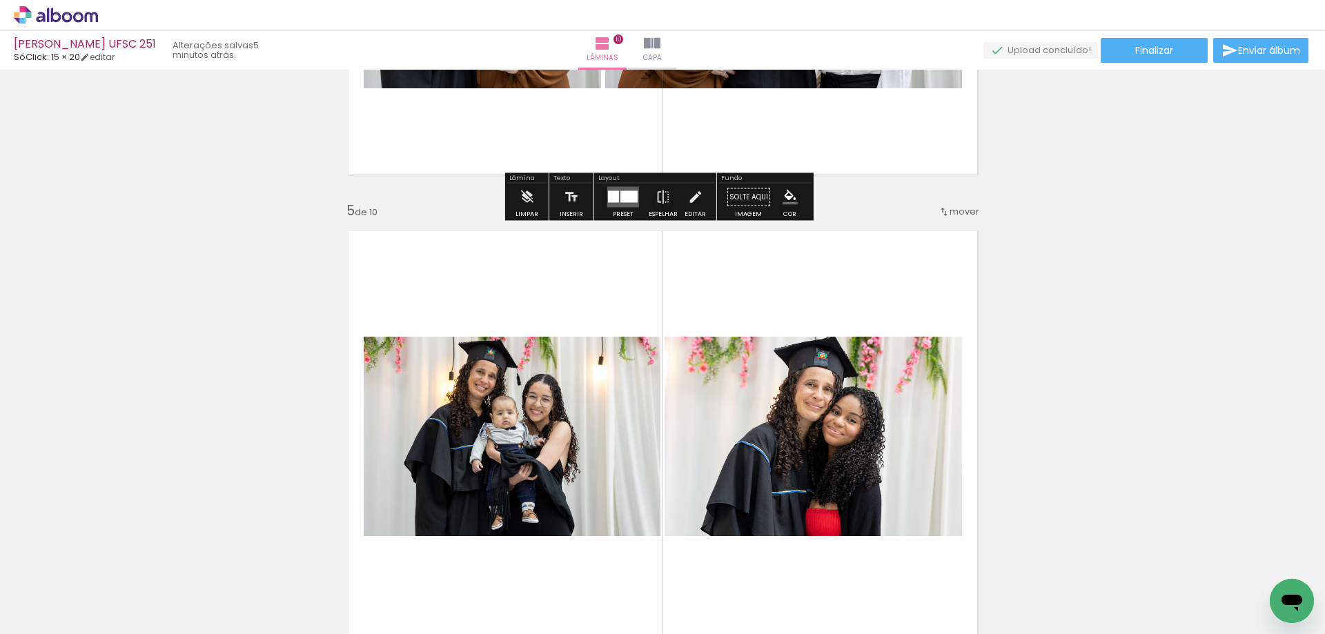
scroll to position [1904, 0]
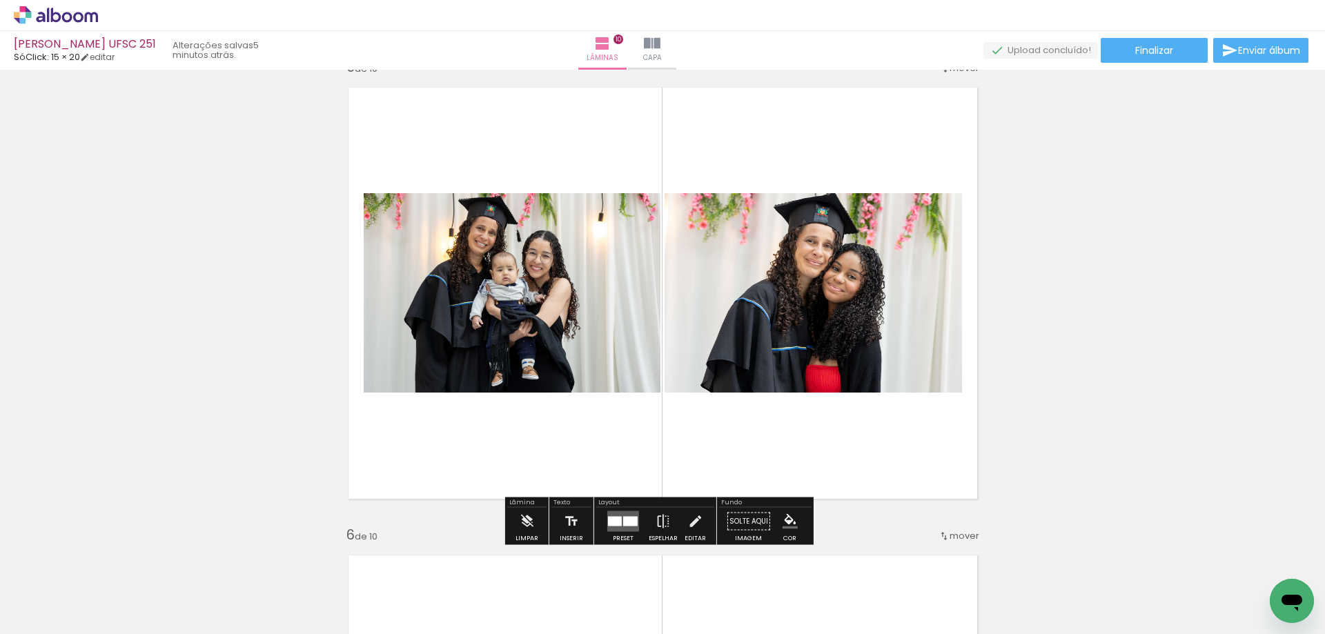
click at [612, 512] on quentale-layouter at bounding box center [623, 521] width 32 height 21
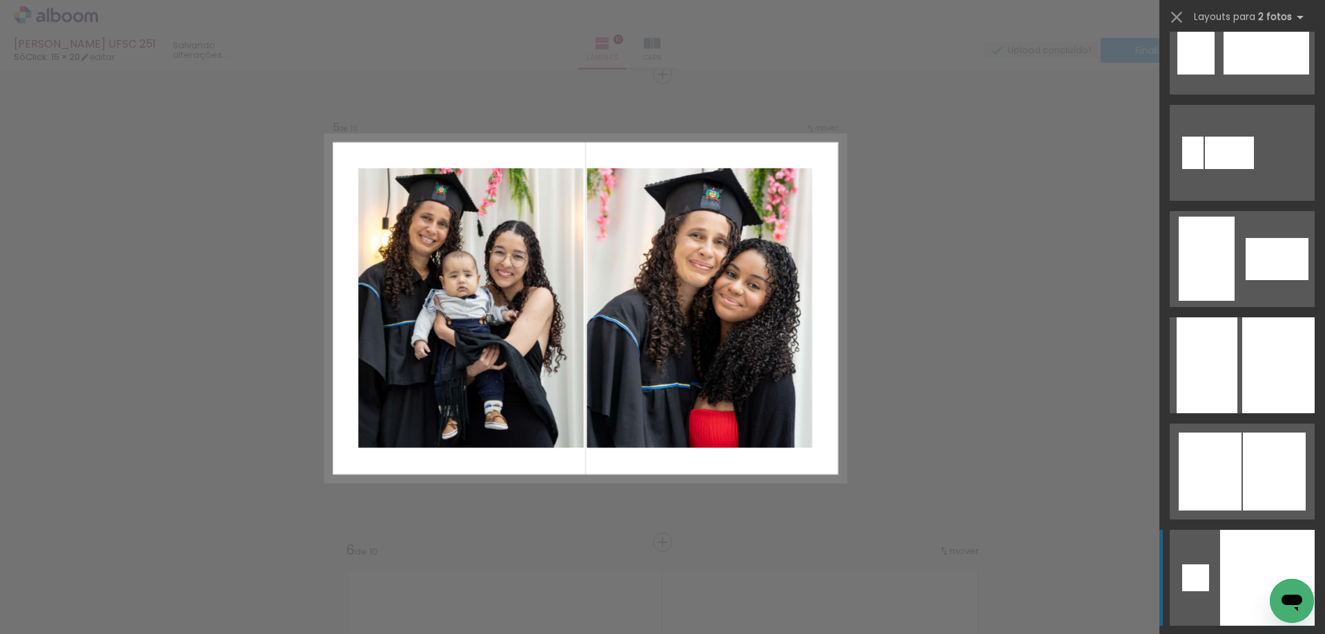
scroll to position [5519, 0]
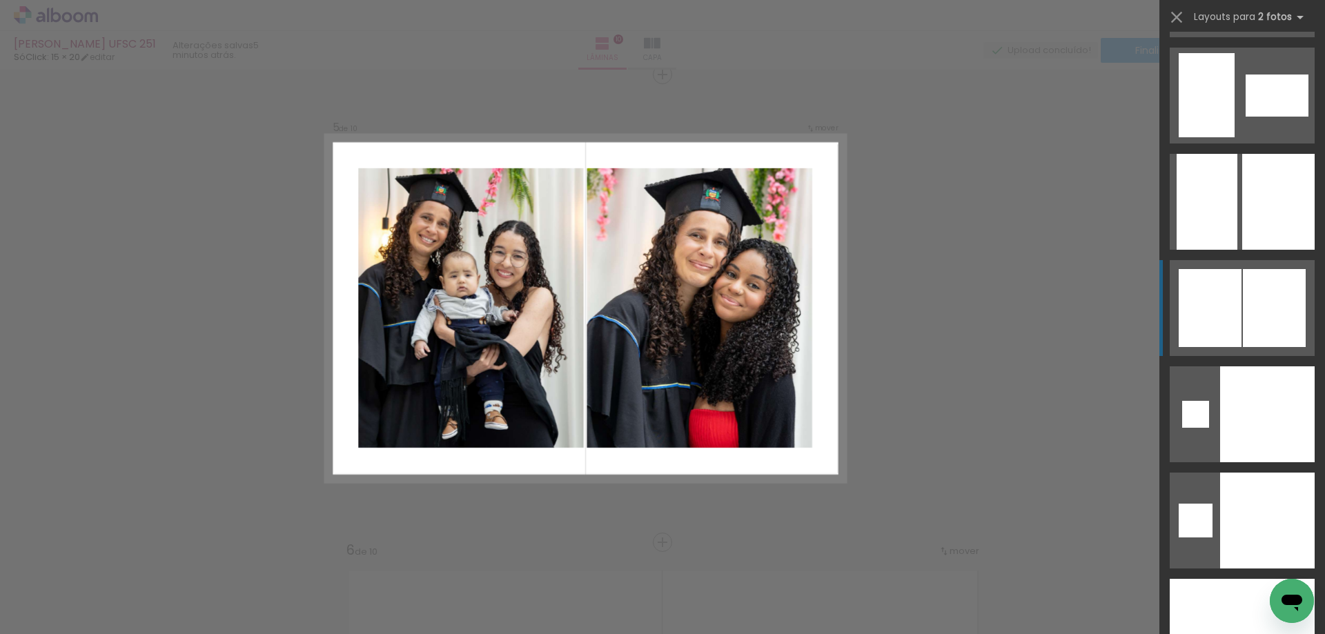
click at [1250, 319] on div at bounding box center [1273, 308] width 63 height 78
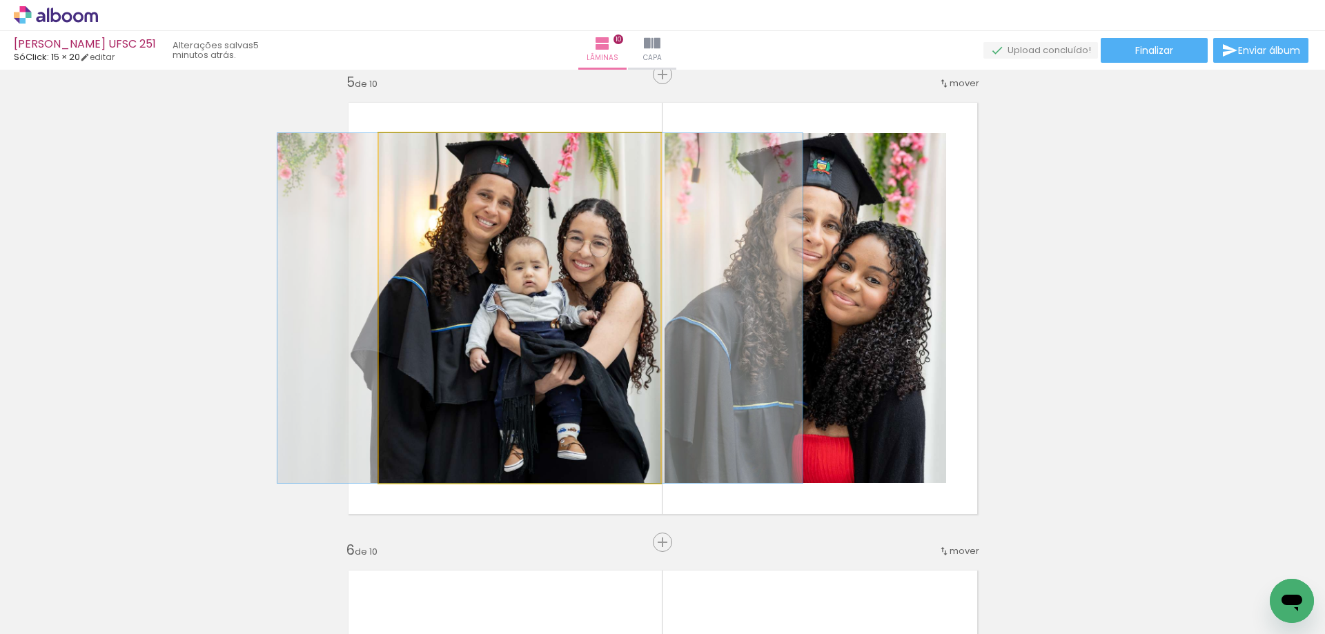
drag, startPoint x: 476, startPoint y: 352, endPoint x: 497, endPoint y: 351, distance: 20.7
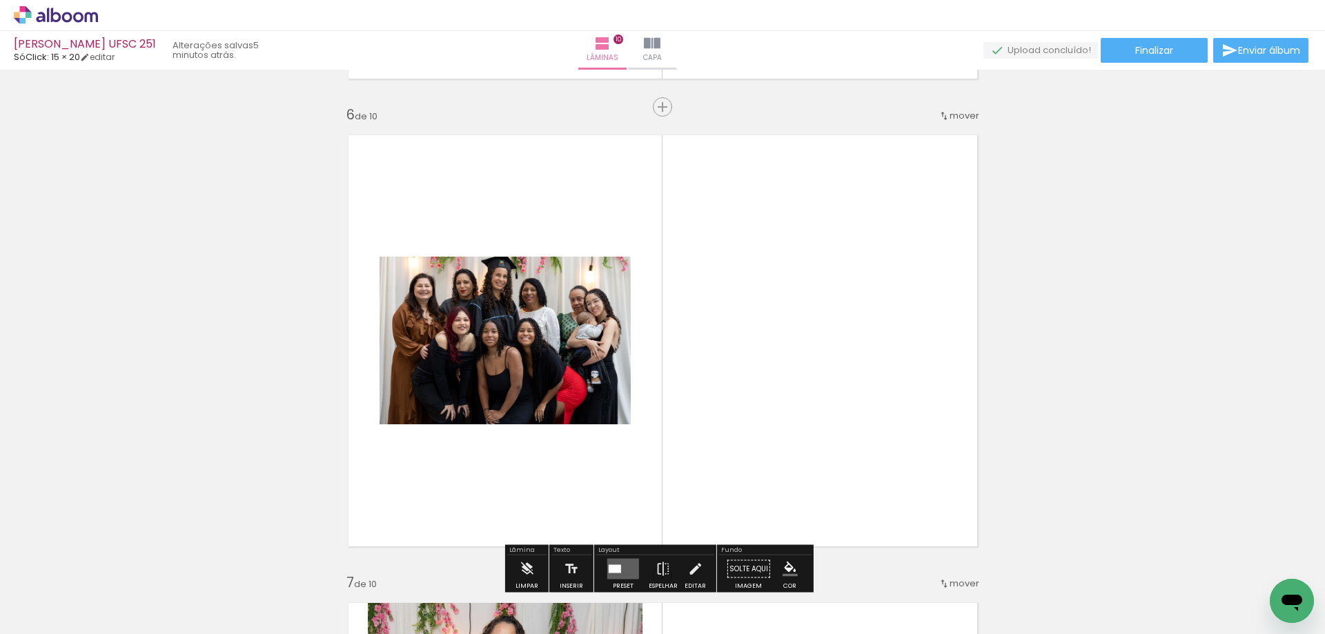
scroll to position [2441, 0]
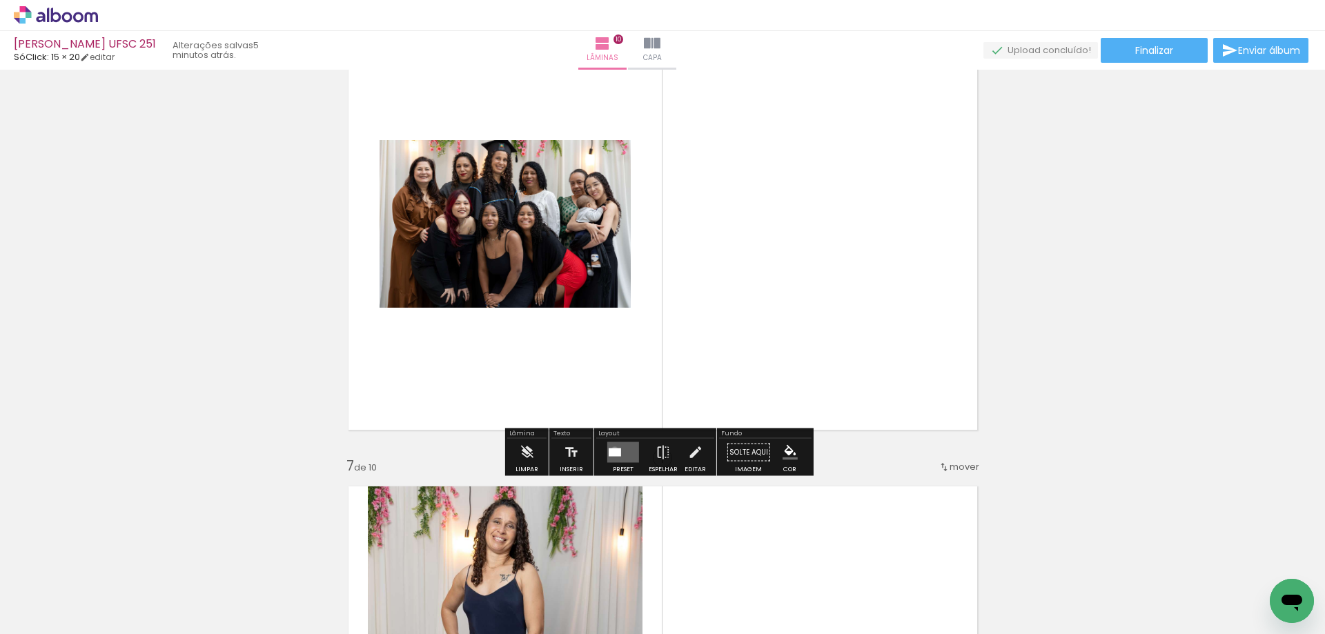
click at [611, 450] on div at bounding box center [614, 452] width 12 height 8
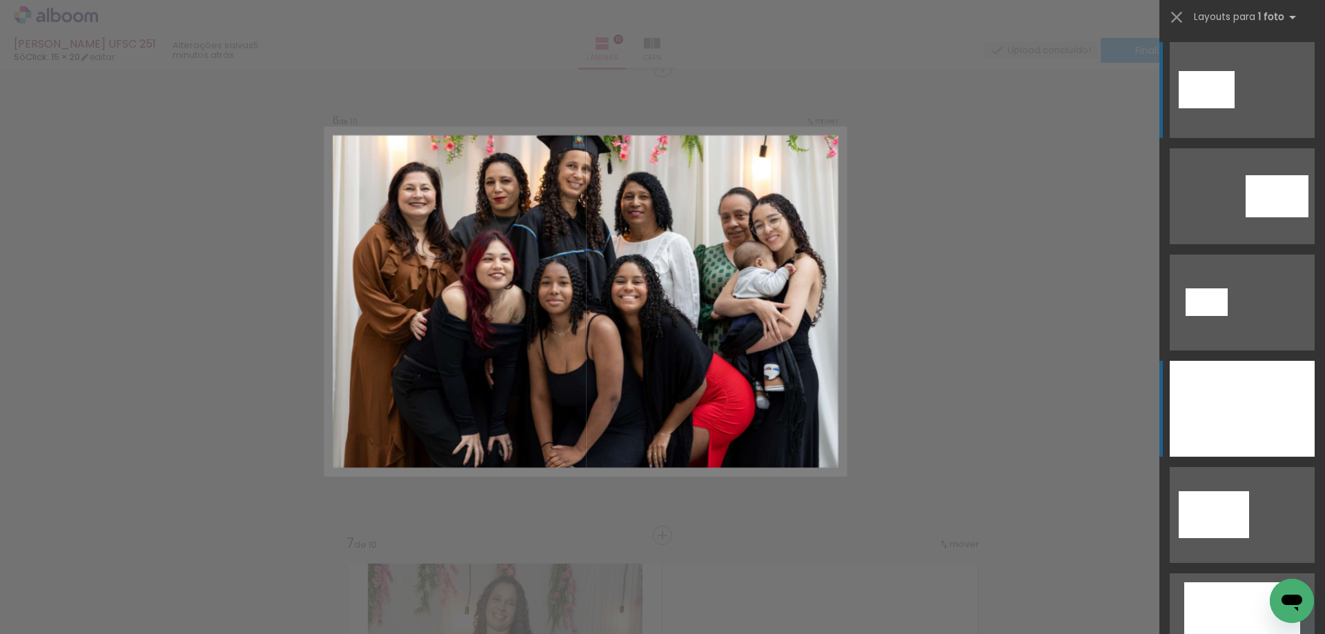
scroll to position [2357, 0]
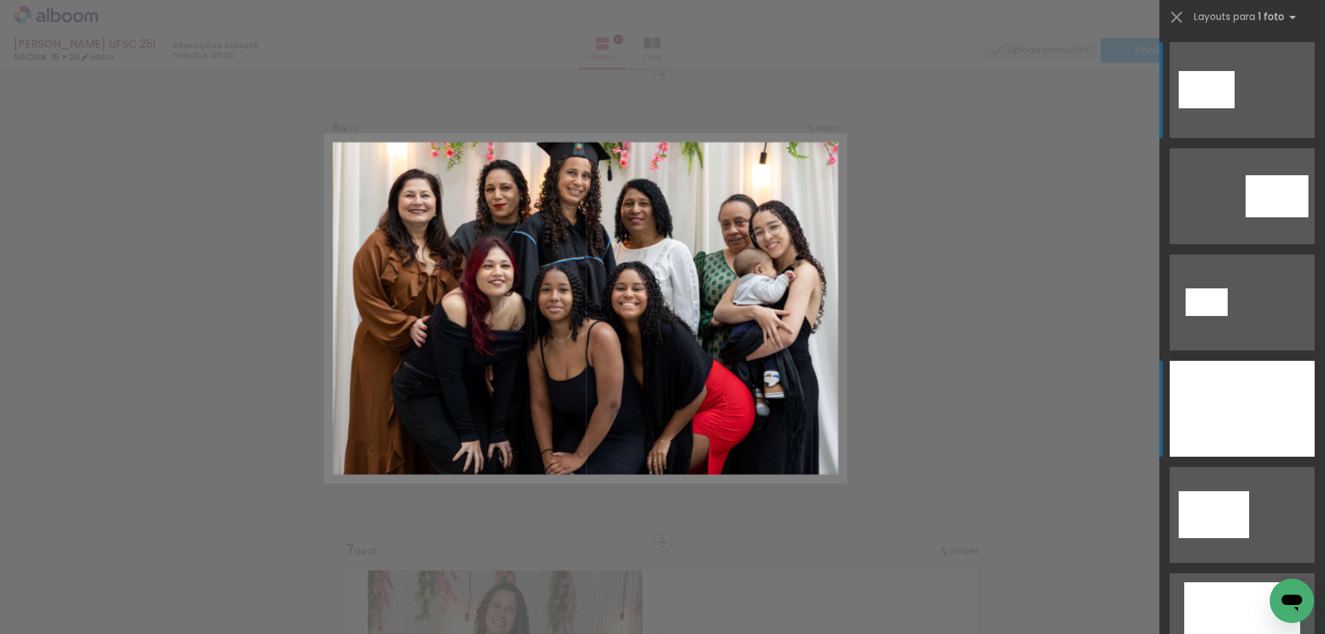
click at [1220, 406] on div at bounding box center [1241, 409] width 145 height 96
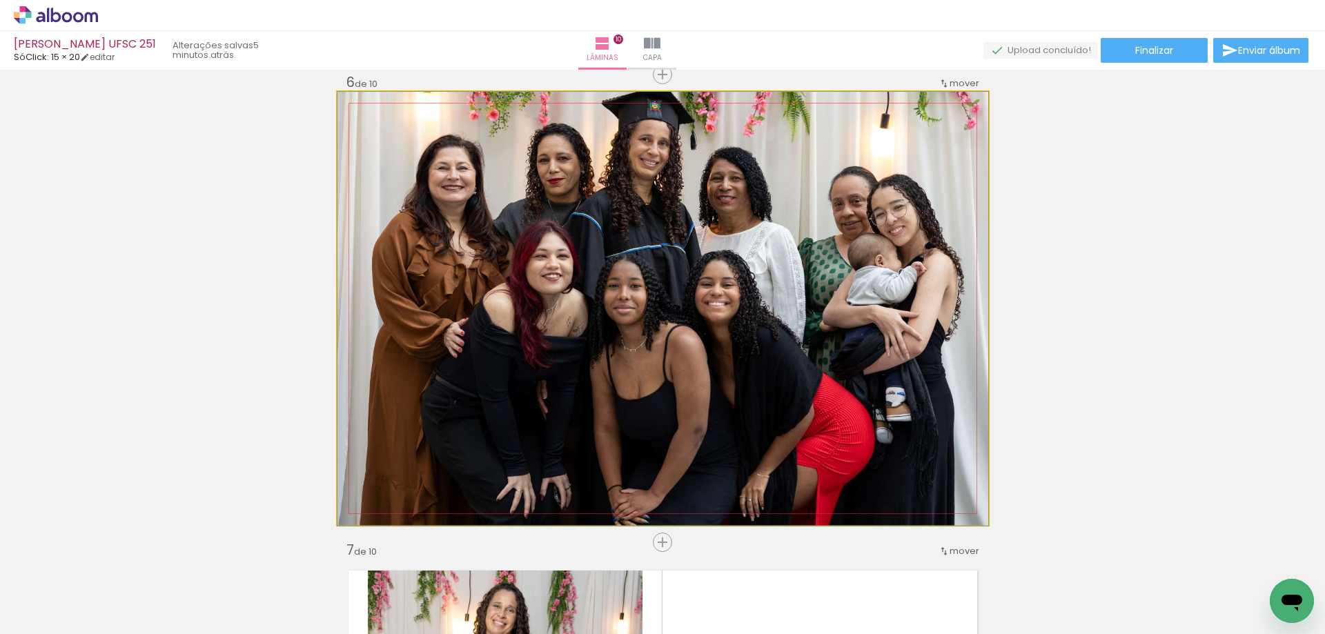
drag, startPoint x: 776, startPoint y: 286, endPoint x: 776, endPoint y: 343, distance: 57.3
drag, startPoint x: 782, startPoint y: 263, endPoint x: 770, endPoint y: 361, distance: 98.7
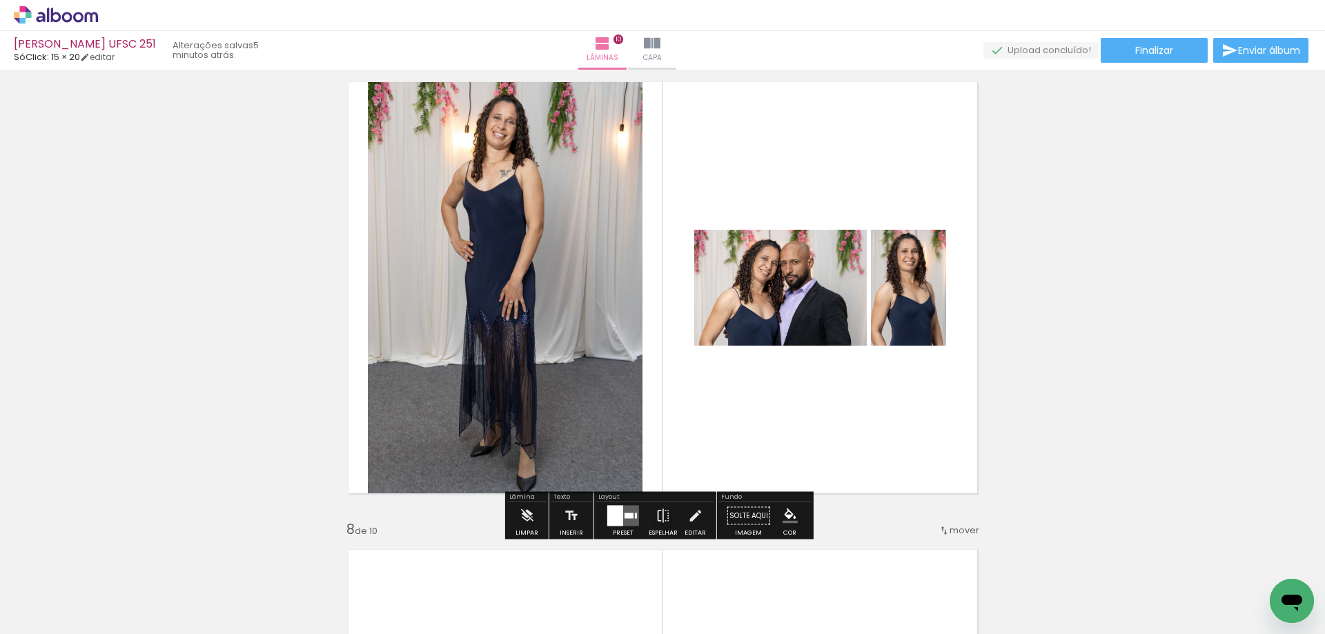
scroll to position [2977, 0]
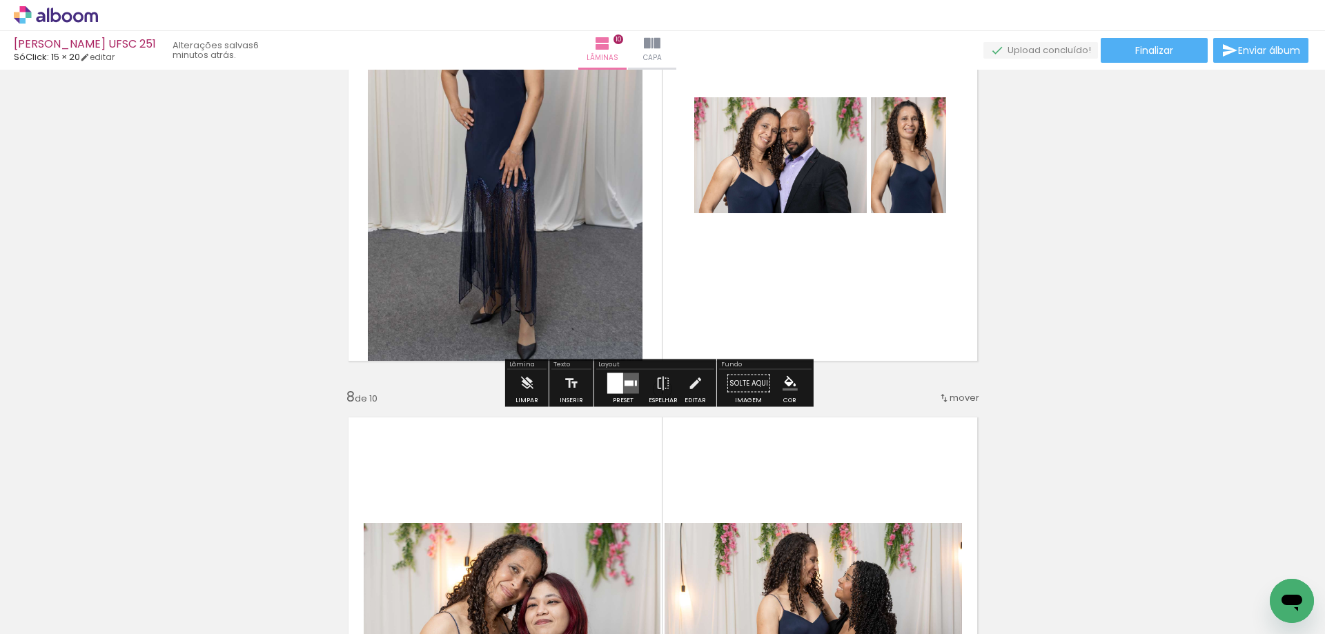
click at [614, 388] on div at bounding box center [615, 383] width 16 height 21
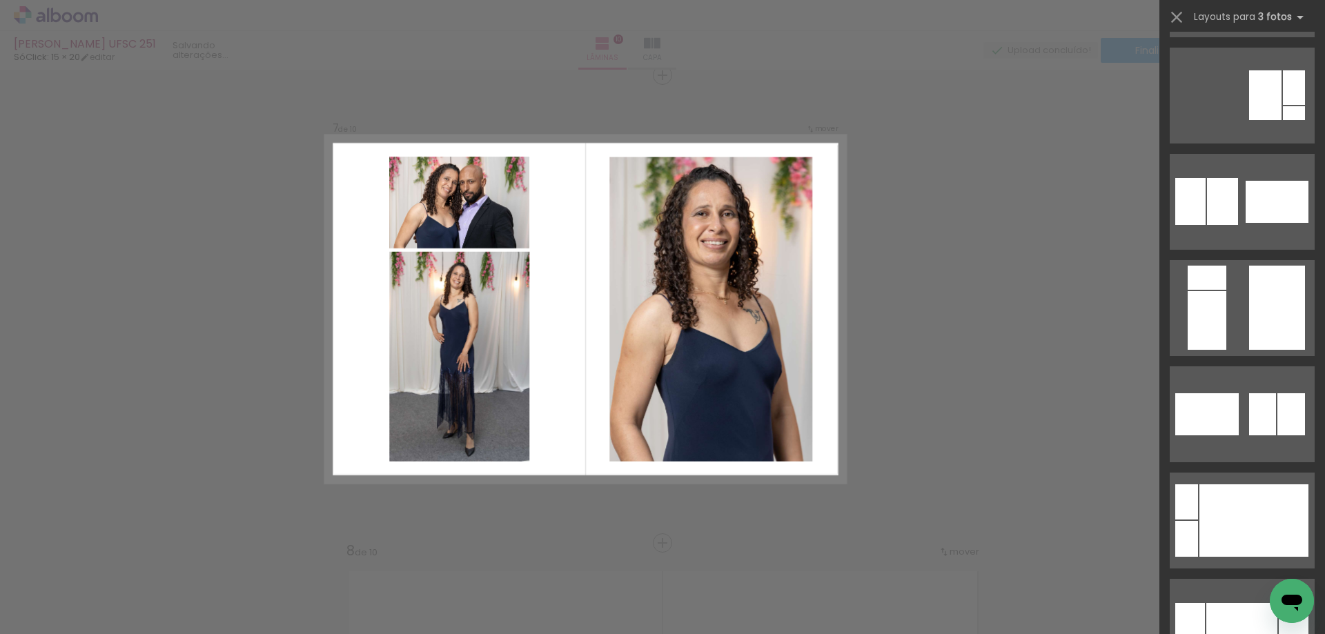
scroll to position [621, 0]
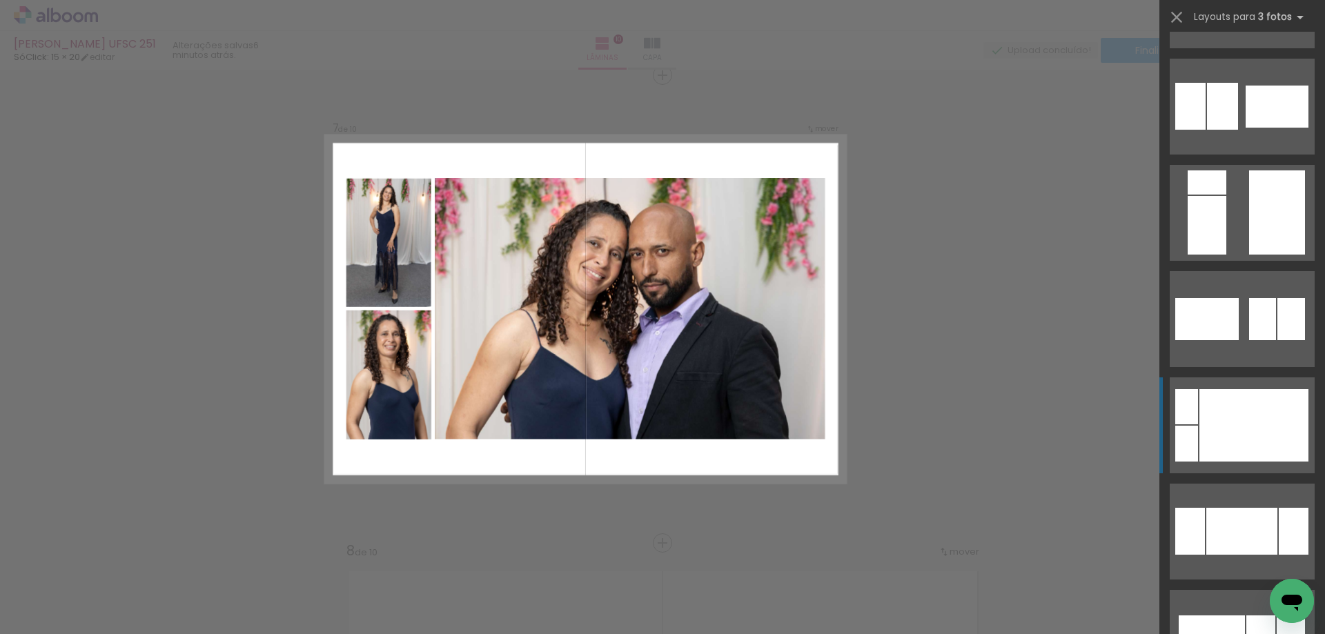
click at [1220, 420] on div at bounding box center [1253, 425] width 109 height 72
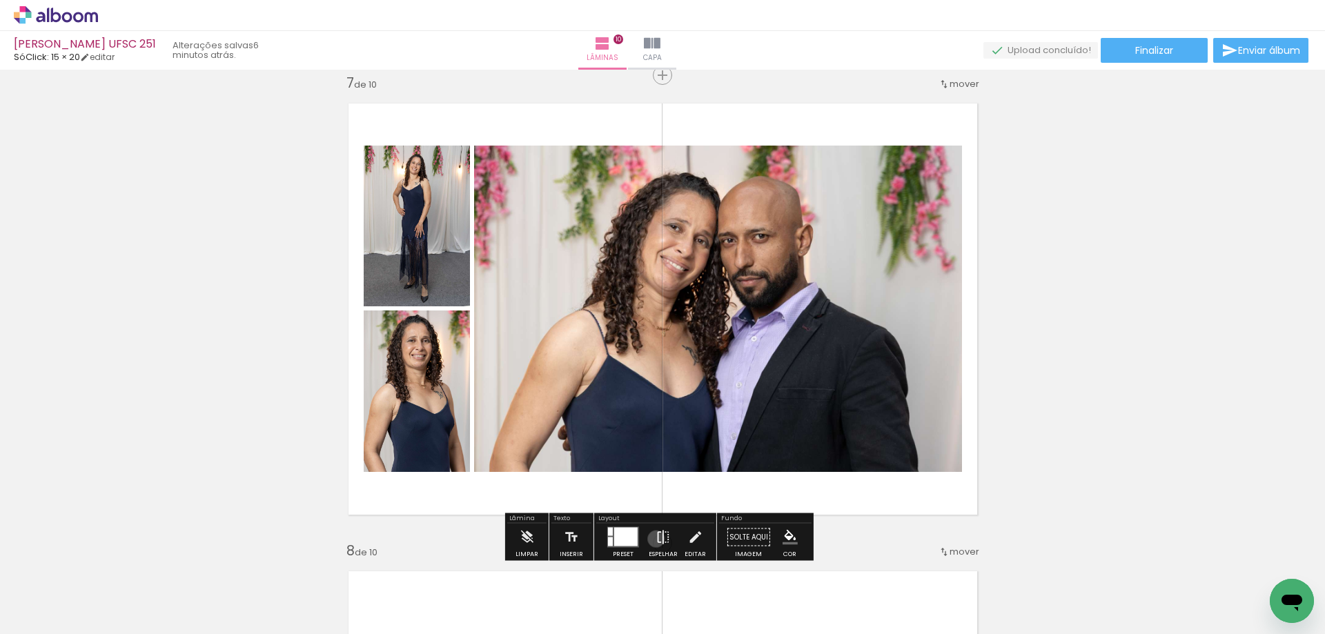
click at [655, 539] on iron-icon at bounding box center [662, 538] width 15 height 28
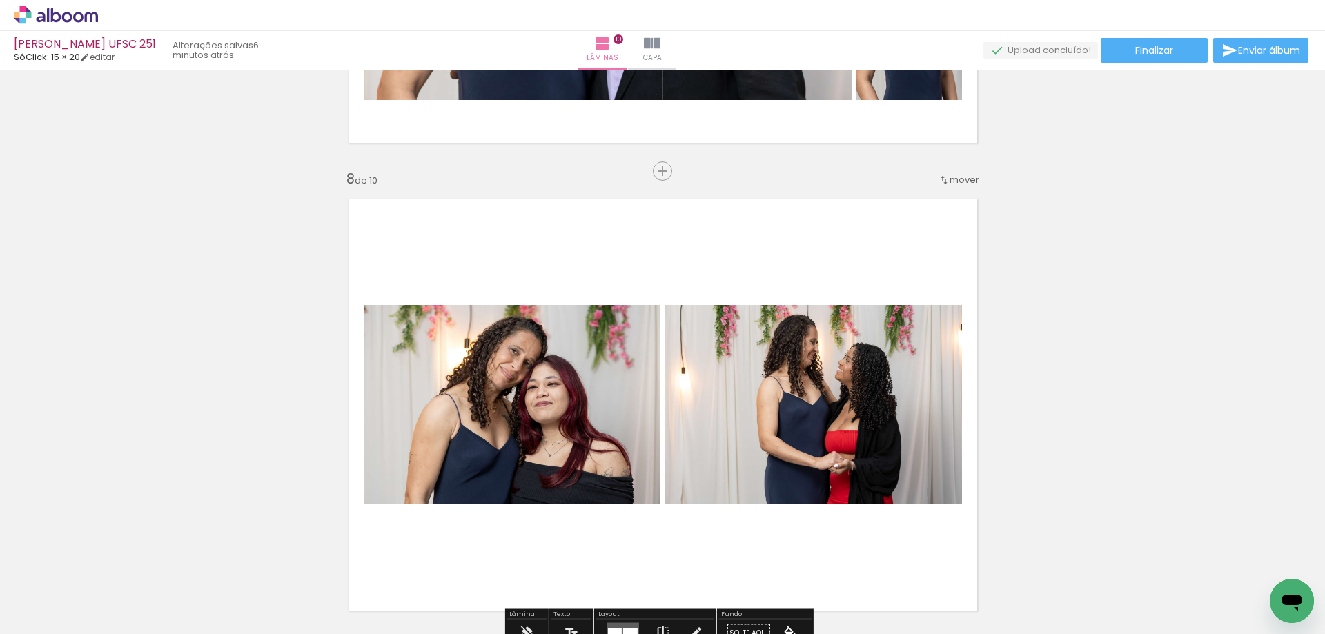
scroll to position [3376, 0]
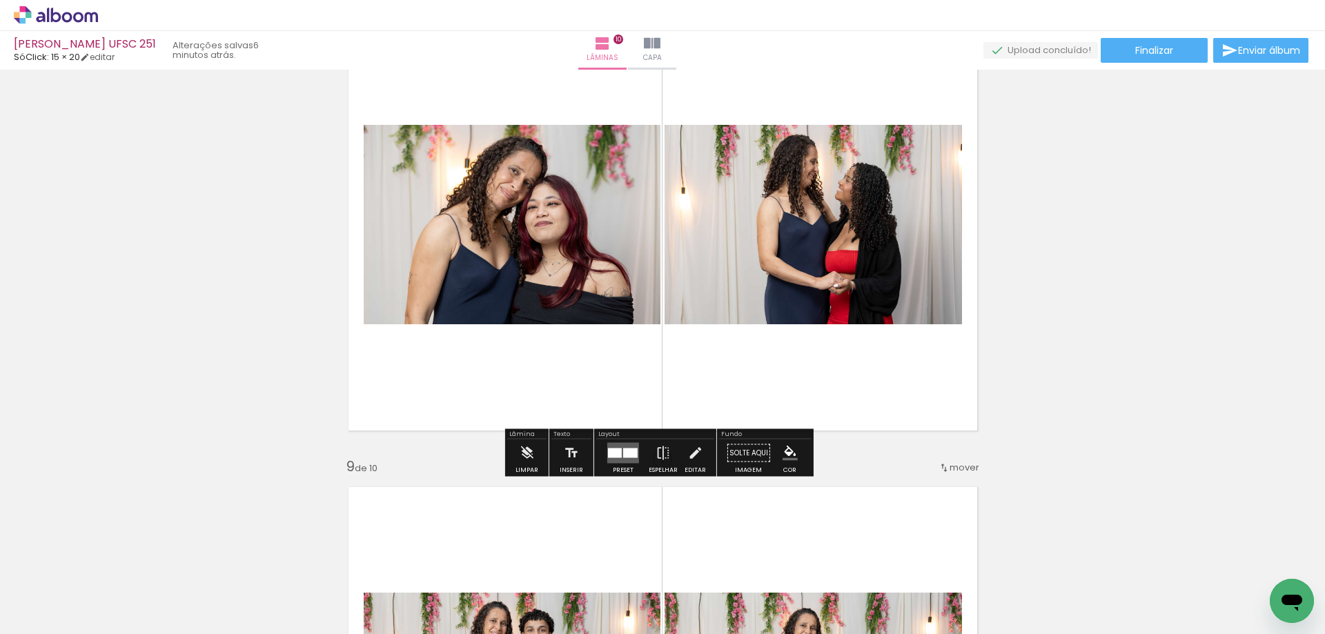
click at [608, 447] on quentale-layouter at bounding box center [623, 453] width 32 height 21
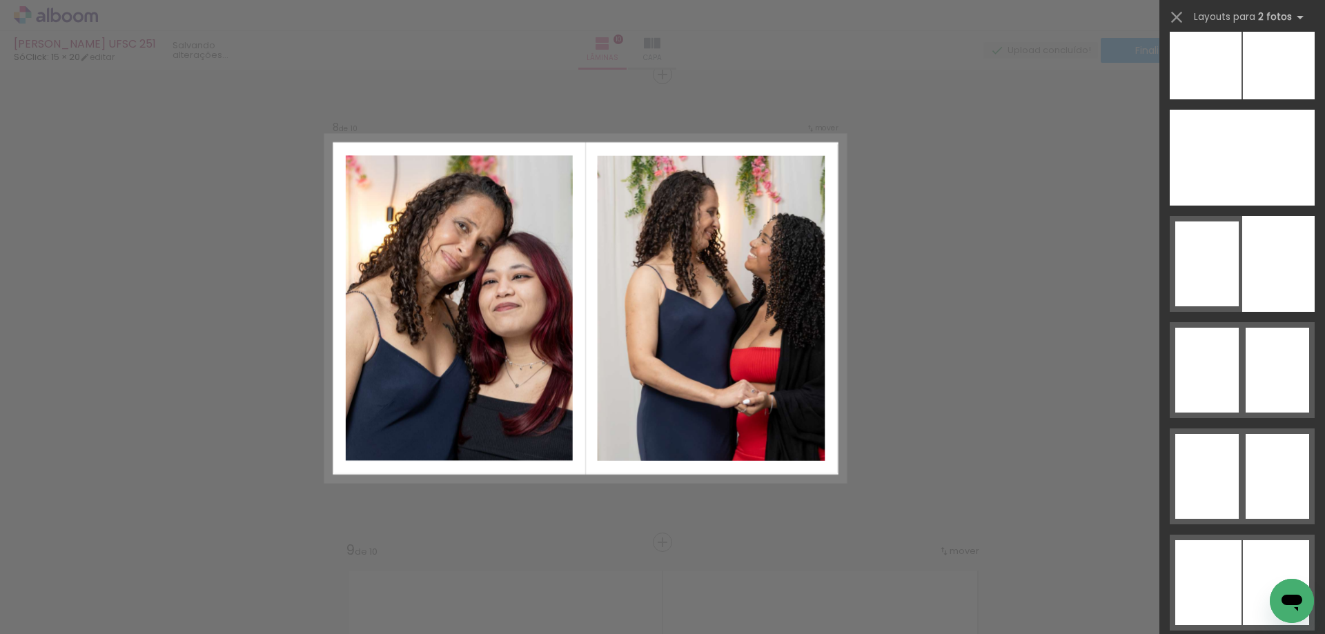
scroll to position [2484, 0]
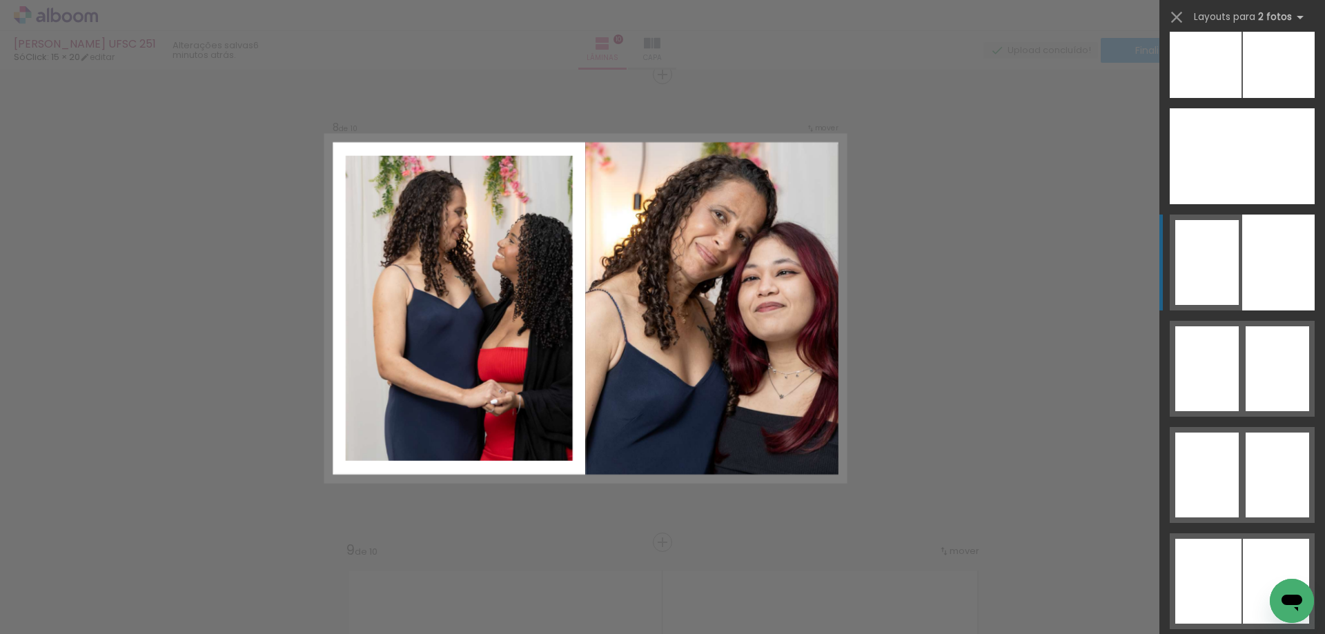
click at [1217, 252] on div at bounding box center [1206, 262] width 63 height 85
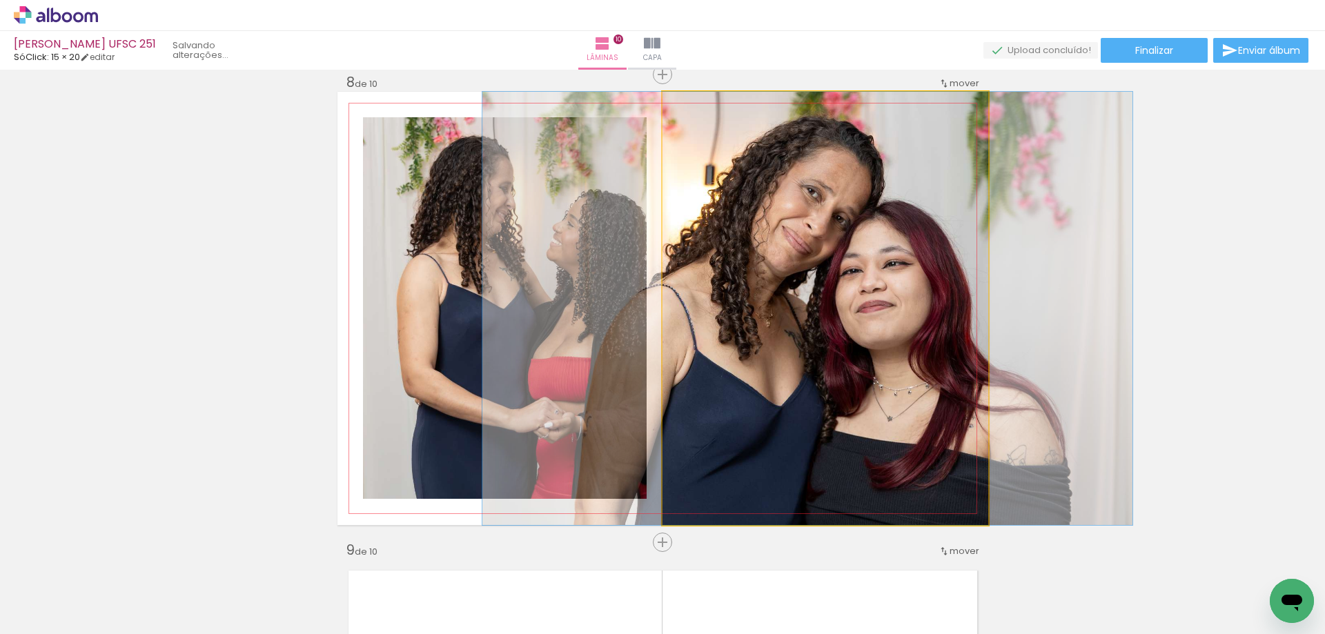
drag, startPoint x: 900, startPoint y: 333, endPoint x: 882, endPoint y: 333, distance: 17.9
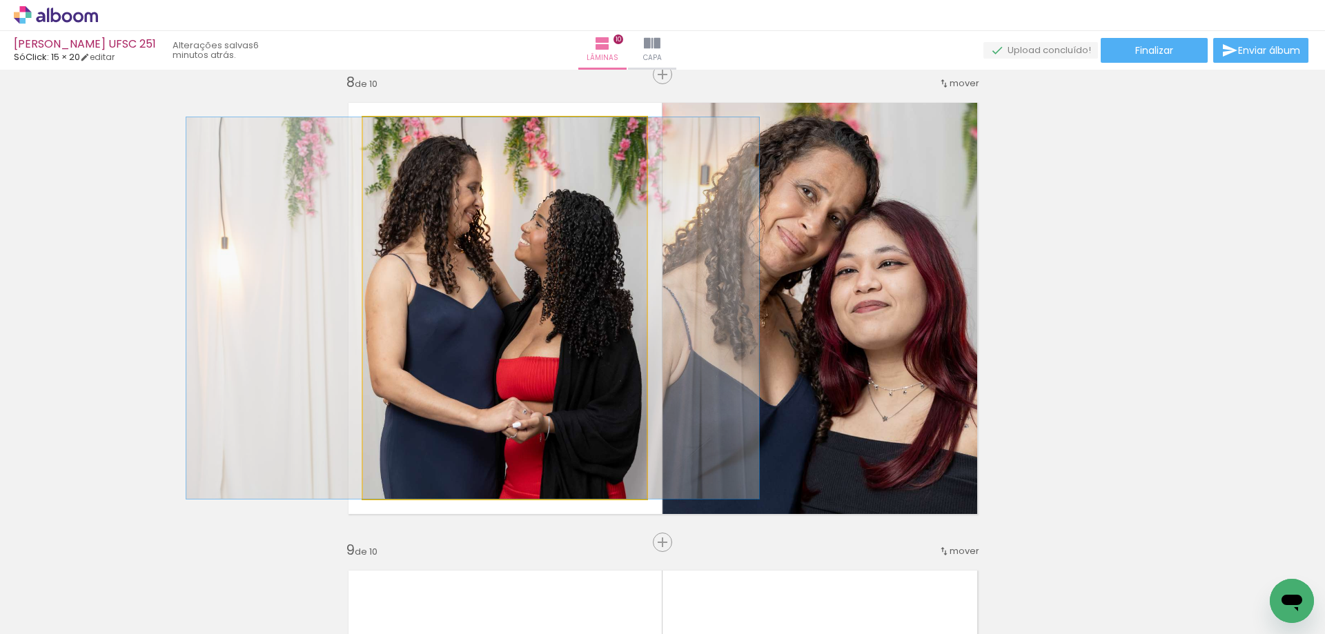
drag, startPoint x: 600, startPoint y: 373, endPoint x: 568, endPoint y: 373, distance: 31.7
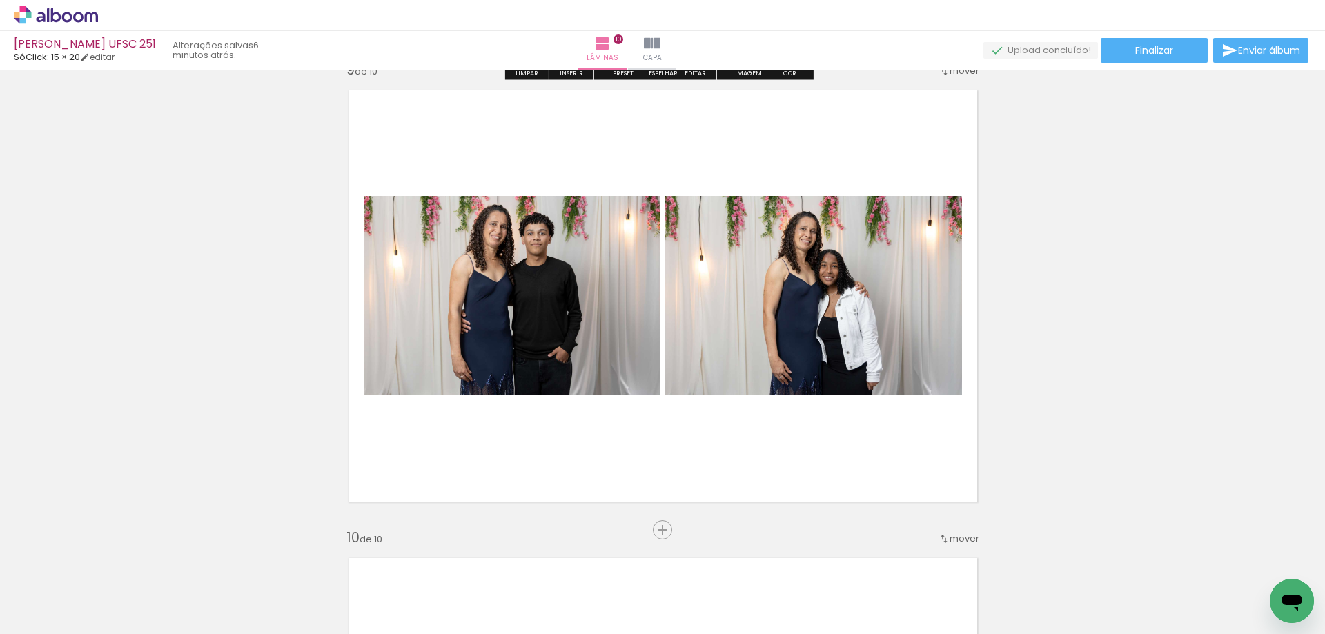
scroll to position [3913, 0]
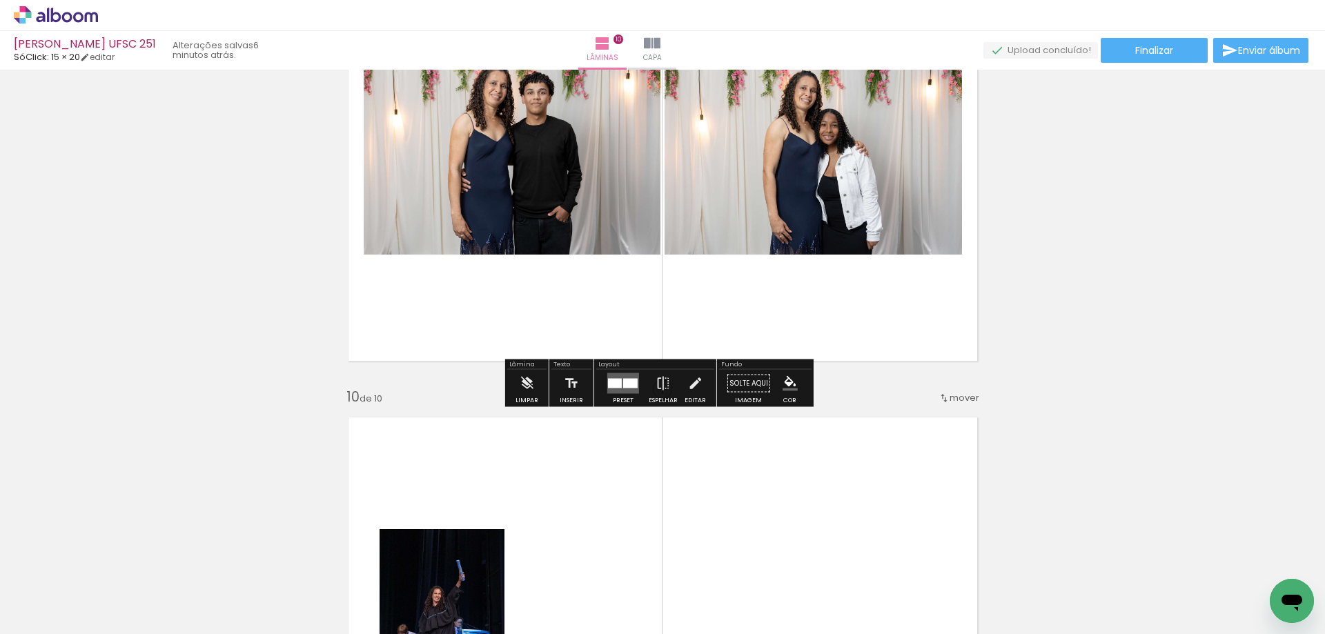
click at [624, 377] on quentale-layouter at bounding box center [623, 383] width 32 height 21
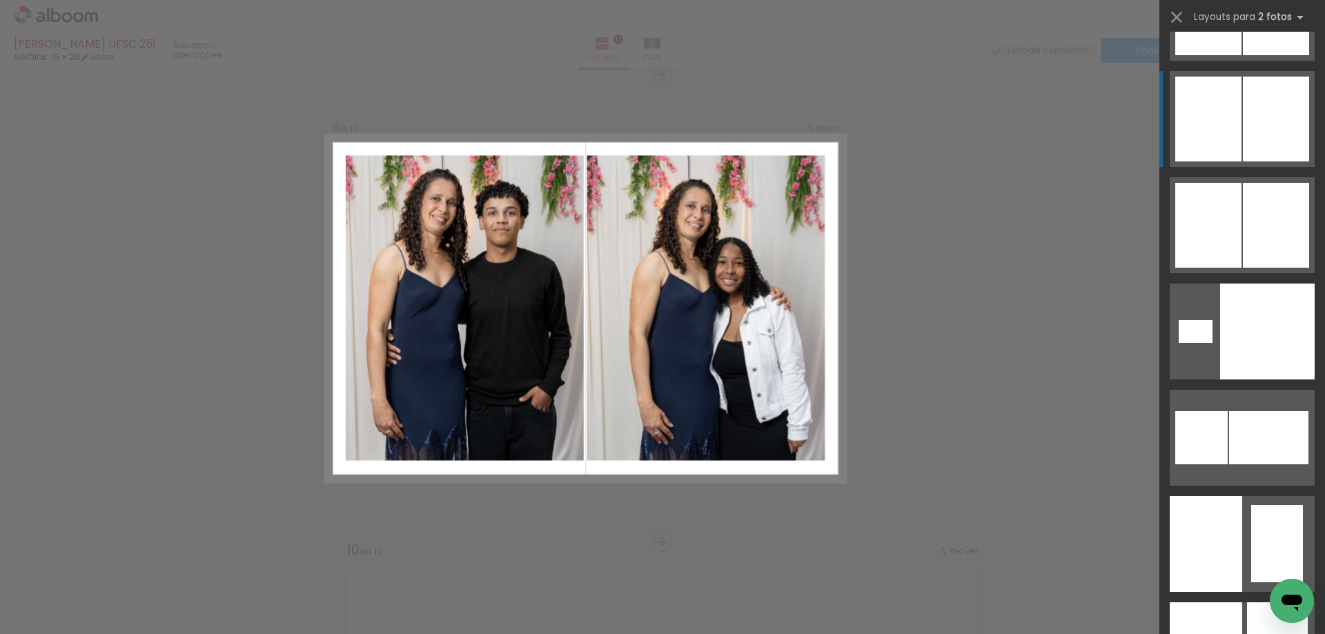
scroll to position [2966, 0]
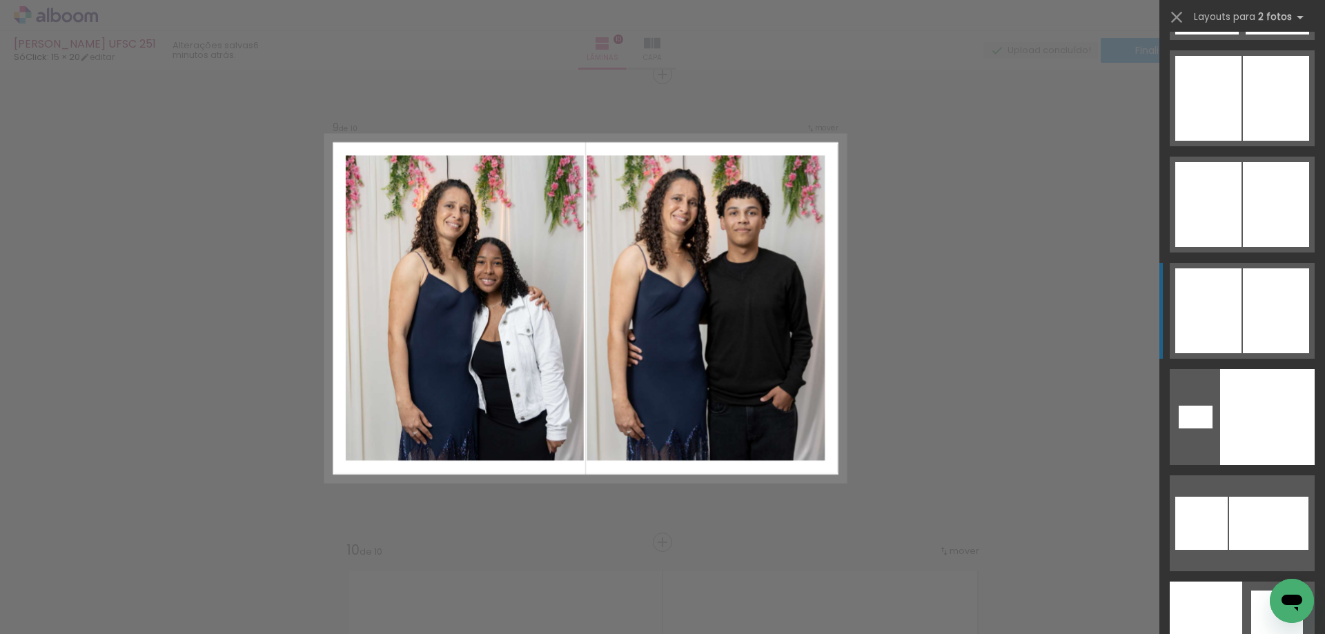
click at [1230, 295] on div at bounding box center [1208, 310] width 66 height 85
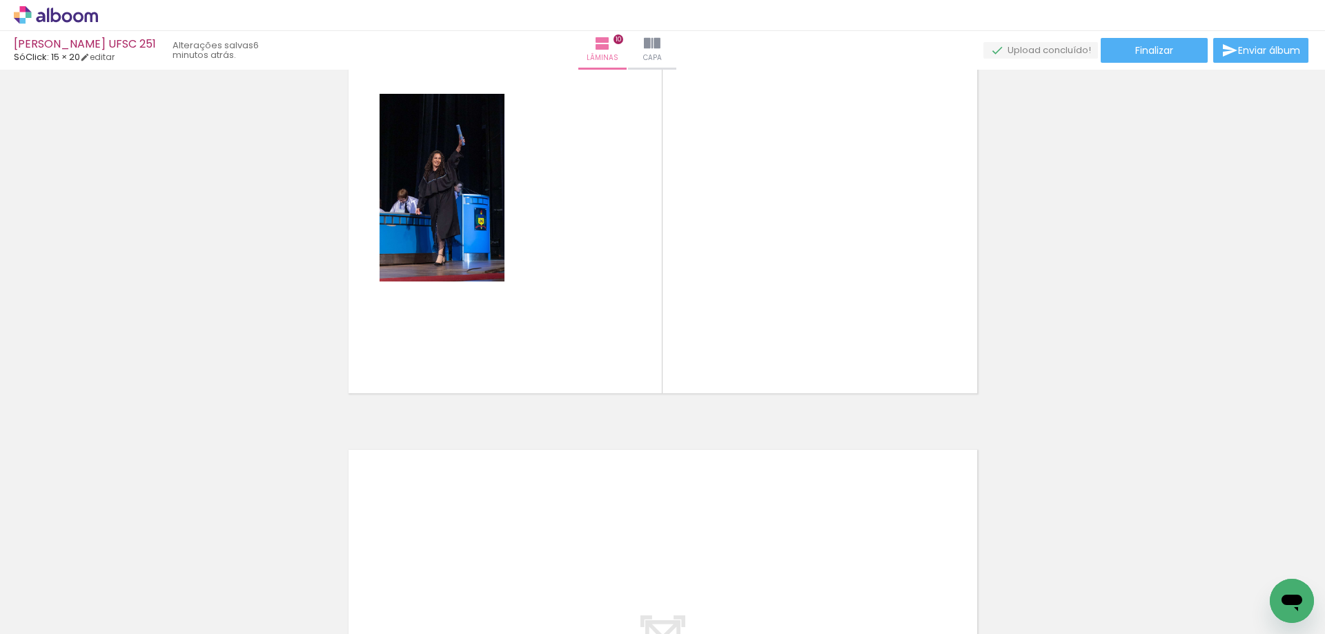
scroll to position [4243, 0]
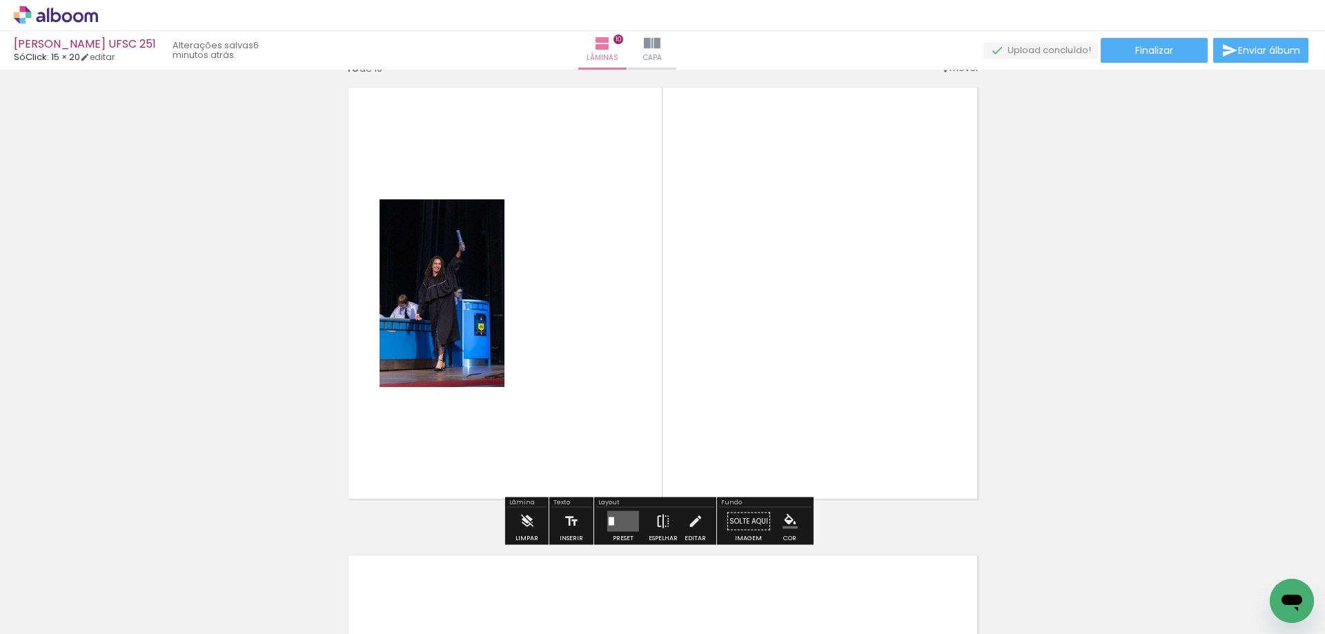
click at [657, 520] on iron-icon at bounding box center [662, 522] width 15 height 28
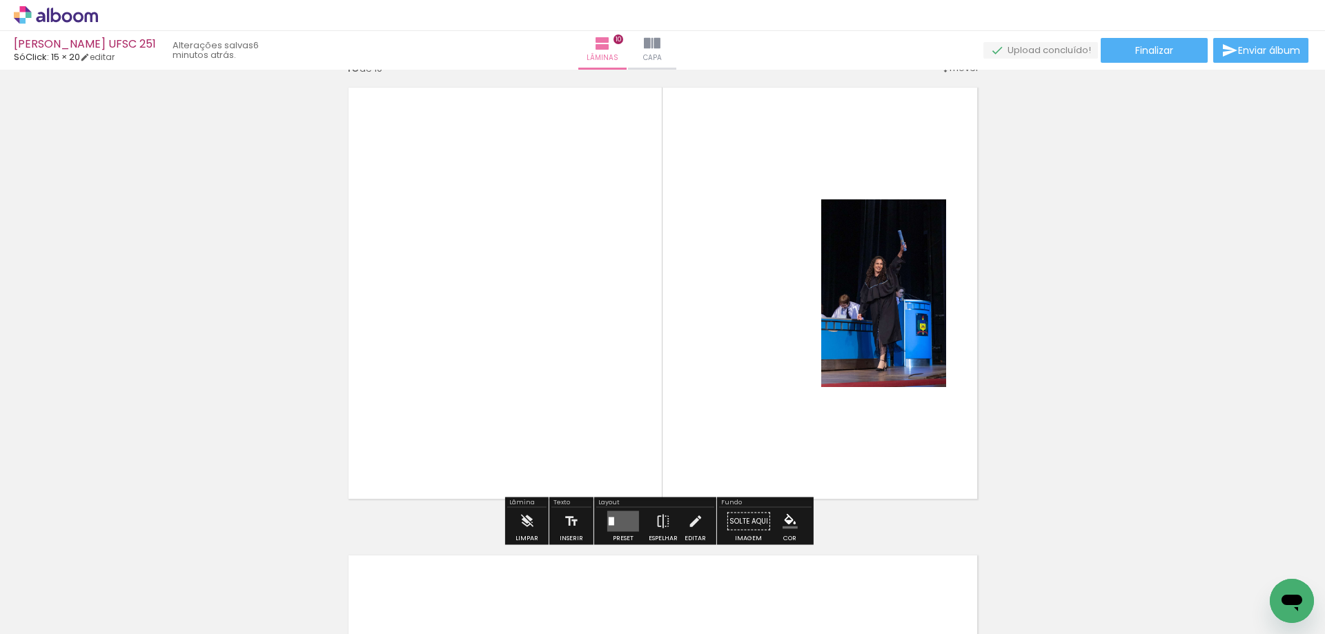
scroll to position [4519, 0]
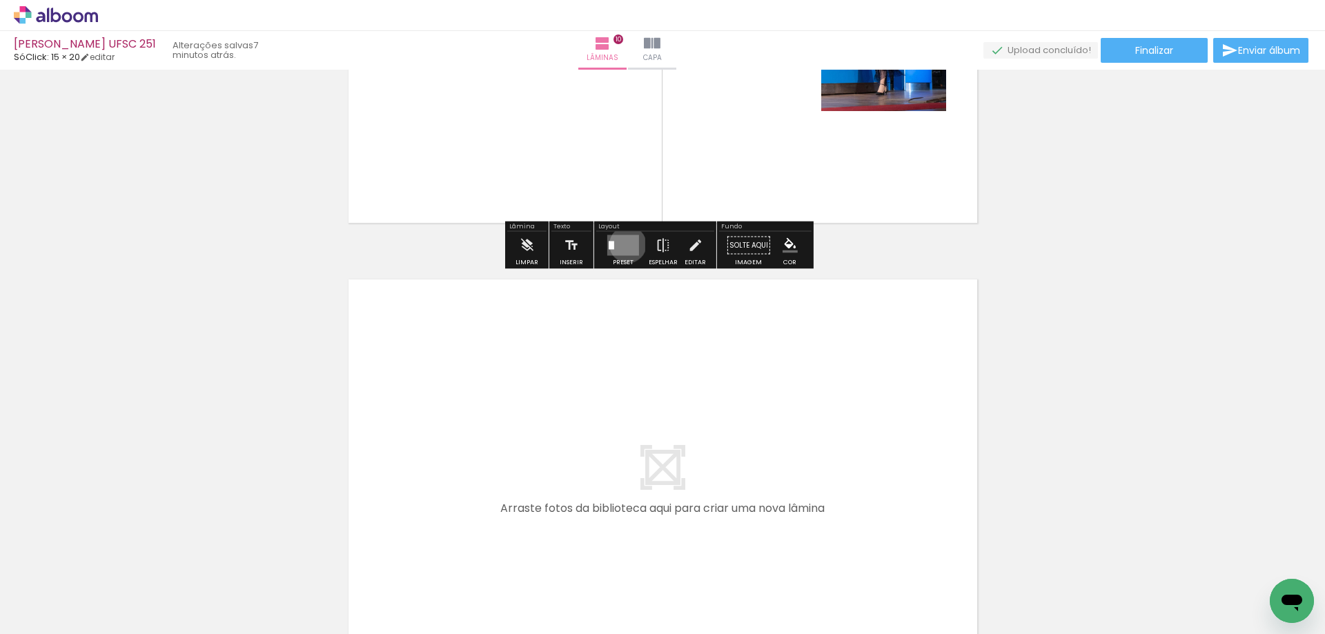
click at [624, 244] on quentale-layouter at bounding box center [623, 245] width 32 height 21
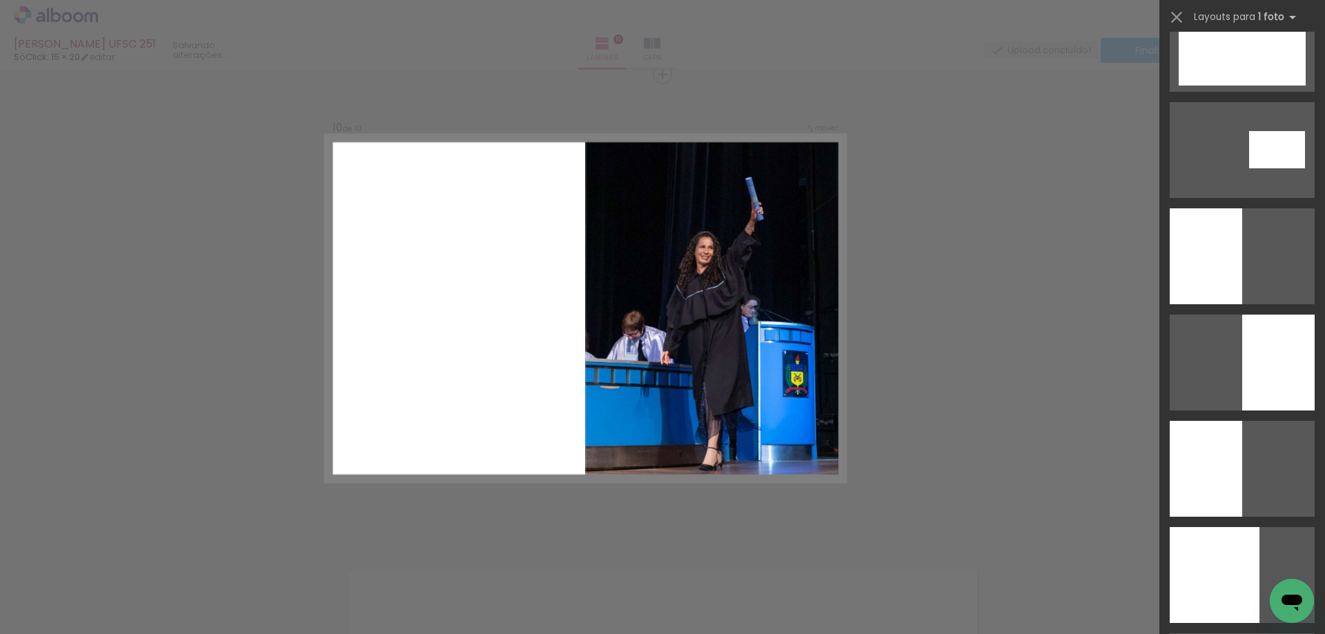
scroll to position [3449, 0]
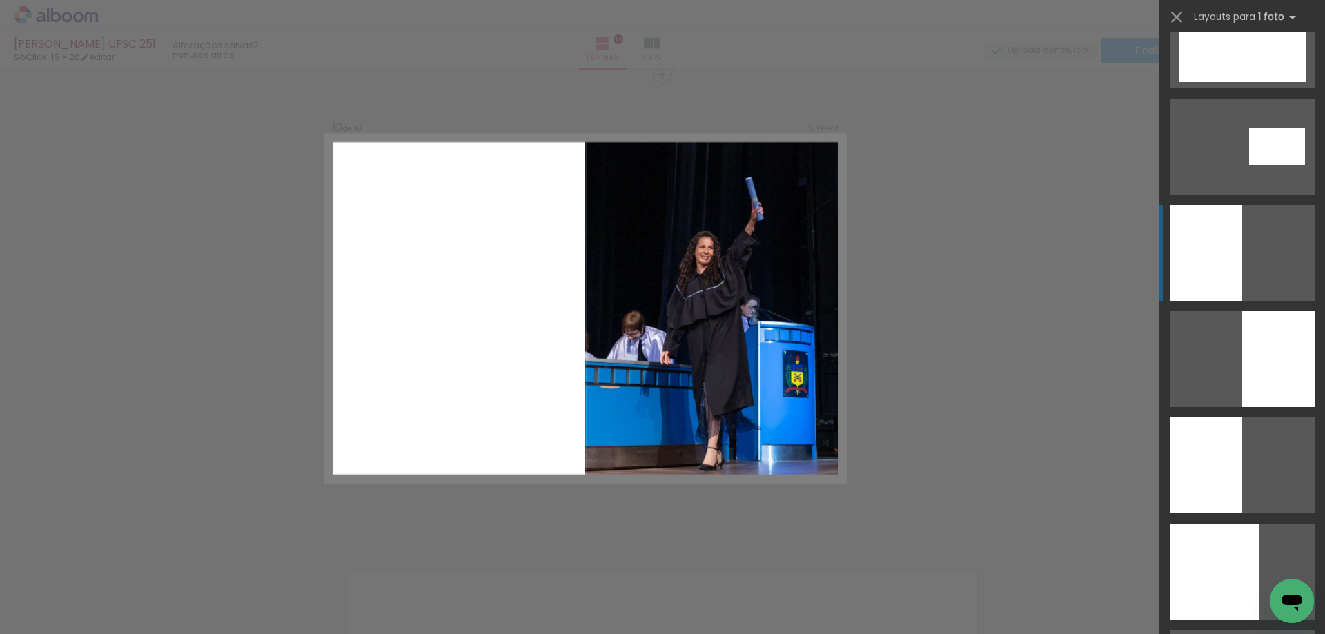
click at [1229, 261] on div at bounding box center [1205, 253] width 72 height 96
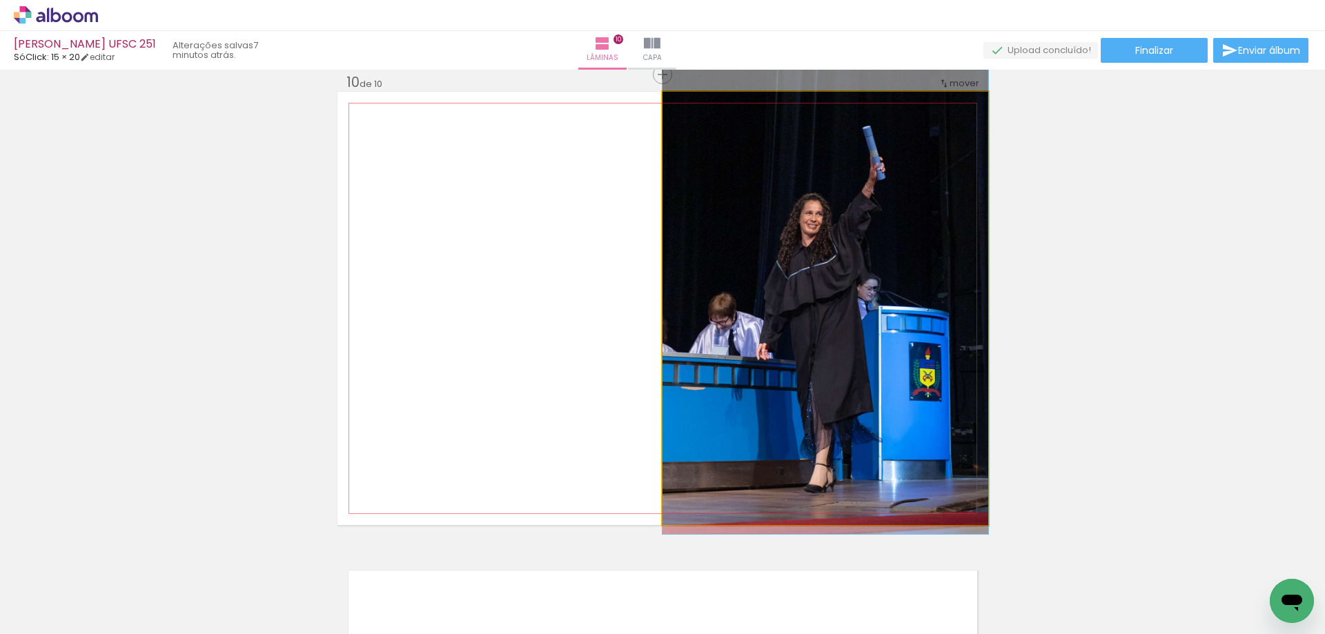
drag, startPoint x: 793, startPoint y: 370, endPoint x: 787, endPoint y: 351, distance: 19.4
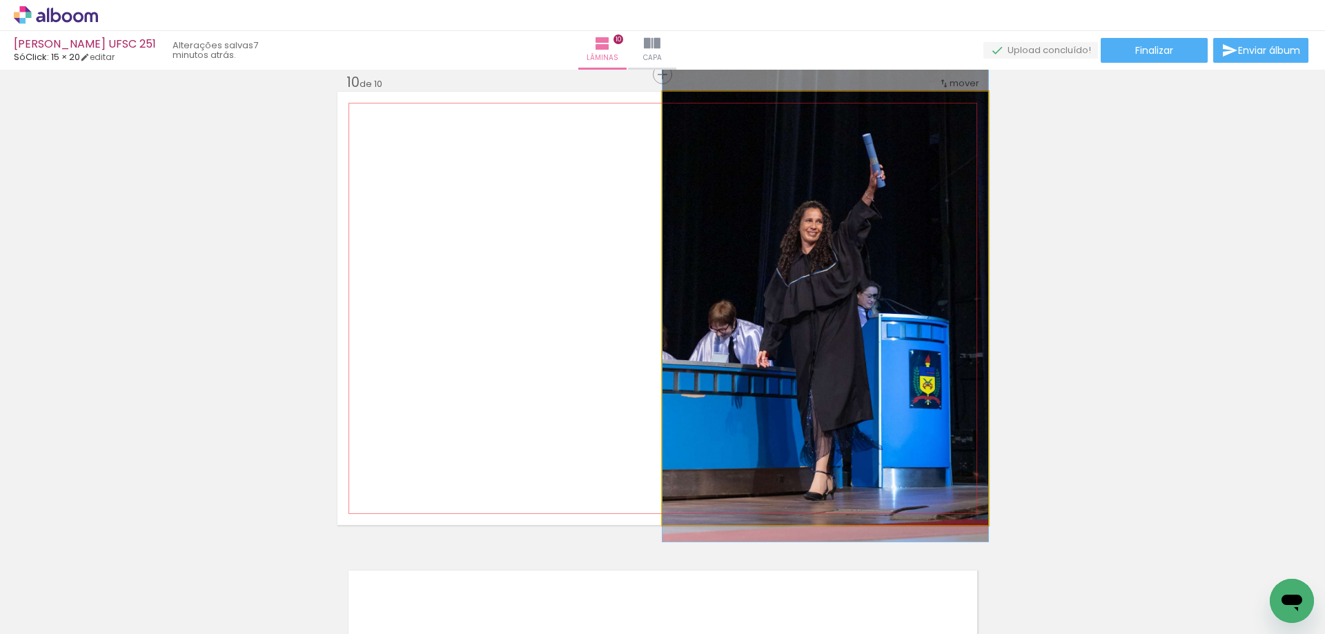
drag, startPoint x: 882, startPoint y: 346, endPoint x: 881, endPoint y: 355, distance: 8.4
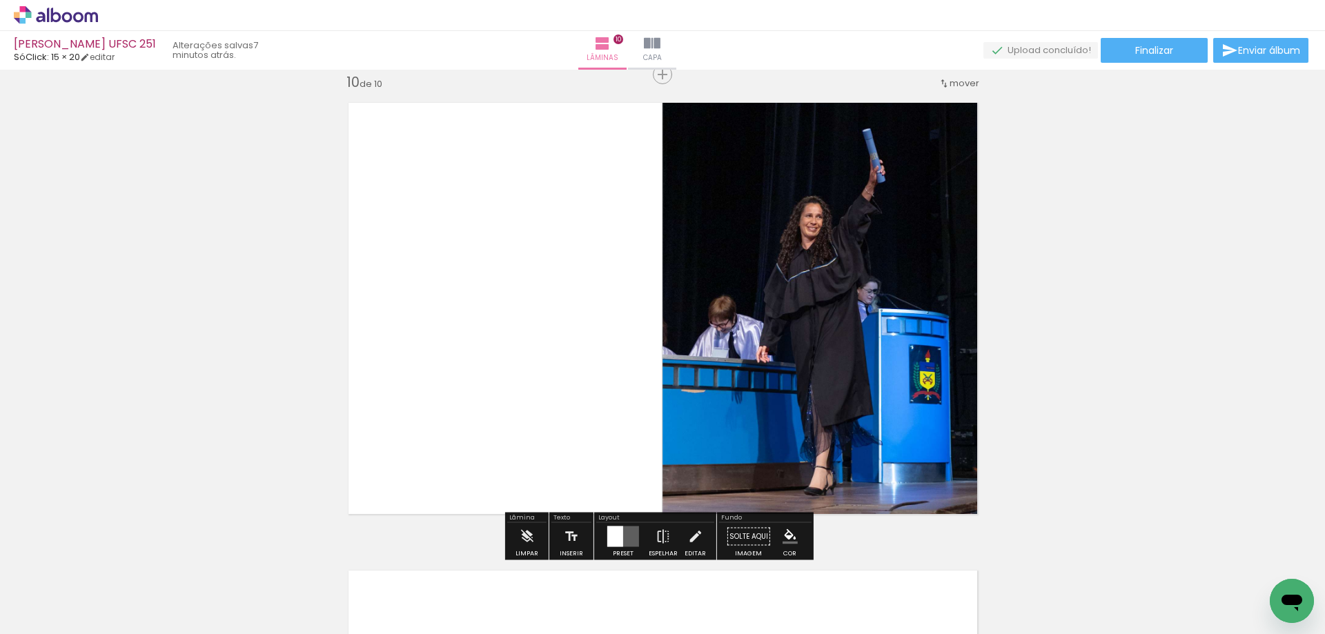
click at [786, 537] on iron-icon "color picker" at bounding box center [789, 536] width 15 height 15
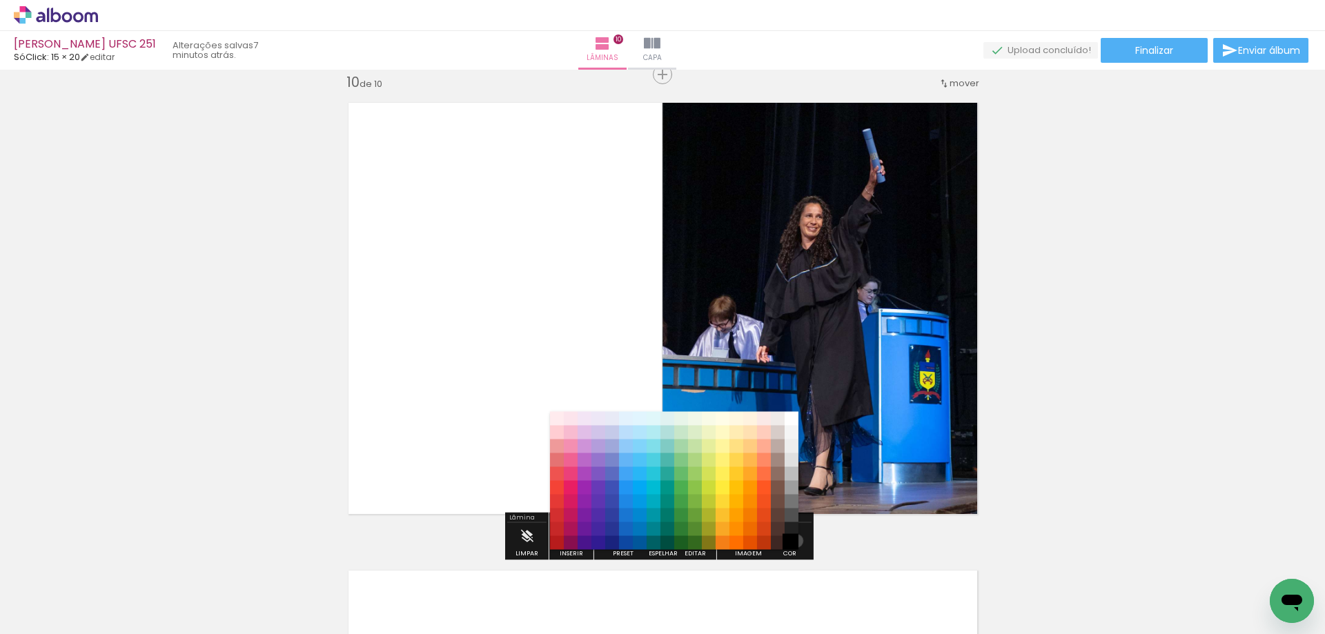
click at [791, 541] on paper-item "#000000" at bounding box center [791, 543] width 14 height 14
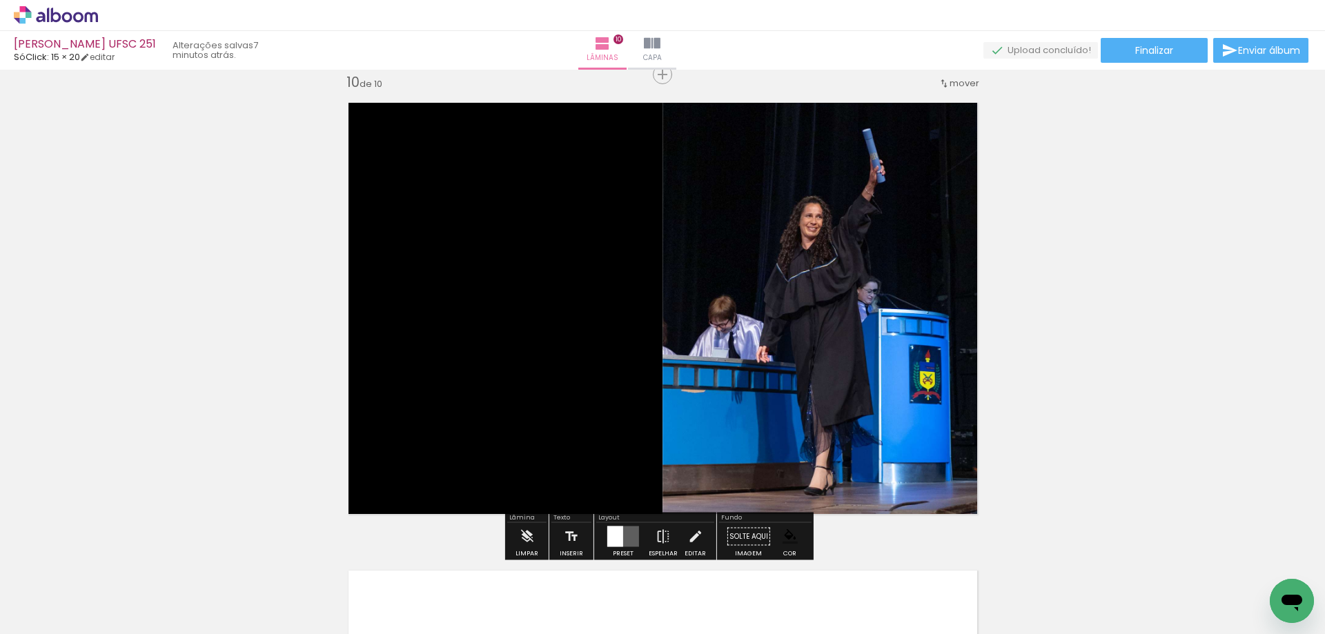
click at [792, 539] on iron-icon "color picker" at bounding box center [789, 536] width 15 height 15
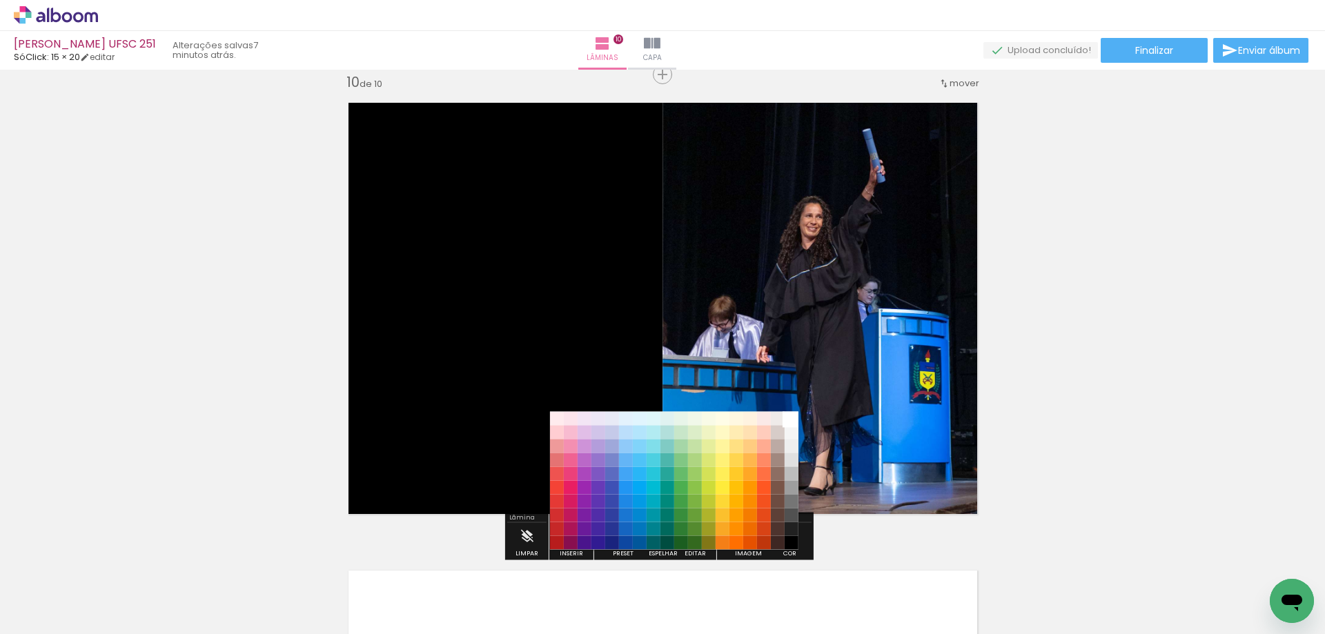
click at [793, 419] on paper-item "#ffffff" at bounding box center [791, 419] width 14 height 14
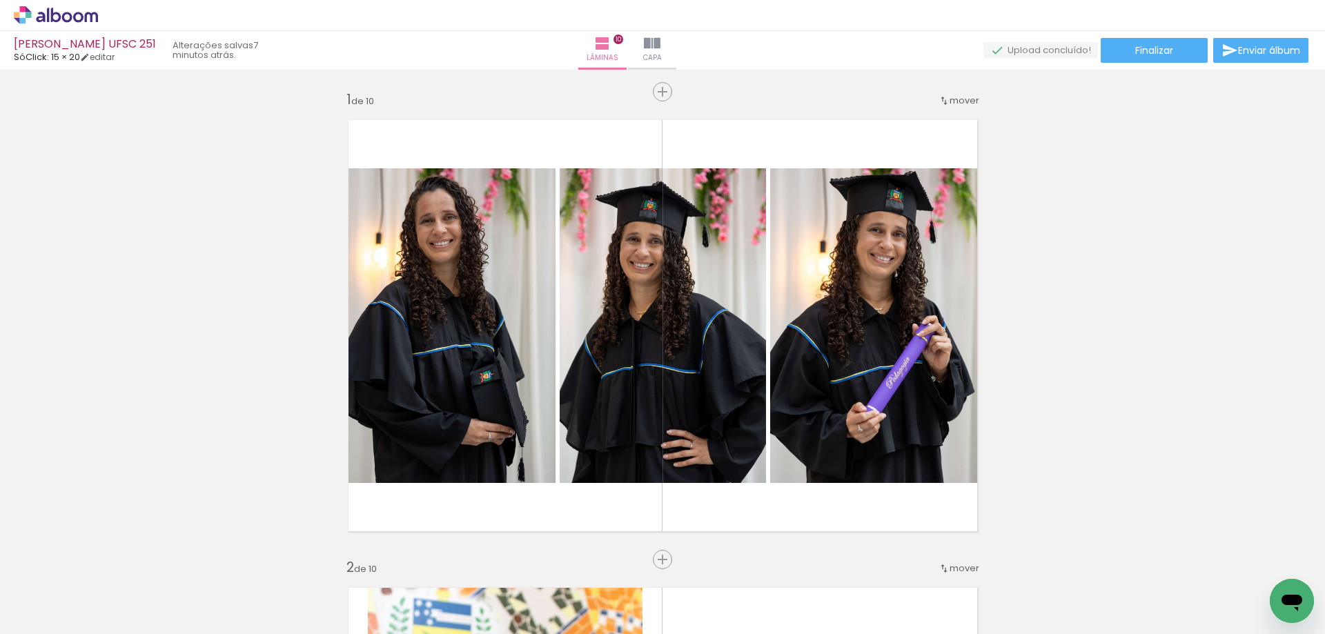
scroll to position [0, 0]
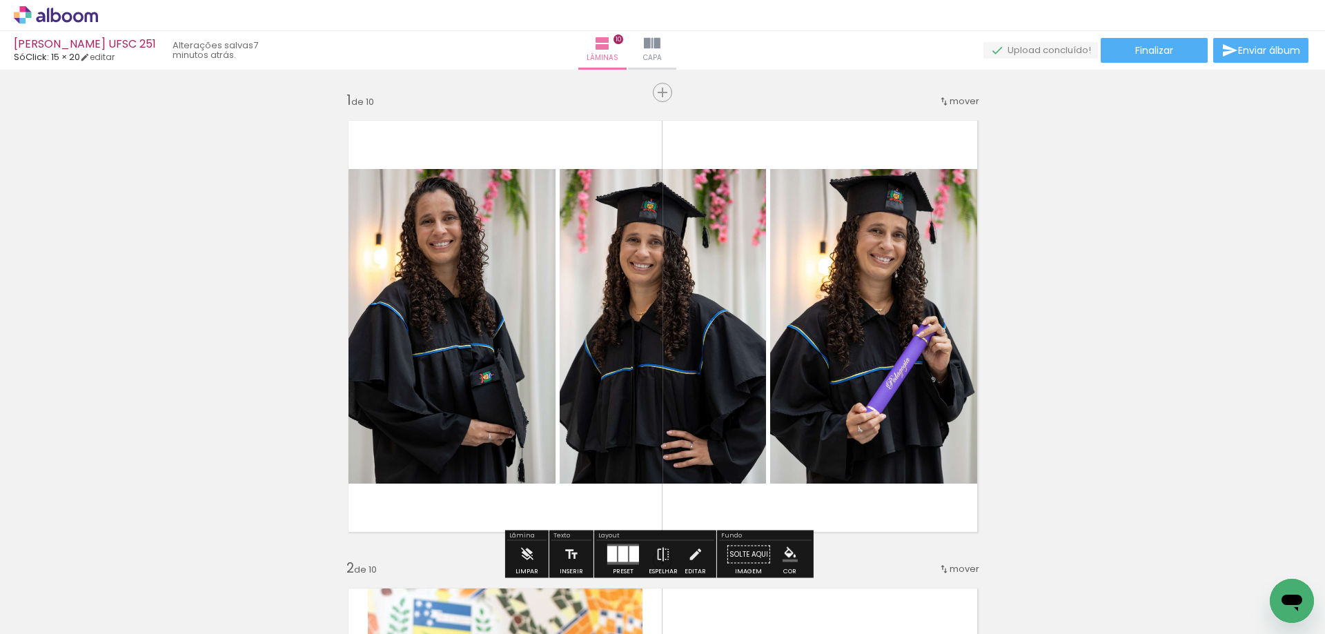
click at [662, 58] on span "Capa" at bounding box center [652, 58] width 19 height 12
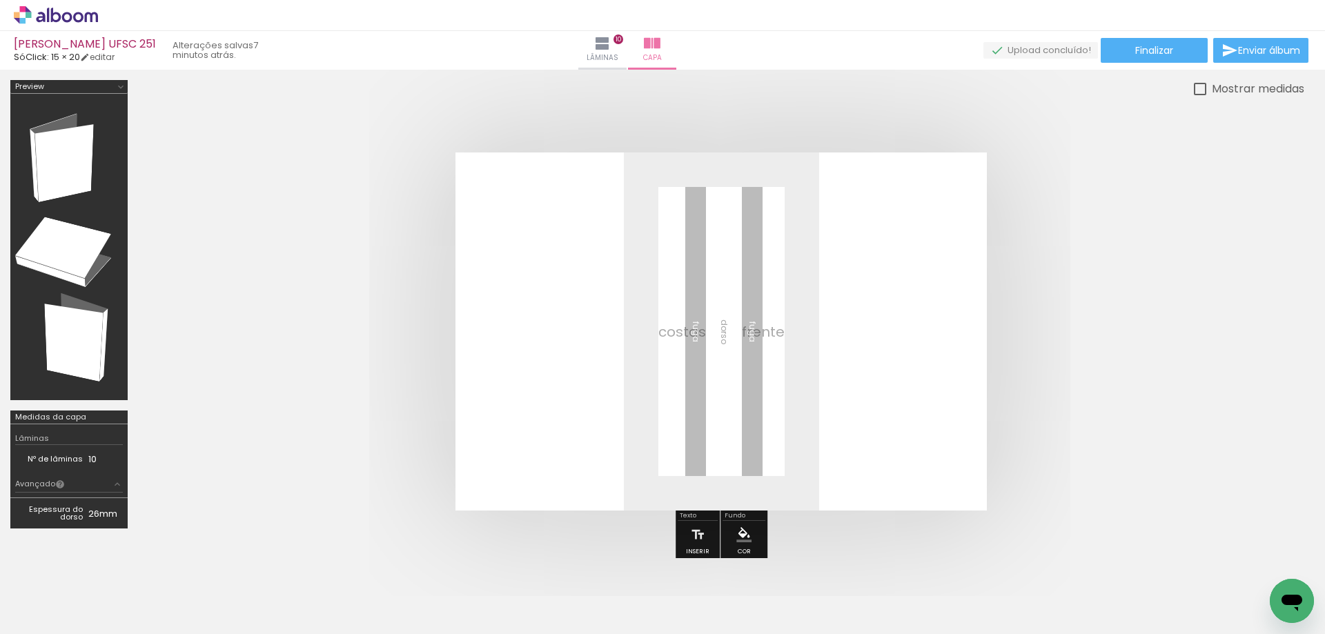
scroll to position [0, 338]
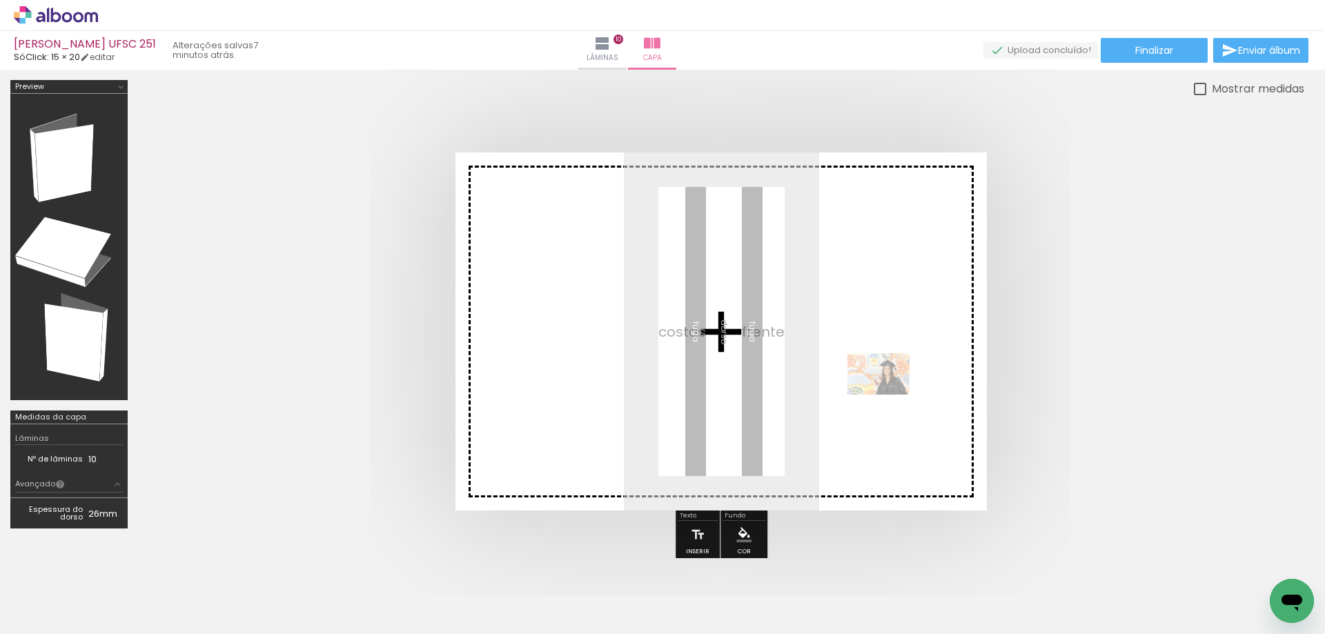
drag, startPoint x: 1134, startPoint y: 602, endPoint x: 882, endPoint y: 386, distance: 331.3
click at [882, 386] on quentale-workspace at bounding box center [662, 317] width 1325 height 634
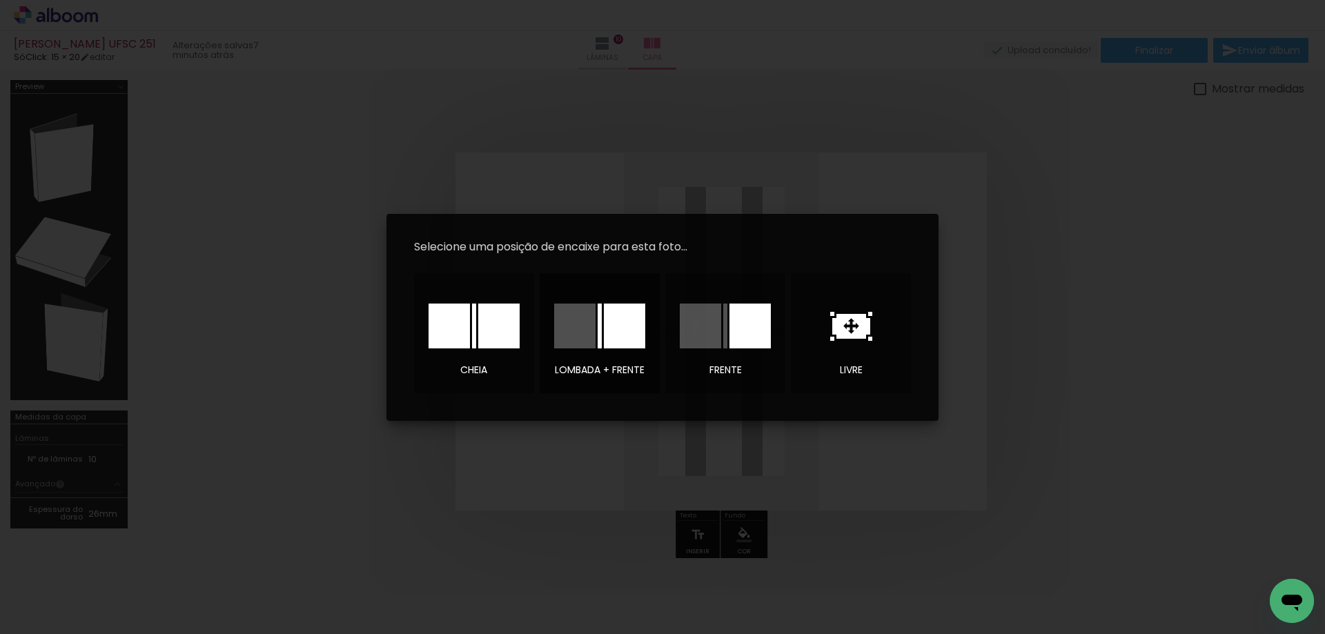
click at [615, 330] on div at bounding box center [624, 326] width 41 height 45
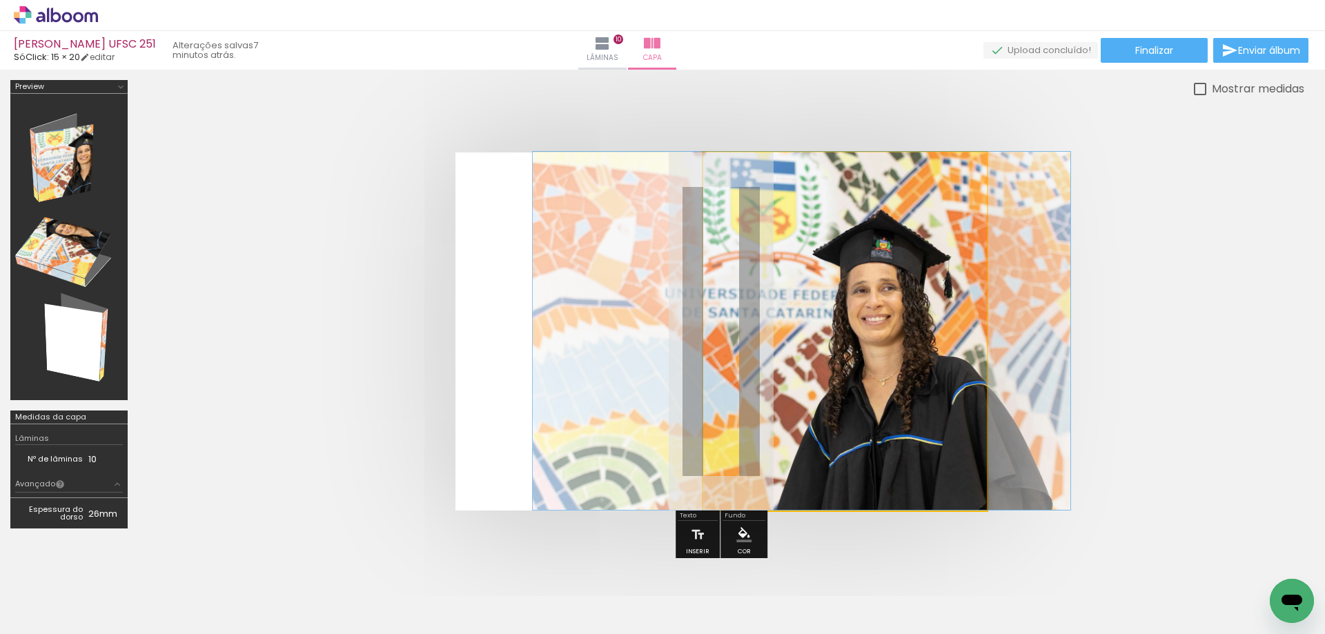
drag, startPoint x: 826, startPoint y: 335, endPoint x: 782, endPoint y: 324, distance: 44.8
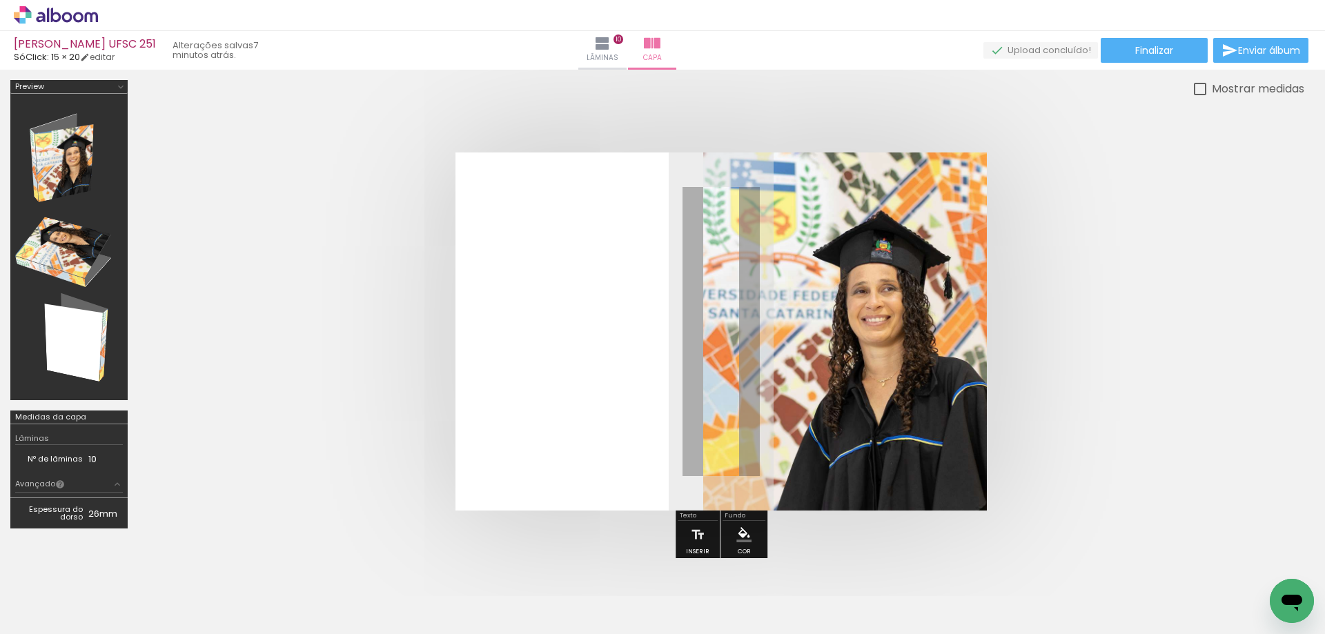
click at [1100, 343] on quentale-cover at bounding box center [720, 331] width 1055 height 358
click at [1186, 590] on div at bounding box center [1191, 587] width 46 height 68
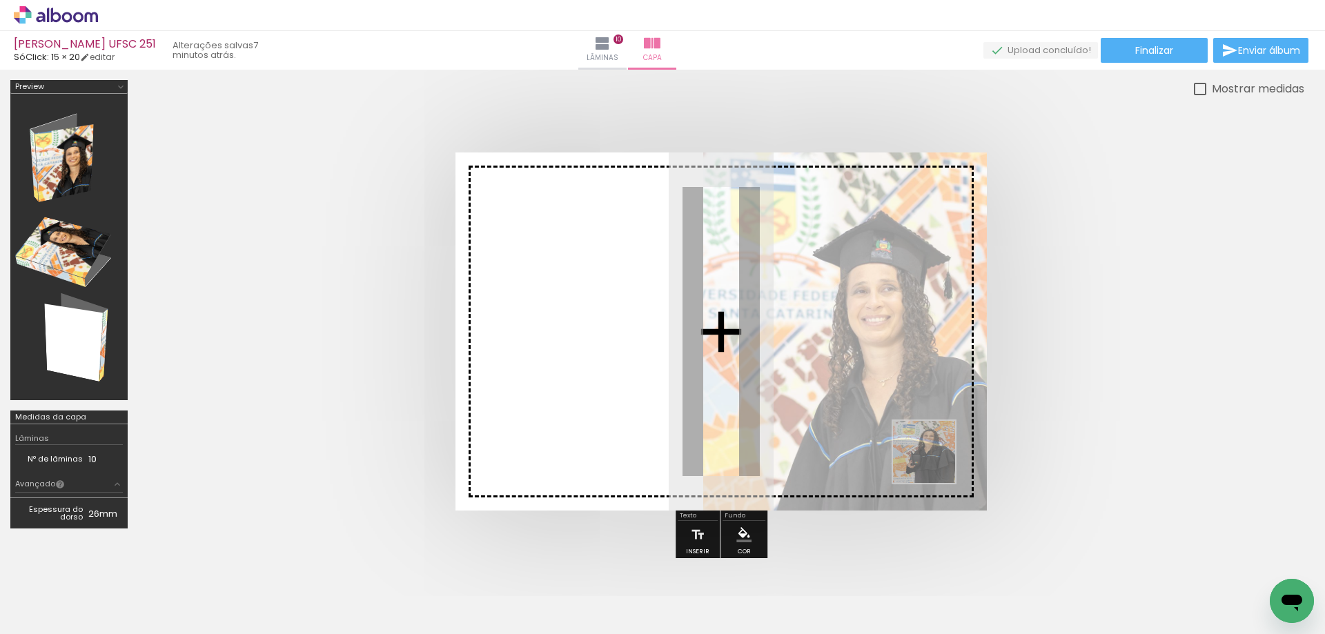
drag, startPoint x: 1184, startPoint y: 584, endPoint x: 873, endPoint y: 430, distance: 346.5
click at [873, 430] on quentale-workspace at bounding box center [662, 317] width 1325 height 634
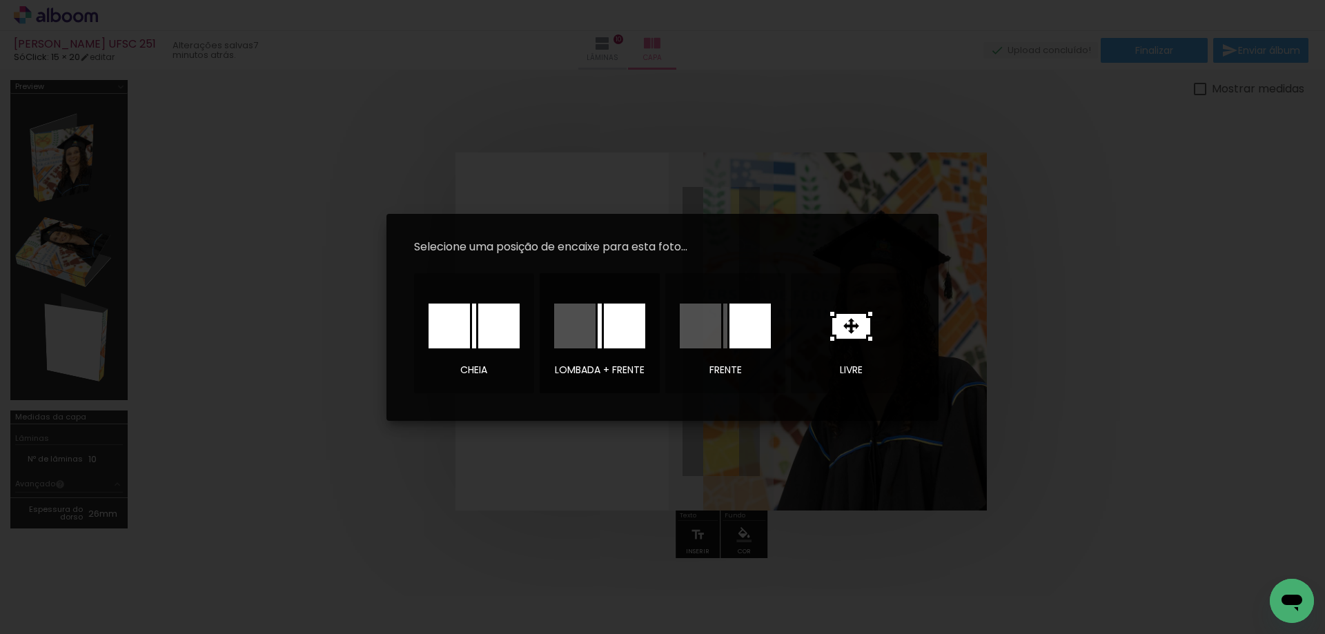
click at [581, 326] on div at bounding box center [574, 326] width 41 height 45
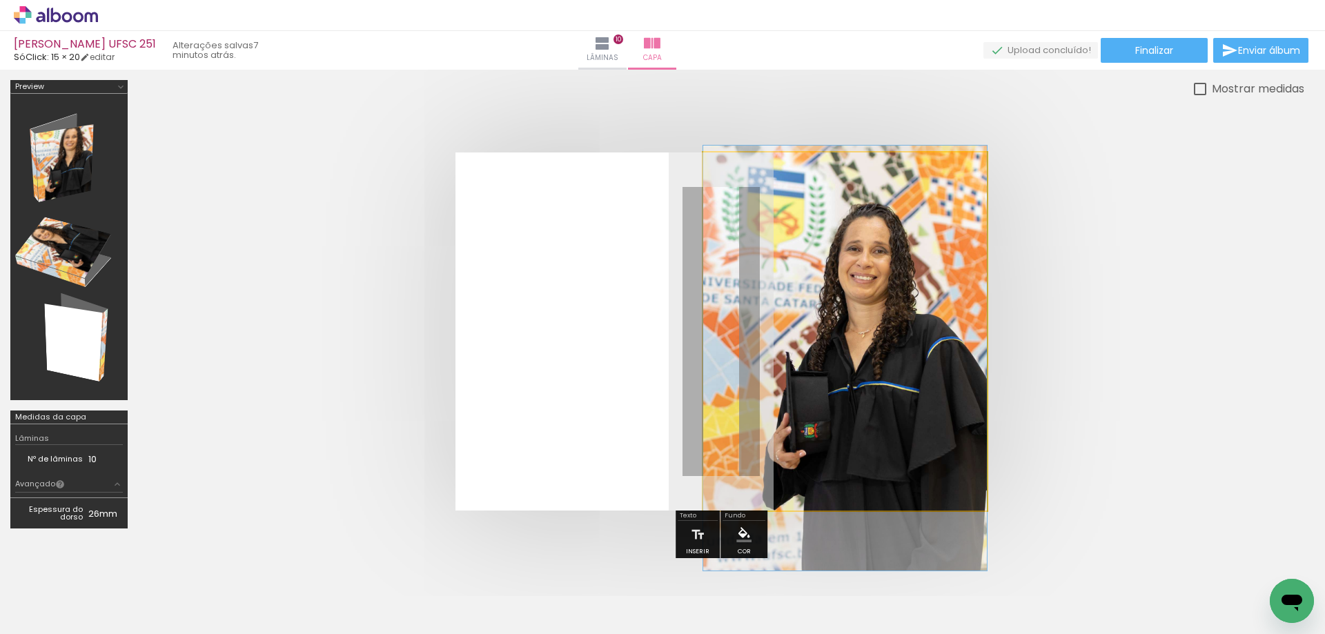
drag, startPoint x: 863, startPoint y: 312, endPoint x: 863, endPoint y: 339, distance: 26.9
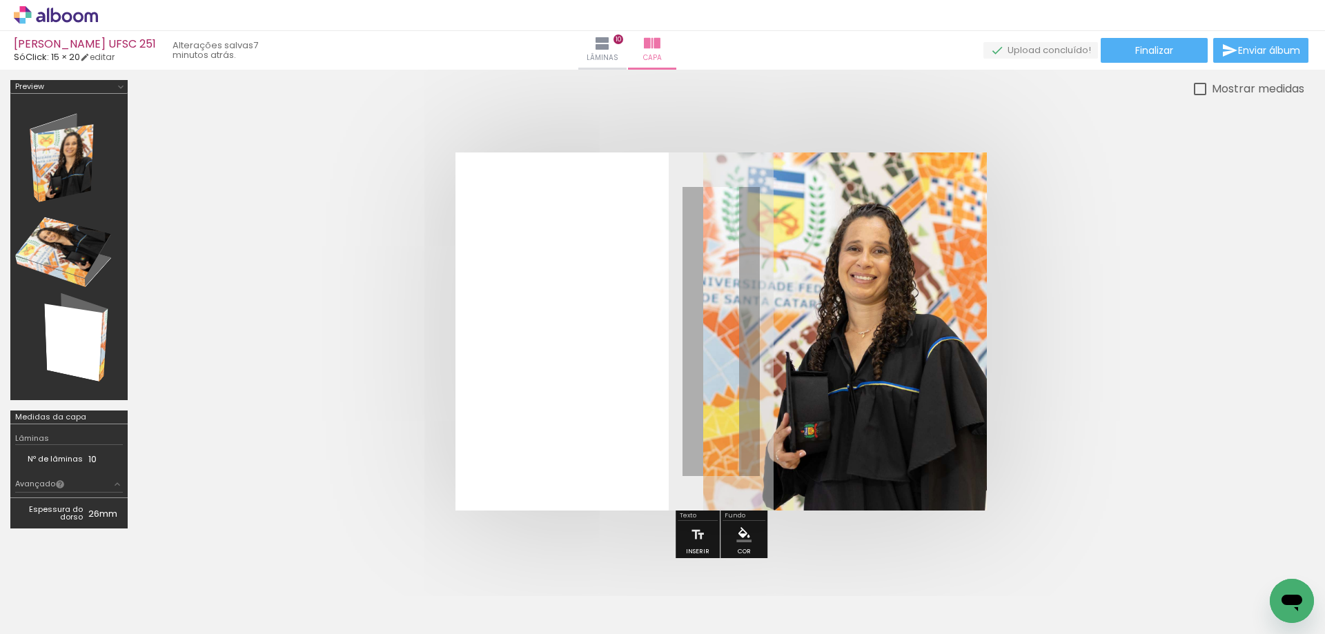
click at [1076, 328] on quentale-cover at bounding box center [720, 331] width 1055 height 358
click at [751, 539] on paper-menu-button "#ffebee #ffcdd2 #ef9a9a #e57373 #ef5350 #f44336 #e53935 #d32f2f #c62828 #b71c1c…" at bounding box center [744, 535] width 26 height 26
click at [738, 533] on iron-icon "color picker" at bounding box center [743, 534] width 15 height 15
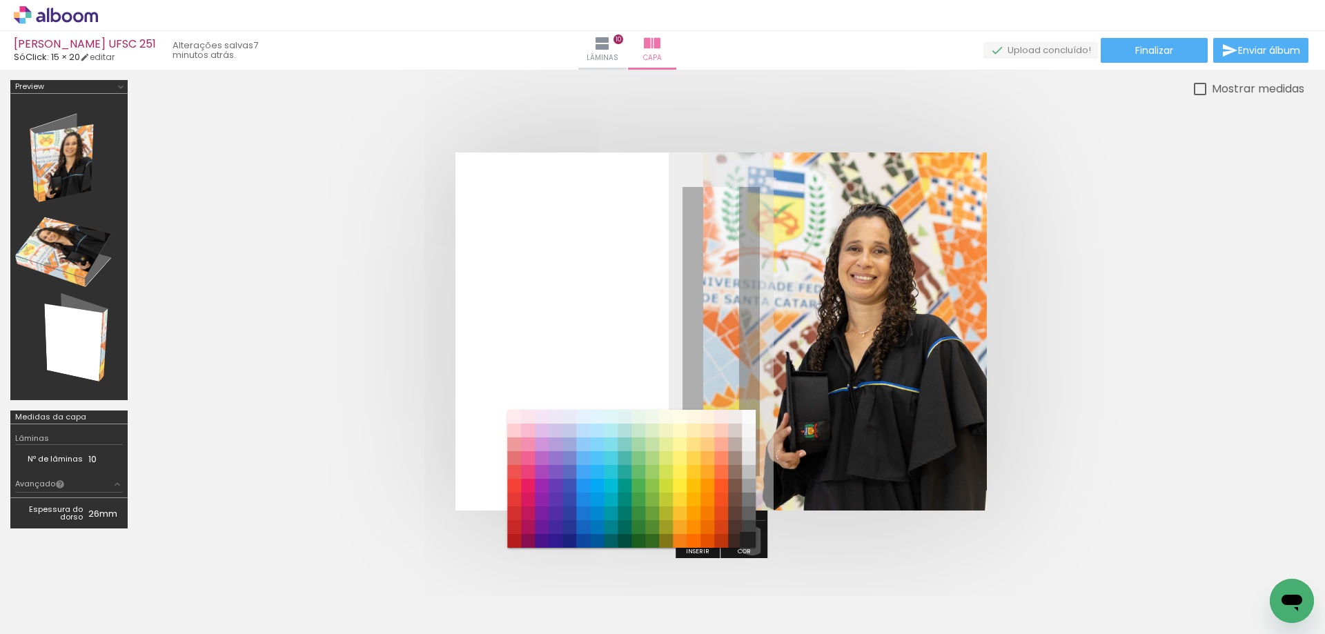
click at [750, 541] on paper-item "#212121" at bounding box center [749, 541] width 14 height 14
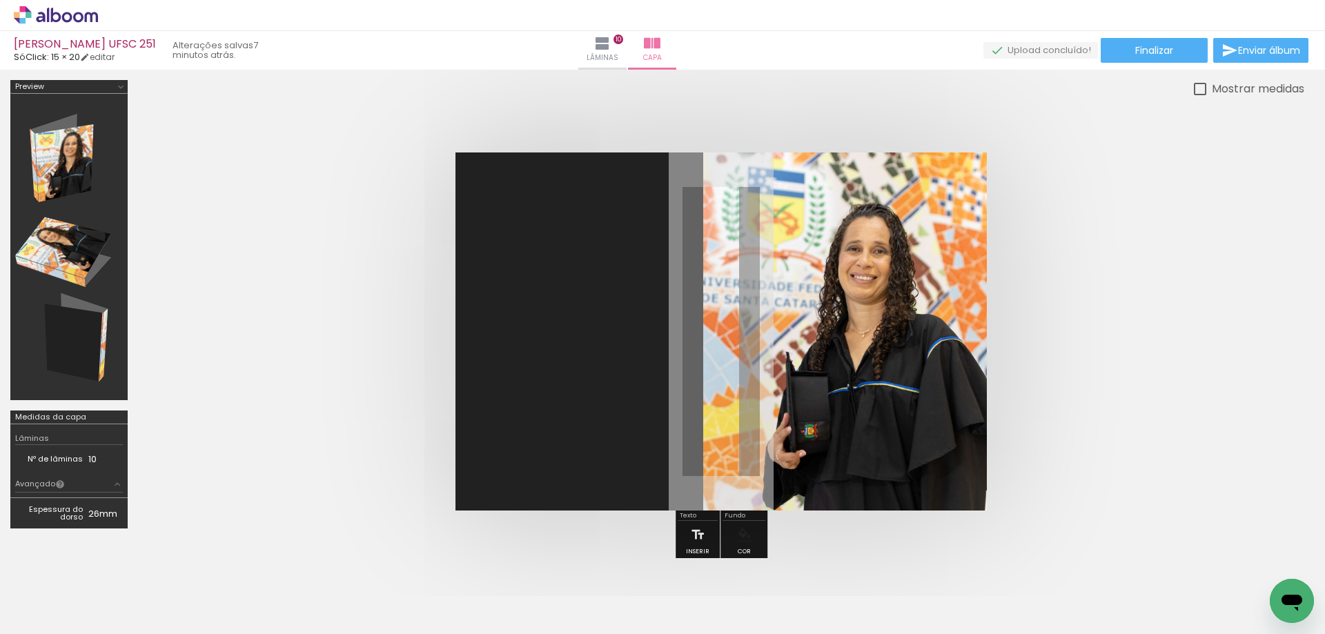
click at [296, 289] on quentale-cover at bounding box center [720, 331] width 1055 height 358
click at [1094, 279] on quentale-cover at bounding box center [720, 331] width 1055 height 358
click at [1148, 52] on span "Finalizar" at bounding box center [1154, 51] width 38 height 10
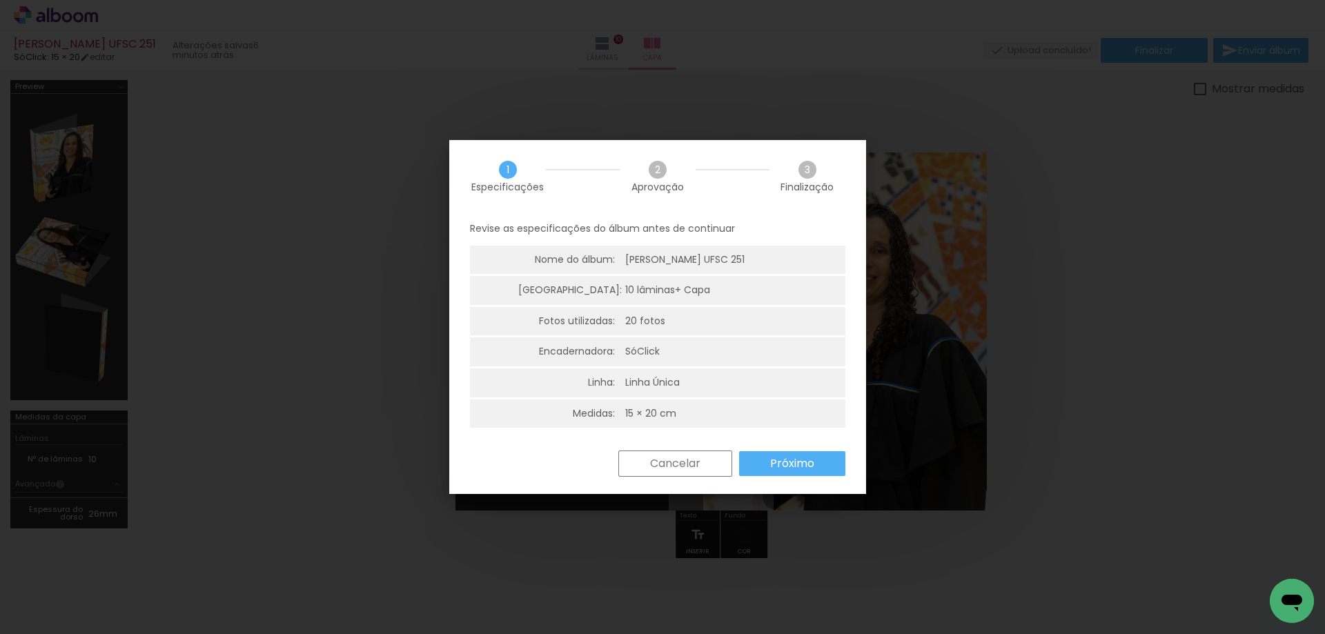
click at [821, 462] on paper-button "Próximo" at bounding box center [792, 463] width 106 height 25
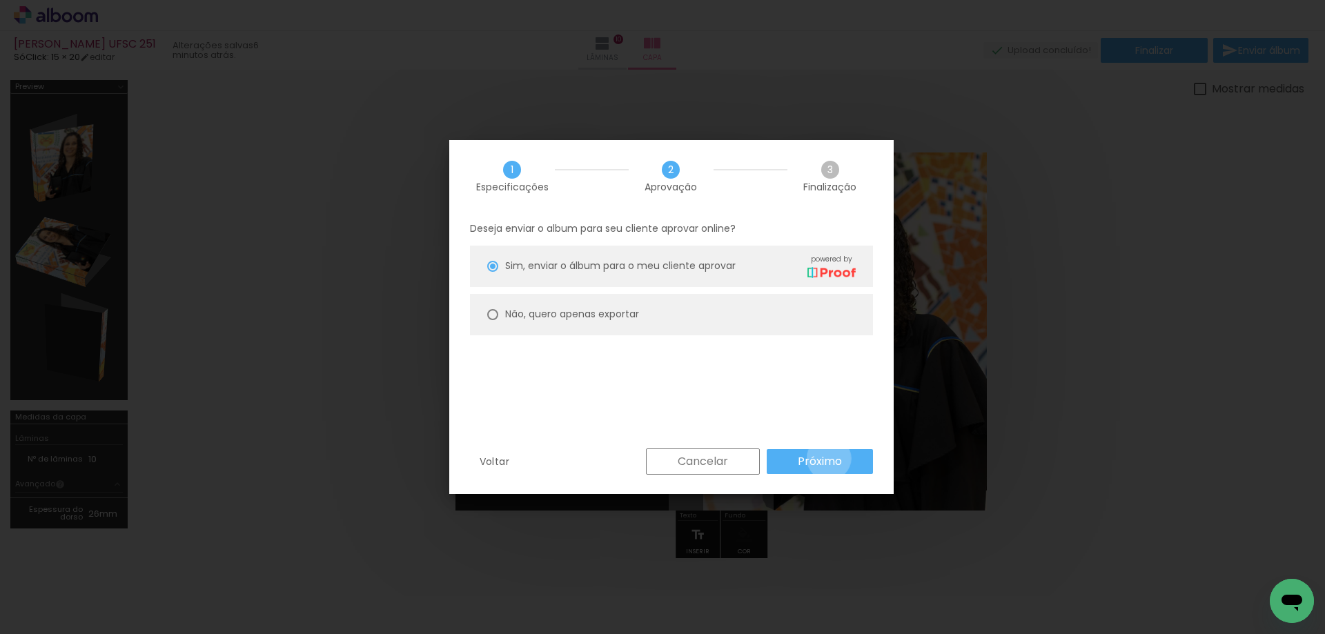
click at [0, 0] on slot "Próximo" at bounding box center [0, 0] width 0 height 0
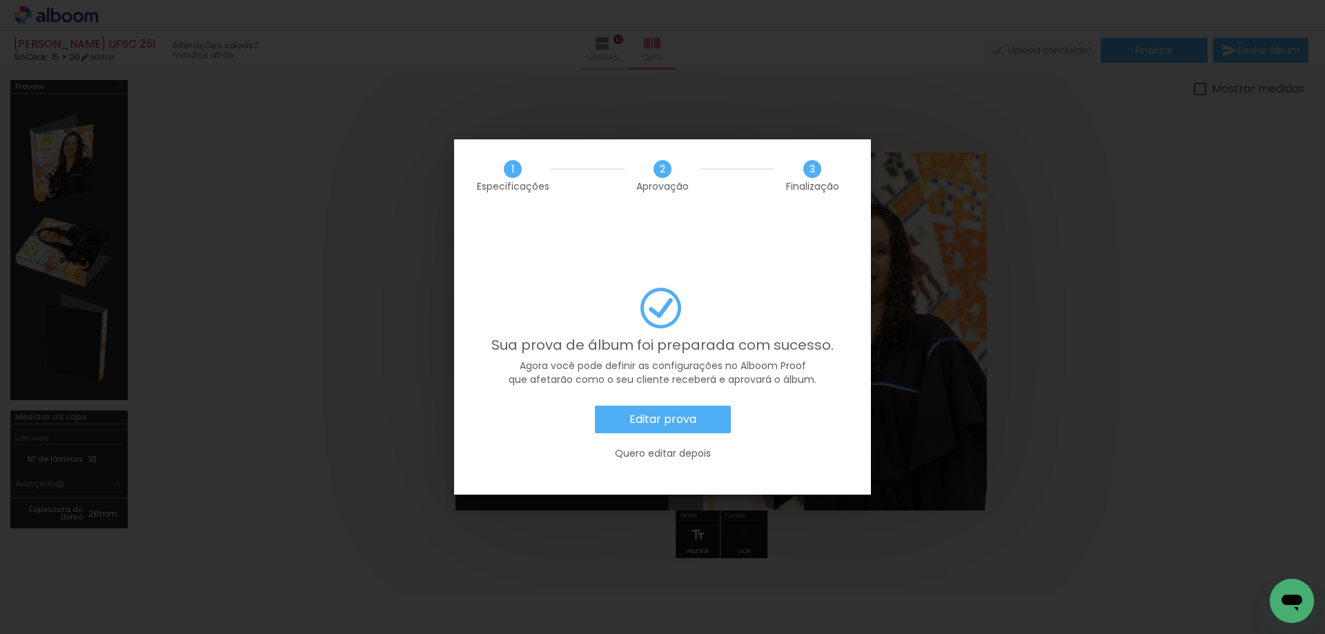
click at [0, 0] on slot "Editar prova" at bounding box center [0, 0] width 0 height 0
